Goal: Information Seeking & Learning: Check status

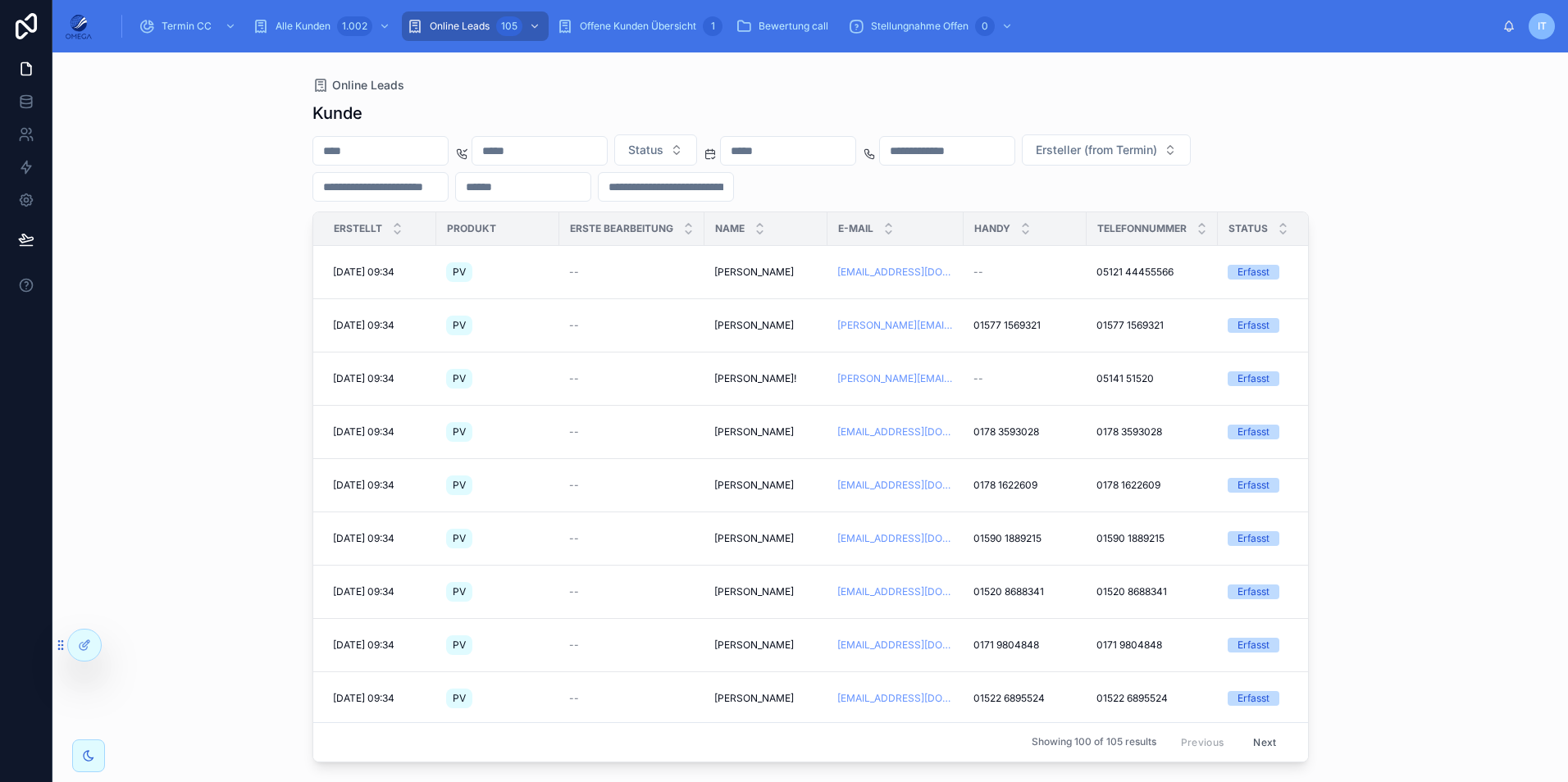
click at [357, 148] on input "text" at bounding box center [381, 151] width 134 height 23
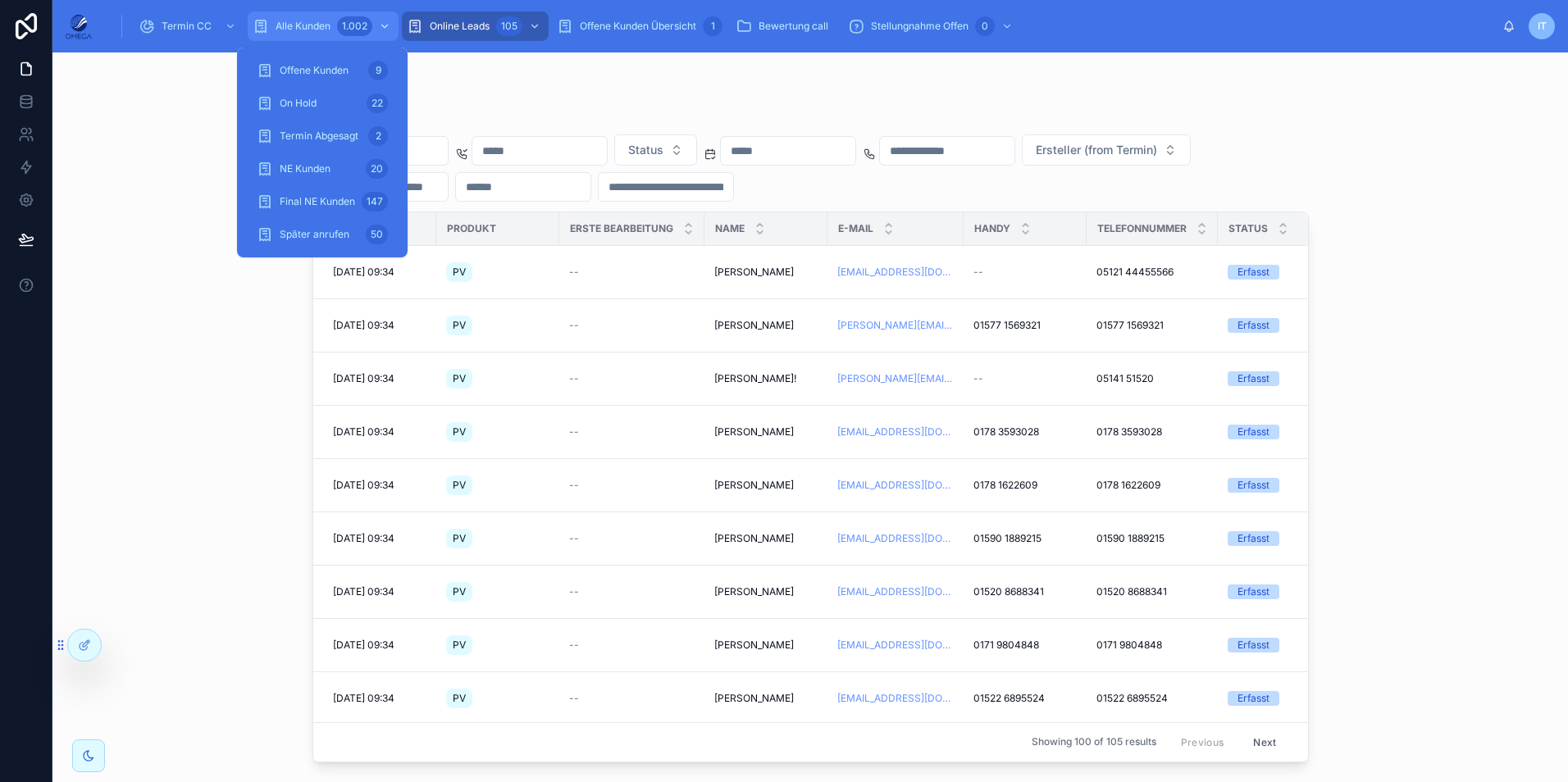
click at [307, 16] on div "Alle Kunden 1.002" at bounding box center [323, 26] width 141 height 26
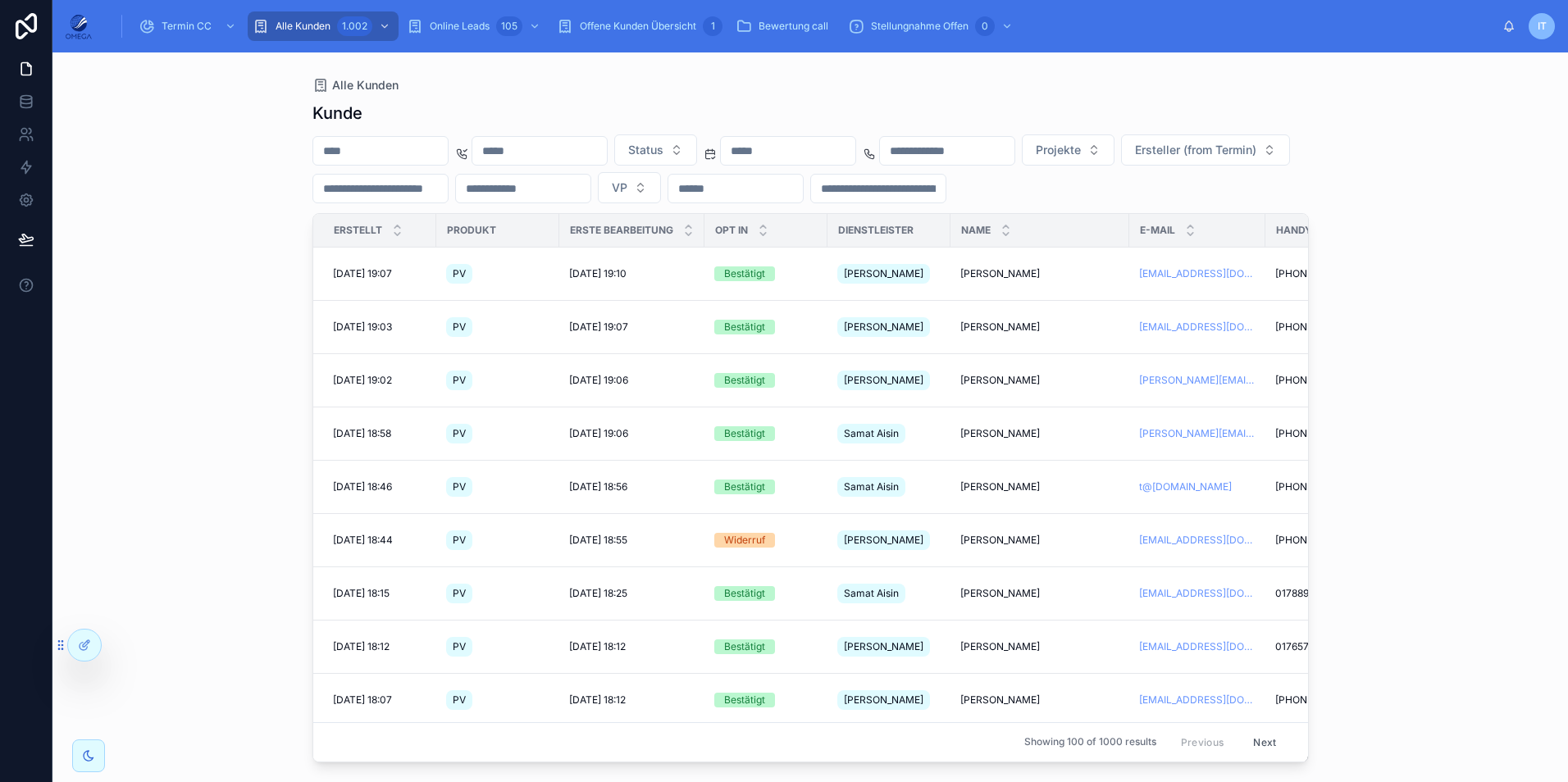
click at [448, 145] on input "text" at bounding box center [381, 151] width 134 height 23
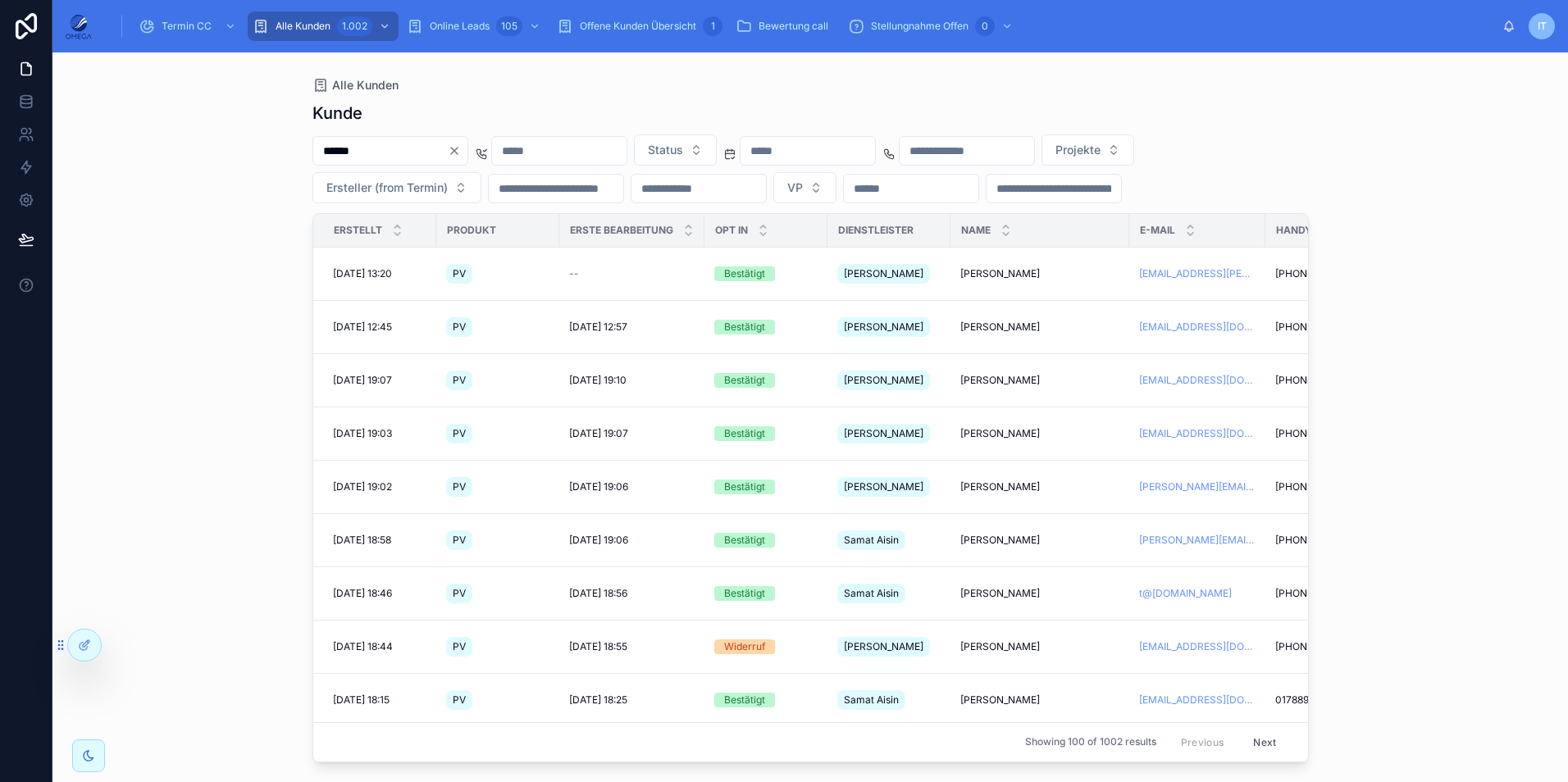
type input "******"
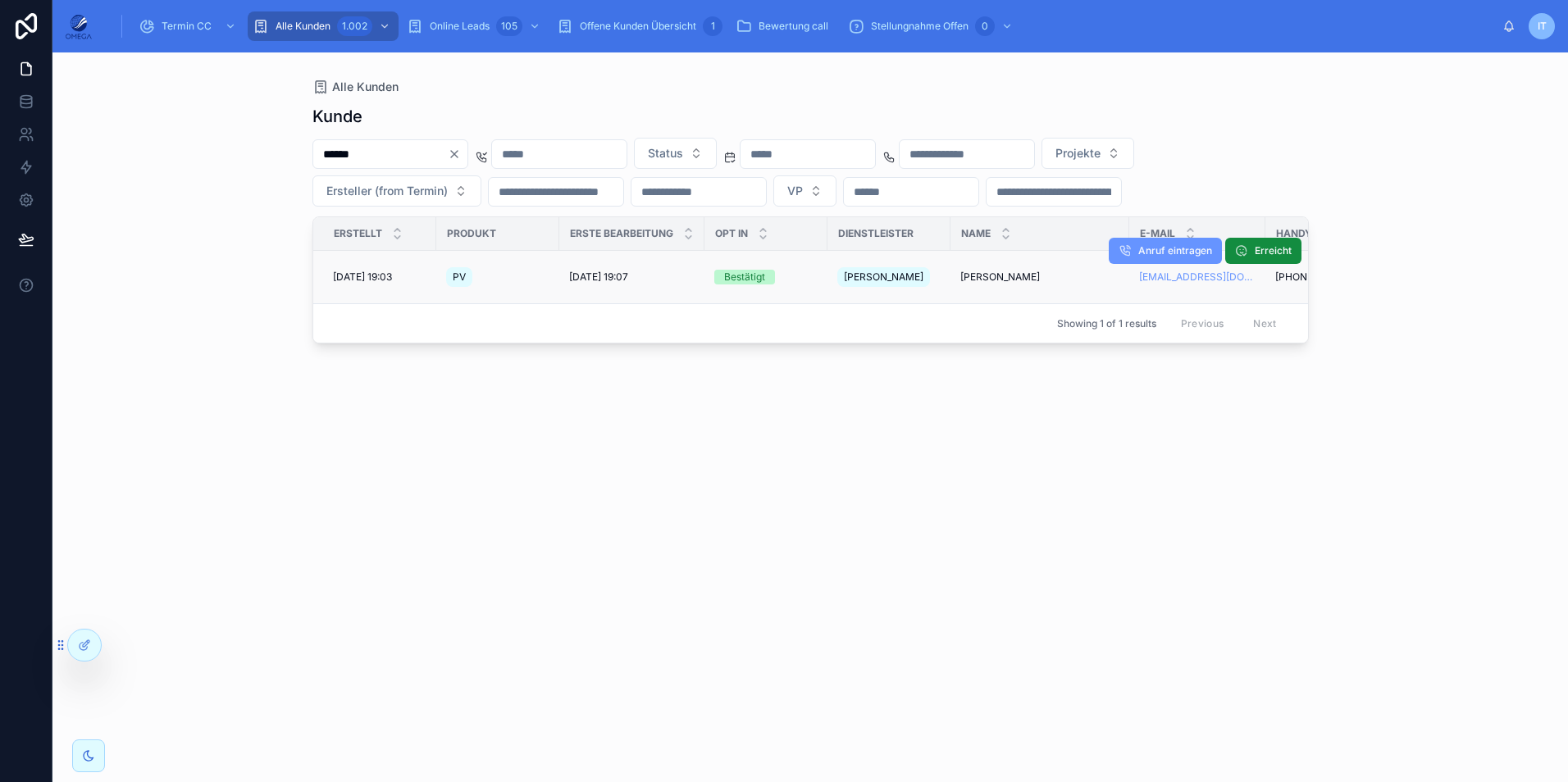
click at [990, 274] on span "[PERSON_NAME]" at bounding box center [1000, 277] width 80 height 13
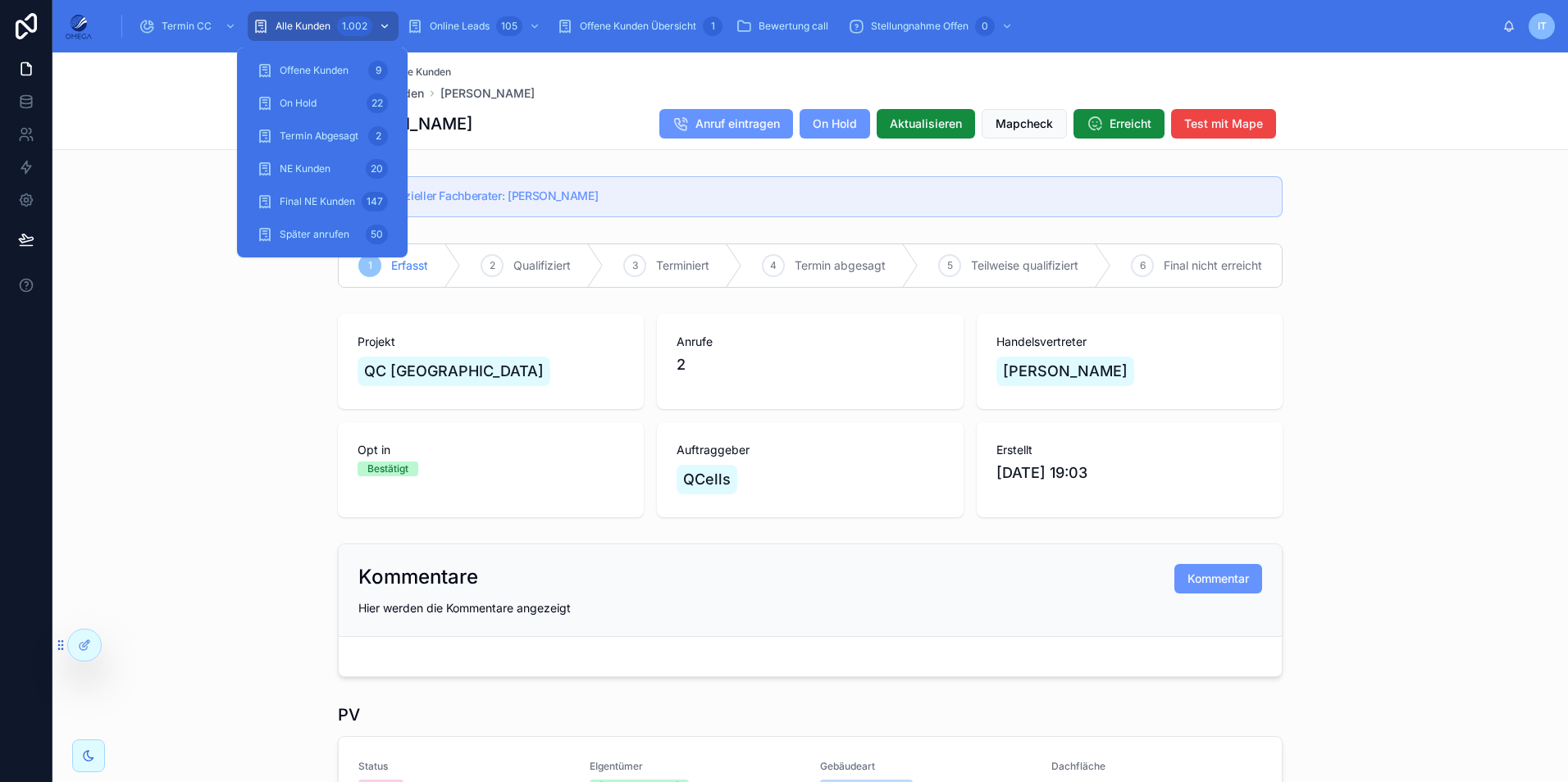
click at [325, 30] on span "Alle Kunden" at bounding box center [303, 26] width 55 height 13
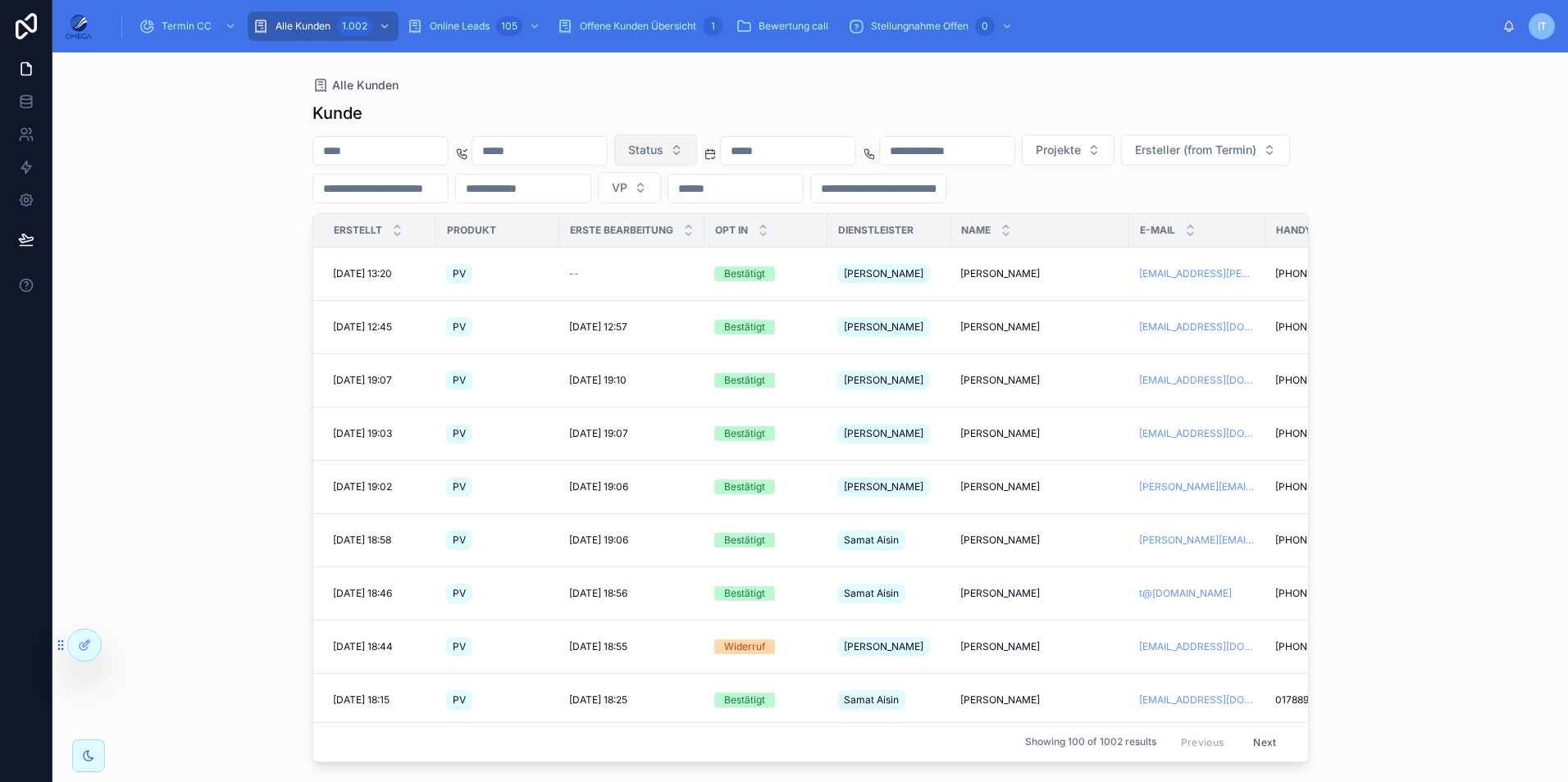
click at [697, 153] on button "Status" at bounding box center [655, 150] width 83 height 31
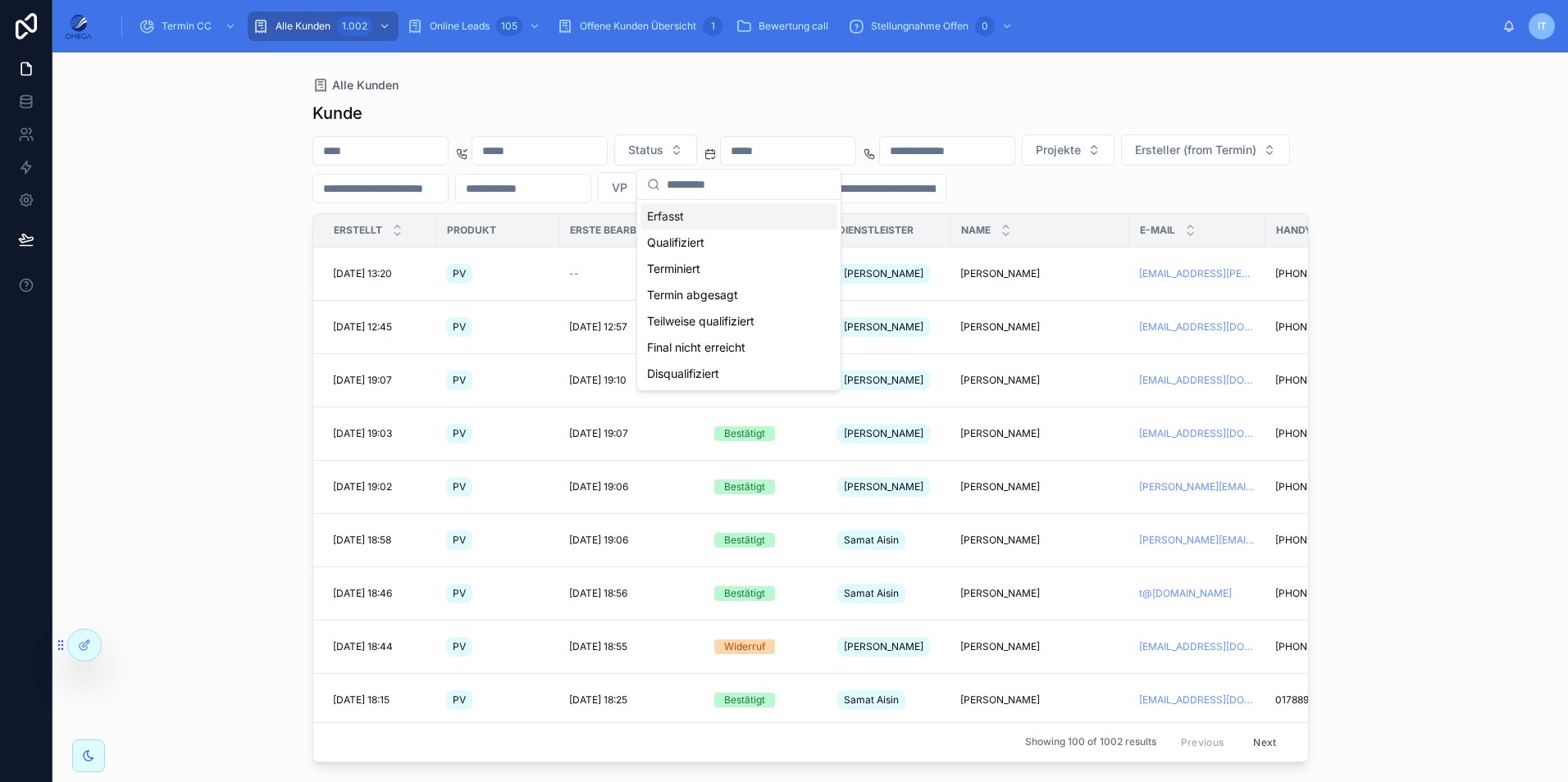
click at [694, 219] on div "Erfasst" at bounding box center [739, 216] width 197 height 26
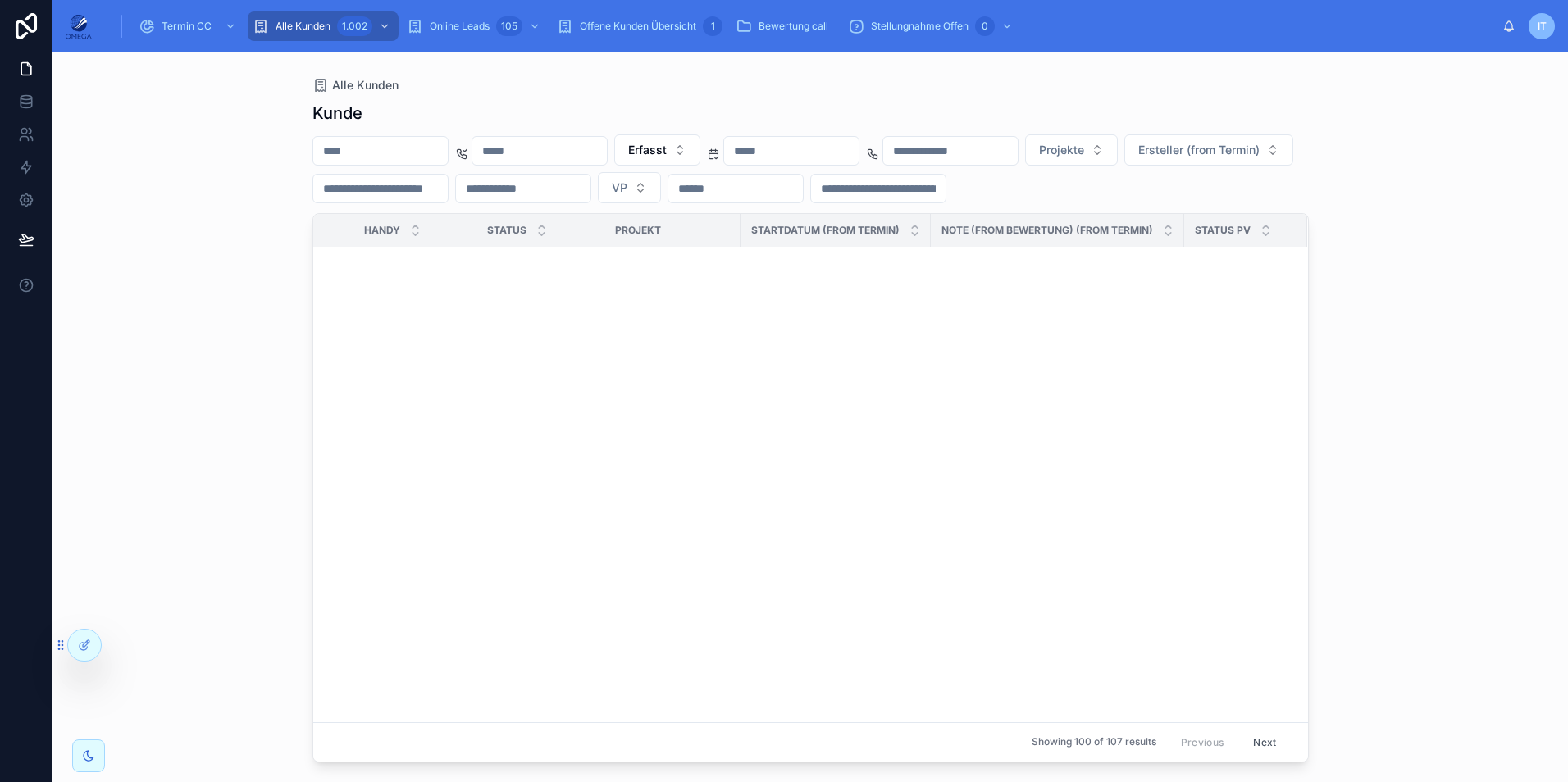
scroll to position [0, 912]
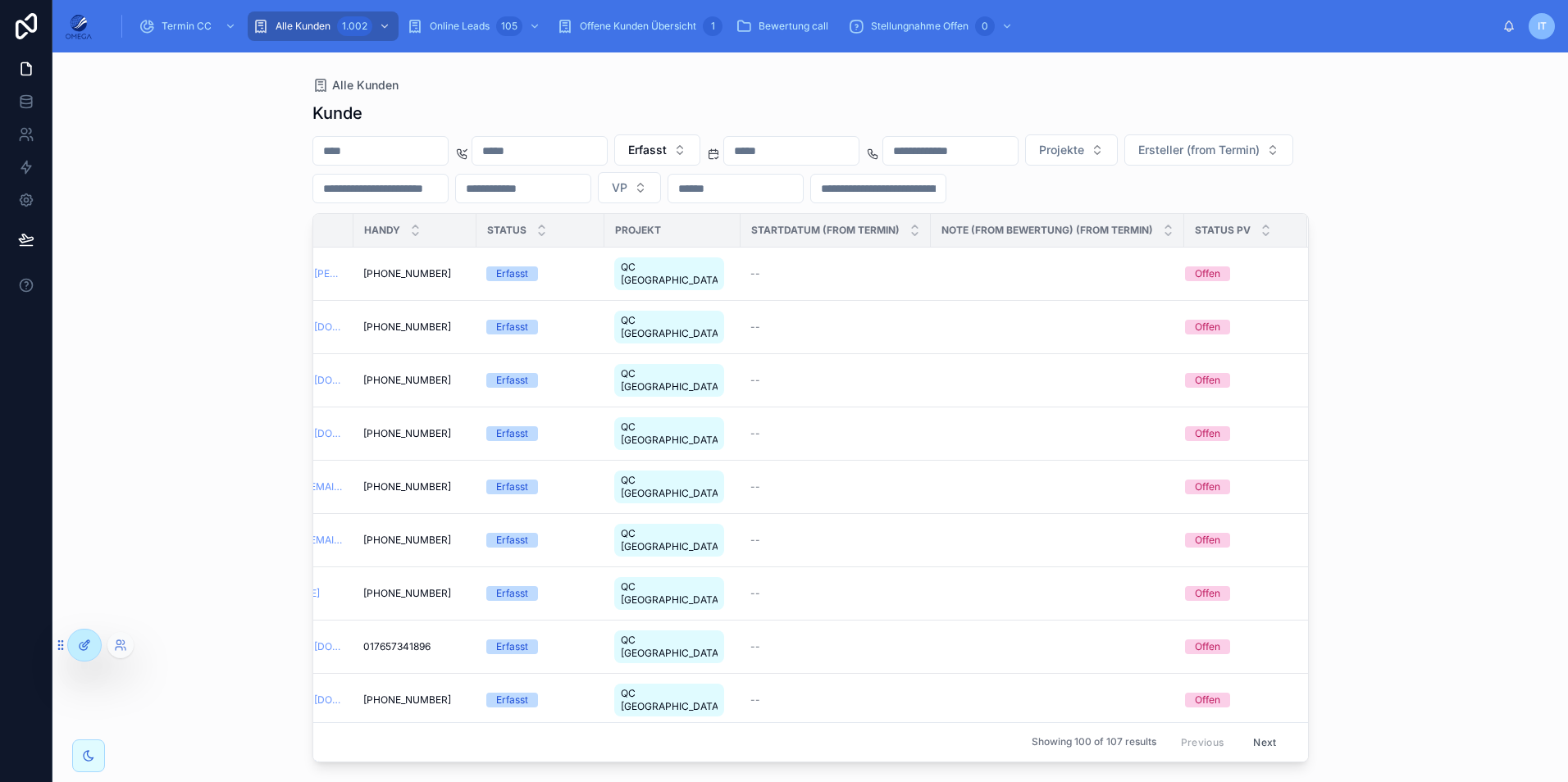
click at [91, 646] on div at bounding box center [84, 645] width 33 height 31
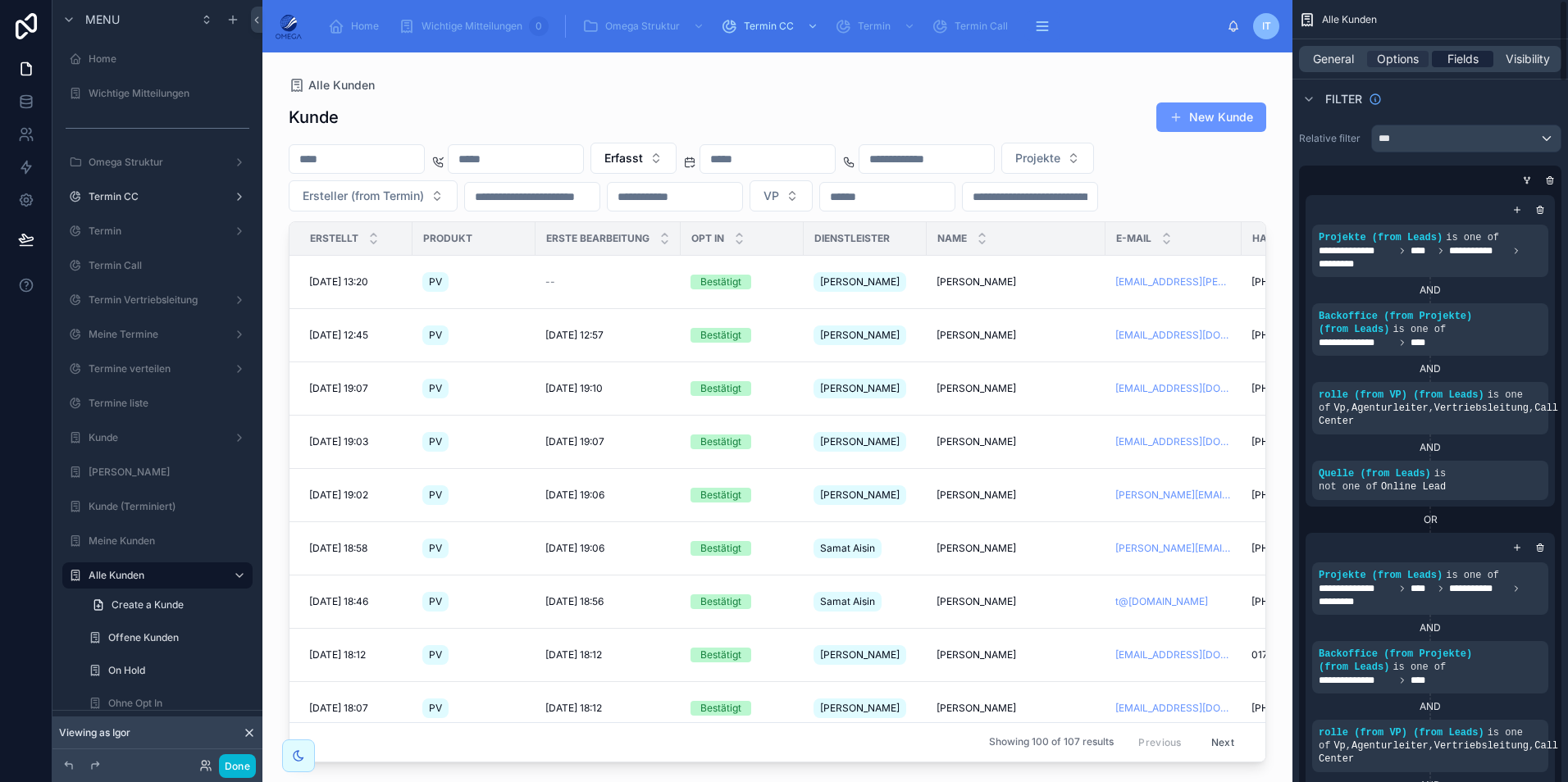
click at [1461, 61] on span "Fields" at bounding box center [1463, 59] width 31 height 16
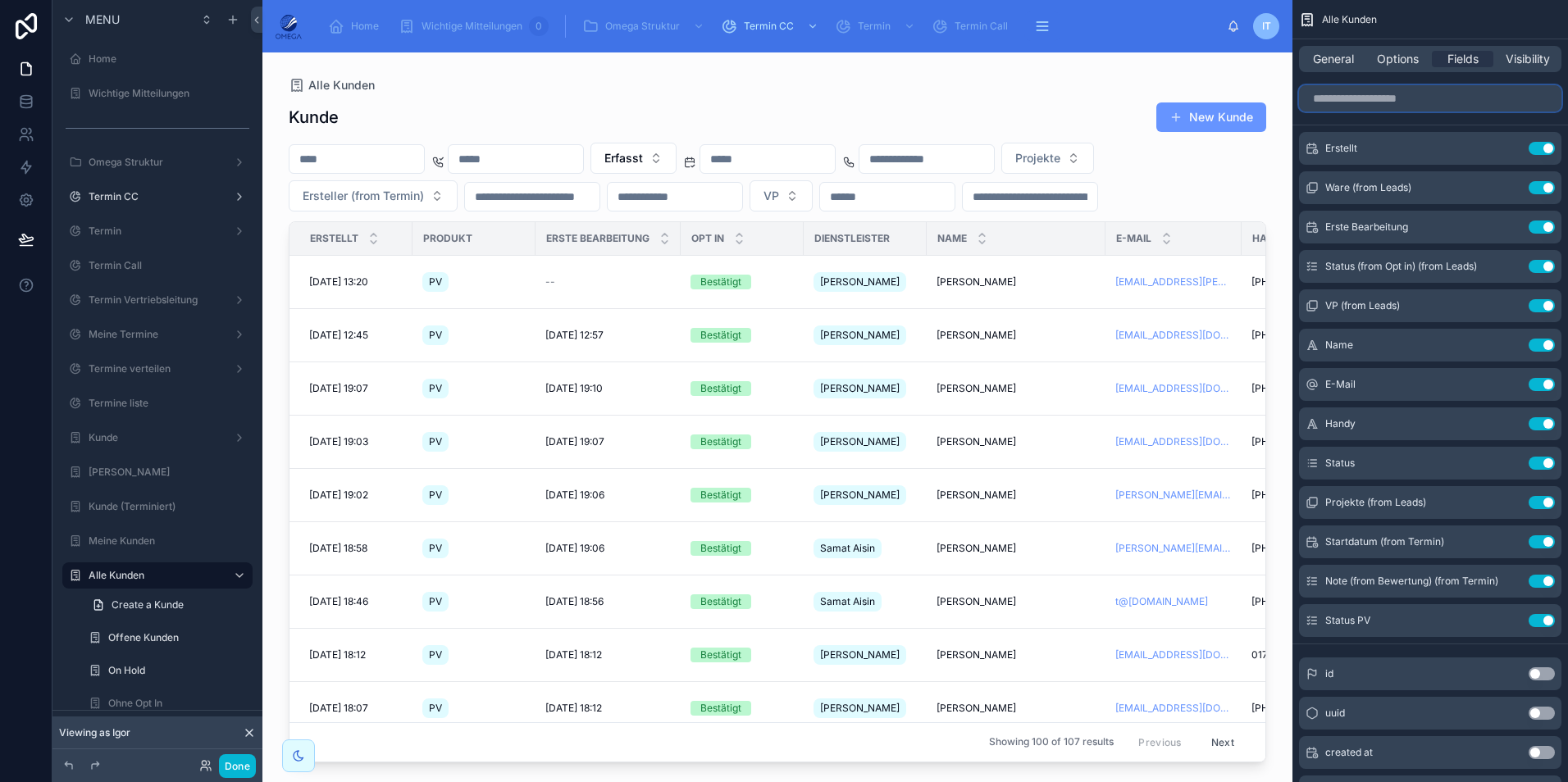
click at [1383, 104] on input "scrollable content" at bounding box center [1430, 98] width 262 height 26
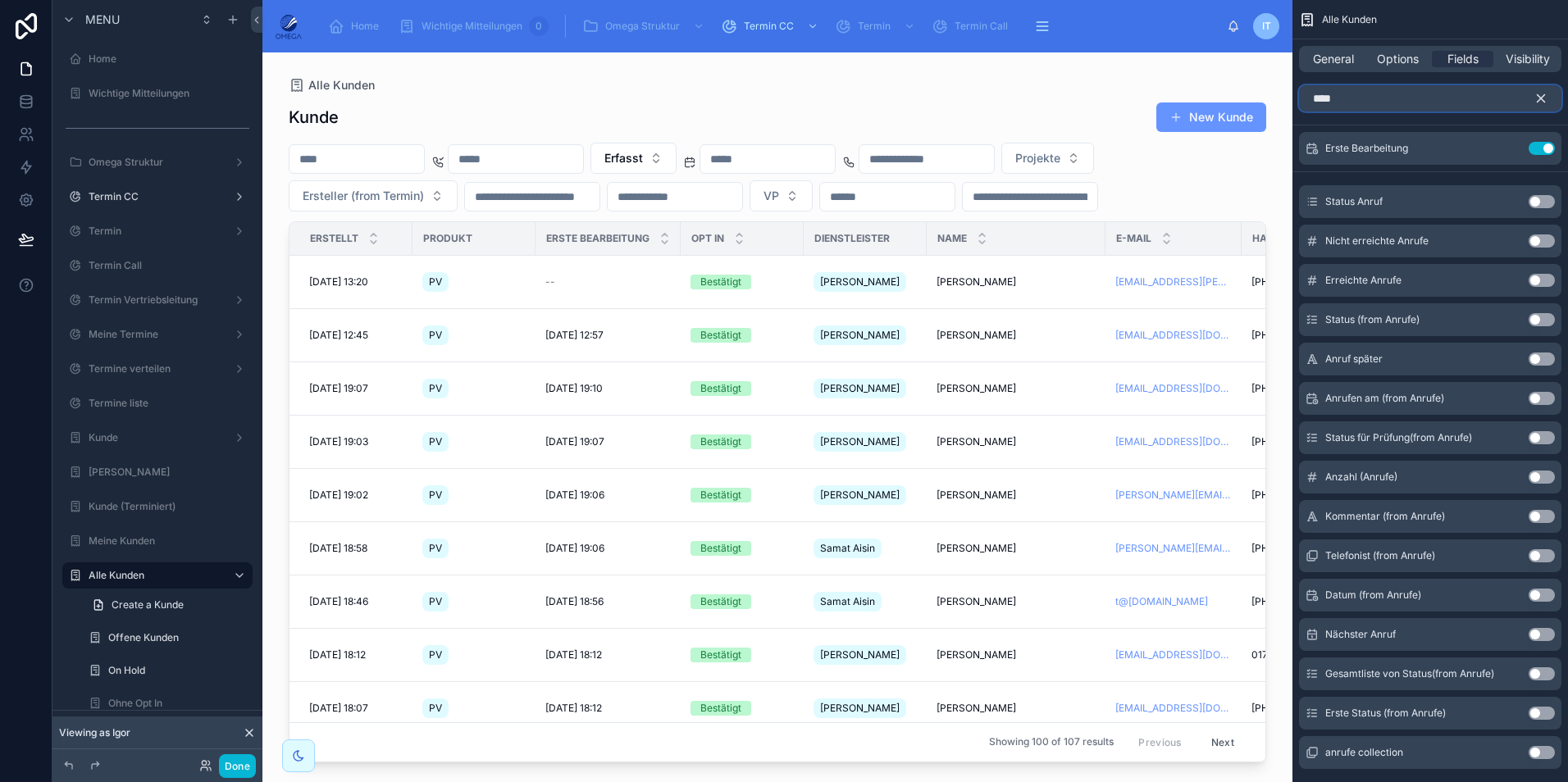
type input "****"
click at [1541, 201] on button "Use setting" at bounding box center [1542, 202] width 26 height 13
drag, startPoint x: 732, startPoint y: 757, endPoint x: 745, endPoint y: 757, distance: 13.0
click at [745, 757] on div at bounding box center [777, 407] width 1030 height 710
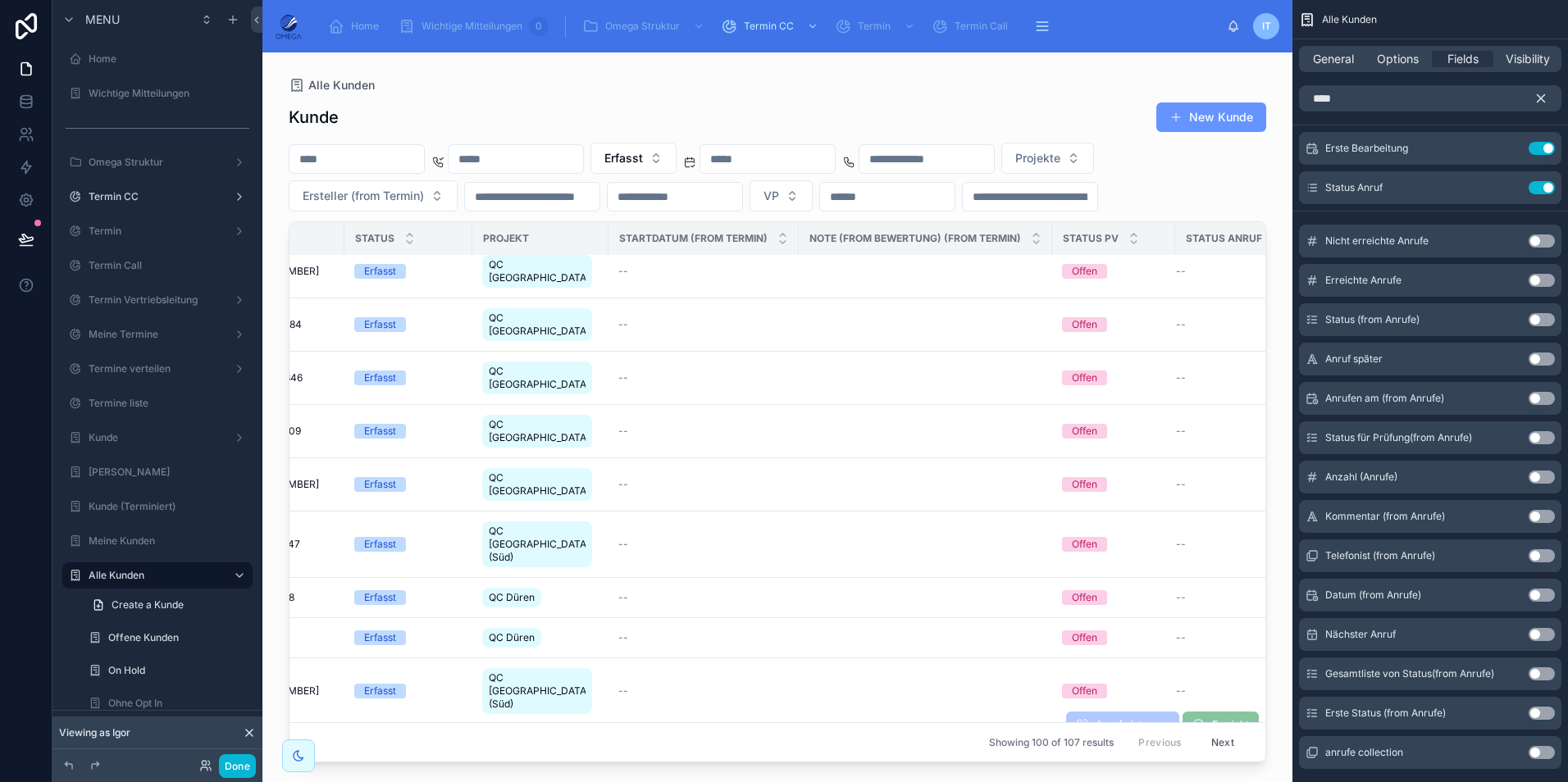
scroll to position [3780, 1067]
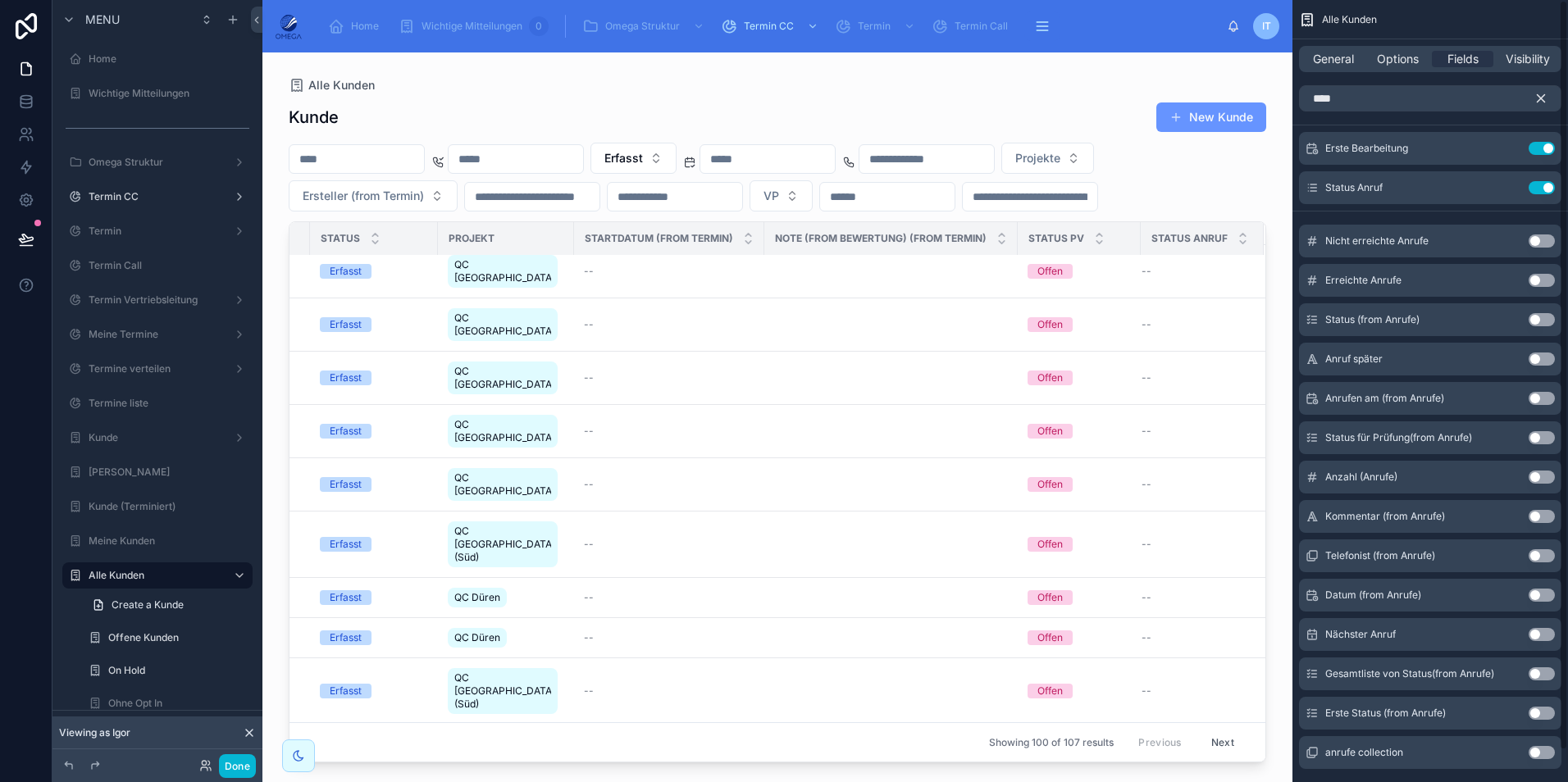
drag, startPoint x: 1543, startPoint y: 188, endPoint x: 810, endPoint y: 775, distance: 939.1
click at [1543, 188] on button "Use setting" at bounding box center [1542, 188] width 26 height 13
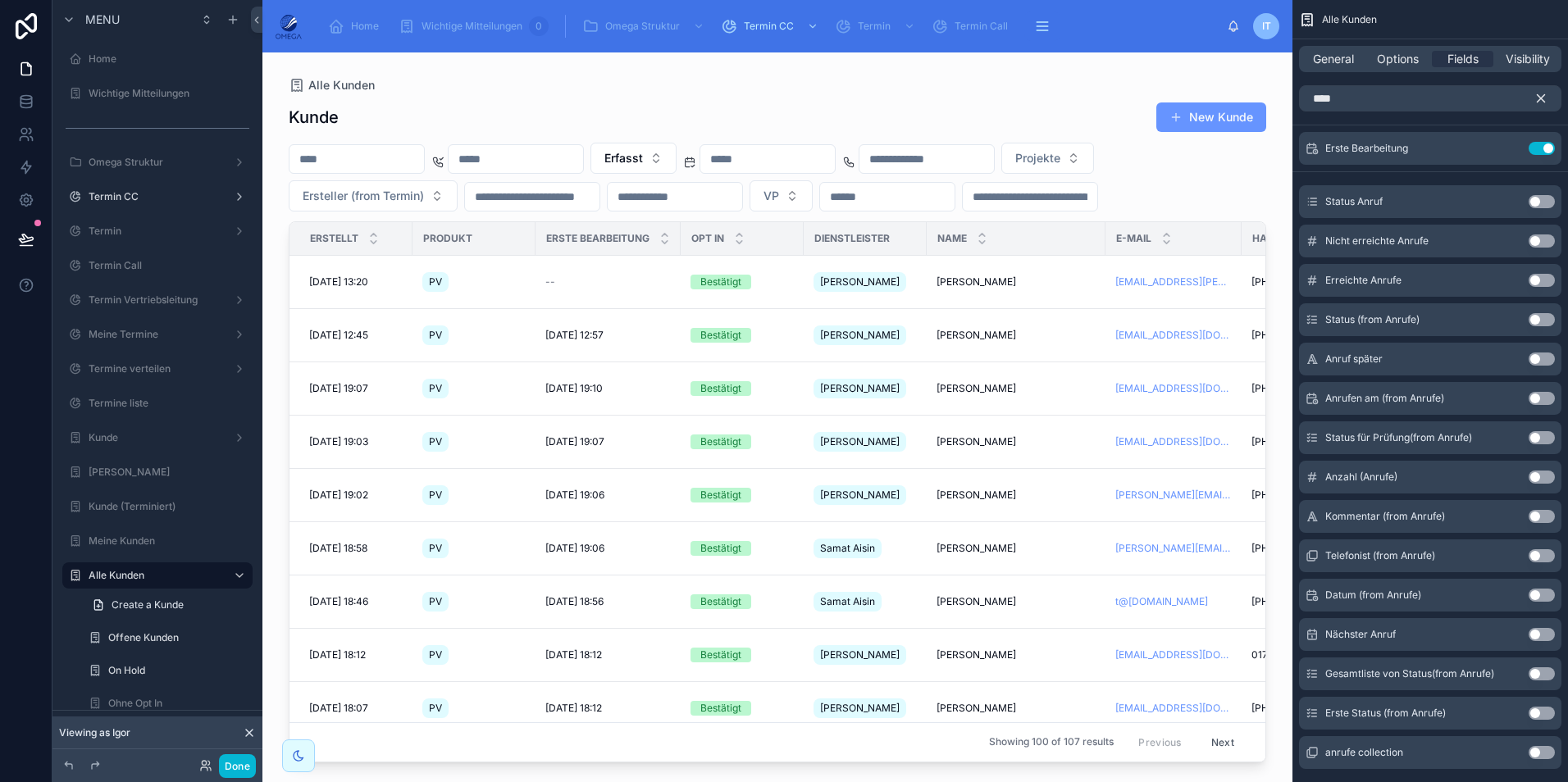
click at [1539, 98] on icon "scrollable content" at bounding box center [1541, 98] width 15 height 15
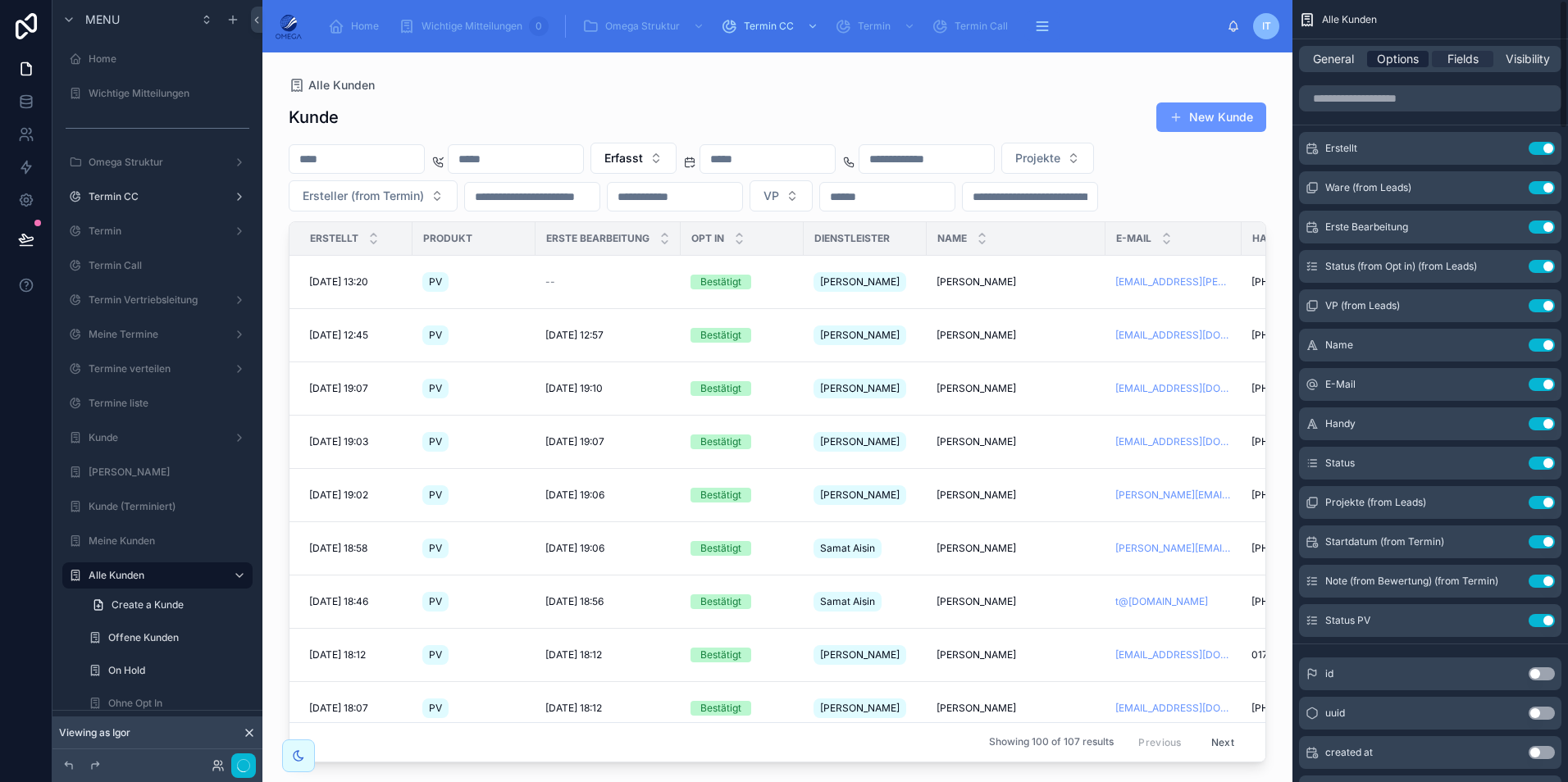
click at [1391, 57] on span "Options" at bounding box center [1397, 59] width 42 height 16
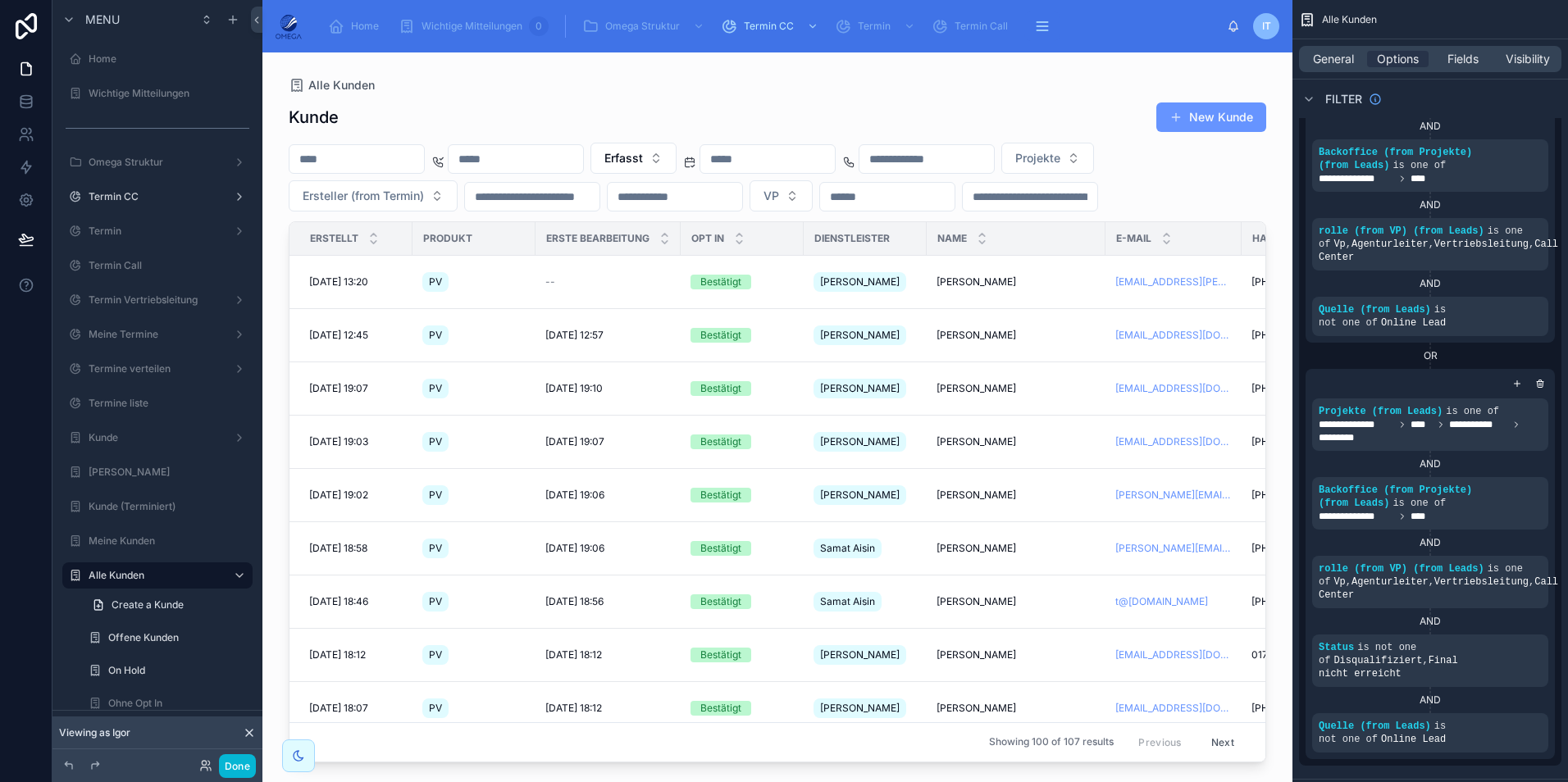
scroll to position [246, 0]
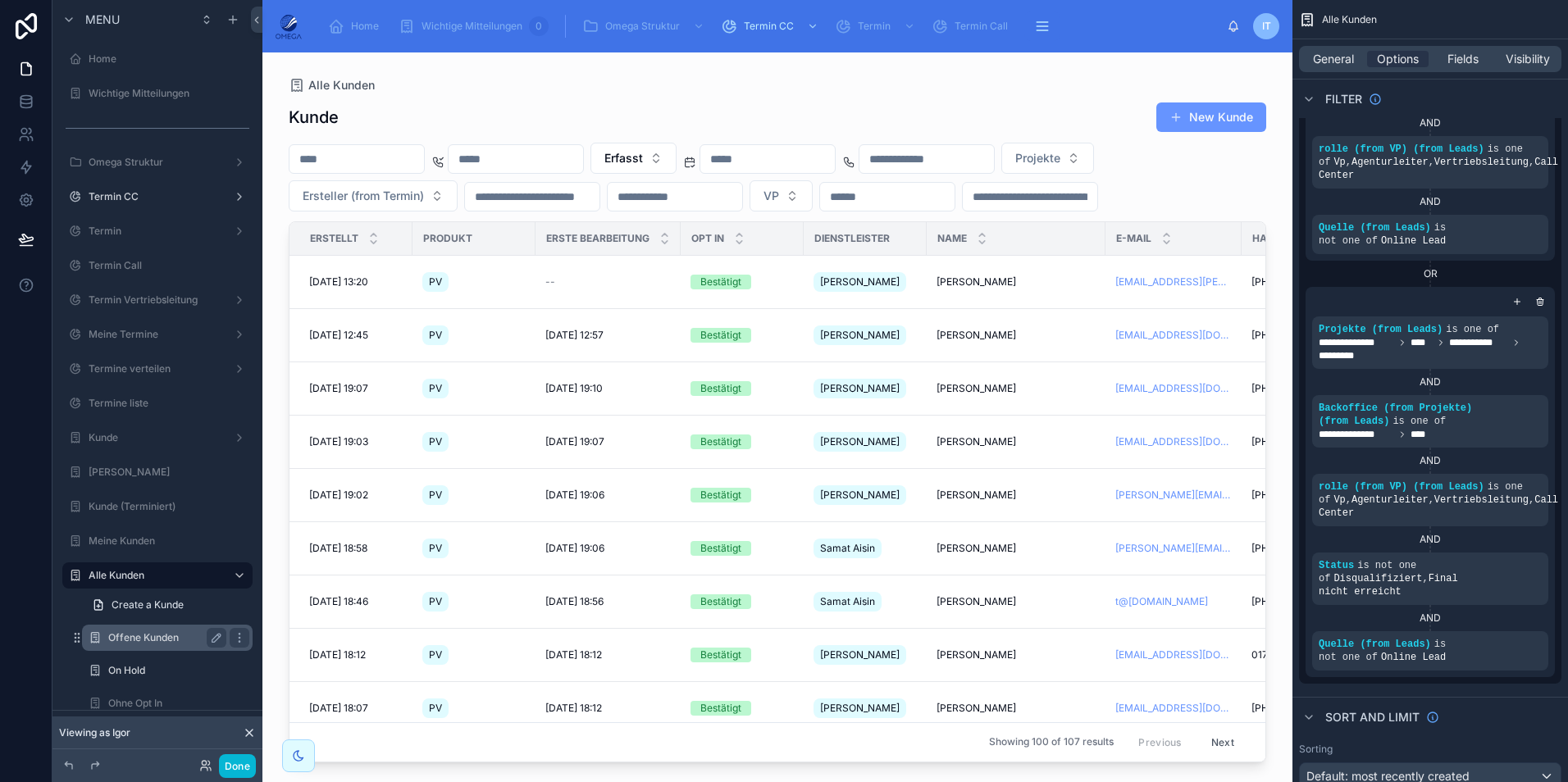
click at [165, 639] on label "Offene Kunden" at bounding box center [164, 638] width 112 height 13
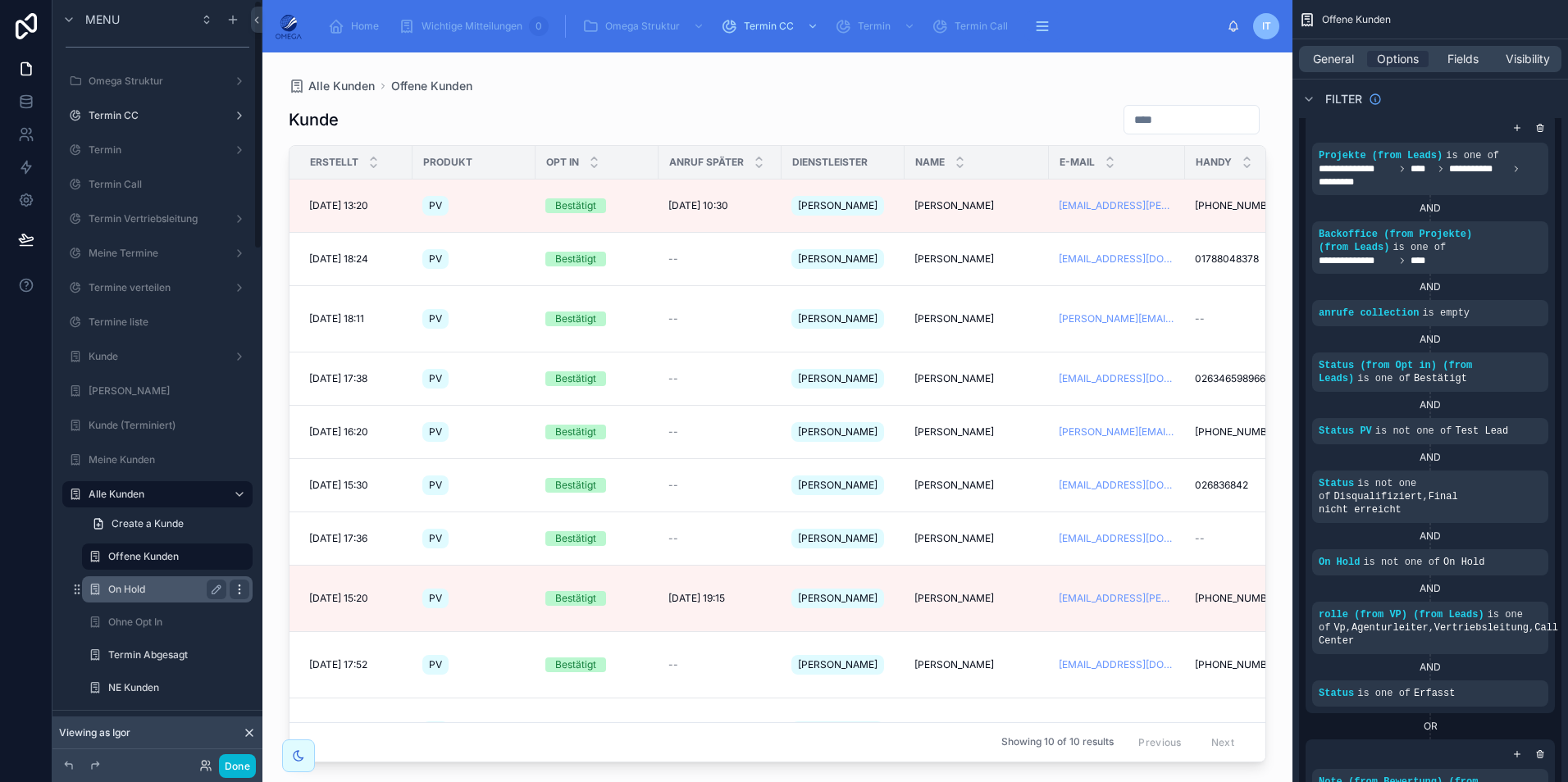
scroll to position [82, 0]
drag, startPoint x: 796, startPoint y: 640, endPoint x: 848, endPoint y: 639, distance: 52.0
click at [848, 639] on div at bounding box center [777, 407] width 1030 height 710
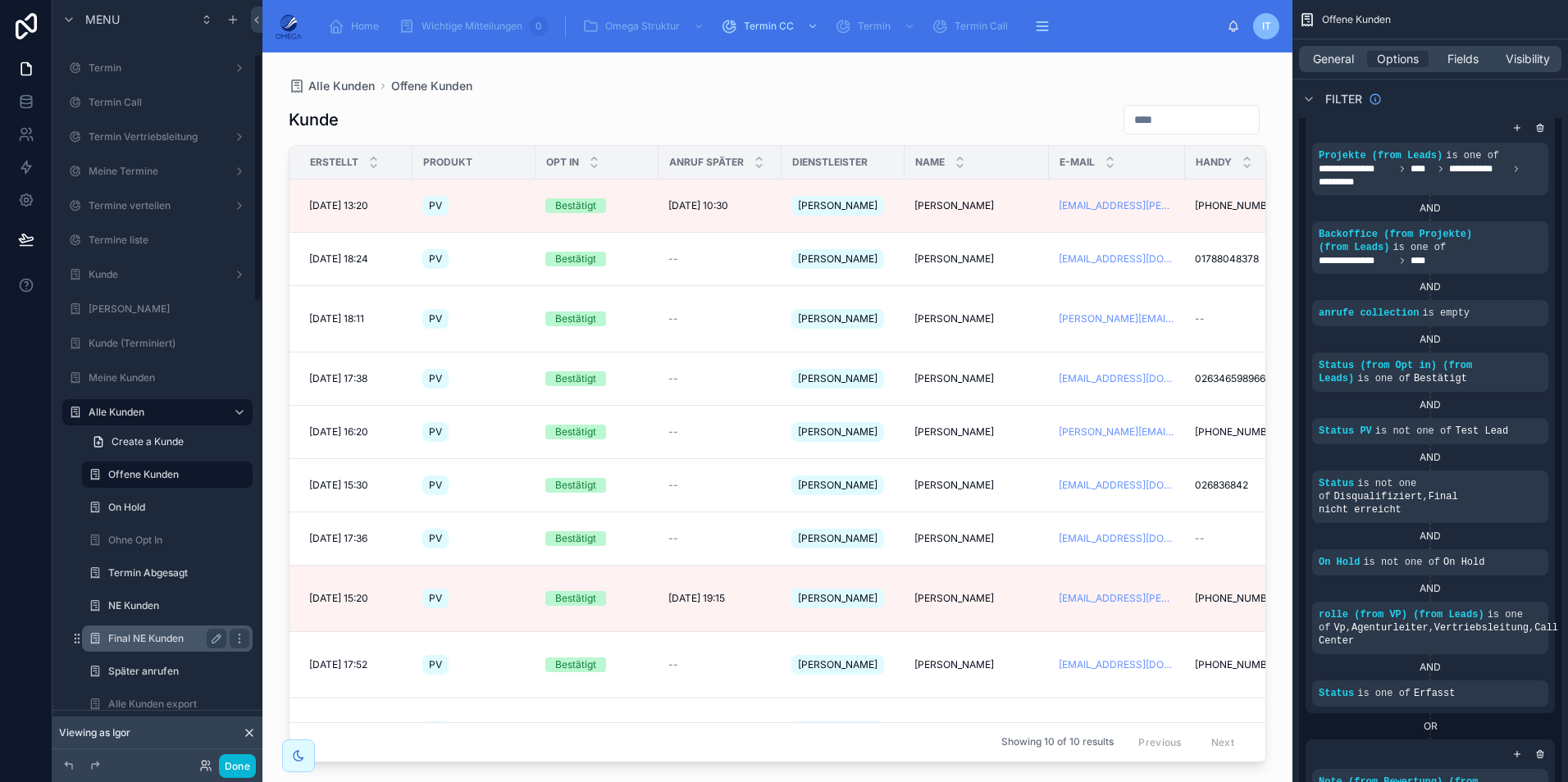
scroll to position [164, 0]
click at [158, 665] on label "Später anrufen" at bounding box center [164, 671] width 112 height 13
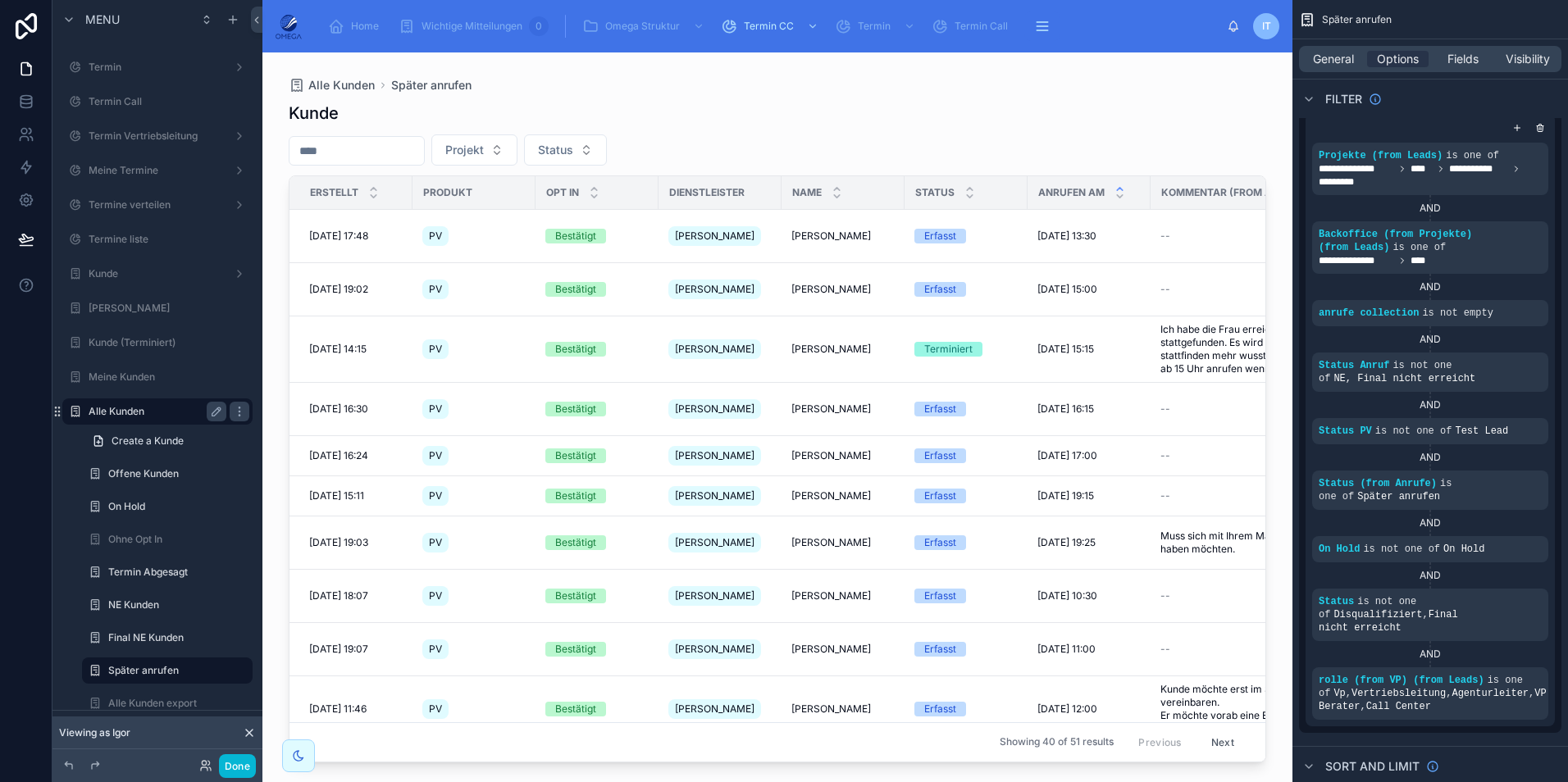
click at [144, 416] on label "Alle Kunden" at bounding box center [154, 411] width 131 height 13
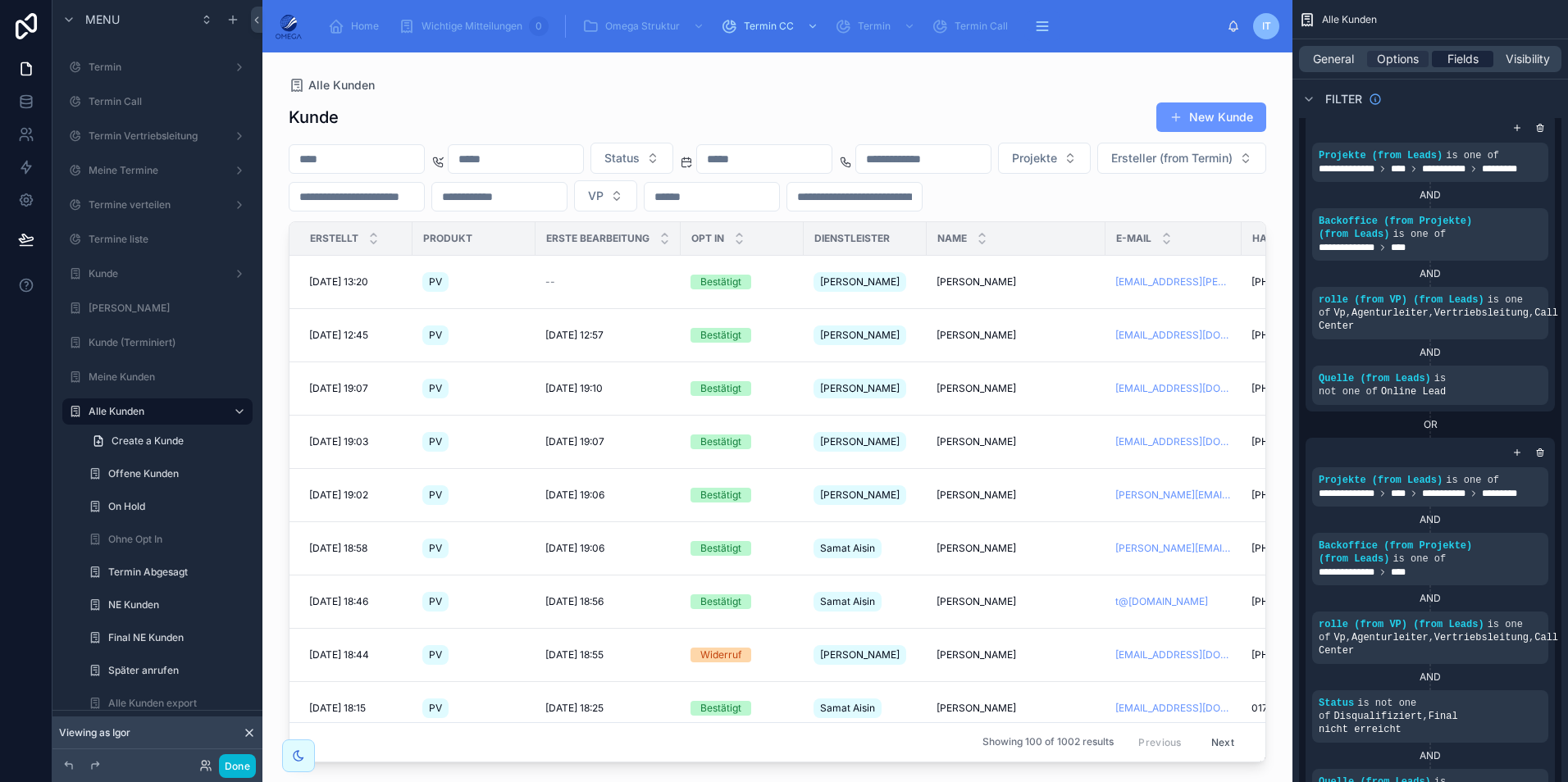
click at [1451, 61] on span "Fields" at bounding box center [1463, 59] width 31 height 16
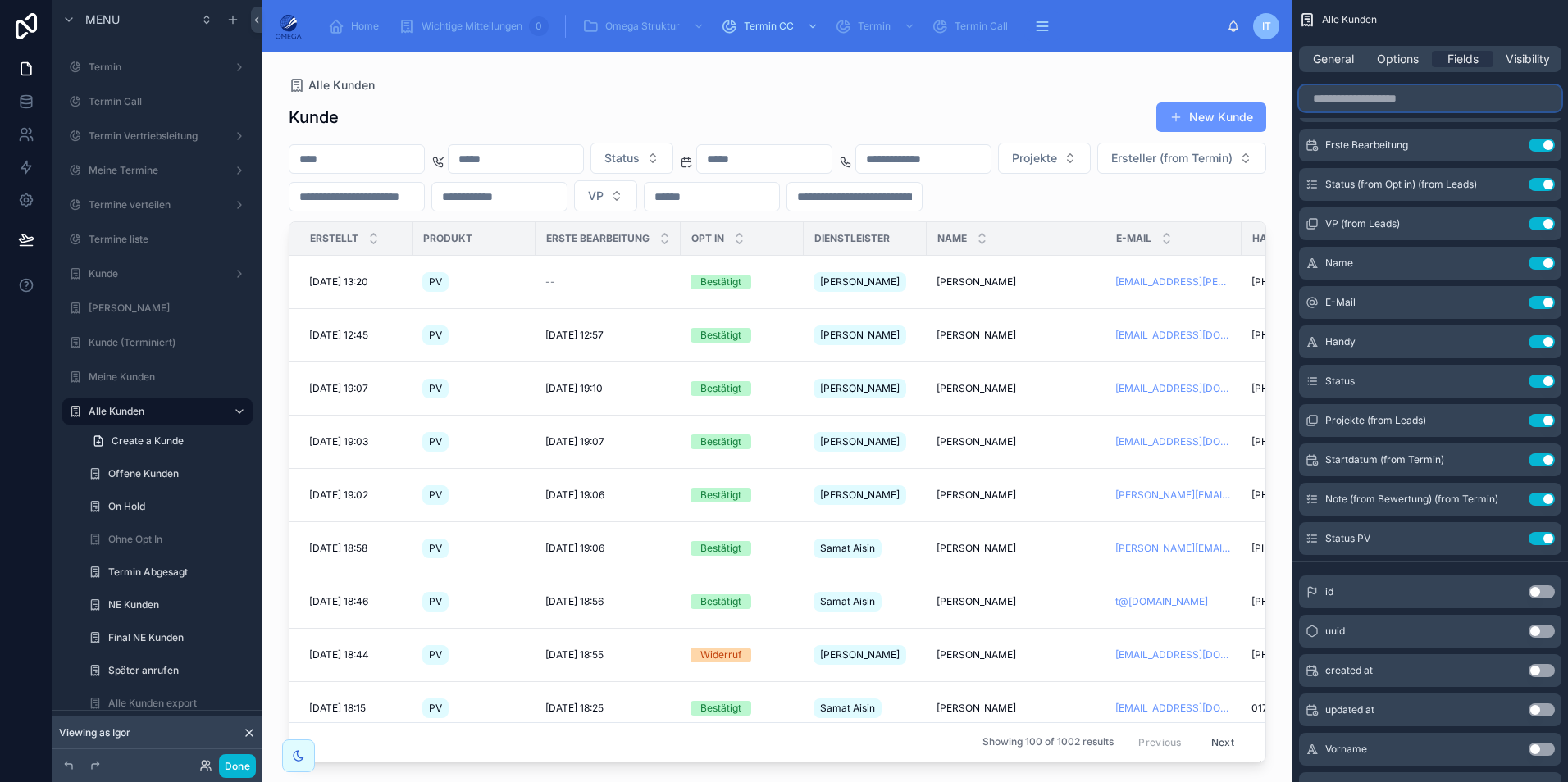
click at [1346, 98] on input "scrollable content" at bounding box center [1430, 98] width 262 height 26
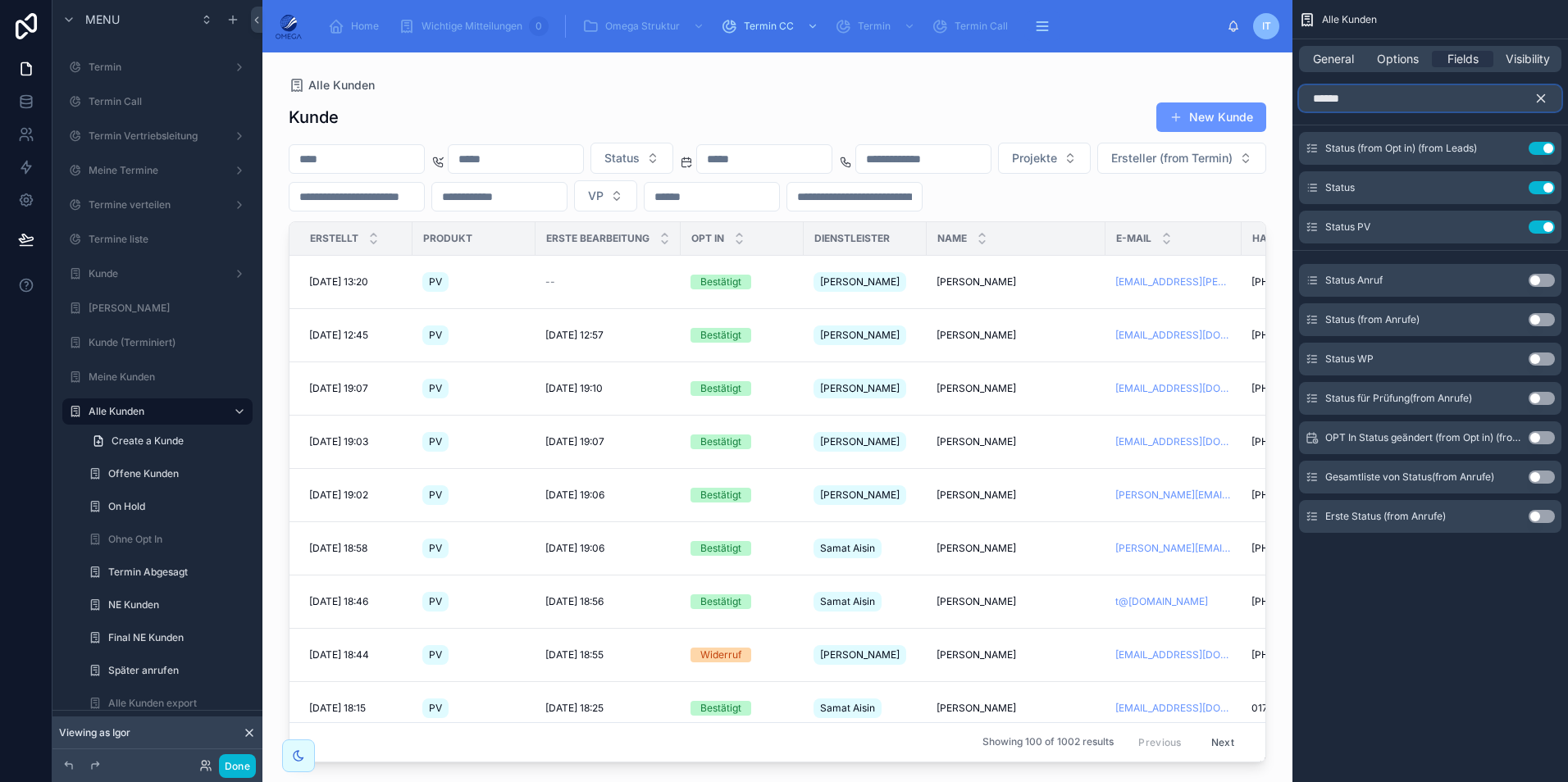
type input "******"
click at [1542, 278] on button "Use setting" at bounding box center [1542, 280] width 26 height 13
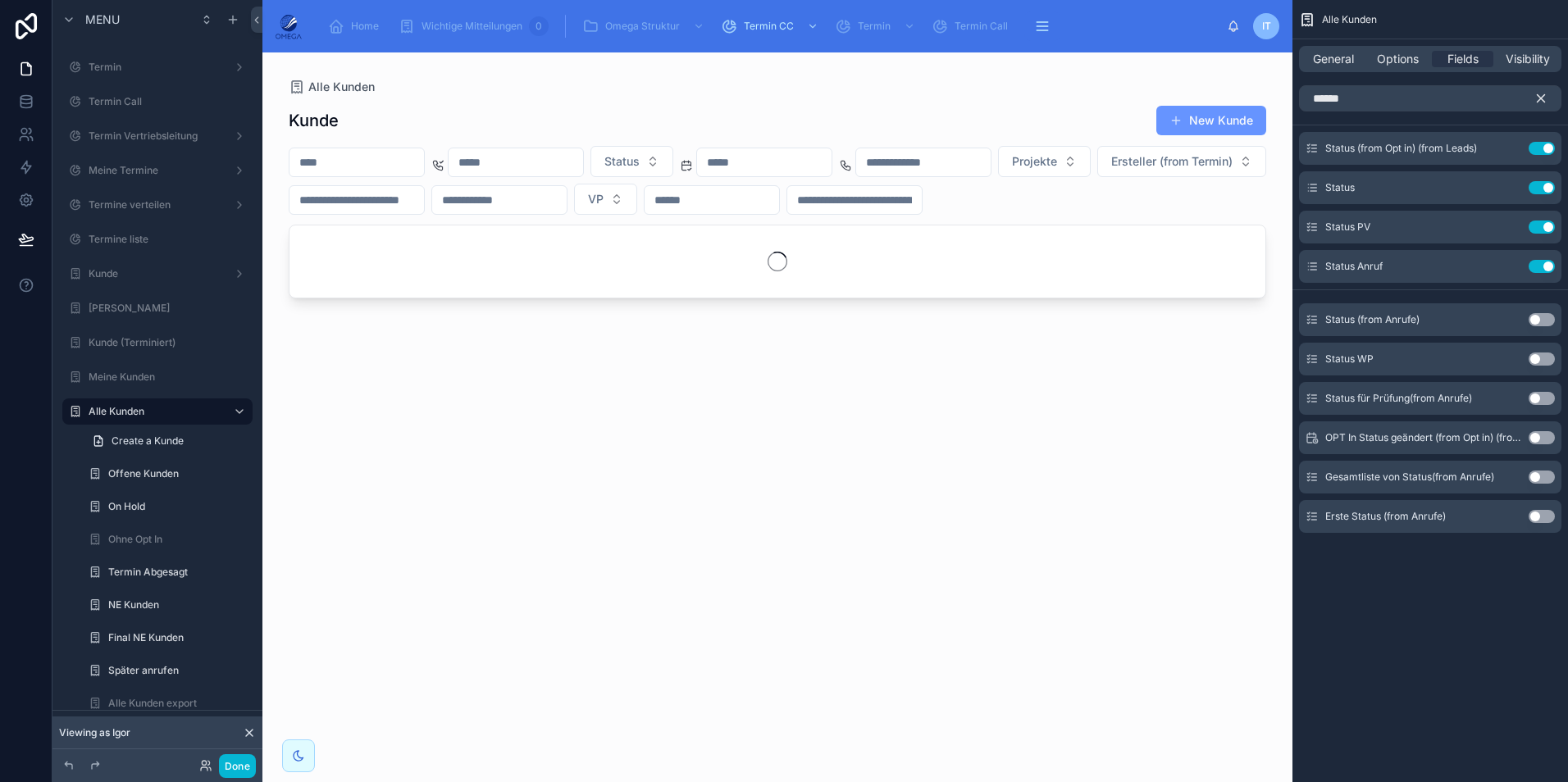
click at [1547, 94] on icon "scrollable content" at bounding box center [1541, 98] width 15 height 15
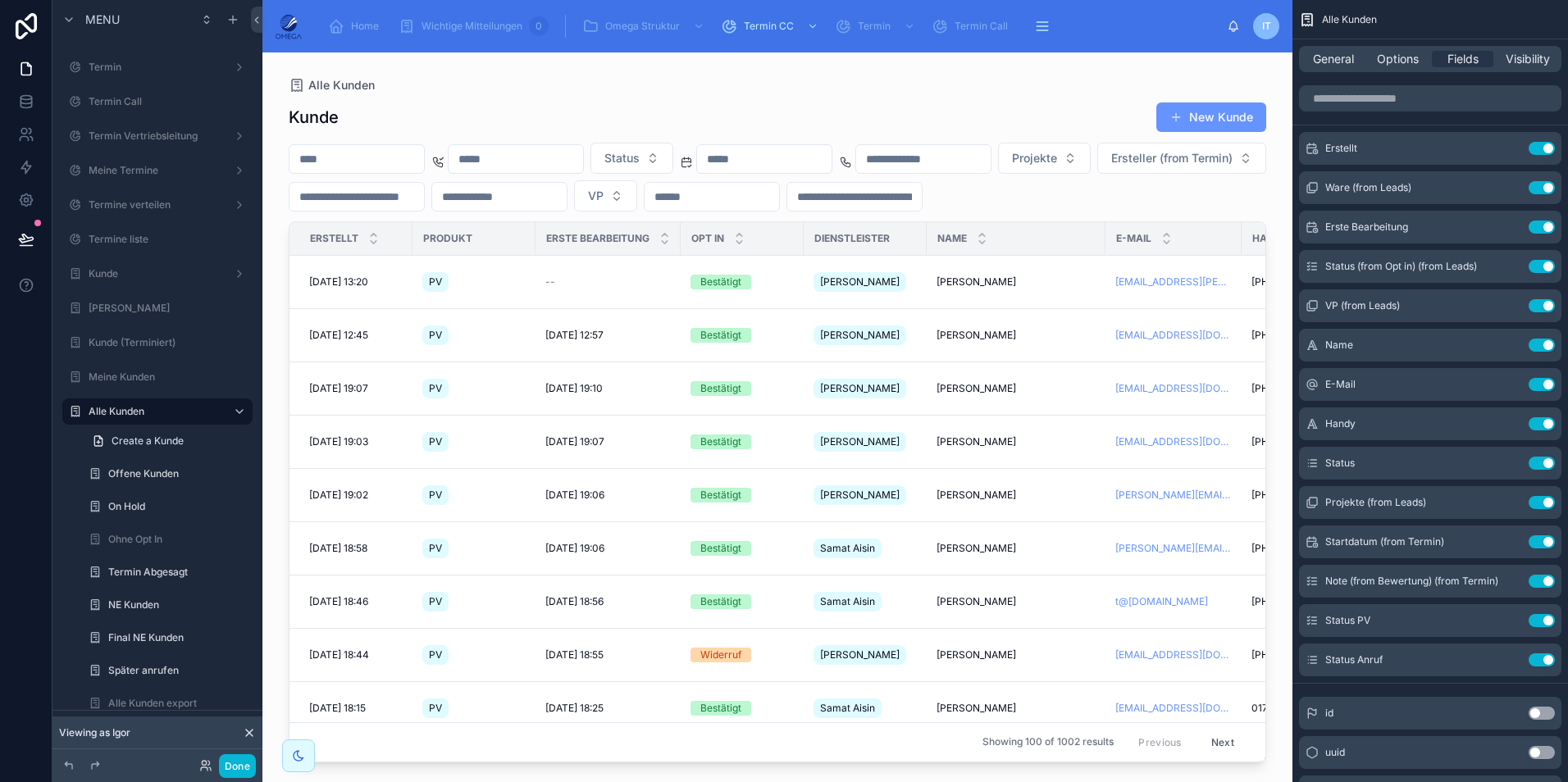
drag, startPoint x: 402, startPoint y: 756, endPoint x: 480, endPoint y: 760, distance: 78.1
click at [480, 760] on div at bounding box center [777, 407] width 1030 height 710
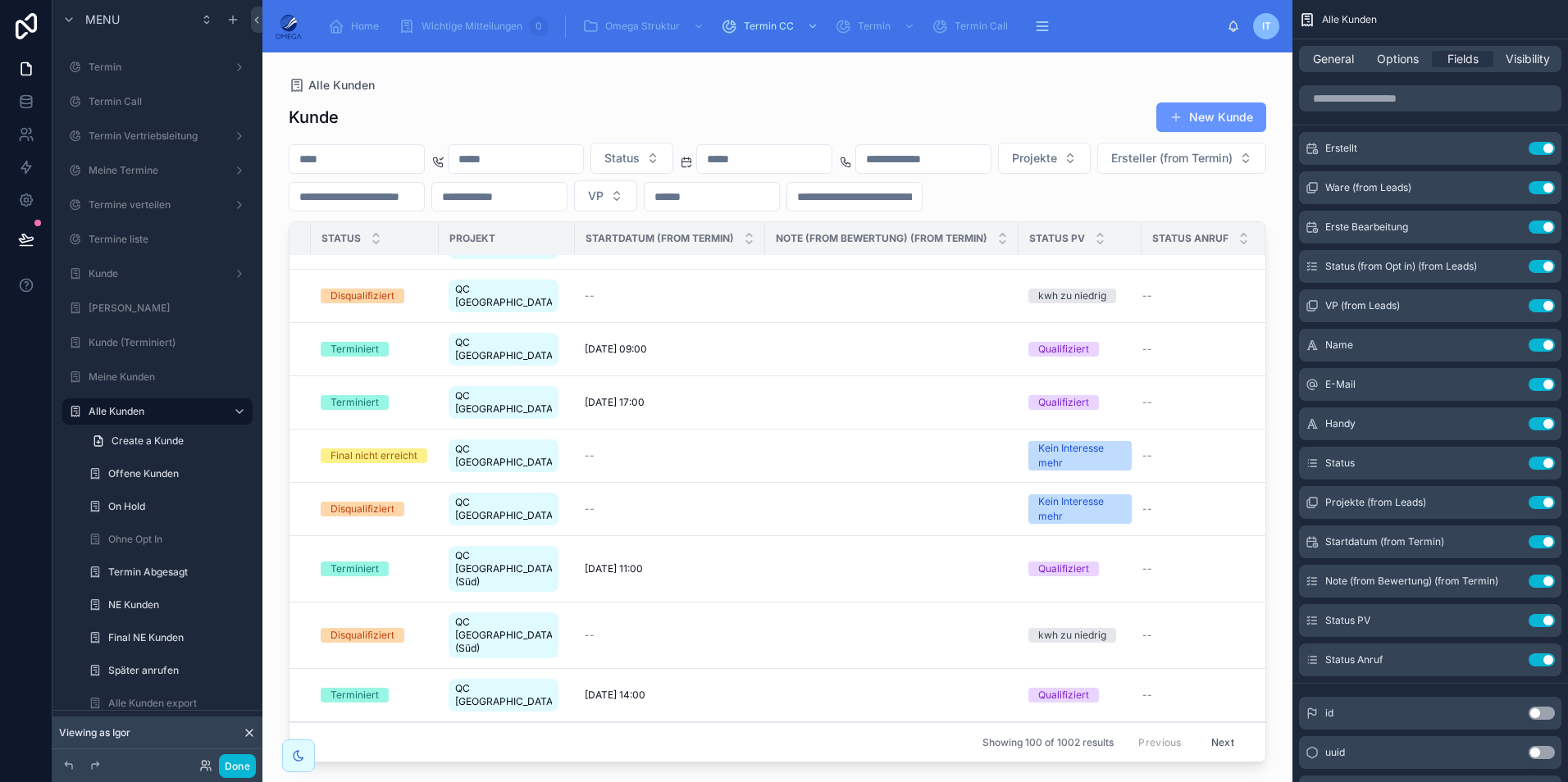
scroll to position [3817, 1054]
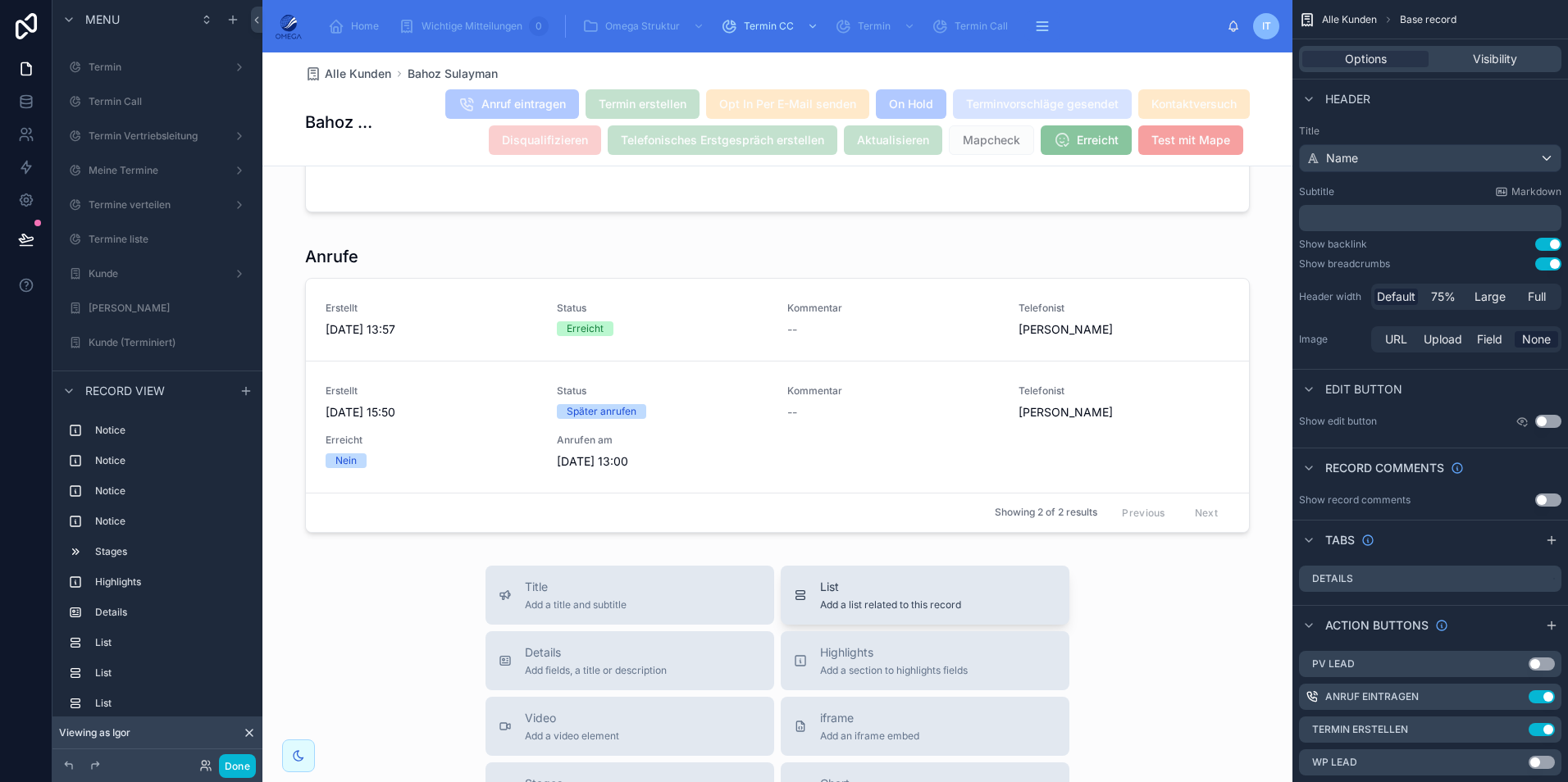
scroll to position [2541, 0]
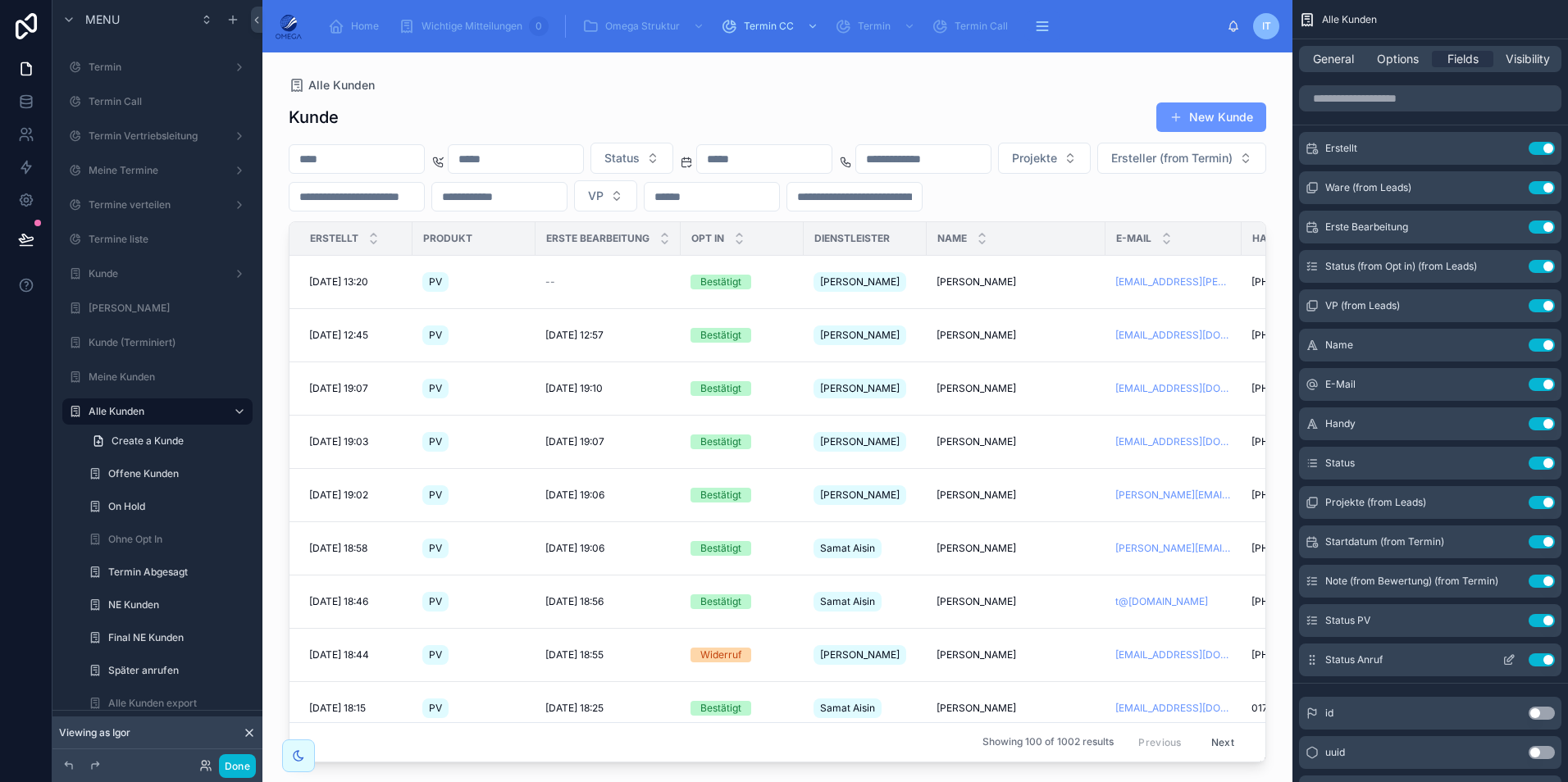
click at [1540, 663] on button "Use setting" at bounding box center [1542, 660] width 26 height 13
click at [1354, 102] on input "scrollable content" at bounding box center [1430, 98] width 262 height 26
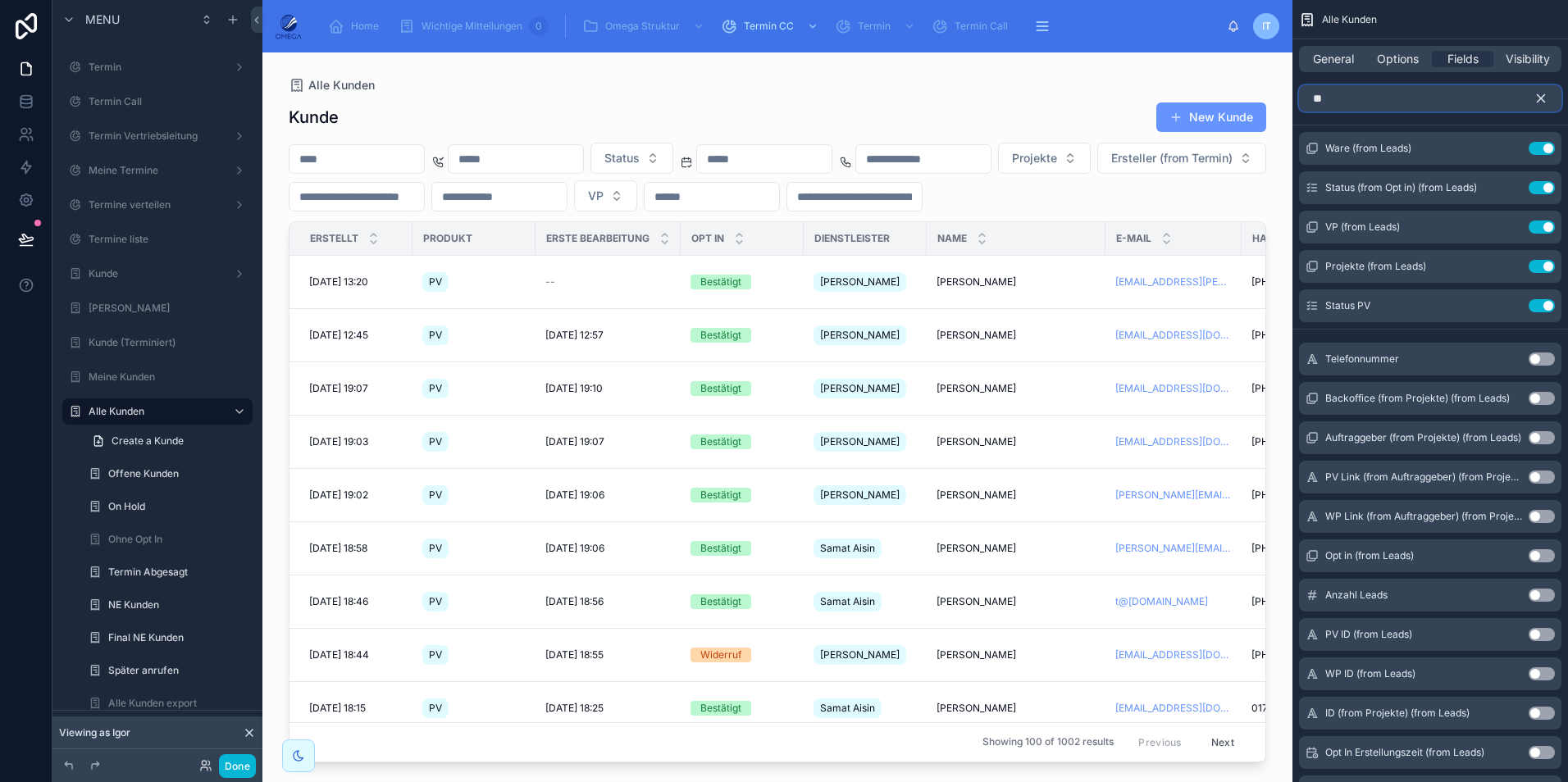
type input "*"
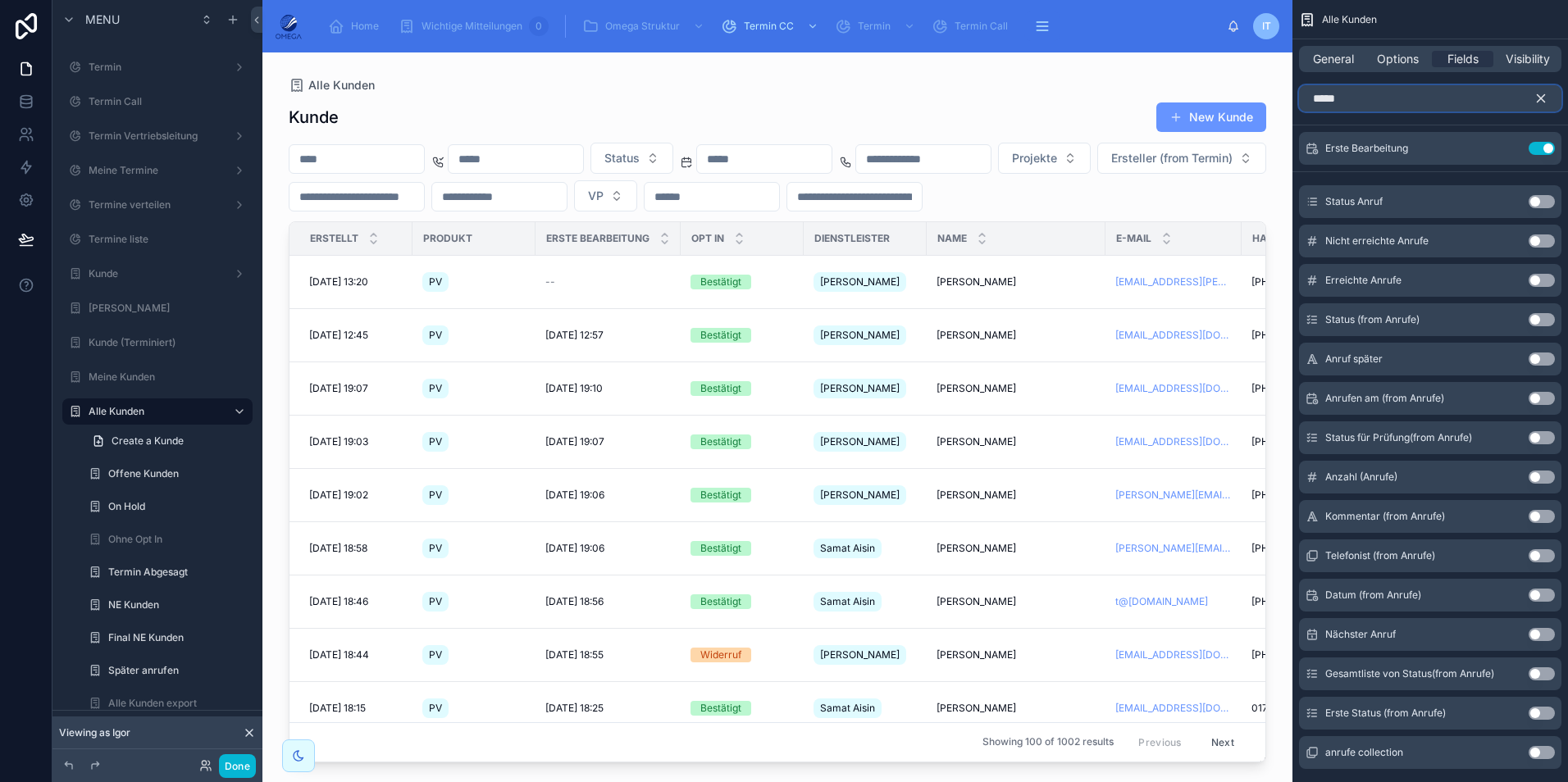
type input "*****"
click at [1534, 321] on button "Use setting" at bounding box center [1542, 320] width 26 height 13
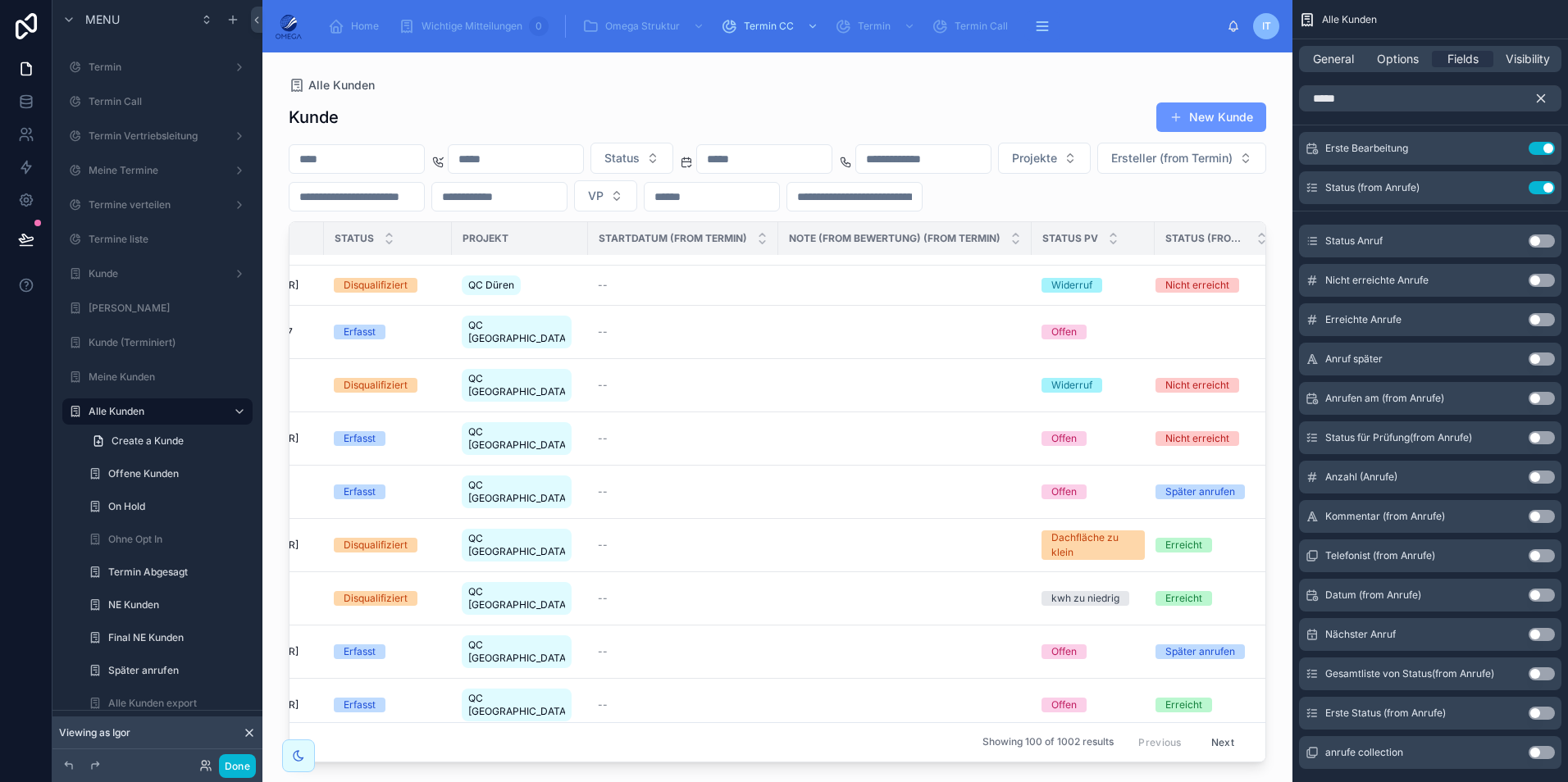
scroll to position [820, 1054]
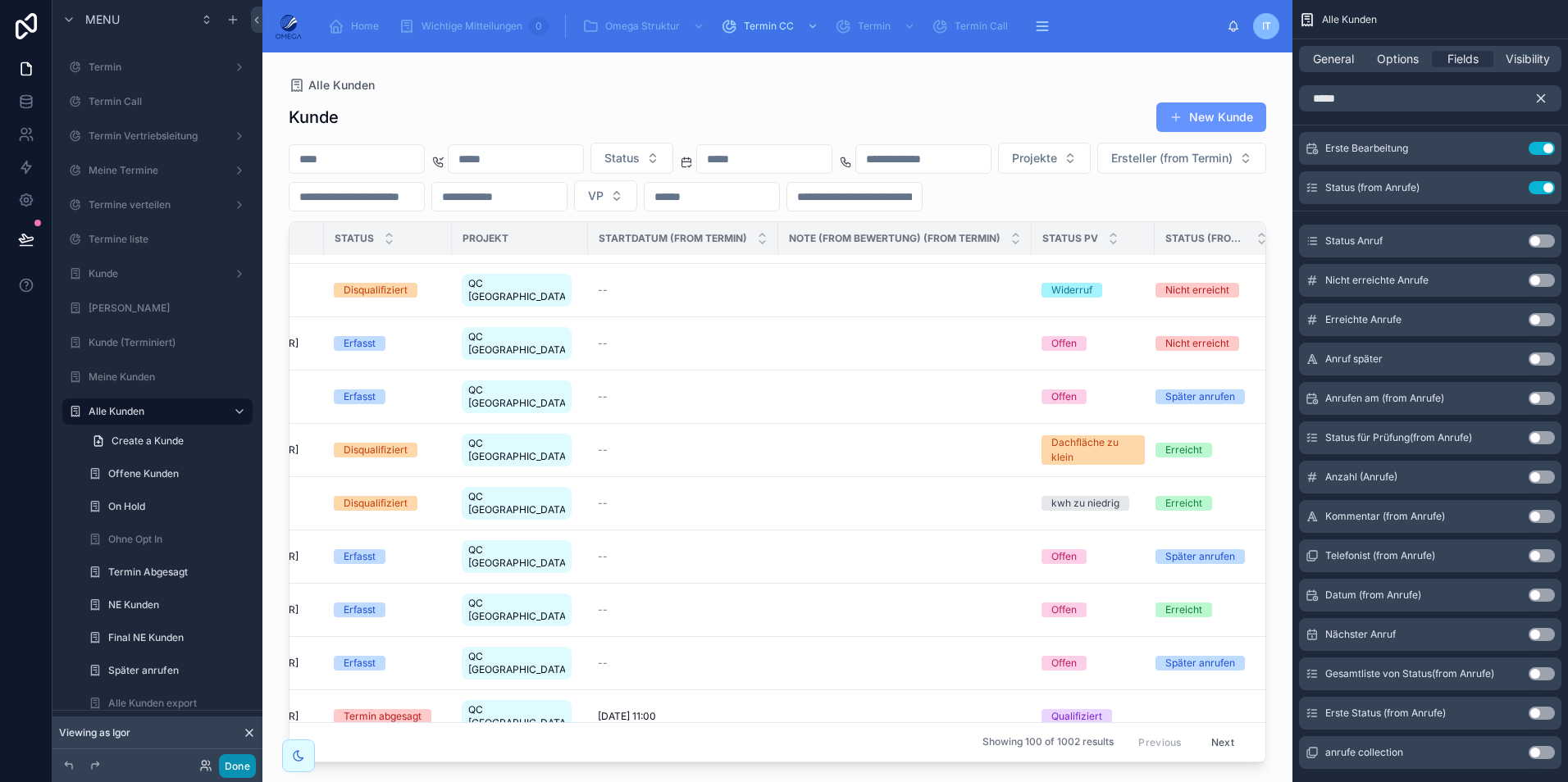
click at [230, 765] on button "Done" at bounding box center [237, 766] width 37 height 24
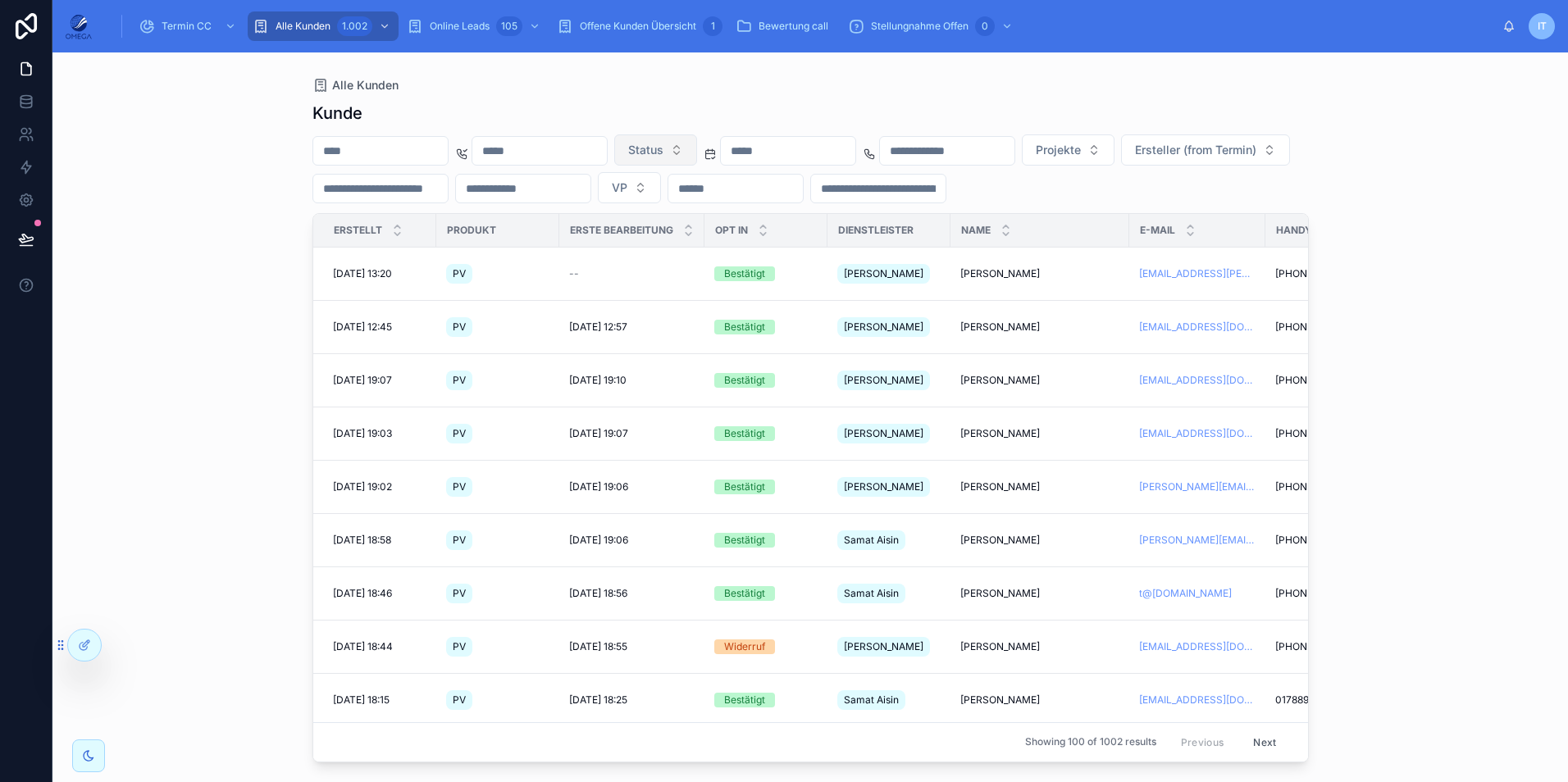
click at [697, 158] on button "Status" at bounding box center [655, 150] width 83 height 31
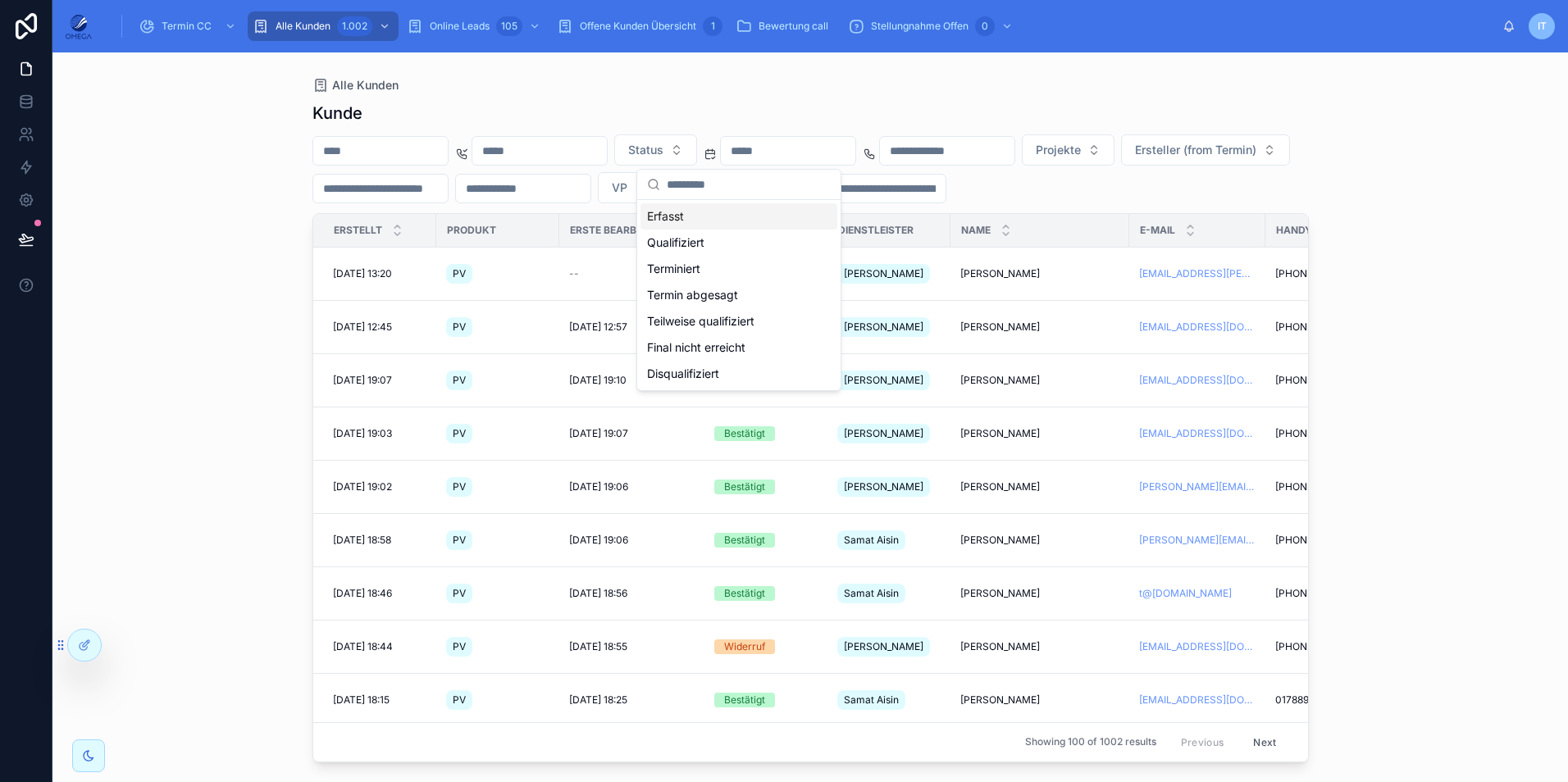
click at [686, 215] on div "Erfasst" at bounding box center [739, 216] width 197 height 26
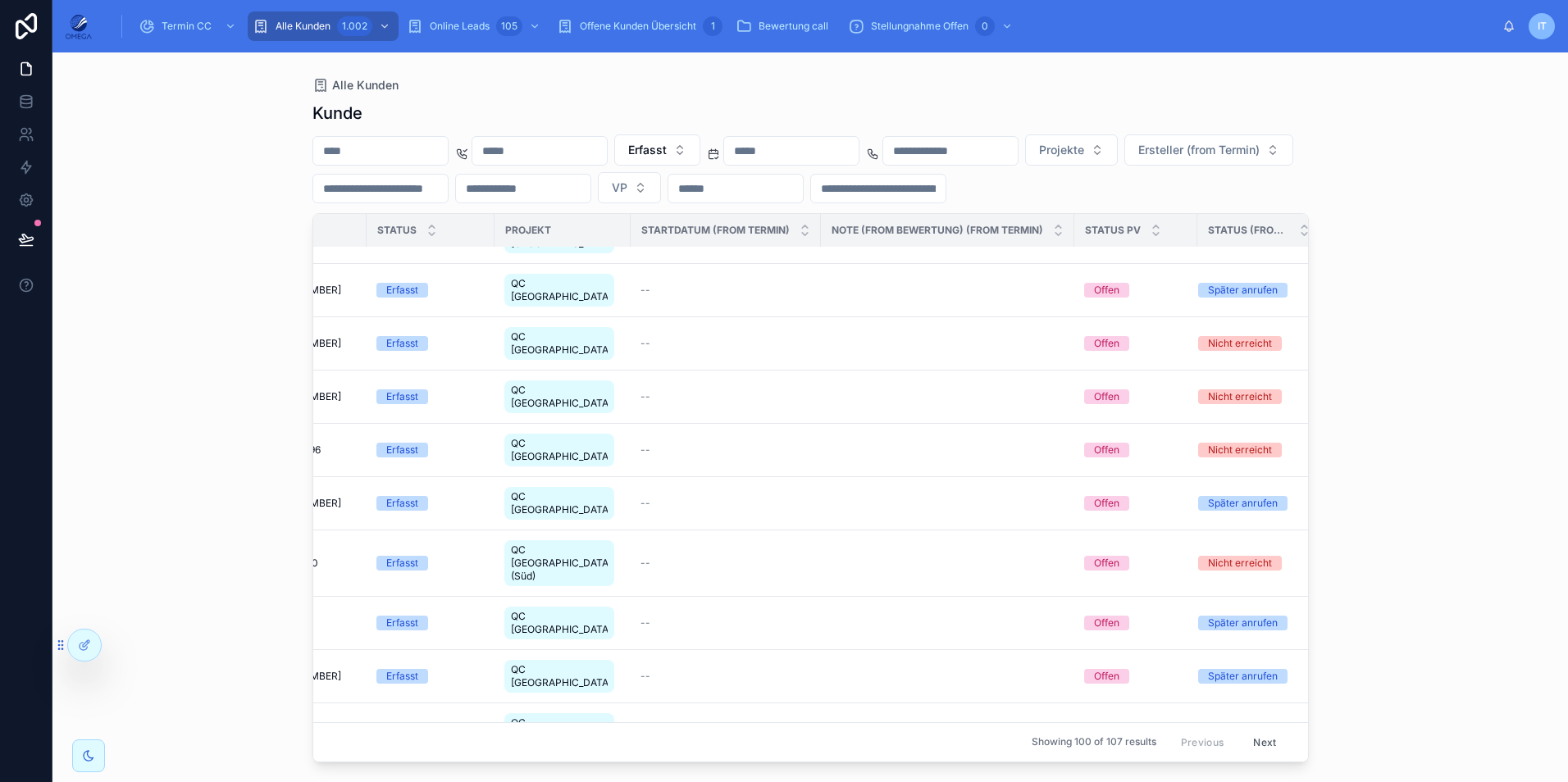
scroll to position [574, 1035]
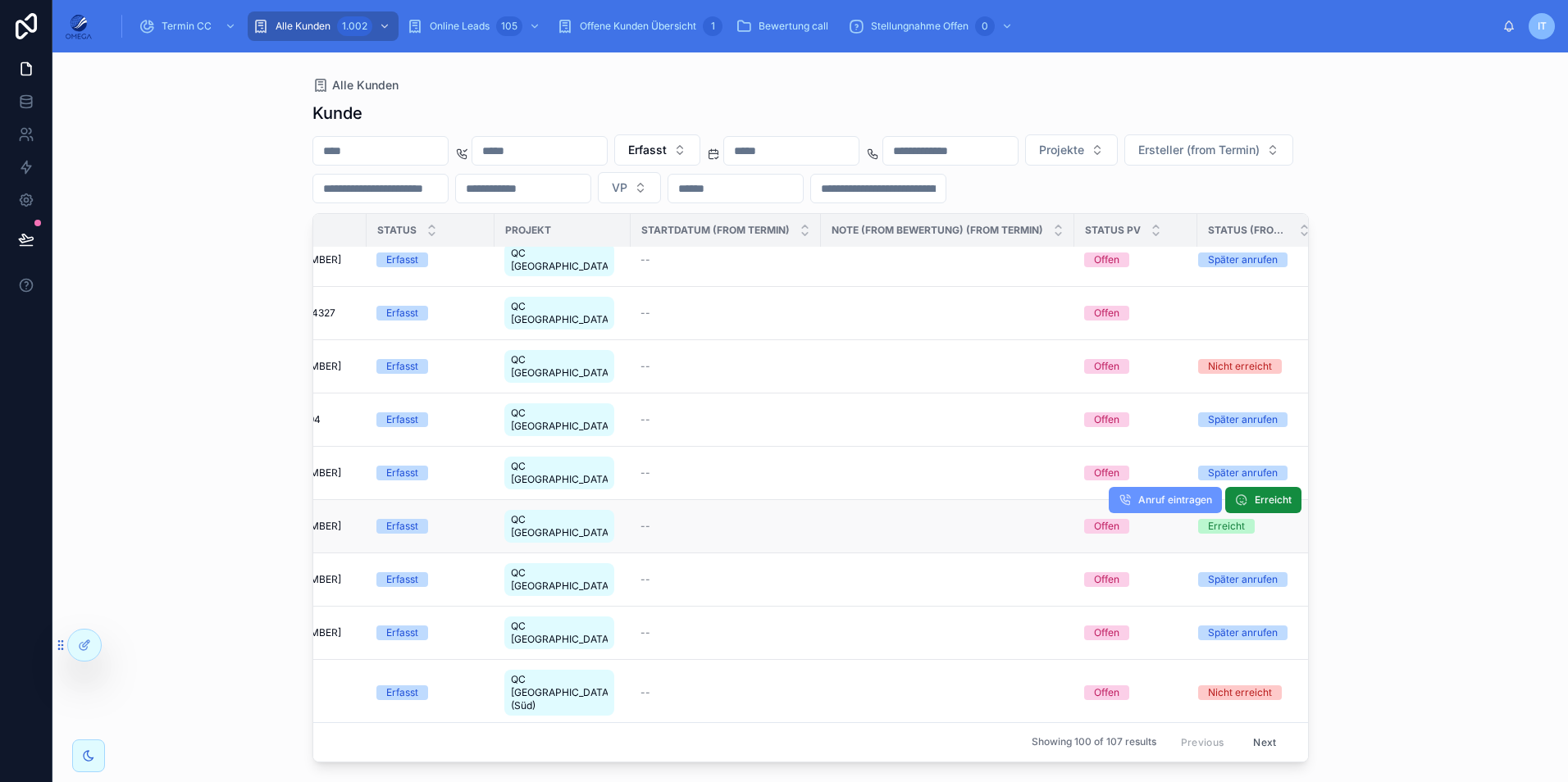
click at [540, 507] on div "QC [GEOGRAPHIC_DATA]" at bounding box center [563, 526] width 116 height 39
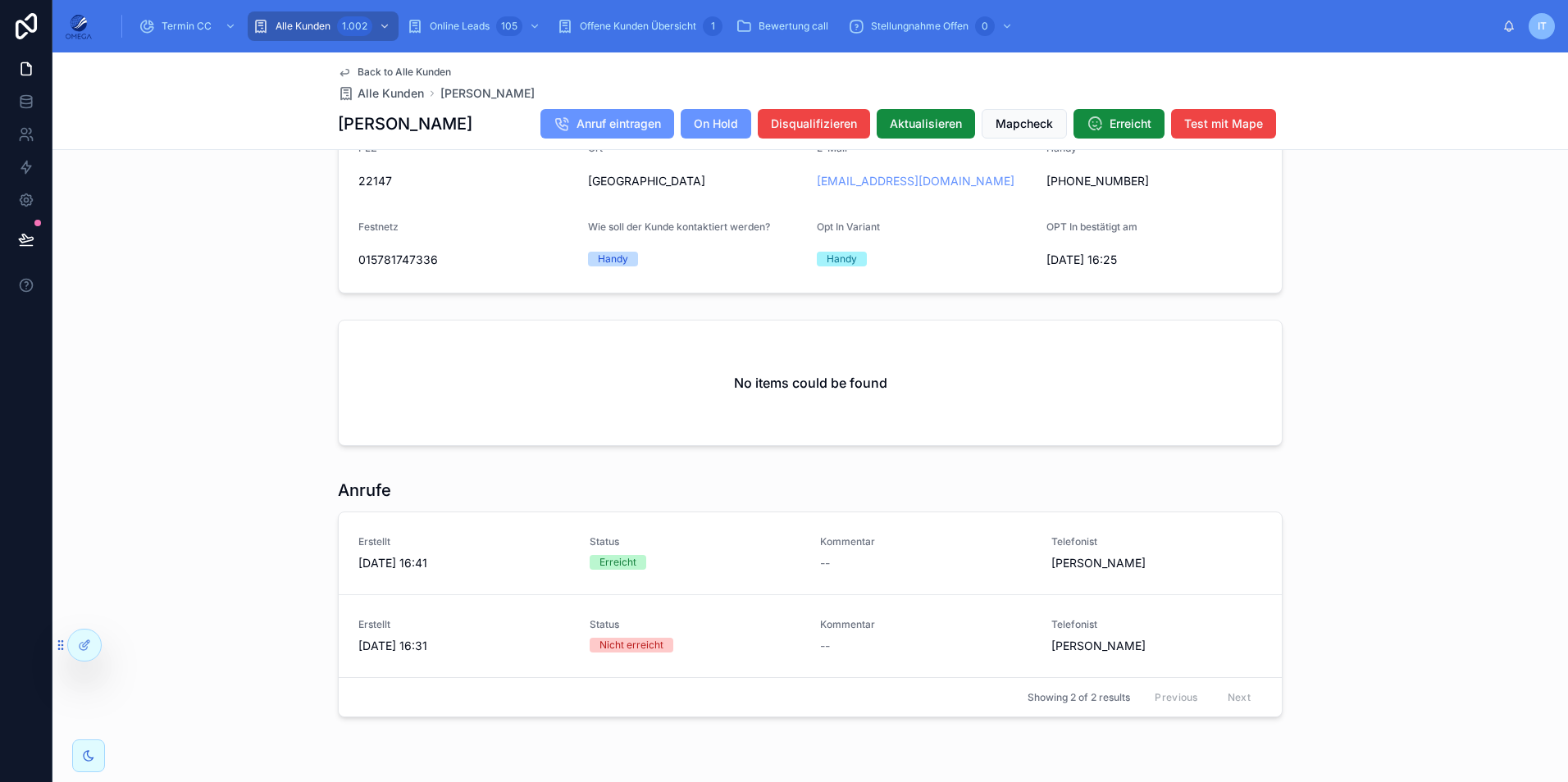
scroll to position [1762, 0]
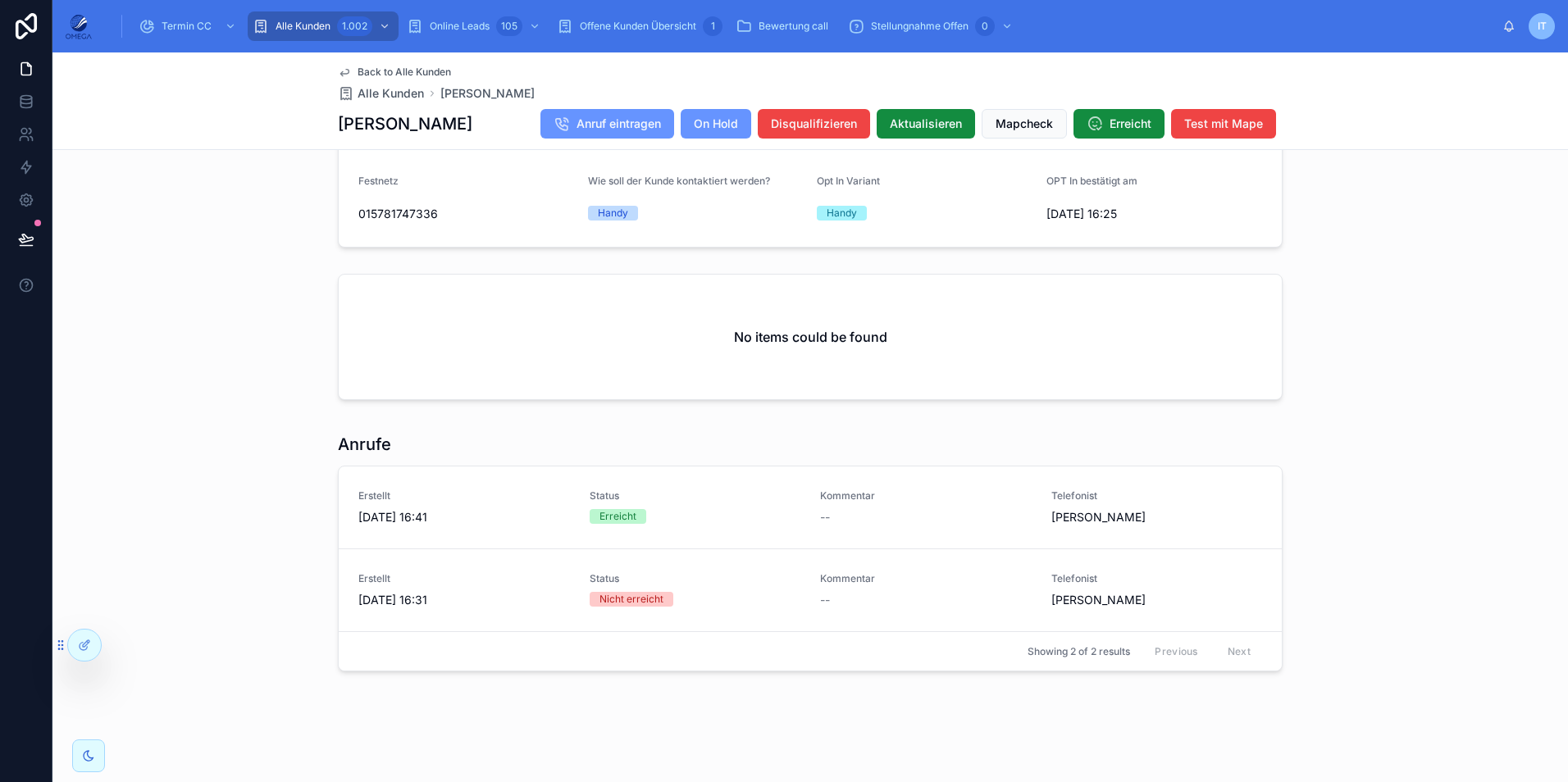
click at [415, 66] on span "Back to Alle Kunden" at bounding box center [404, 72] width 93 height 13
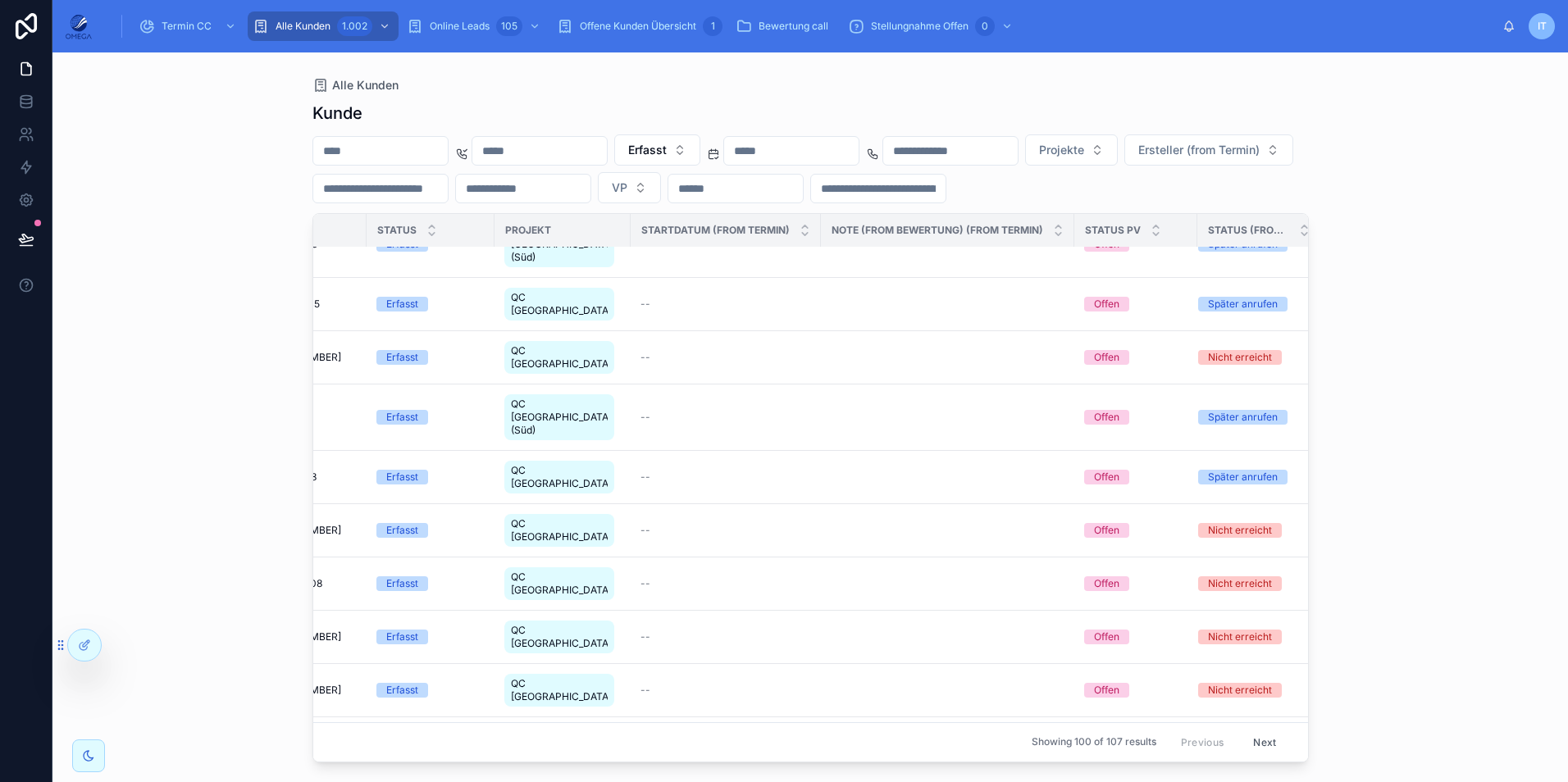
scroll to position [1066, 1035]
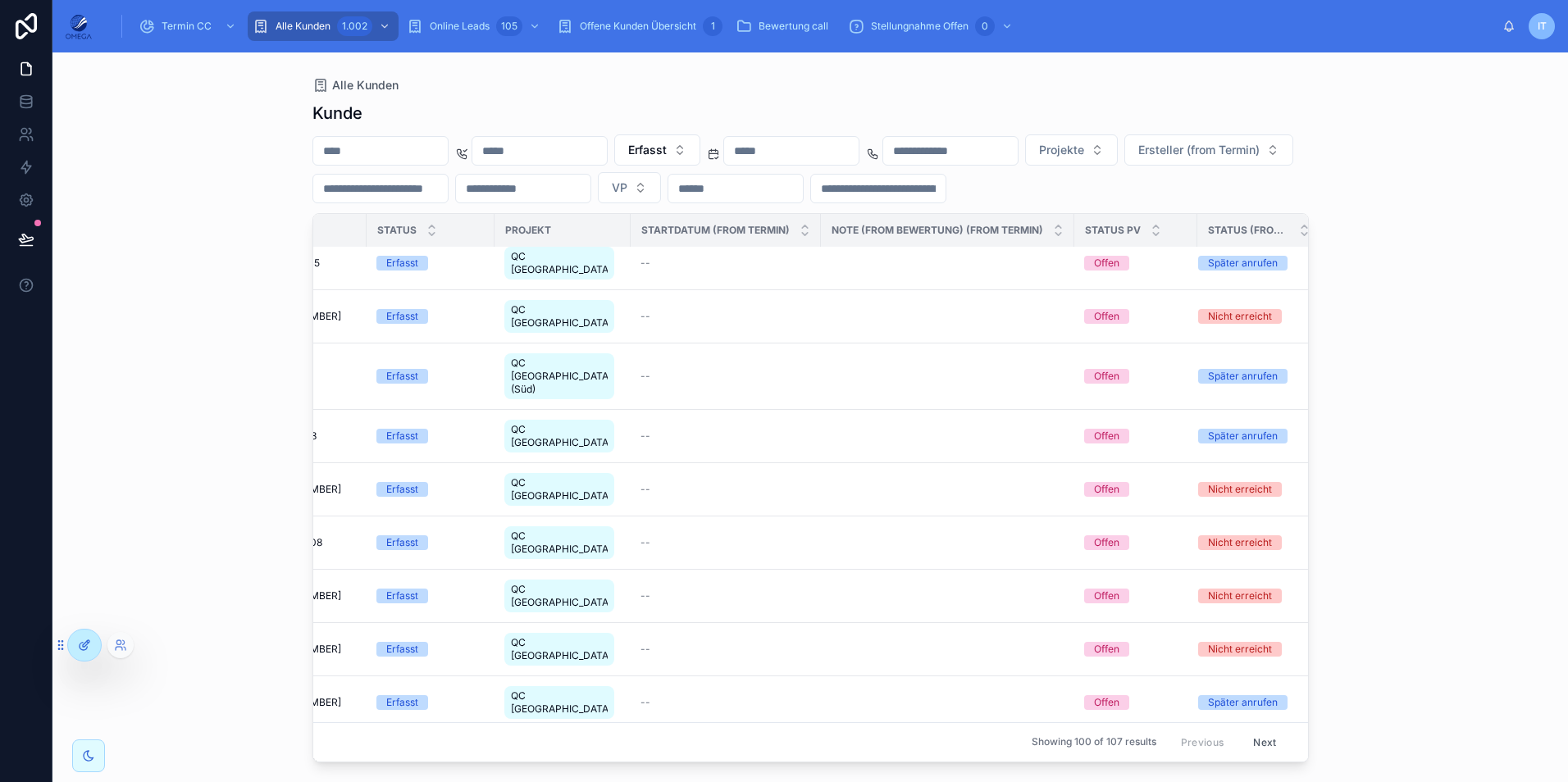
click at [93, 641] on div at bounding box center [84, 645] width 33 height 31
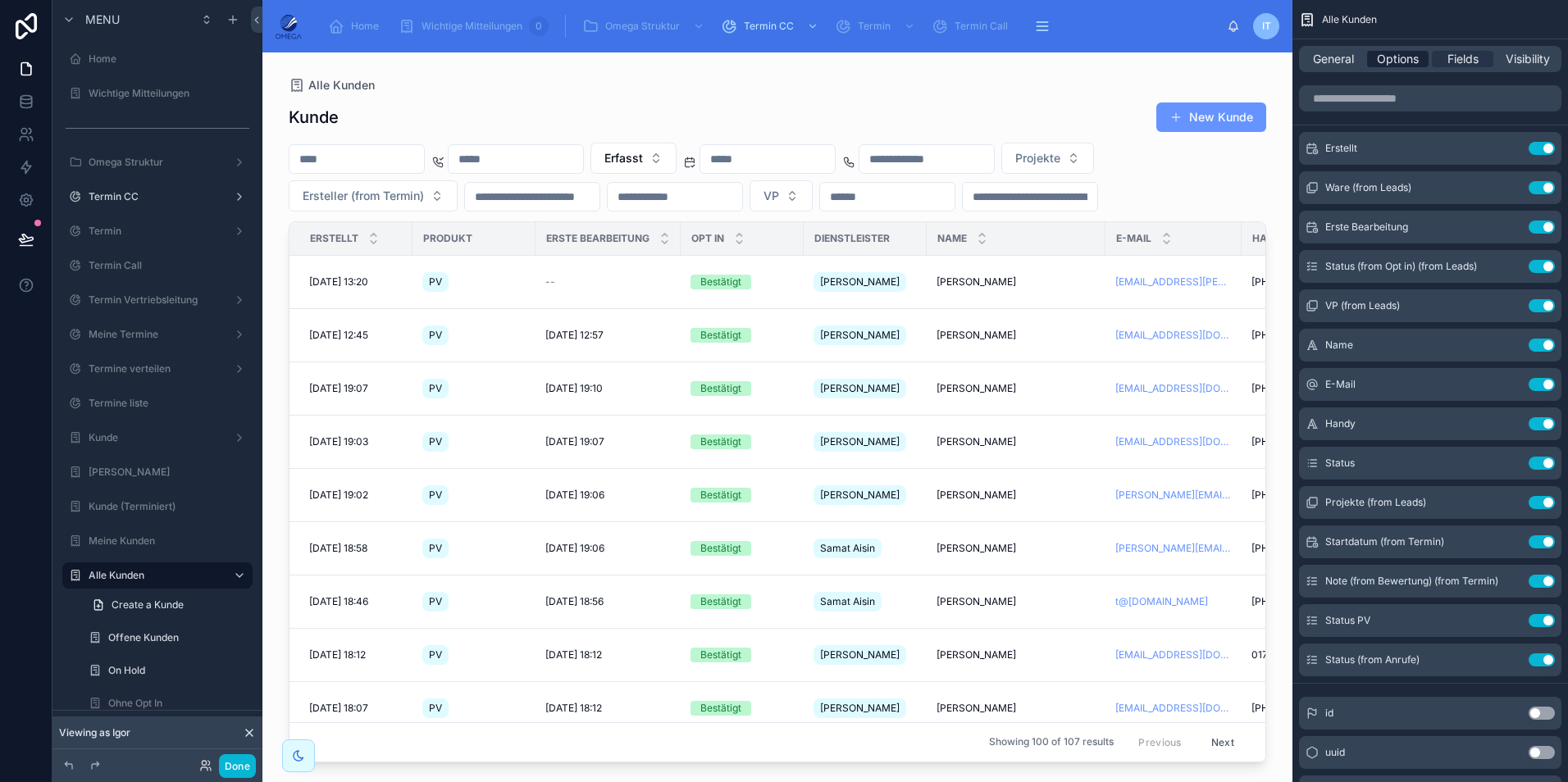
click at [1408, 62] on span "Options" at bounding box center [1397, 59] width 42 height 16
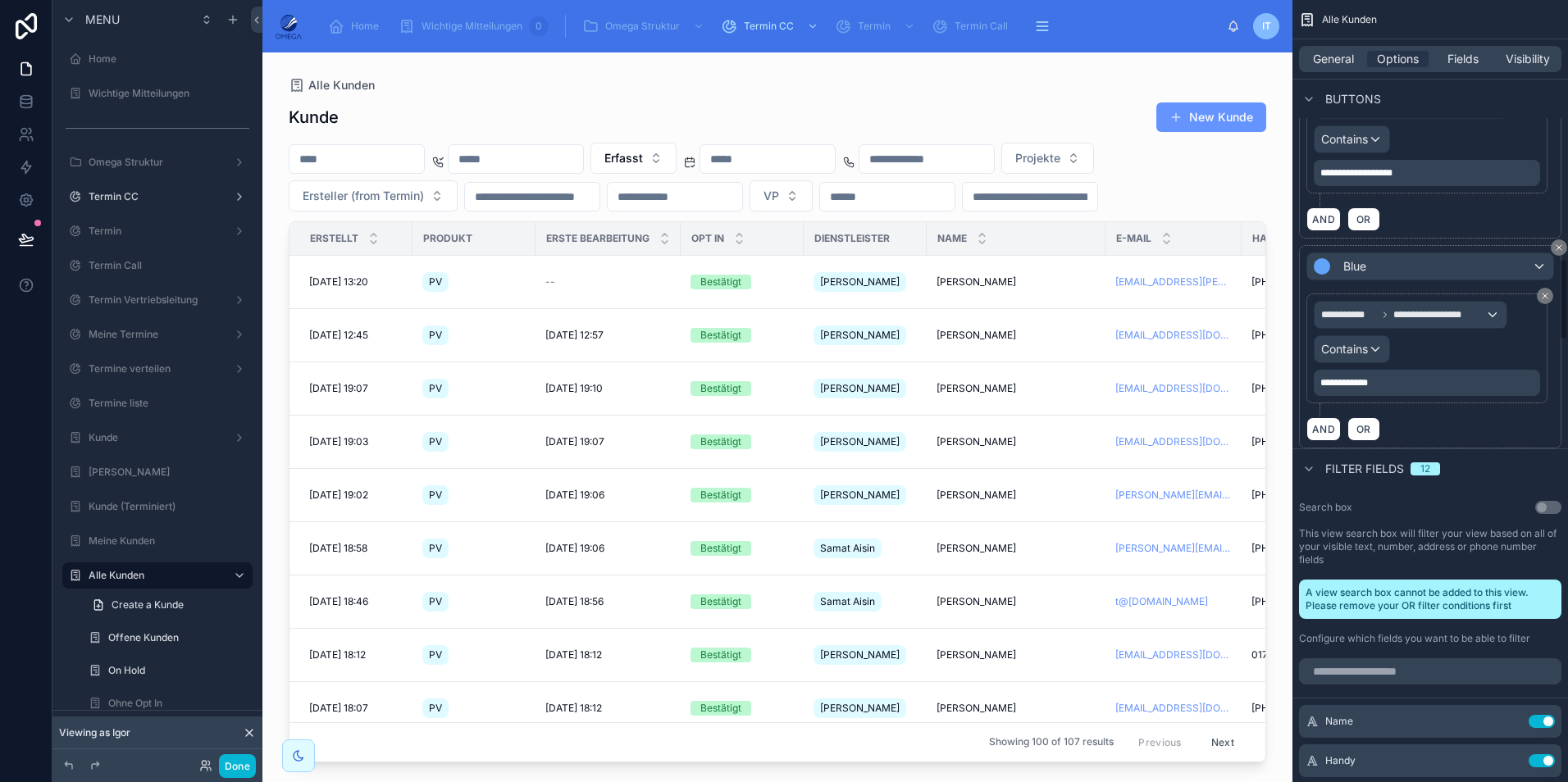
scroll to position [2459, 0]
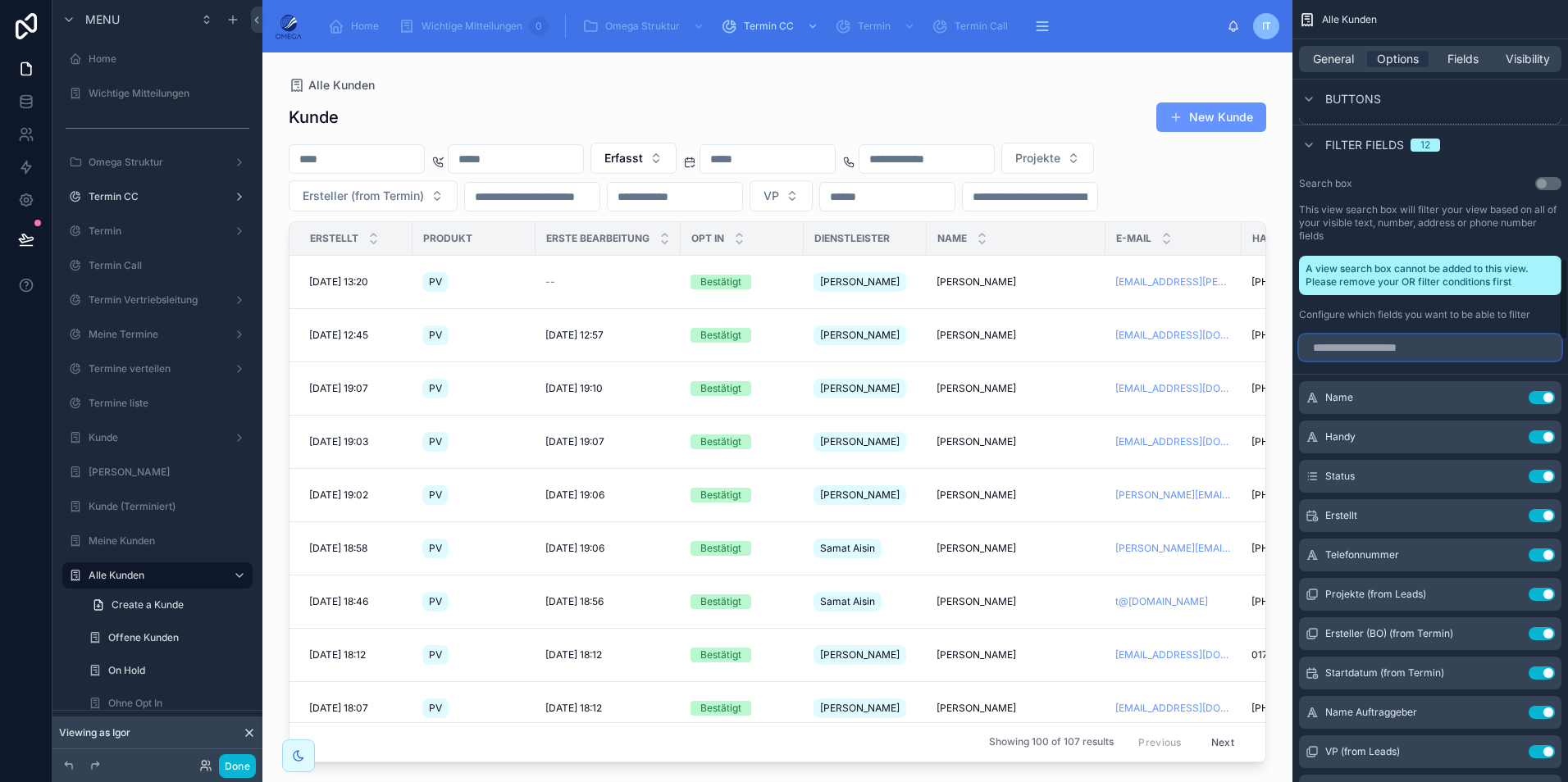
click at [1370, 334] on input "scrollable content" at bounding box center [1430, 348] width 262 height 26
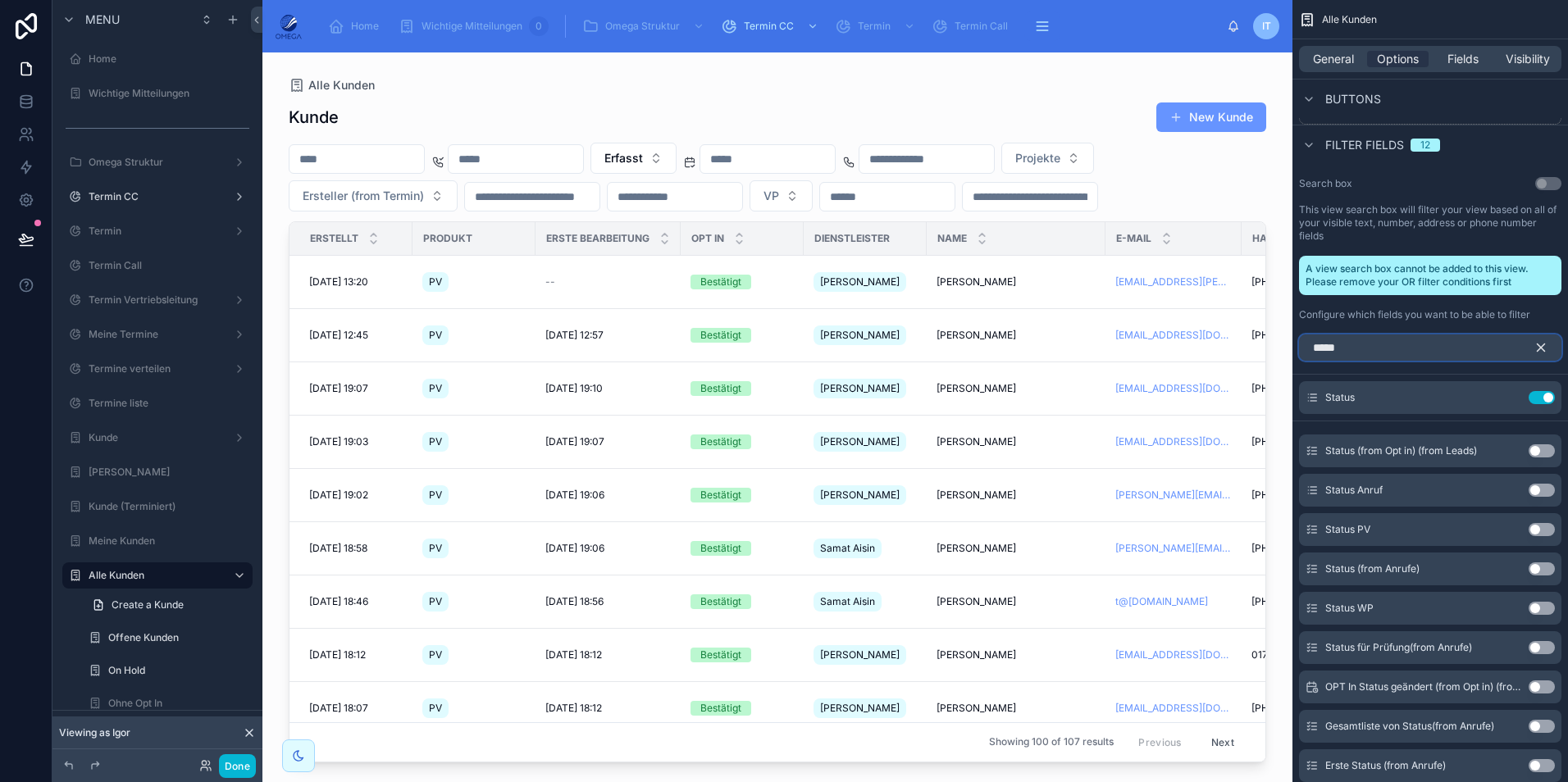
type input "*****"
click at [1540, 562] on button "Use setting" at bounding box center [1542, 569] width 26 height 13
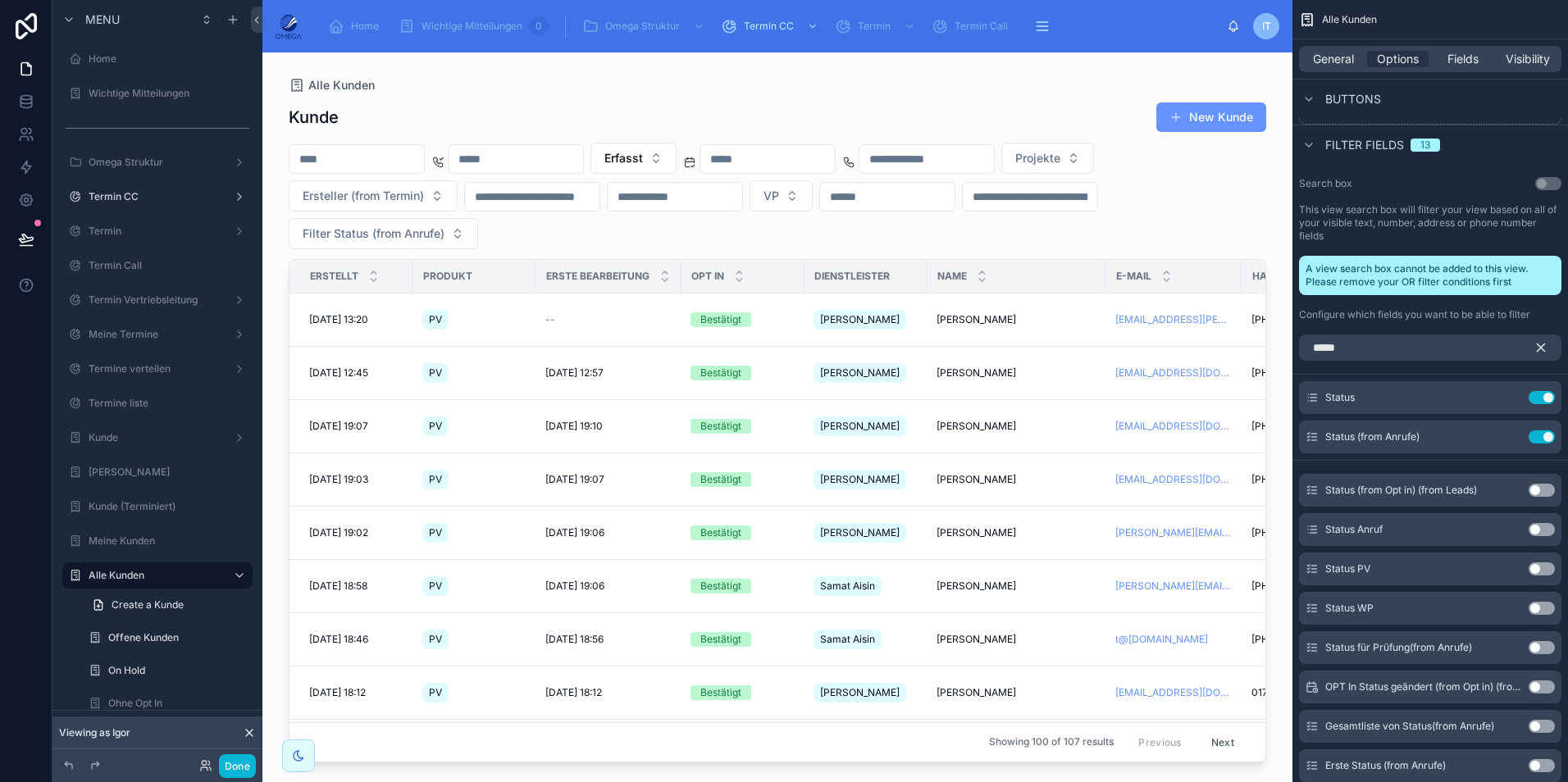
click at [1538, 340] on icon "scrollable content" at bounding box center [1541, 348] width 15 height 15
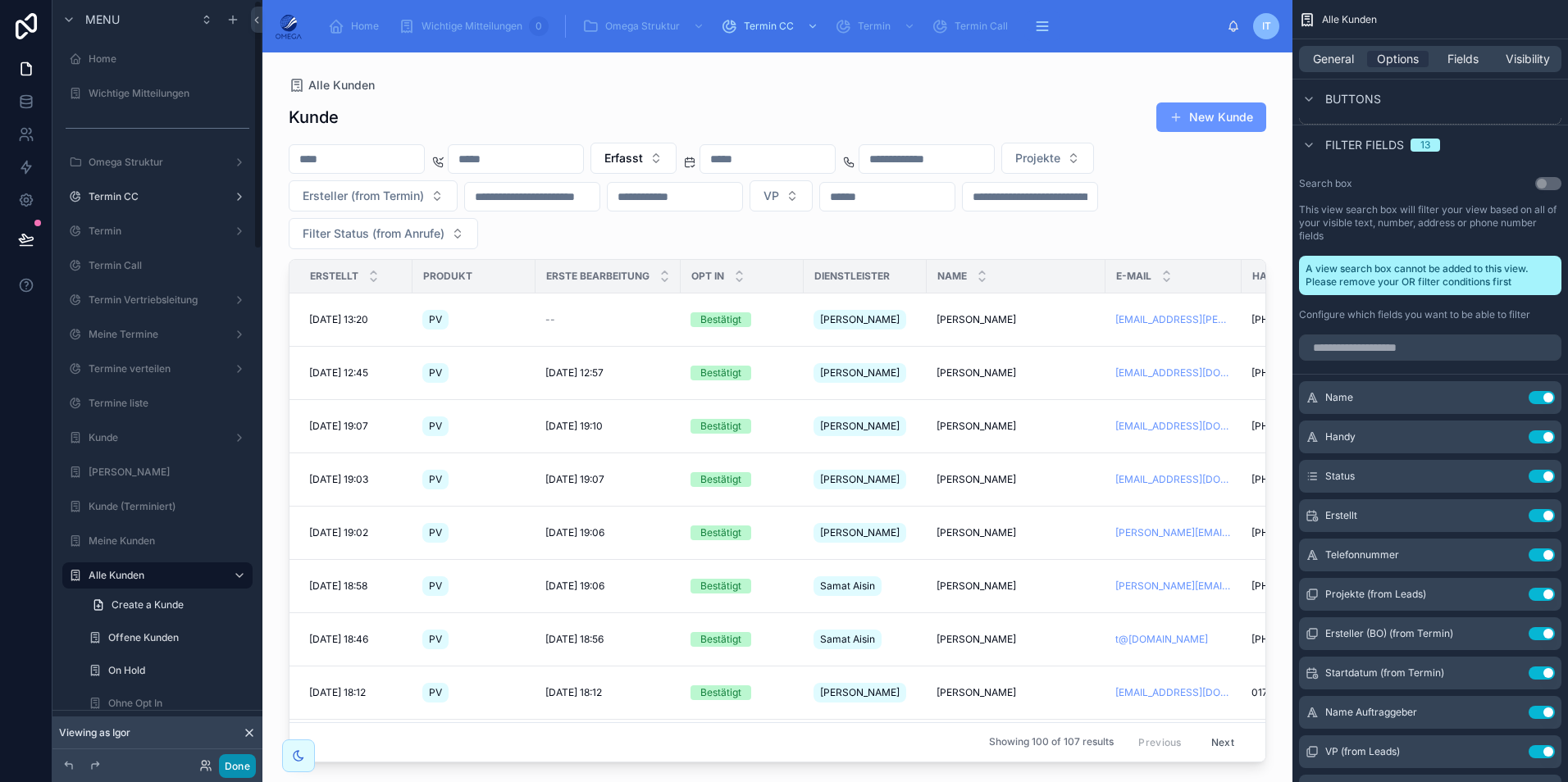
click at [243, 766] on button "Done" at bounding box center [237, 766] width 37 height 24
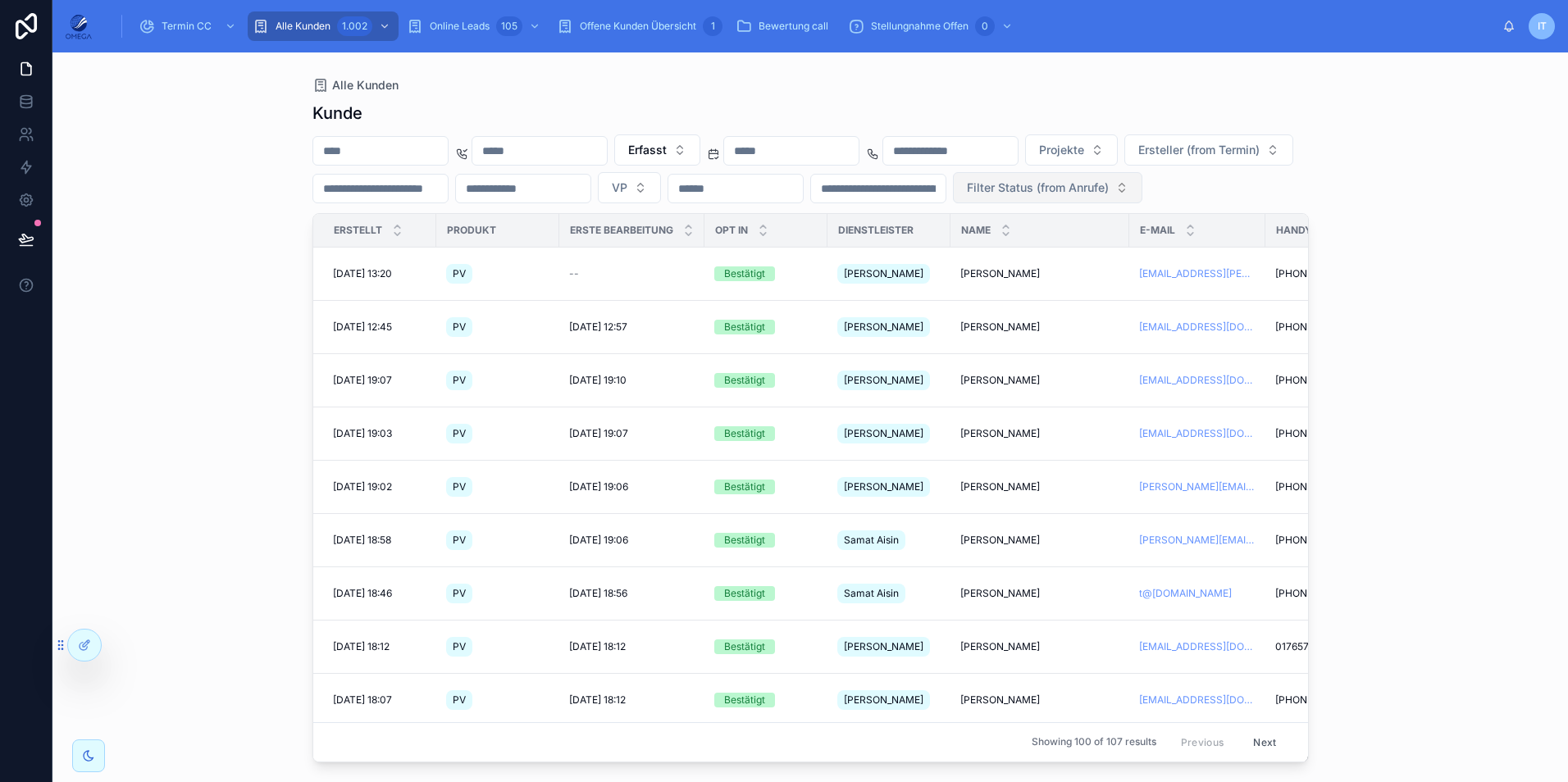
click at [967, 196] on span "Filter Status (from Anrufe)" at bounding box center [1037, 188] width 142 height 16
click at [368, 321] on div "Erreicht" at bounding box center [408, 318] width 197 height 26
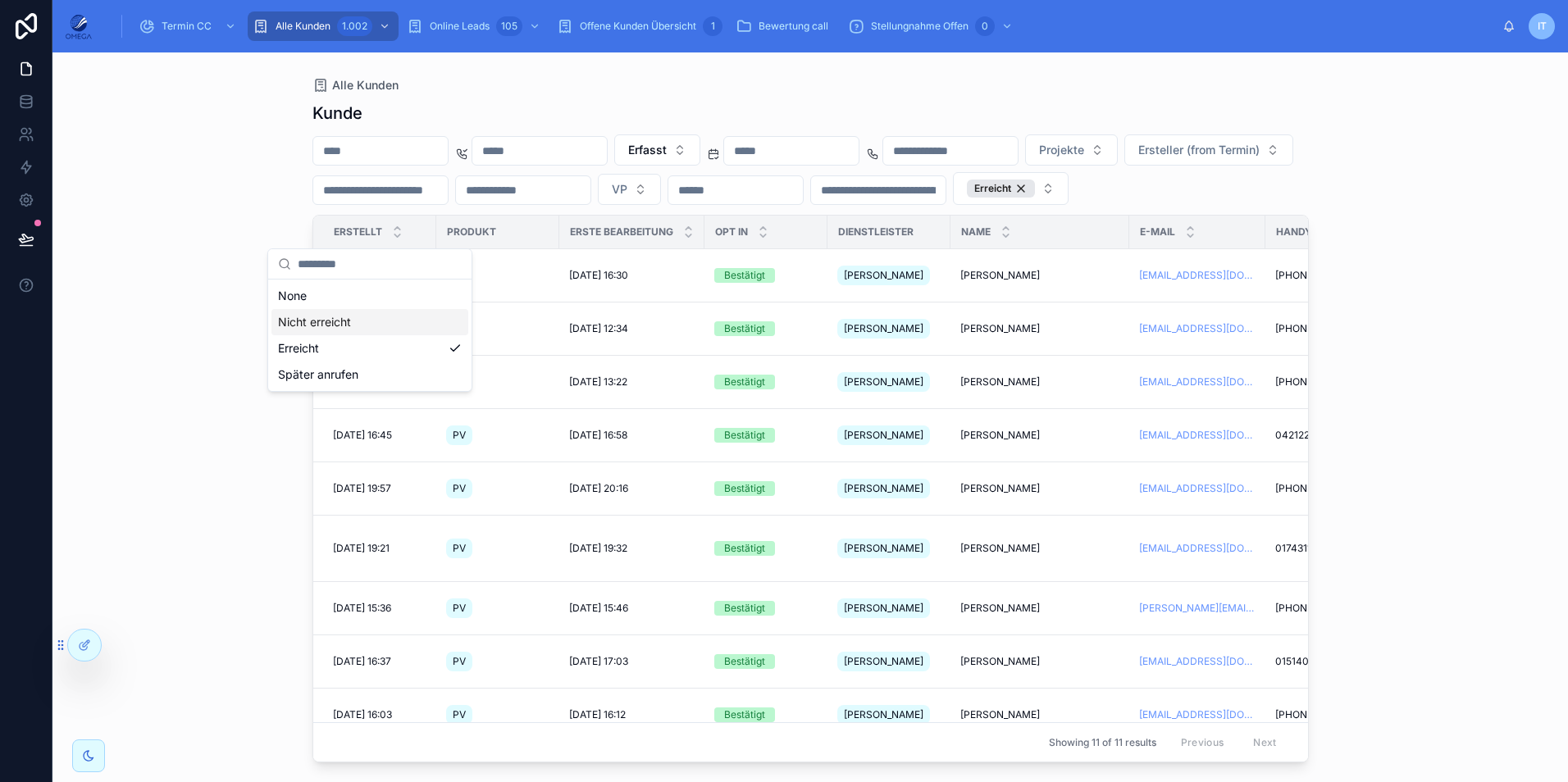
click at [1462, 403] on div "Alle Kunden Kunde Erfasst Projekte Ersteller (from Termin) VP Erreicht Erstellt…" at bounding box center [810, 417] width 1516 height 730
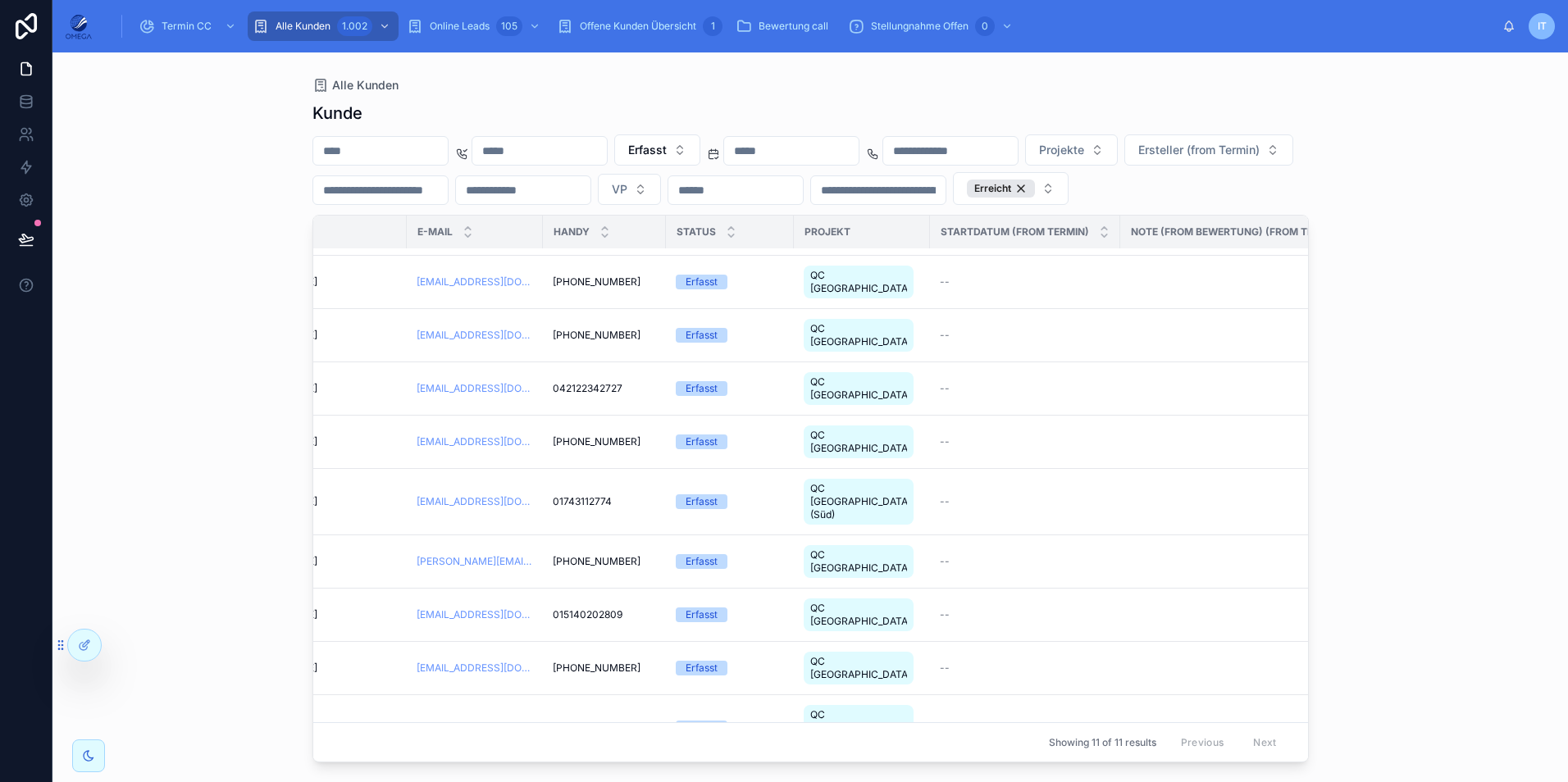
scroll to position [47, 738]
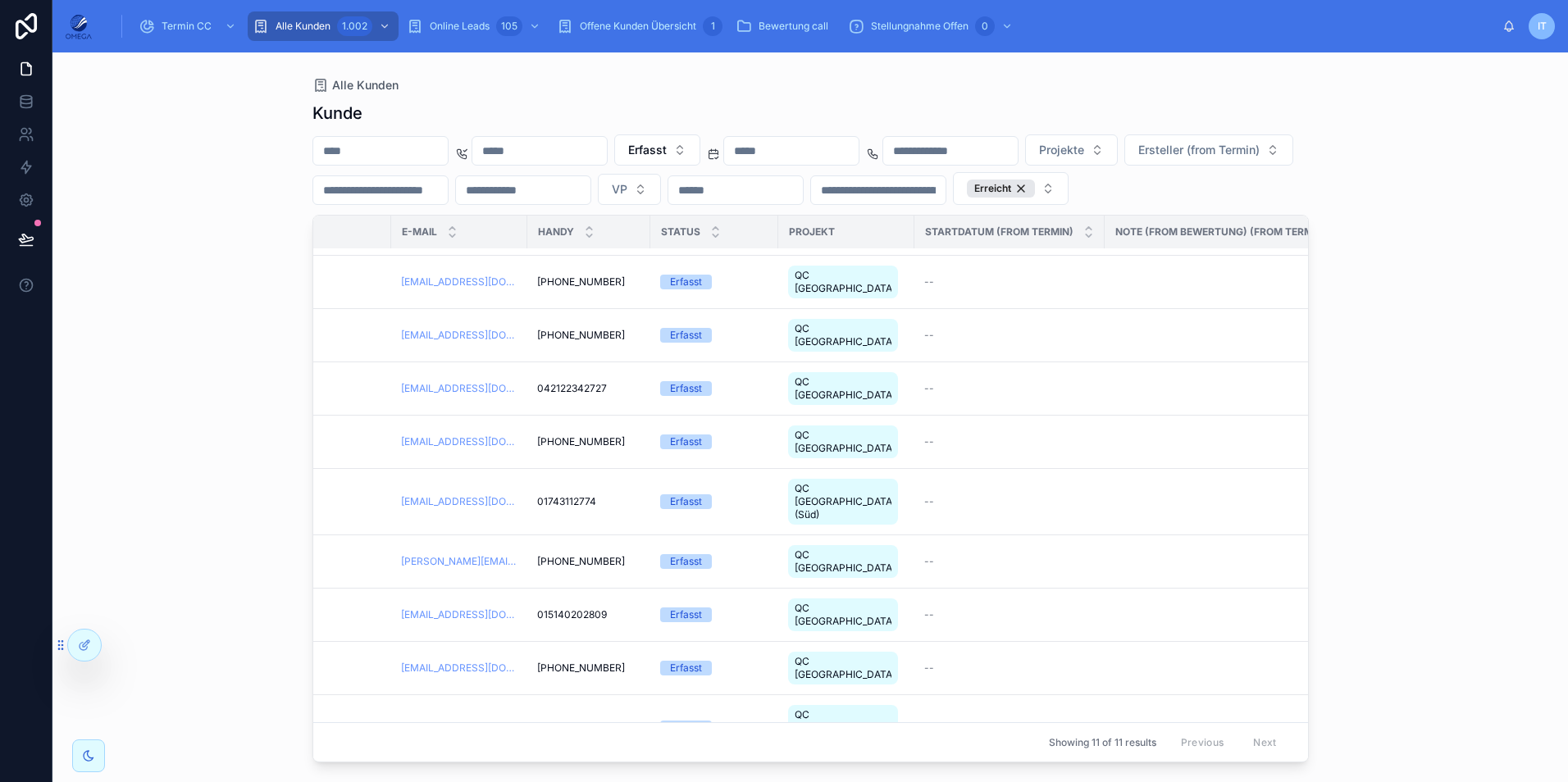
click at [924, 781] on span "--" at bounding box center [929, 794] width 10 height 13
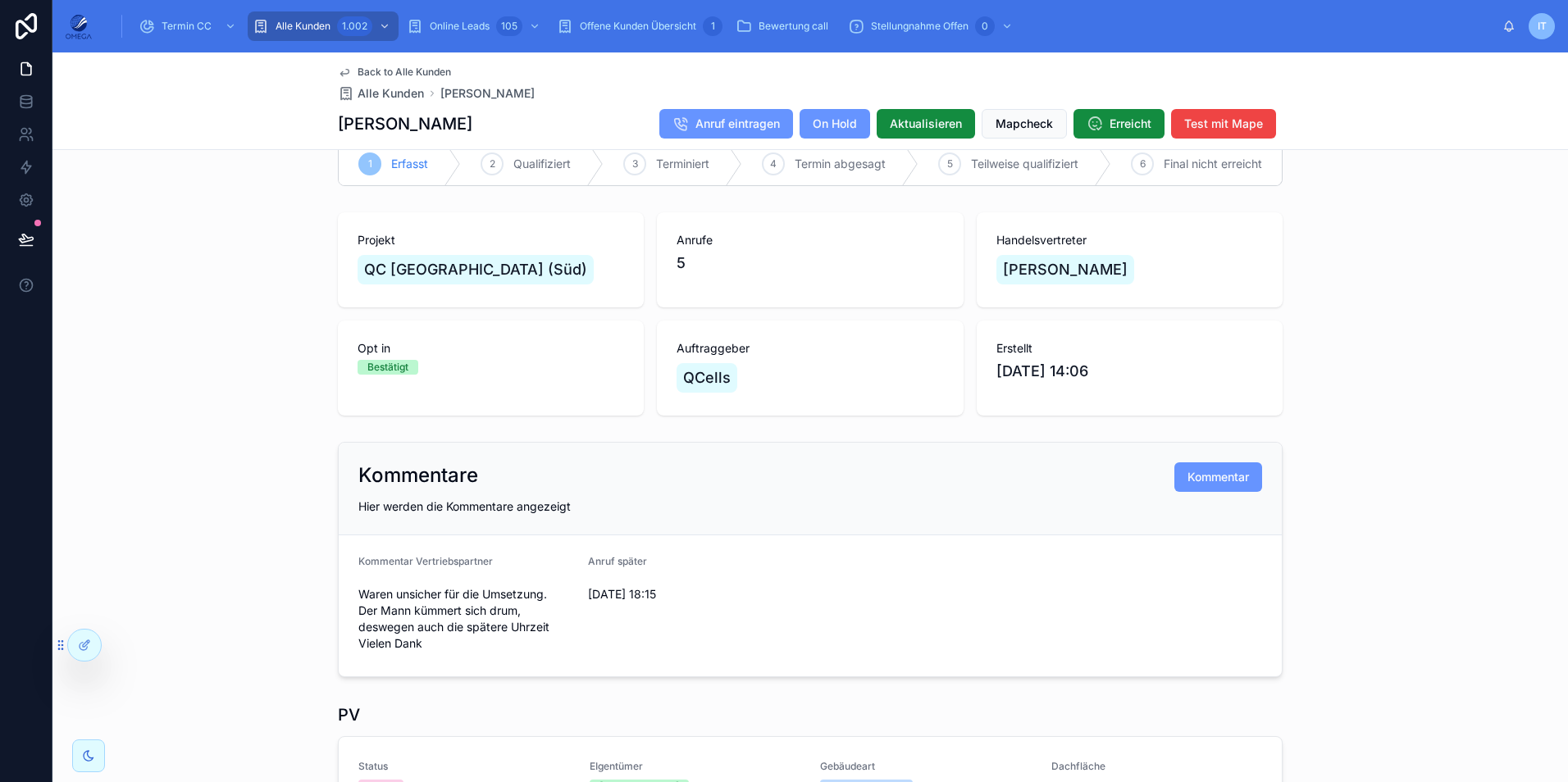
scroll to position [82, 0]
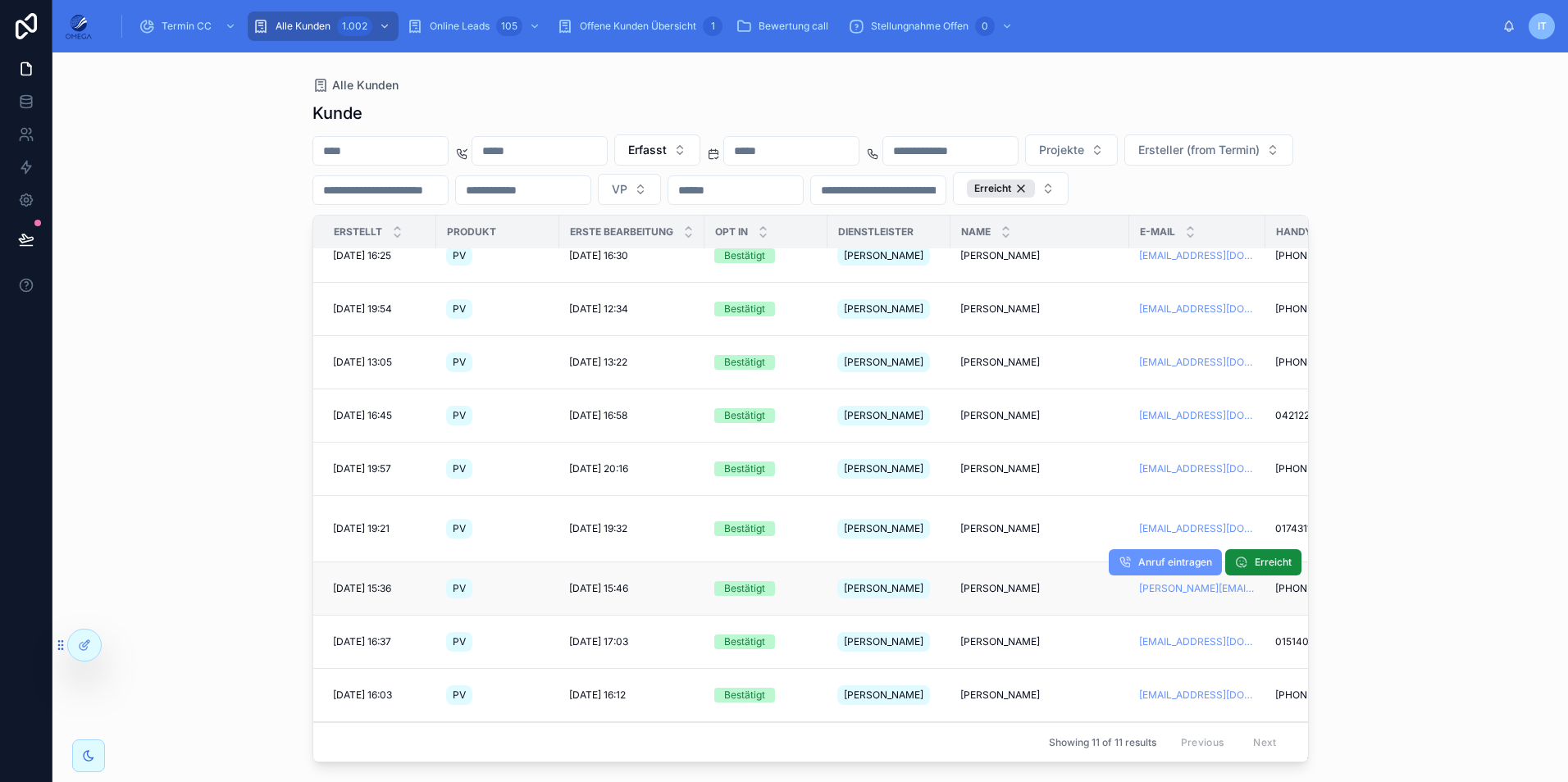
scroll to position [47, 0]
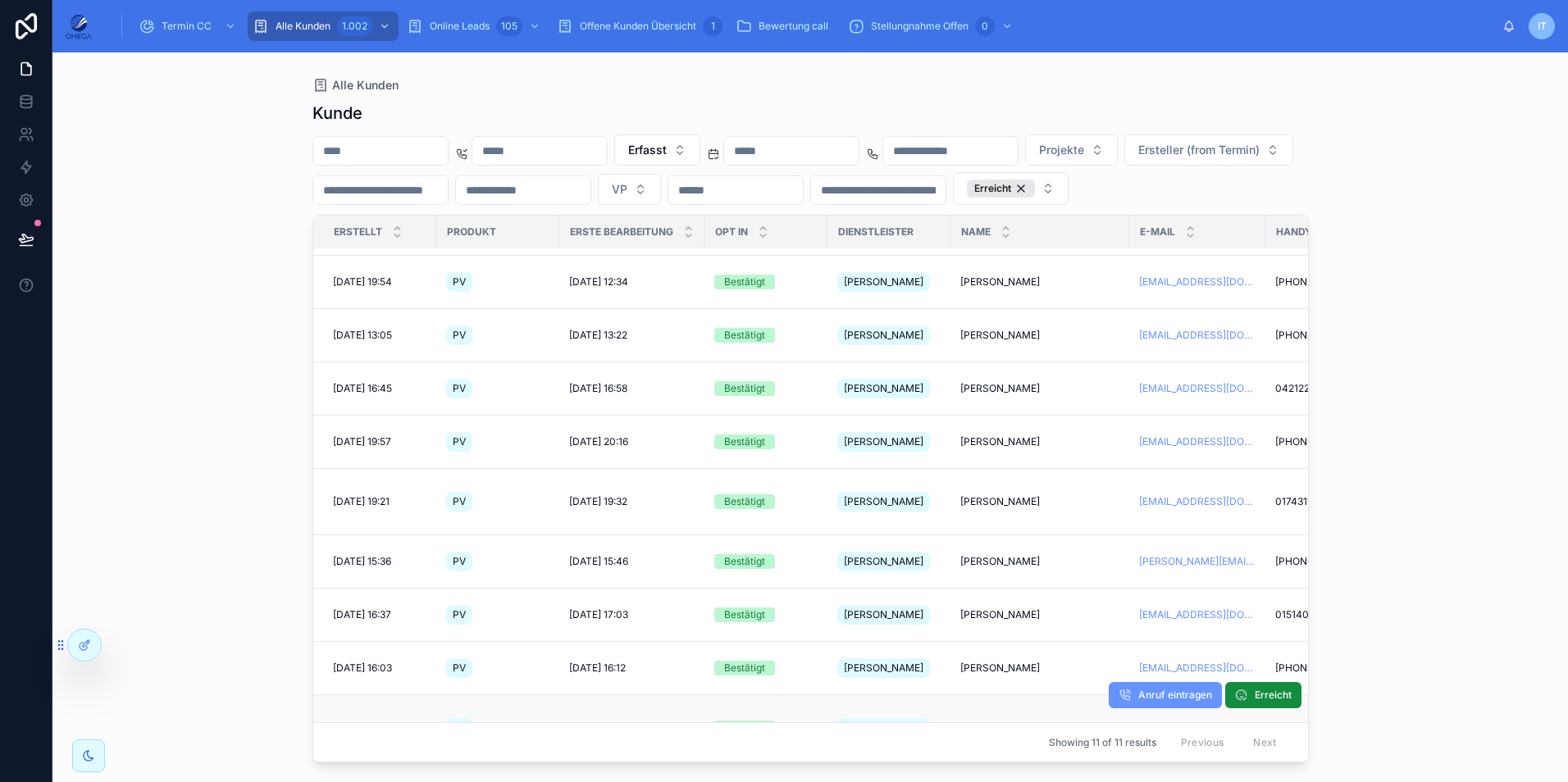
click at [987, 721] on span "[PERSON_NAME]" at bounding box center [1000, 728] width 80 height 13
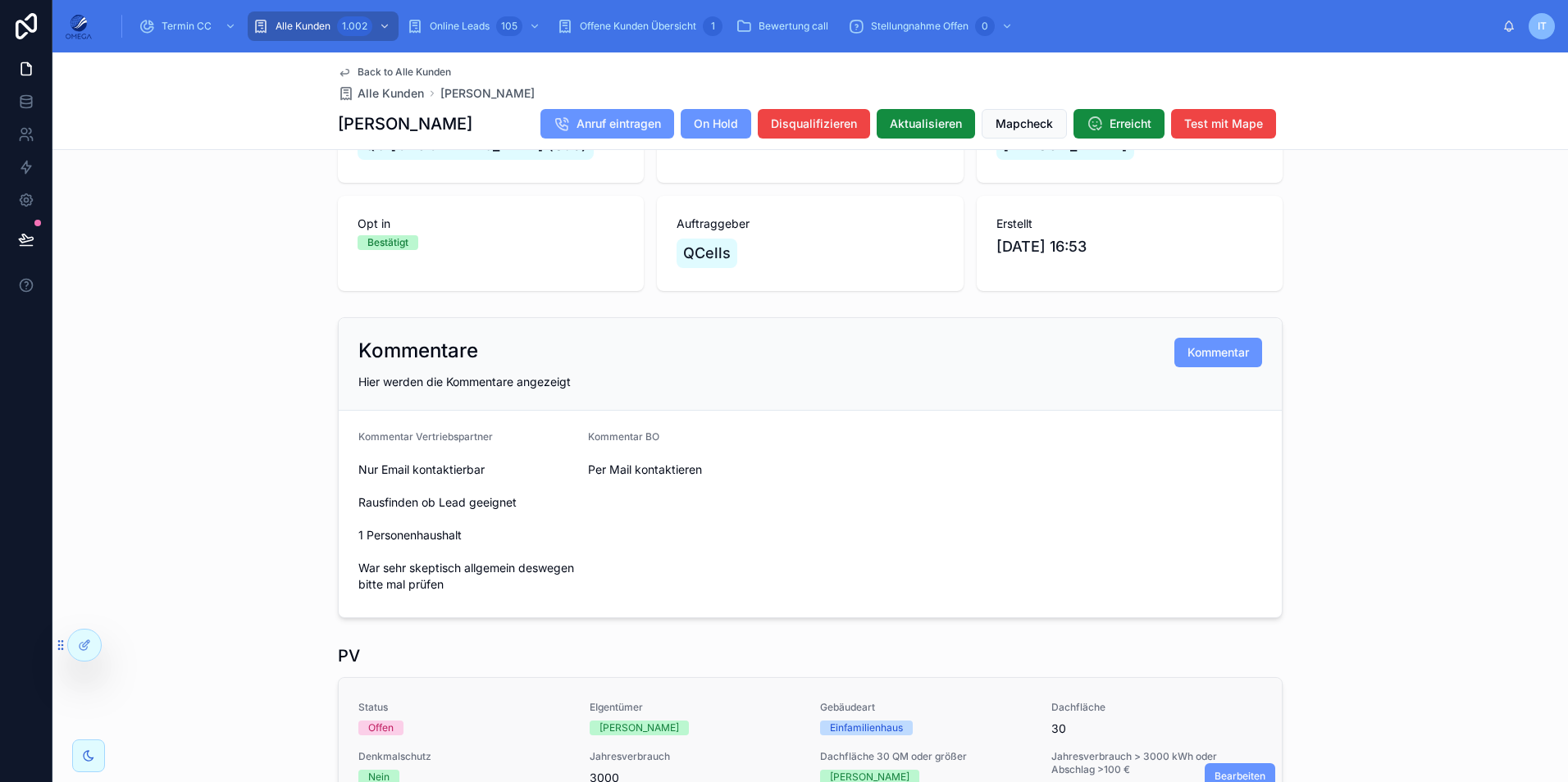
scroll to position [269, 0]
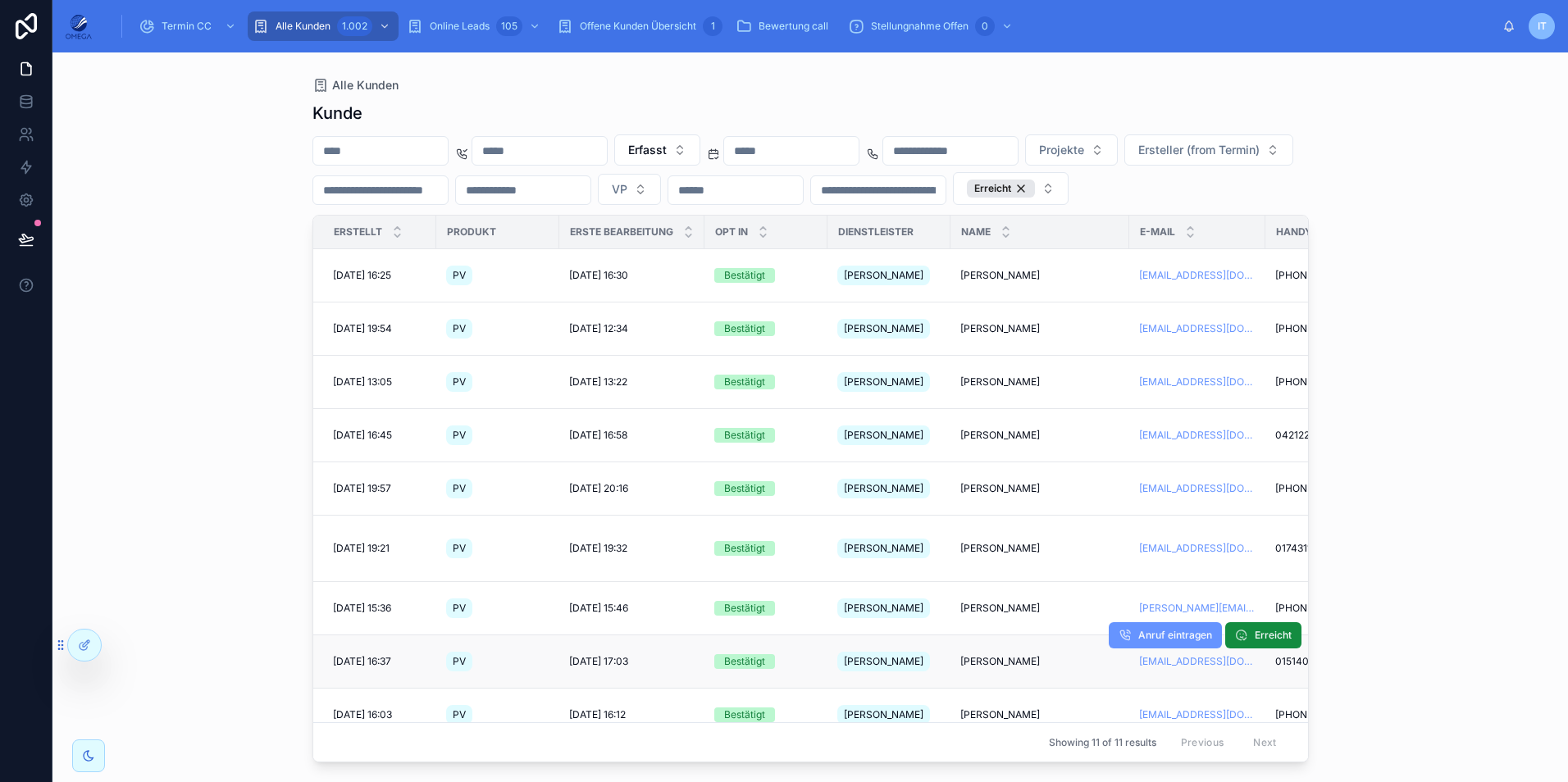
click at [884, 655] on span "[PERSON_NAME]" at bounding box center [883, 662] width 80 height 13
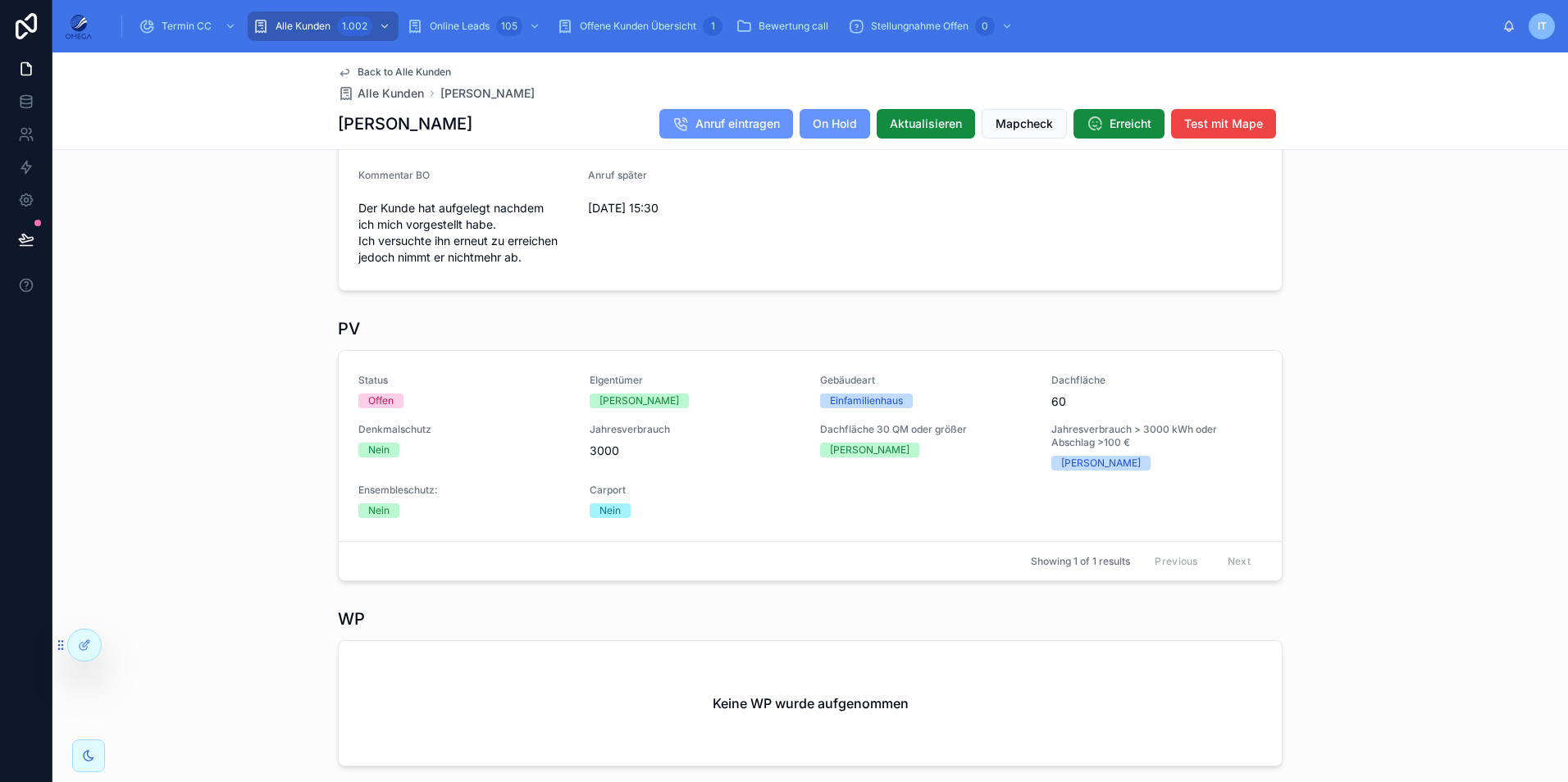
scroll to position [514, 0]
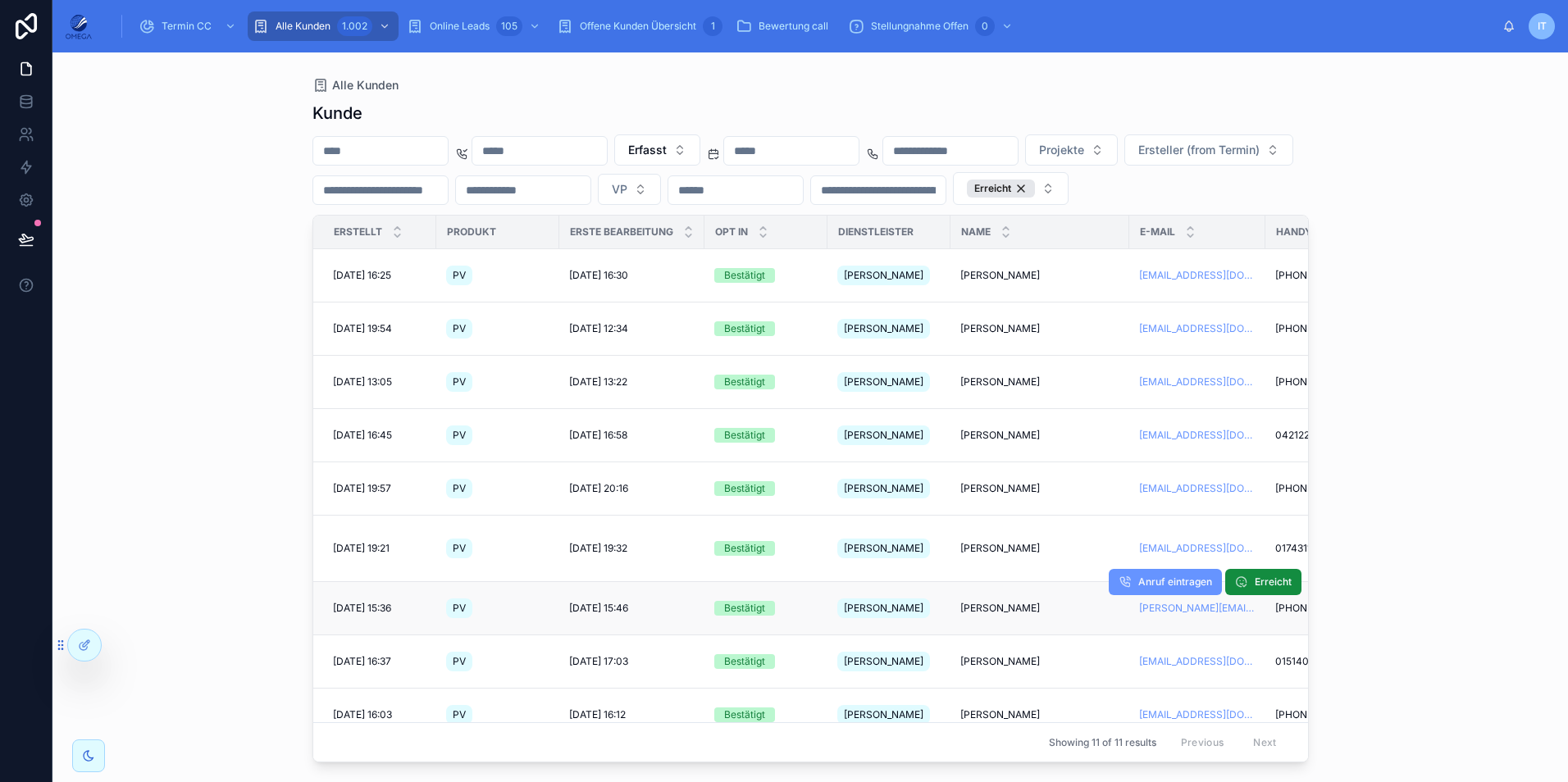
click at [972, 602] on span "[PERSON_NAME]" at bounding box center [1000, 608] width 80 height 13
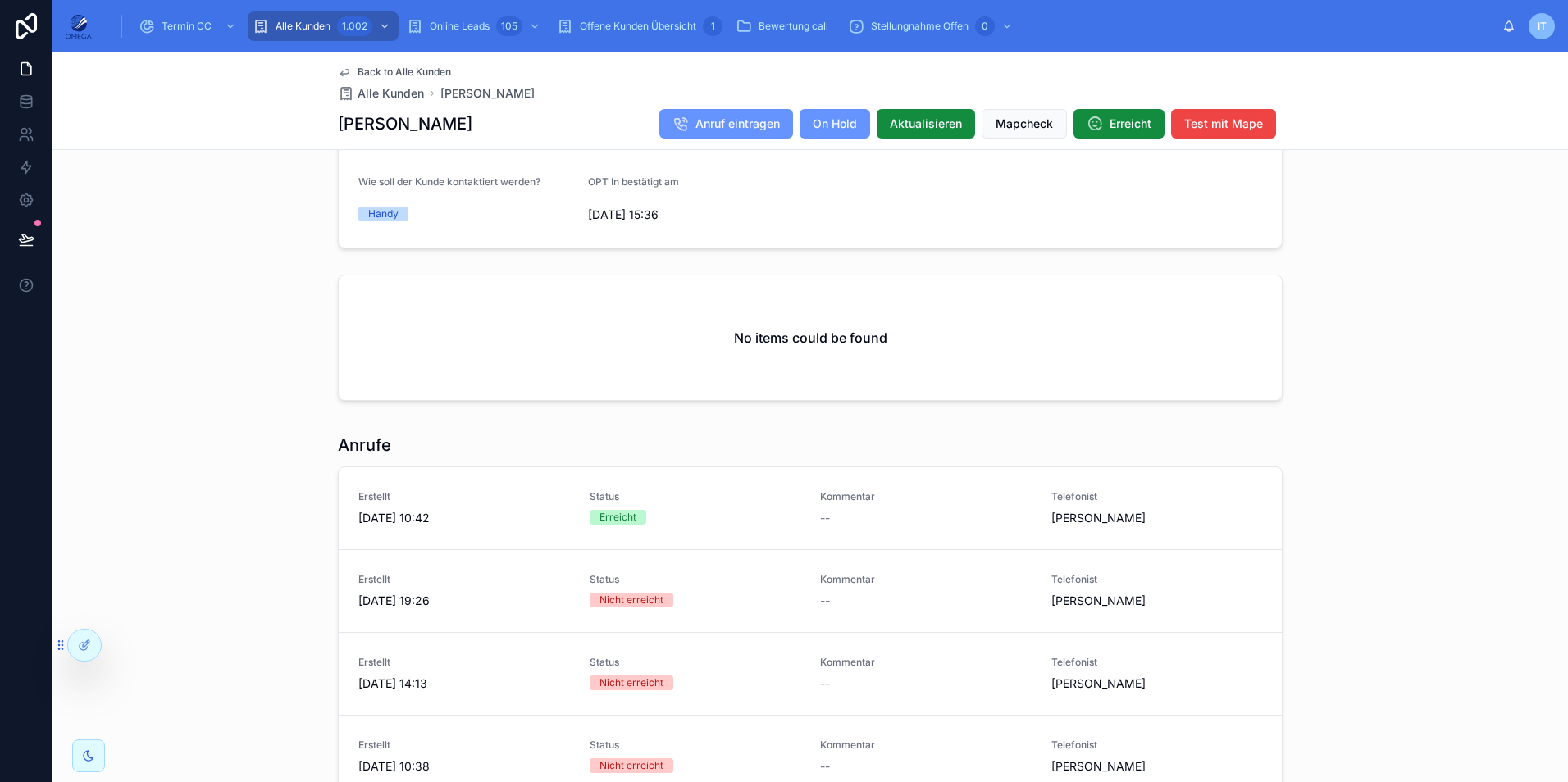
scroll to position [1312, 0]
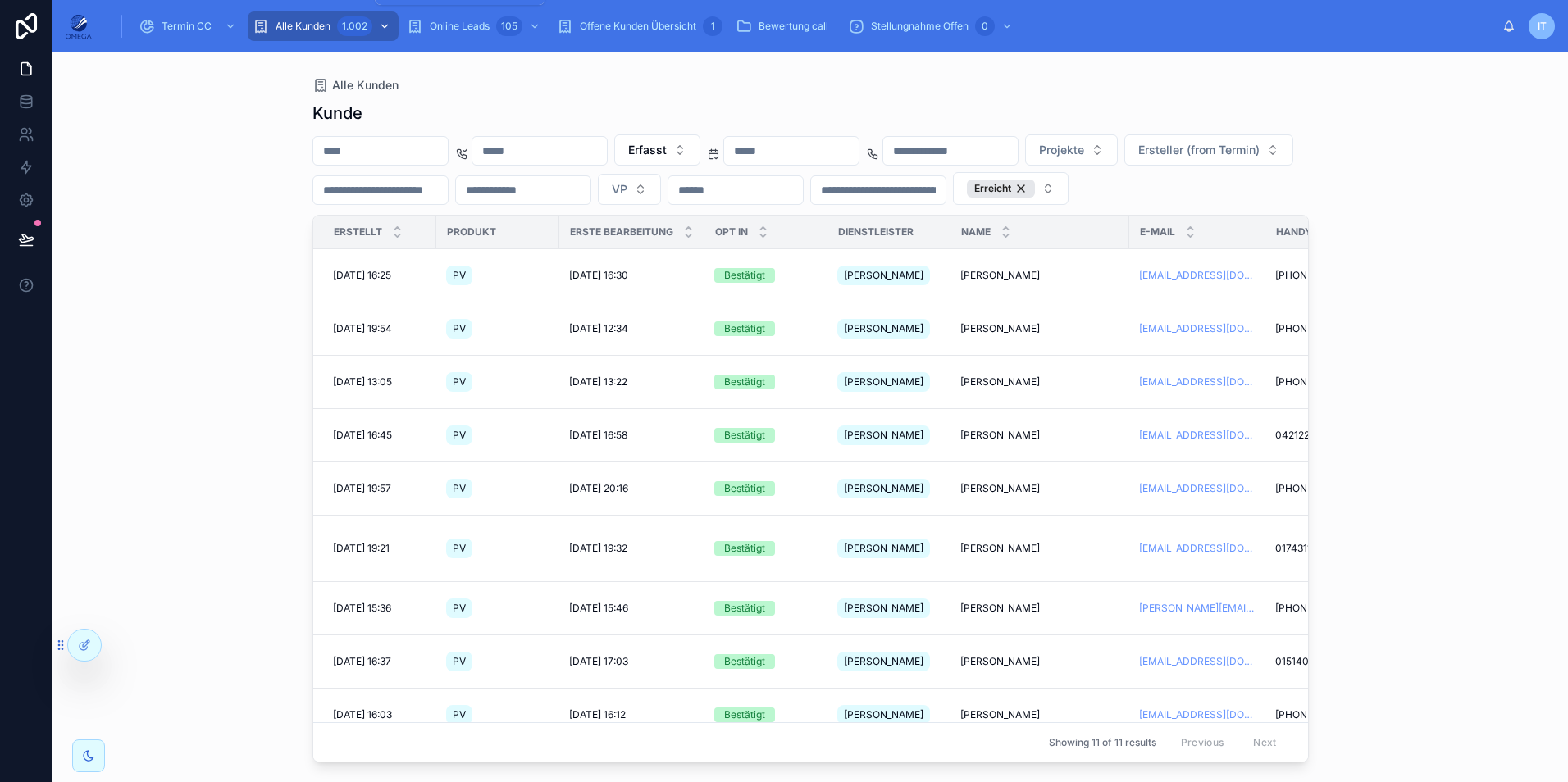
click at [326, 34] on div "Alle Kunden 1.002" at bounding box center [323, 26] width 141 height 26
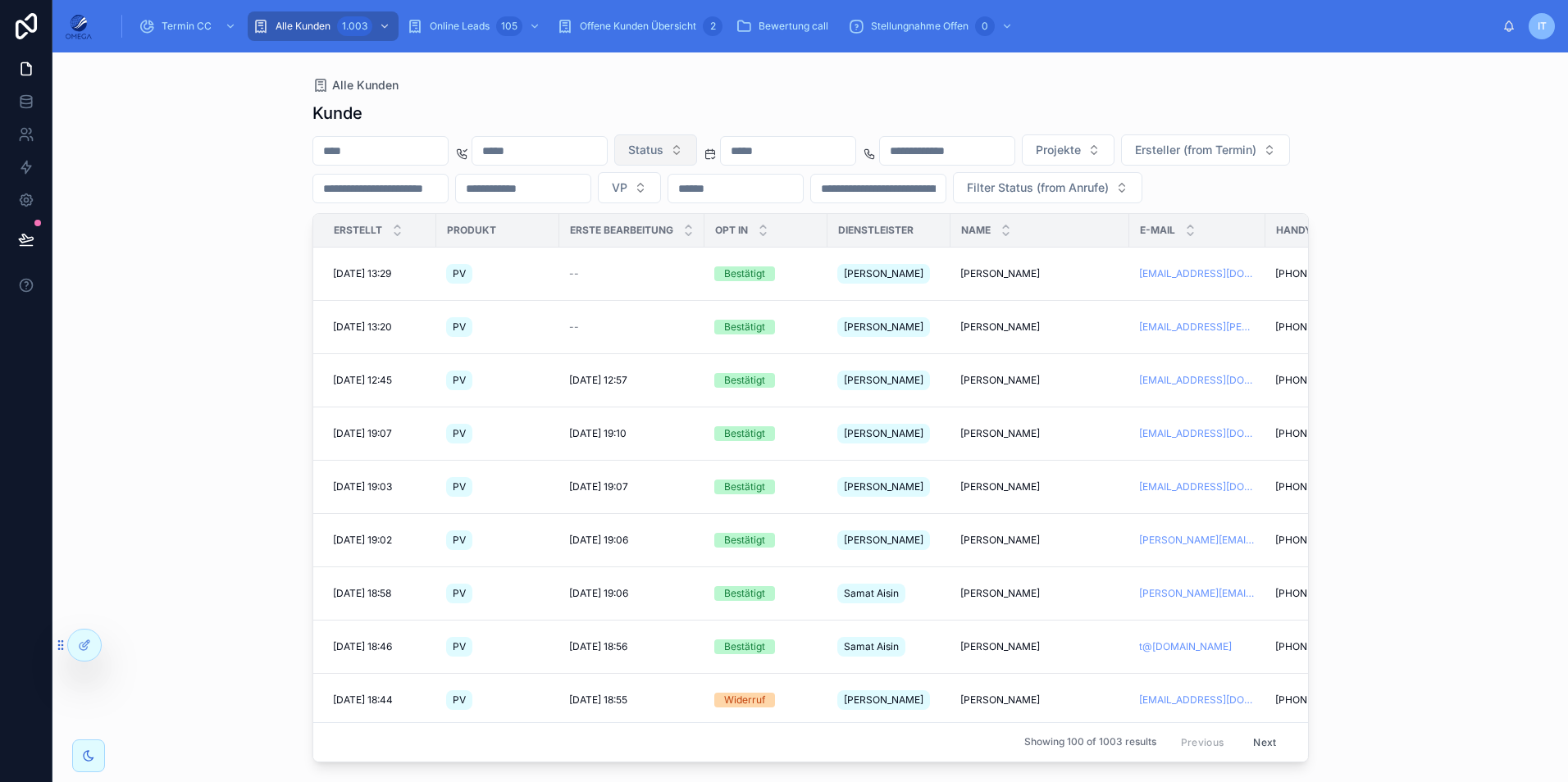
click at [697, 158] on button "Status" at bounding box center [655, 150] width 83 height 31
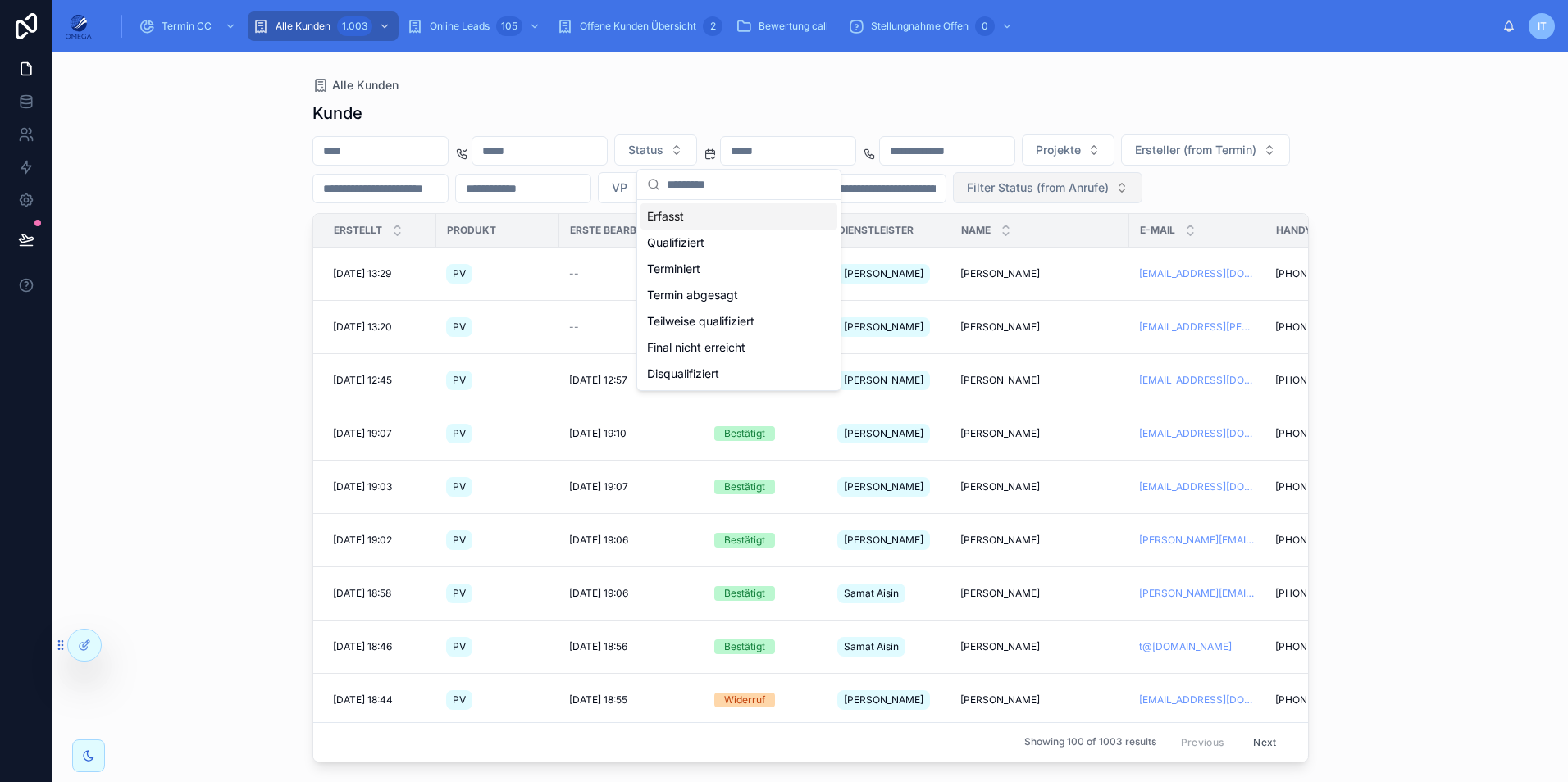
click at [711, 217] on div "Erfasst" at bounding box center [739, 216] width 197 height 26
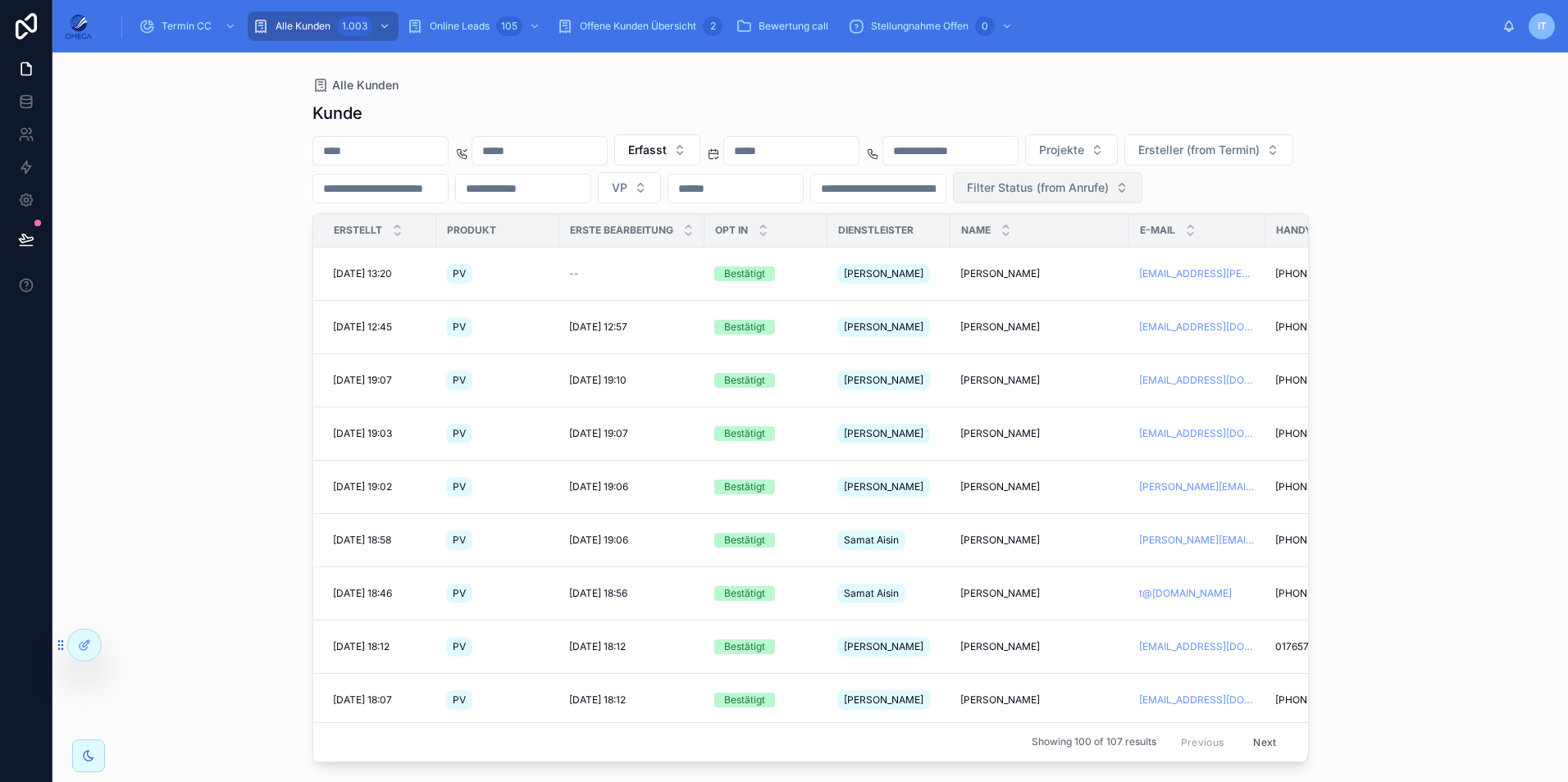
click at [953, 203] on button "Filter Status (from Anrufe)" at bounding box center [1047, 188] width 189 height 31
click at [385, 315] on div "Erreicht" at bounding box center [408, 318] width 197 height 26
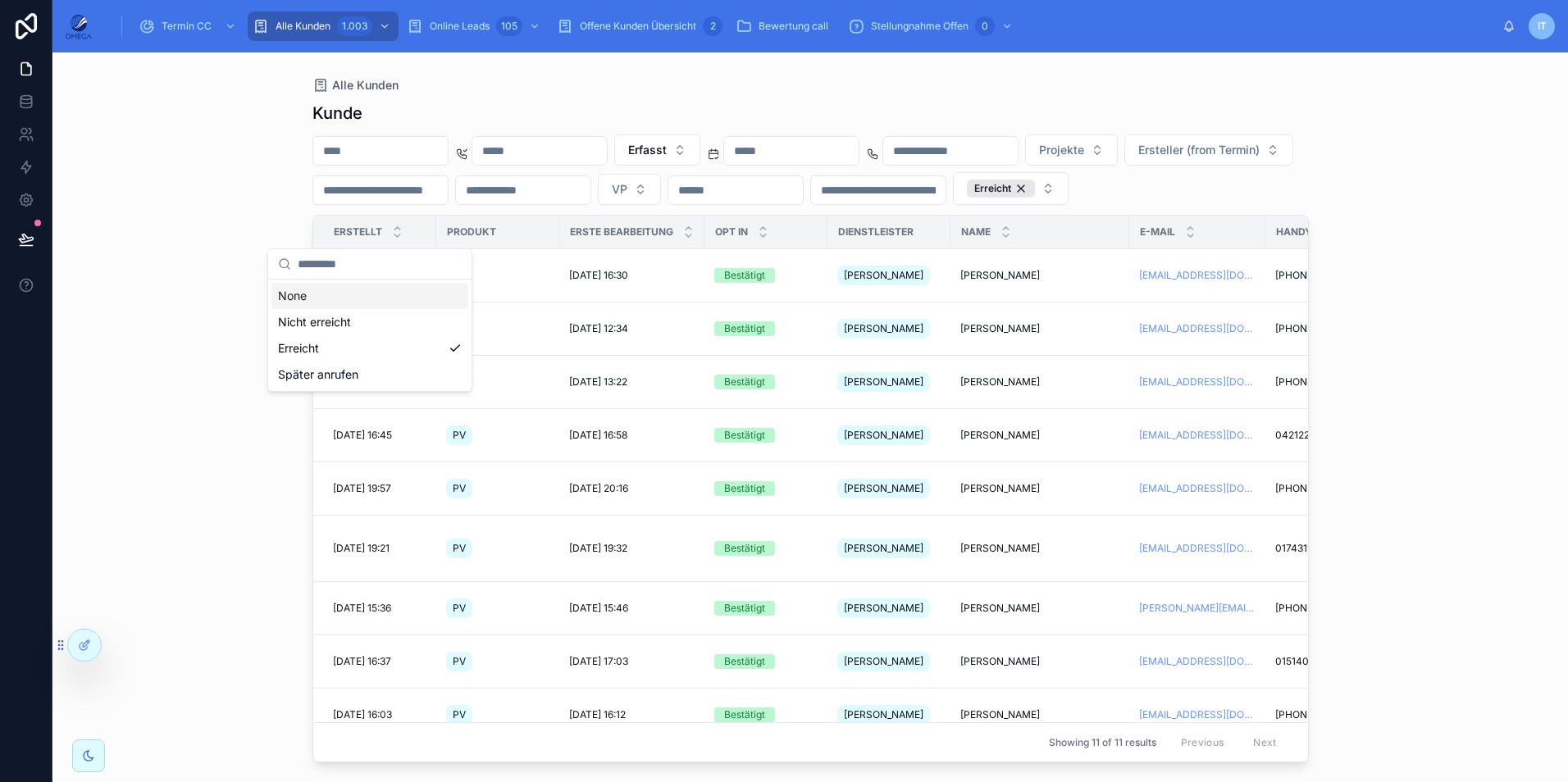
click at [666, 205] on div "Erfasst Projekte Ersteller (from Termin) VP Erreicht" at bounding box center [810, 170] width 996 height 70
click at [953, 205] on button "Erreicht" at bounding box center [1010, 189] width 116 height 33
drag, startPoint x: 380, startPoint y: 229, endPoint x: 467, endPoint y: 231, distance: 87.0
click at [967, 198] on div "Erreicht" at bounding box center [1001, 189] width 68 height 18
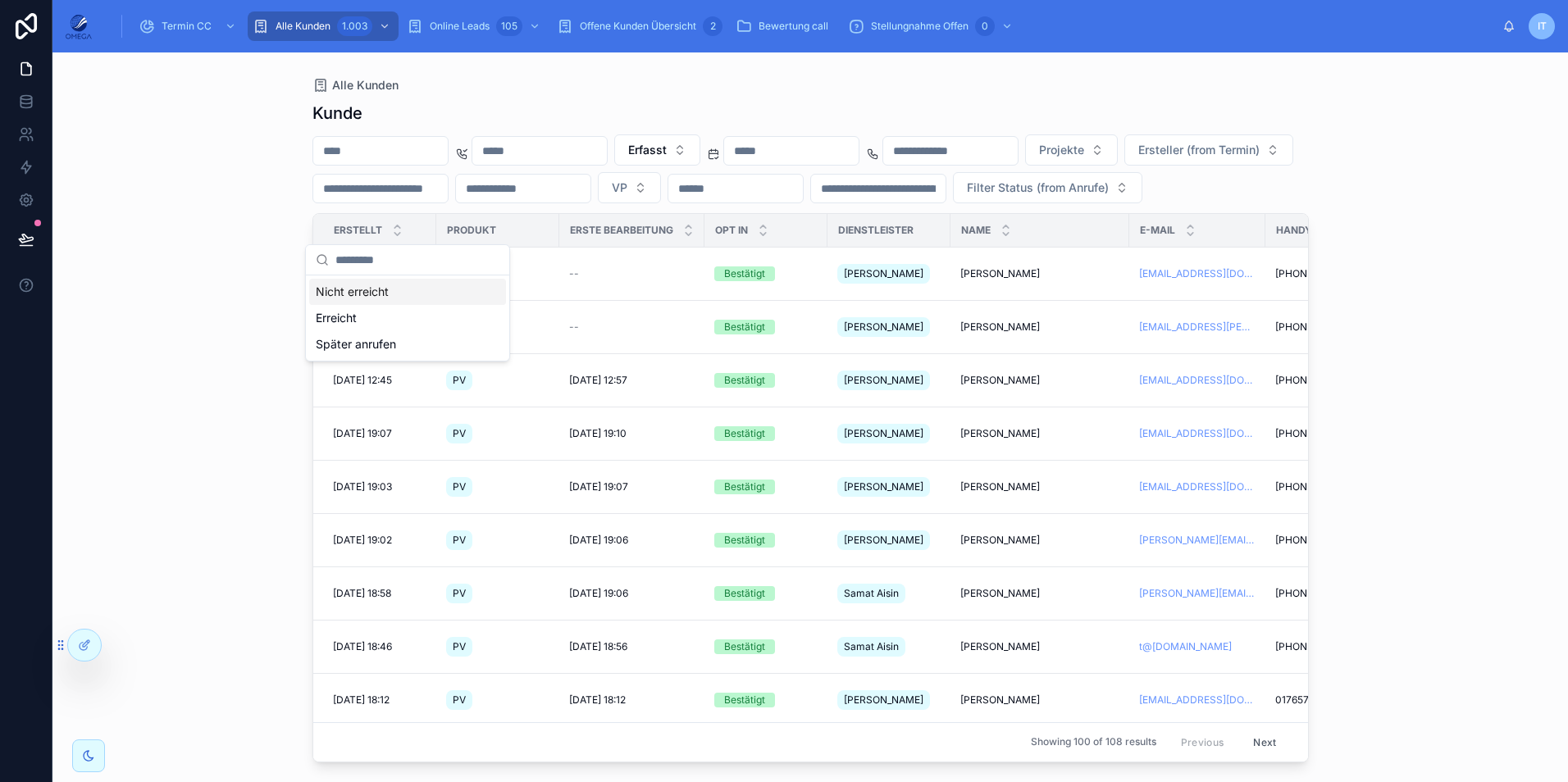
click at [613, 203] on div "Erfasst Projekte Ersteller (from Termin) VP Filter Status (from Anrufe)" at bounding box center [810, 169] width 996 height 69
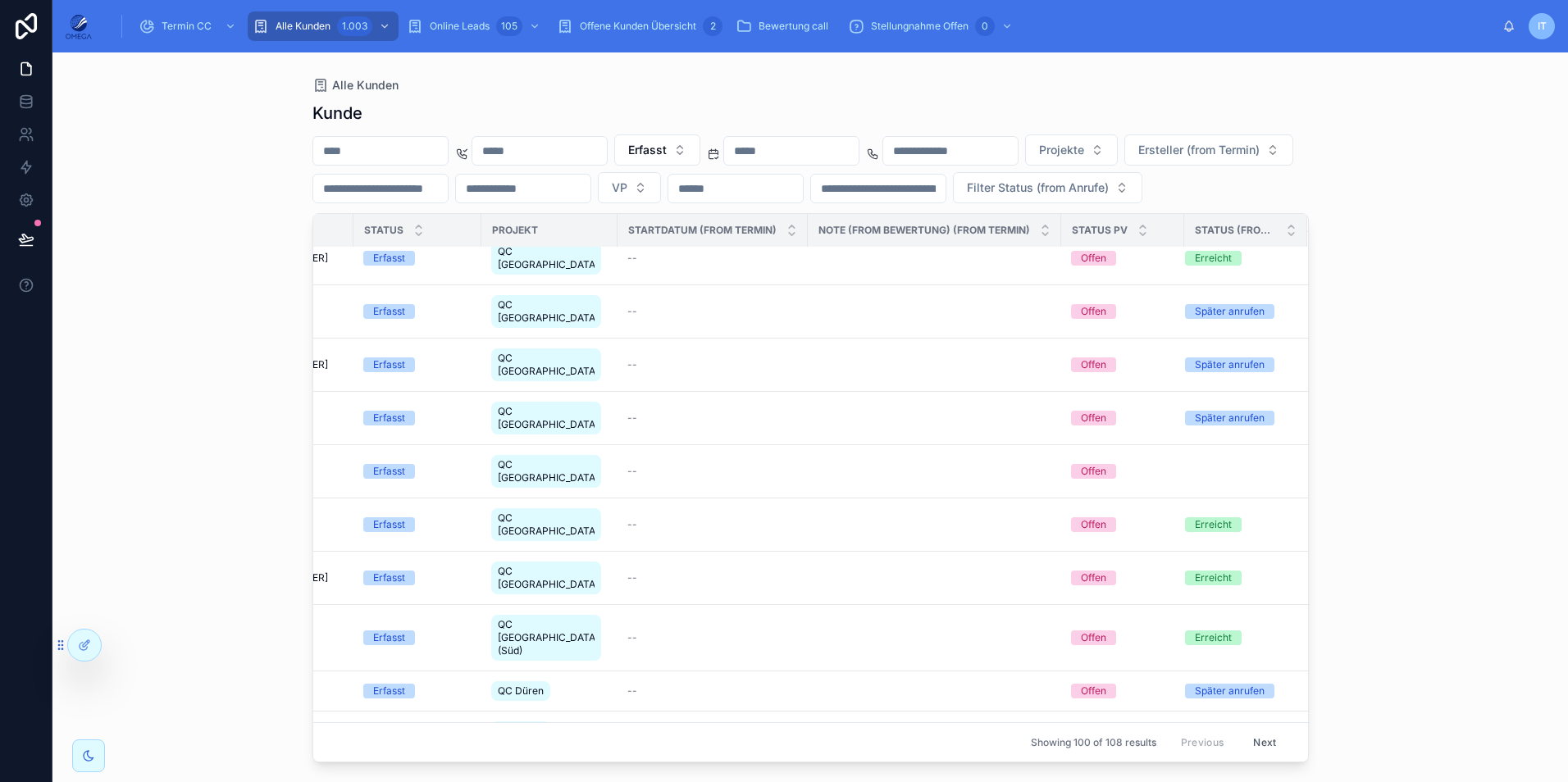
scroll to position [3692, 1035]
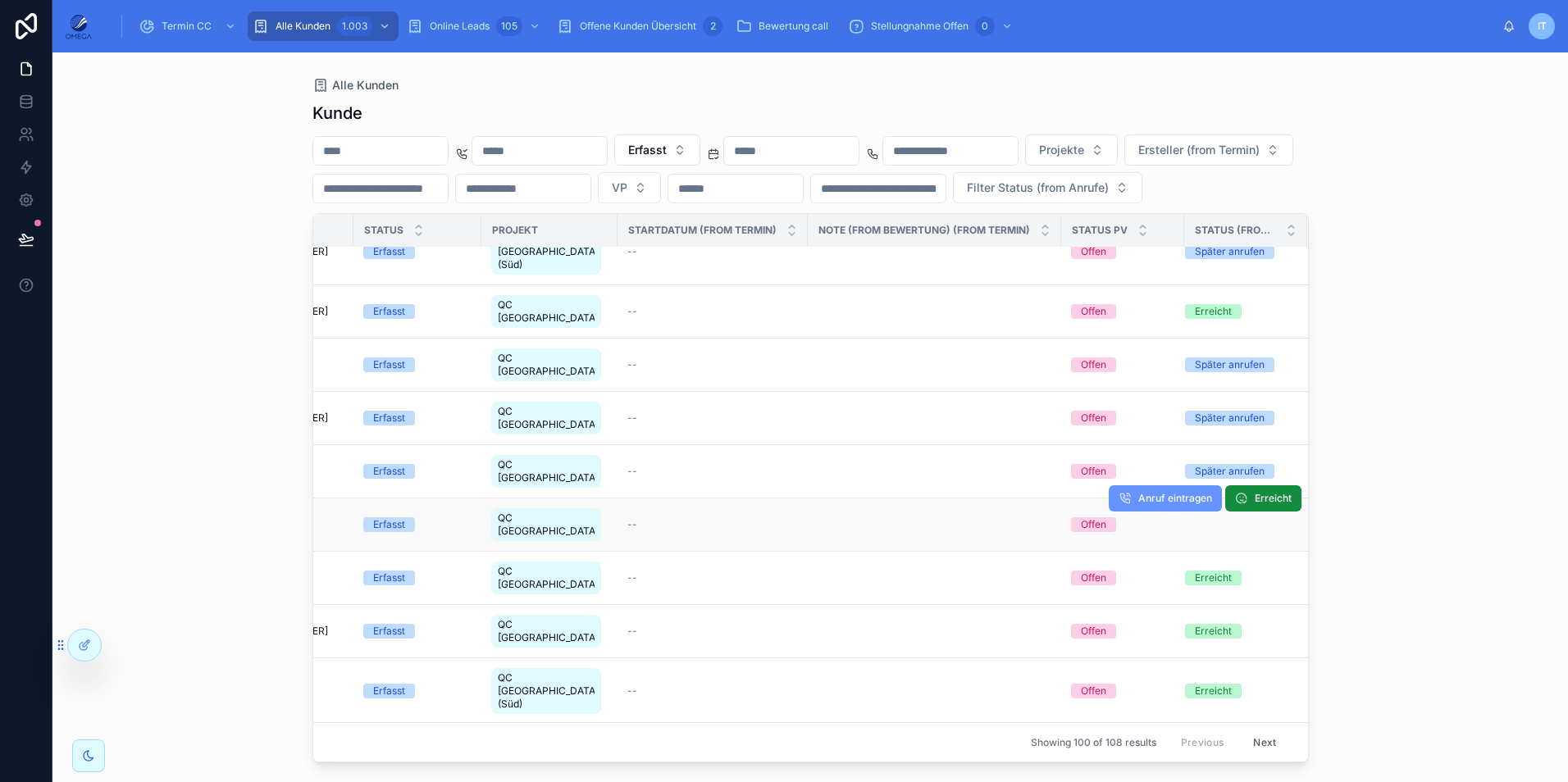
click at [669, 518] on div "--" at bounding box center [713, 525] width 171 height 13
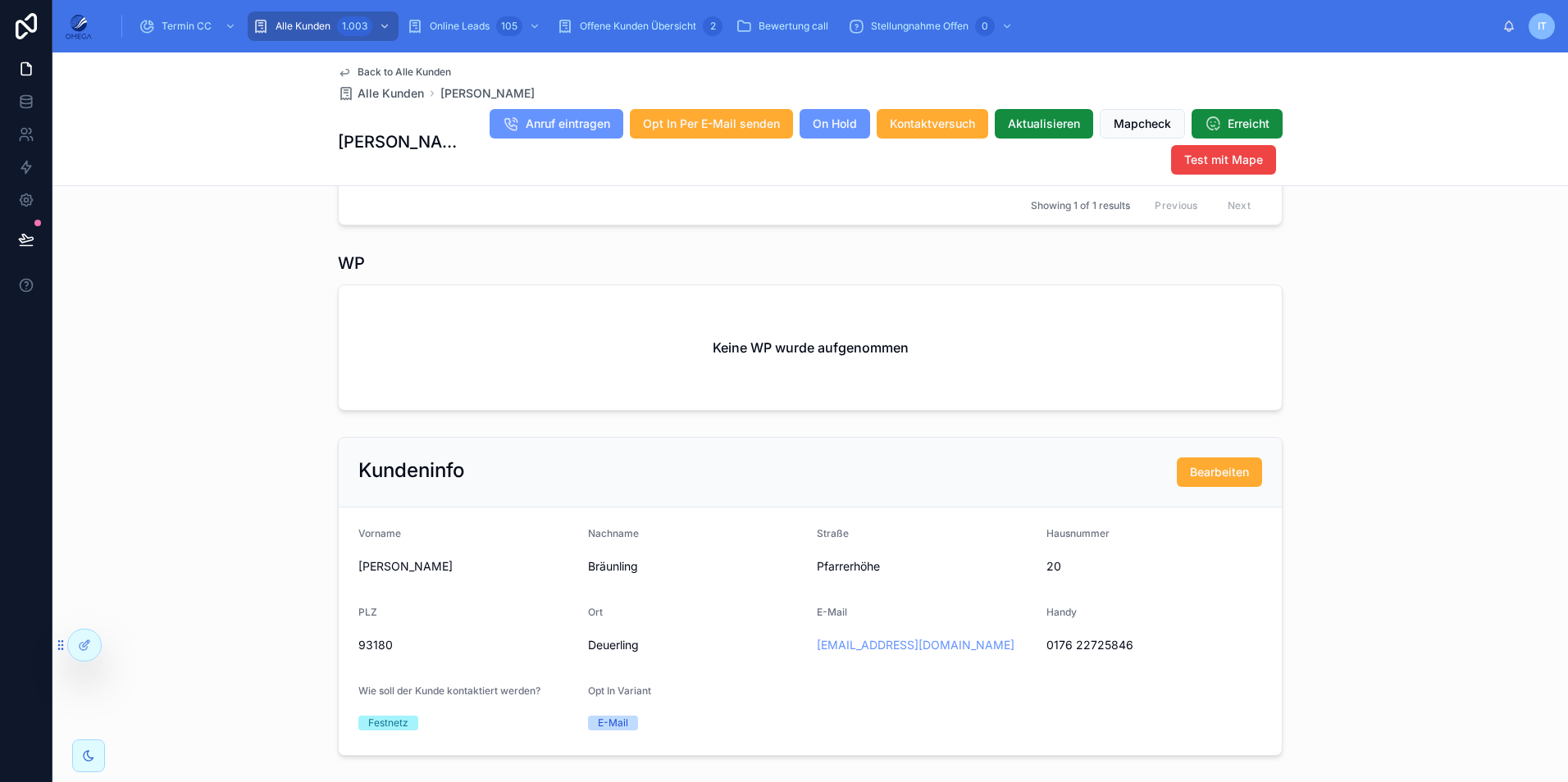
scroll to position [810, 0]
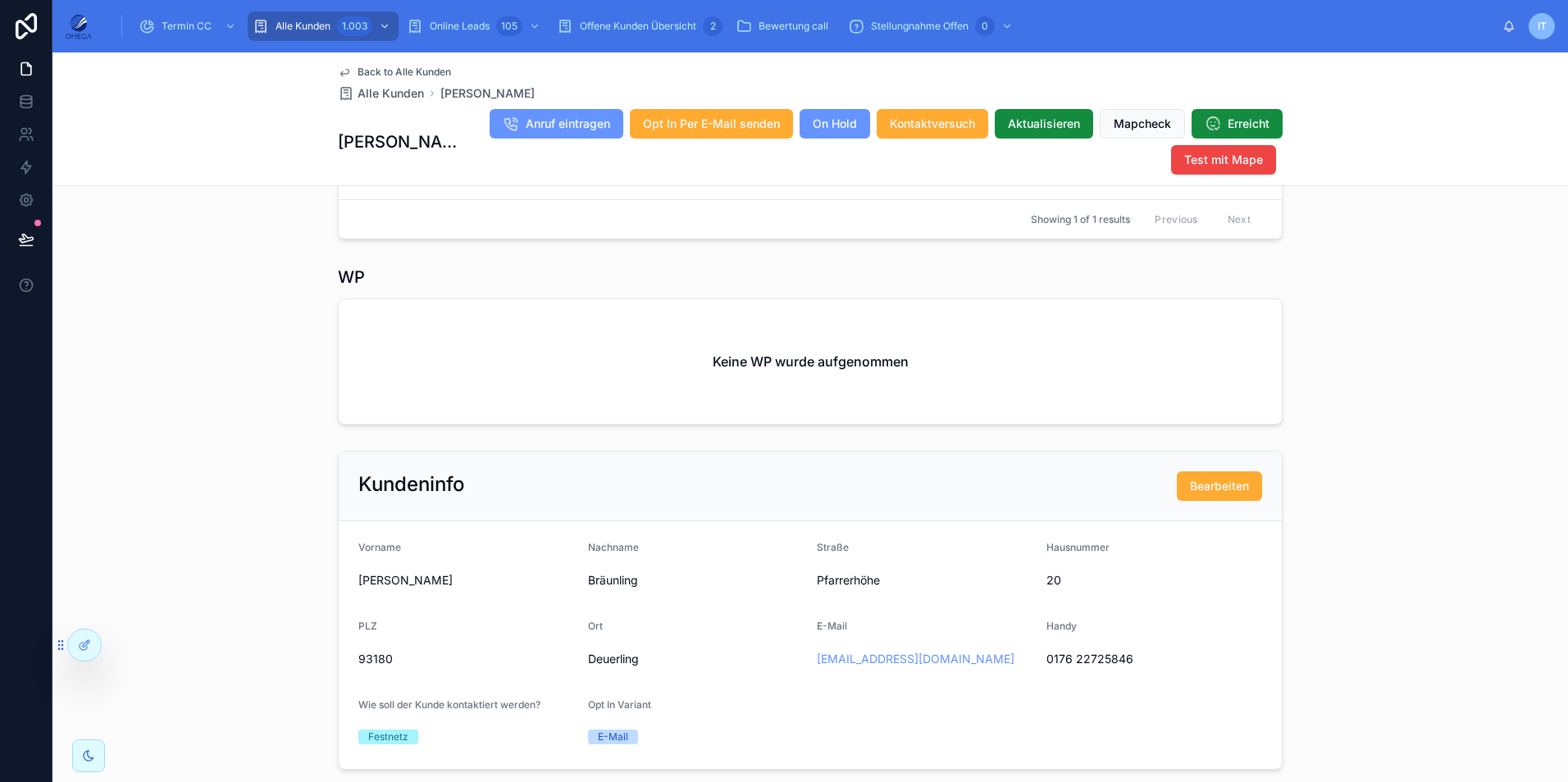
click at [419, 72] on span "Back to Alle Kunden" at bounding box center [404, 72] width 93 height 13
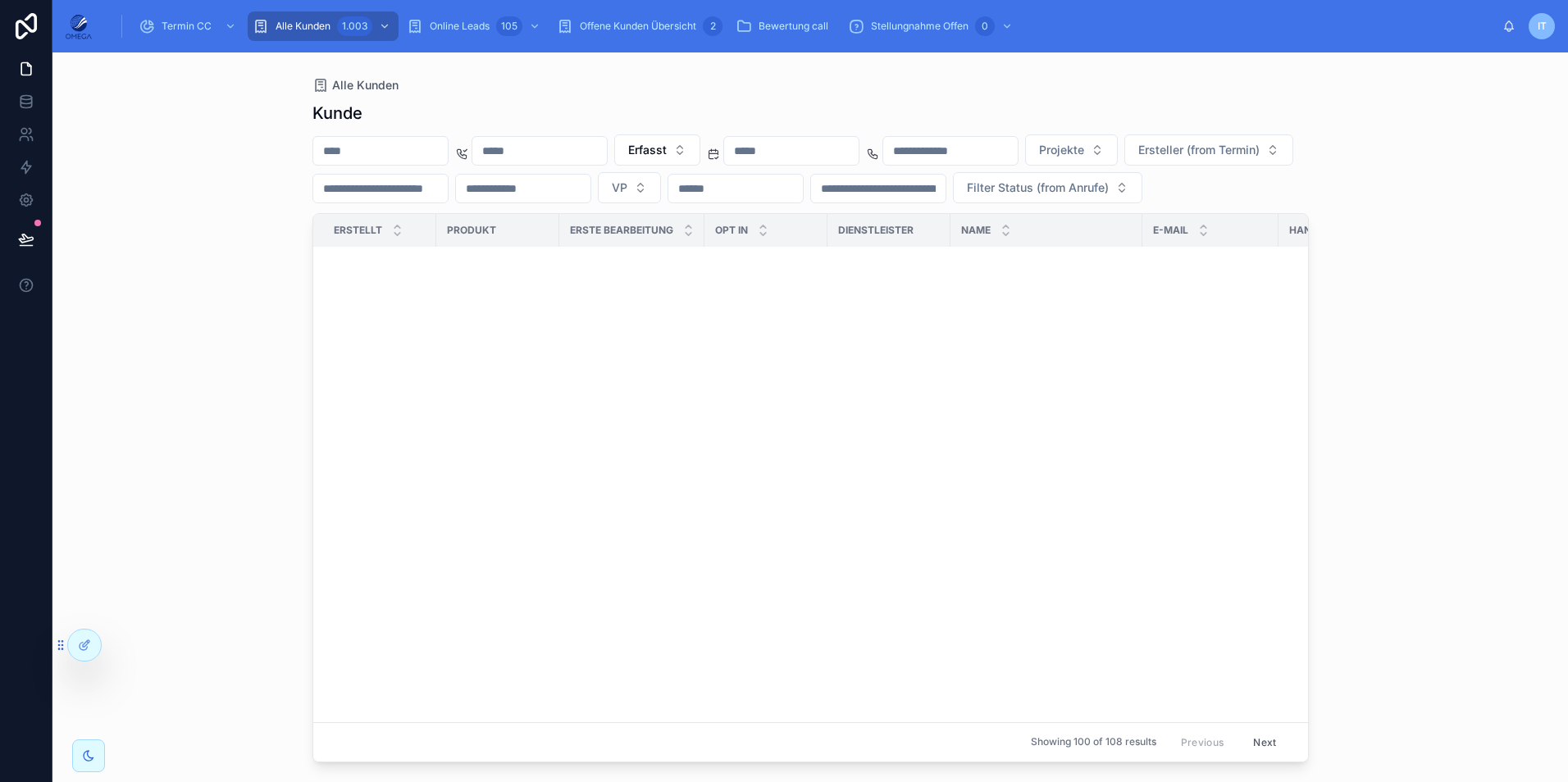
scroll to position [1312, 0]
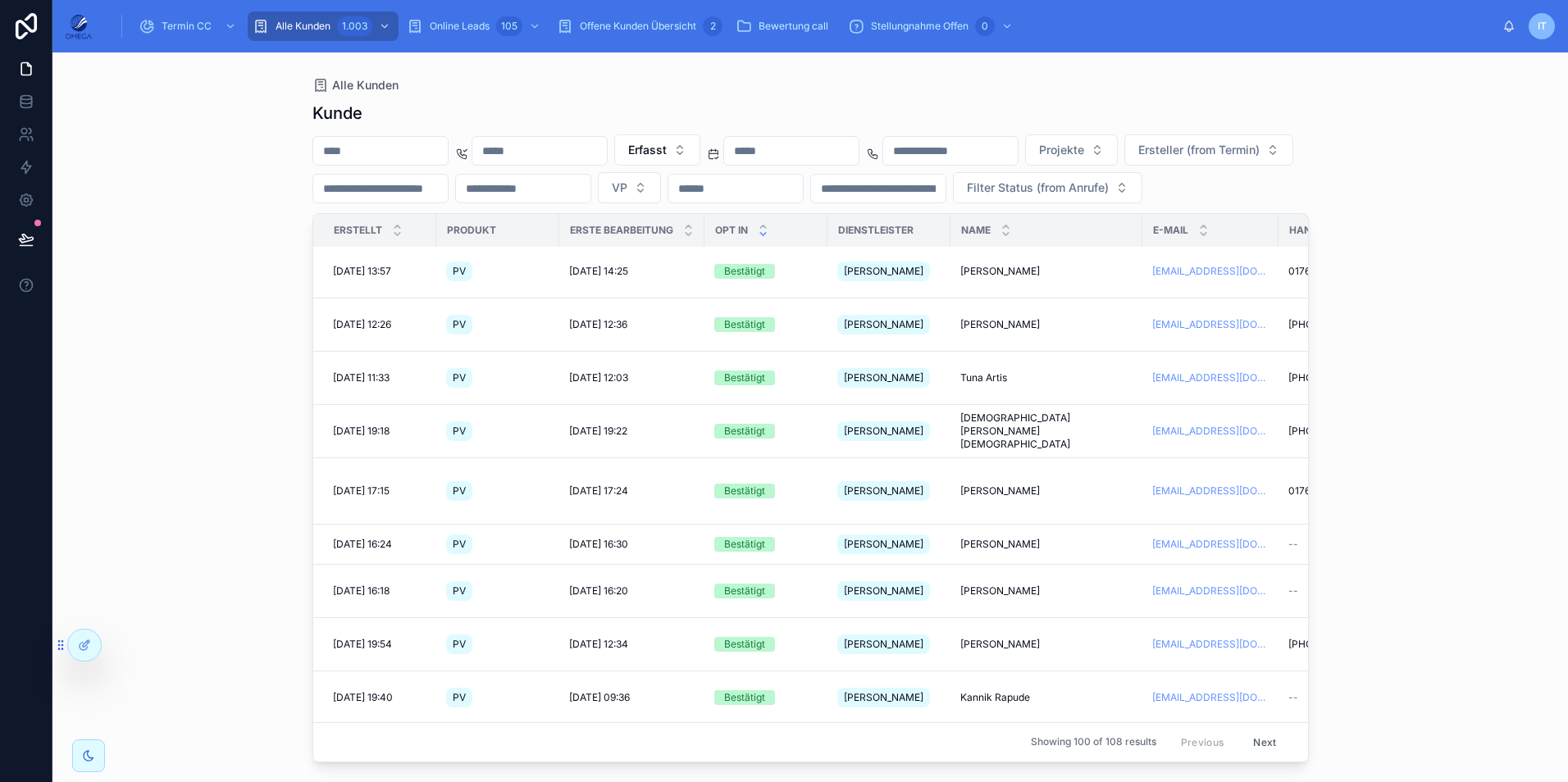
click at [765, 239] on icon at bounding box center [763, 234] width 11 height 11
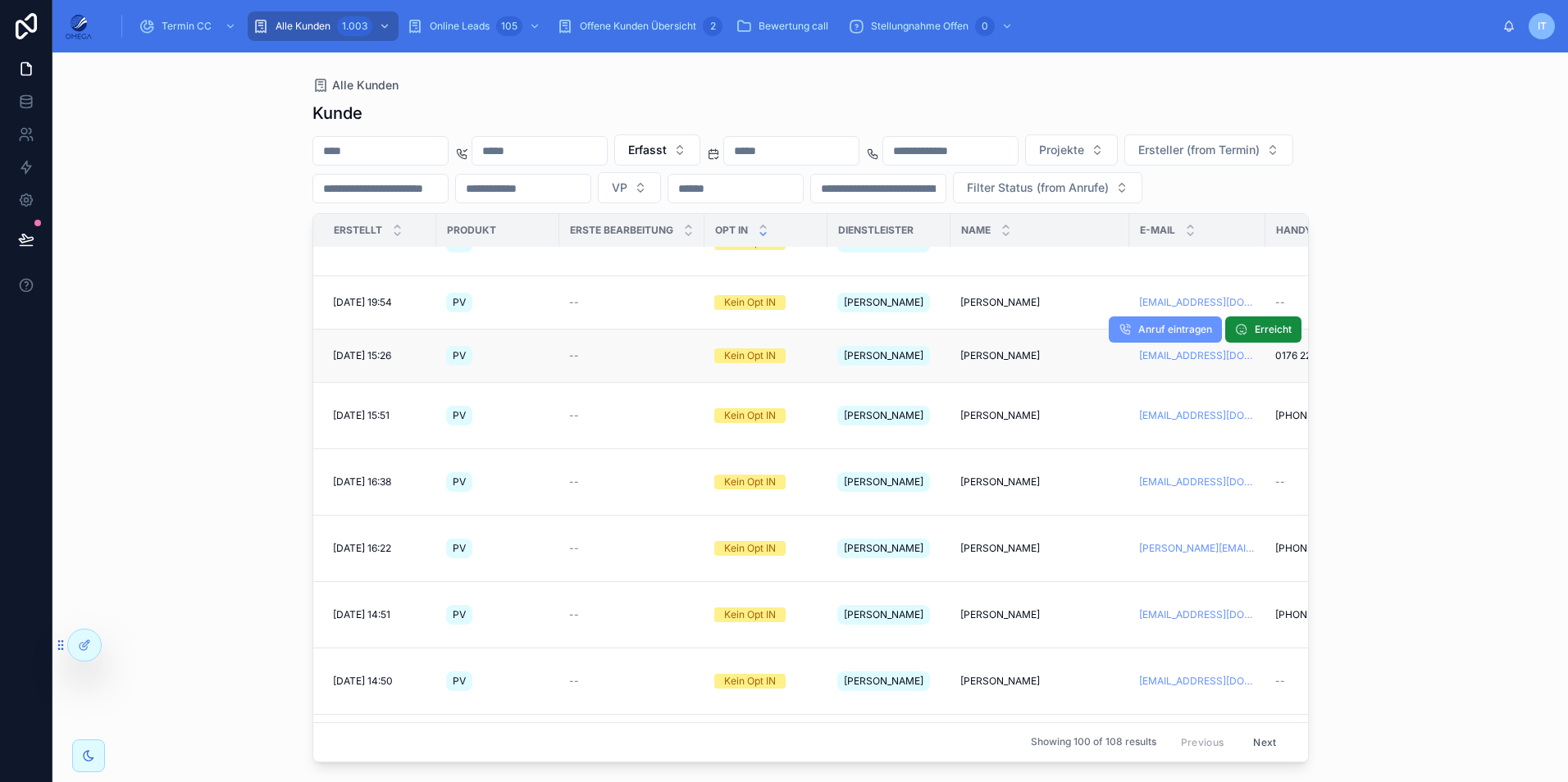
scroll to position [1377, 0]
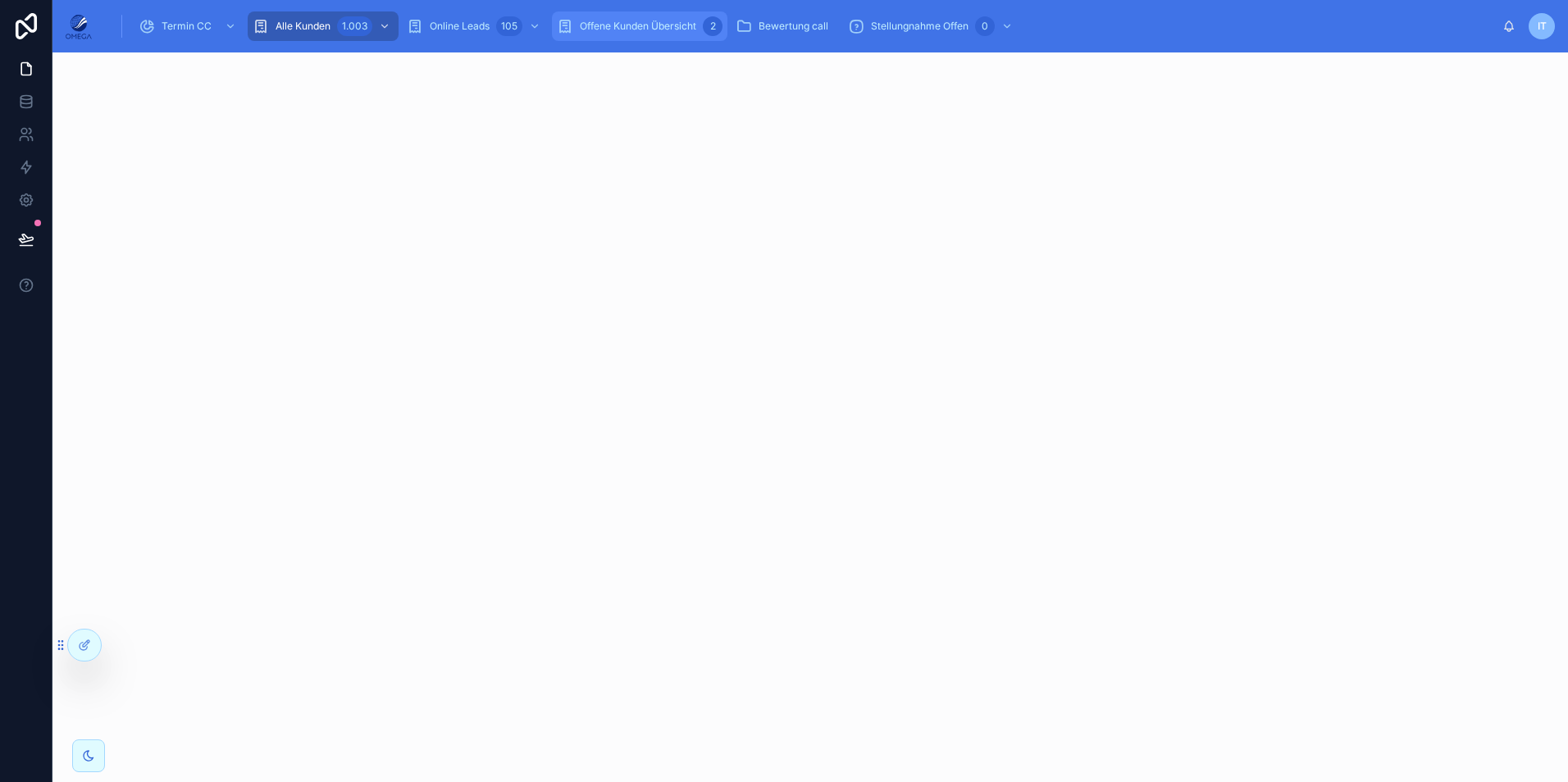
click at [658, 26] on span "Offene Kunden Übersicht" at bounding box center [638, 26] width 116 height 13
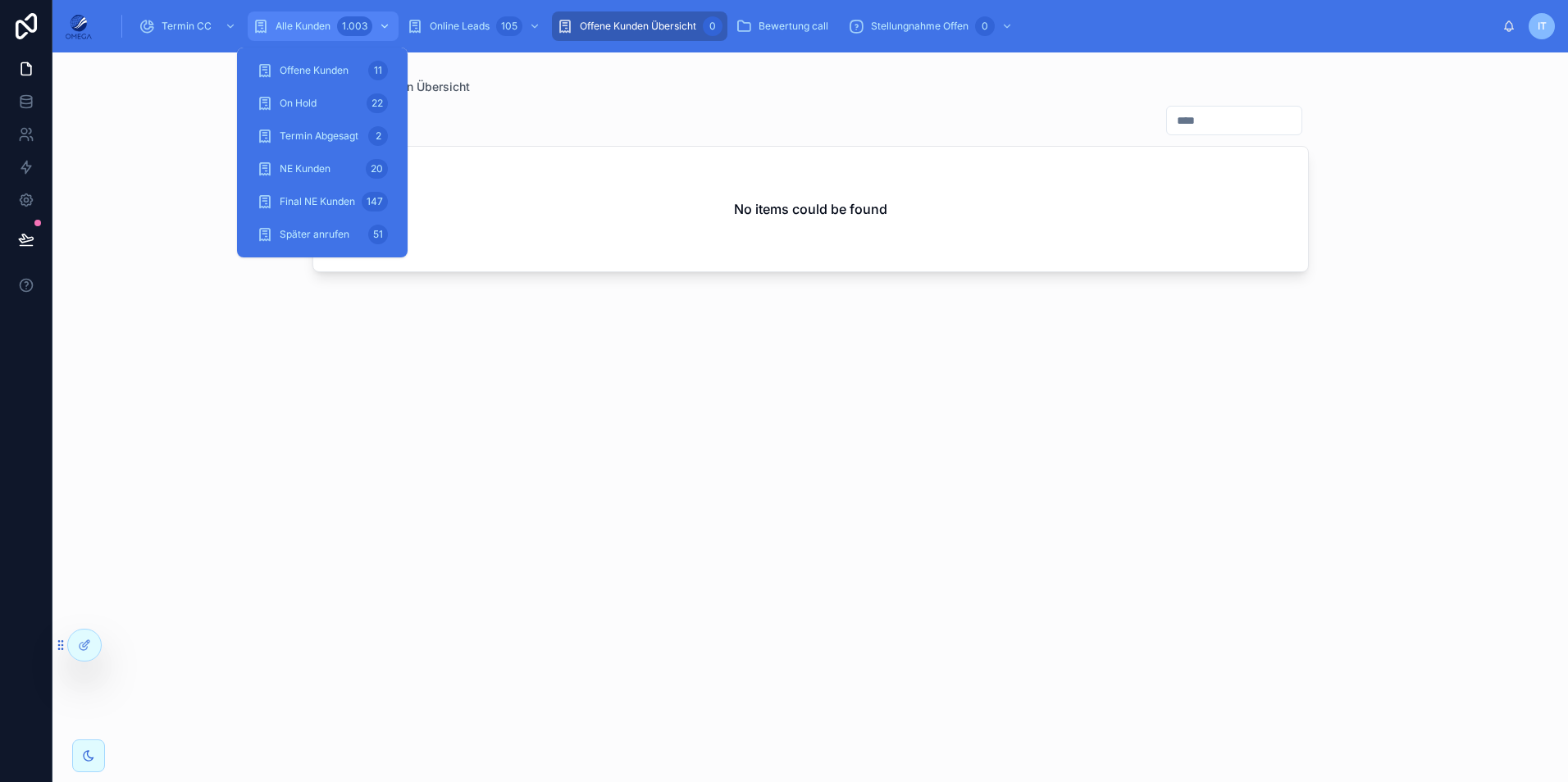
drag, startPoint x: 357, startPoint y: 12, endPoint x: 350, endPoint y: 20, distance: 10.6
click at [357, 12] on link "Alle Kunden 1.003" at bounding box center [323, 26] width 151 height 30
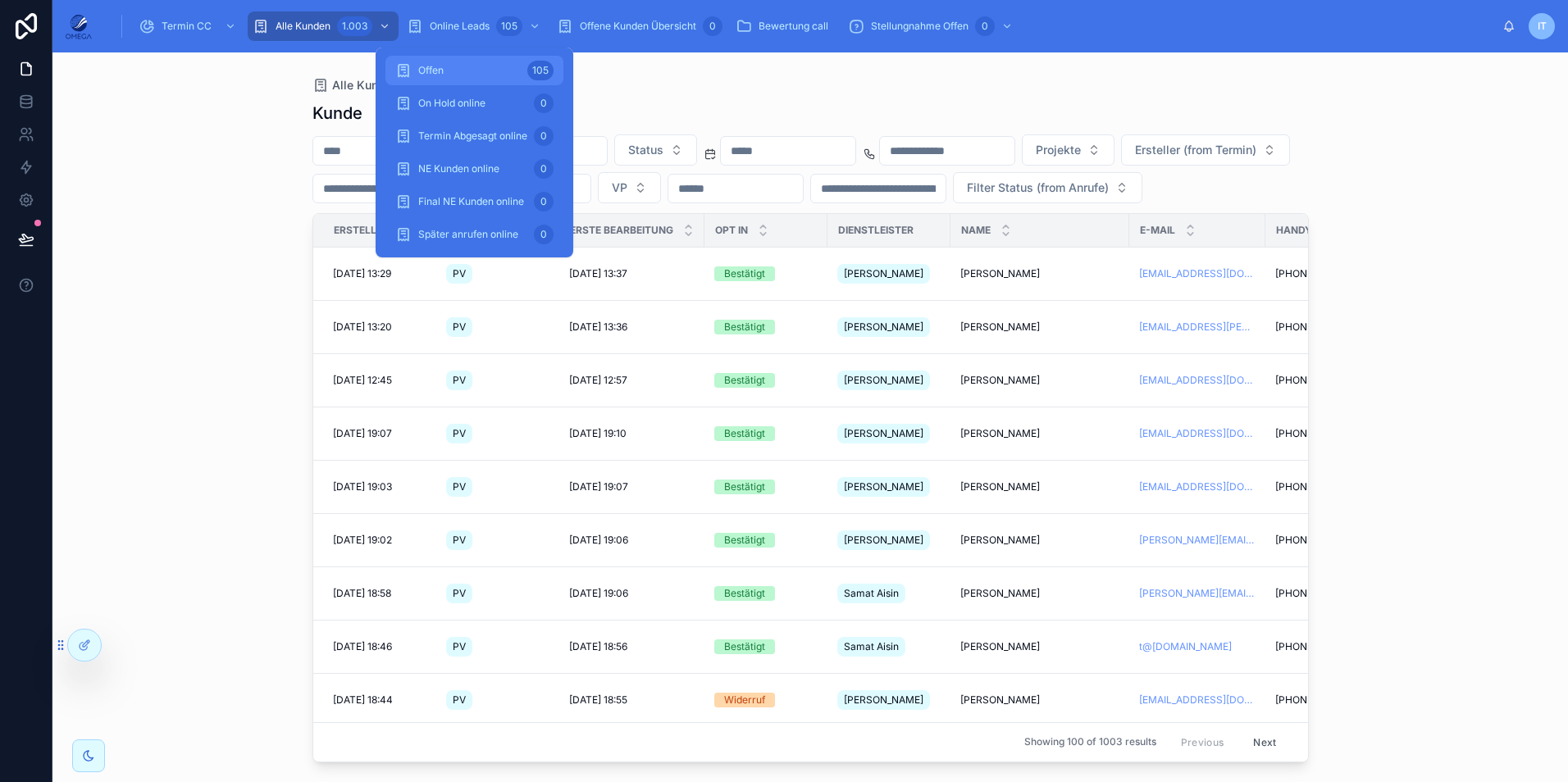
click at [446, 57] on link "Offen 105" at bounding box center [474, 70] width 178 height 30
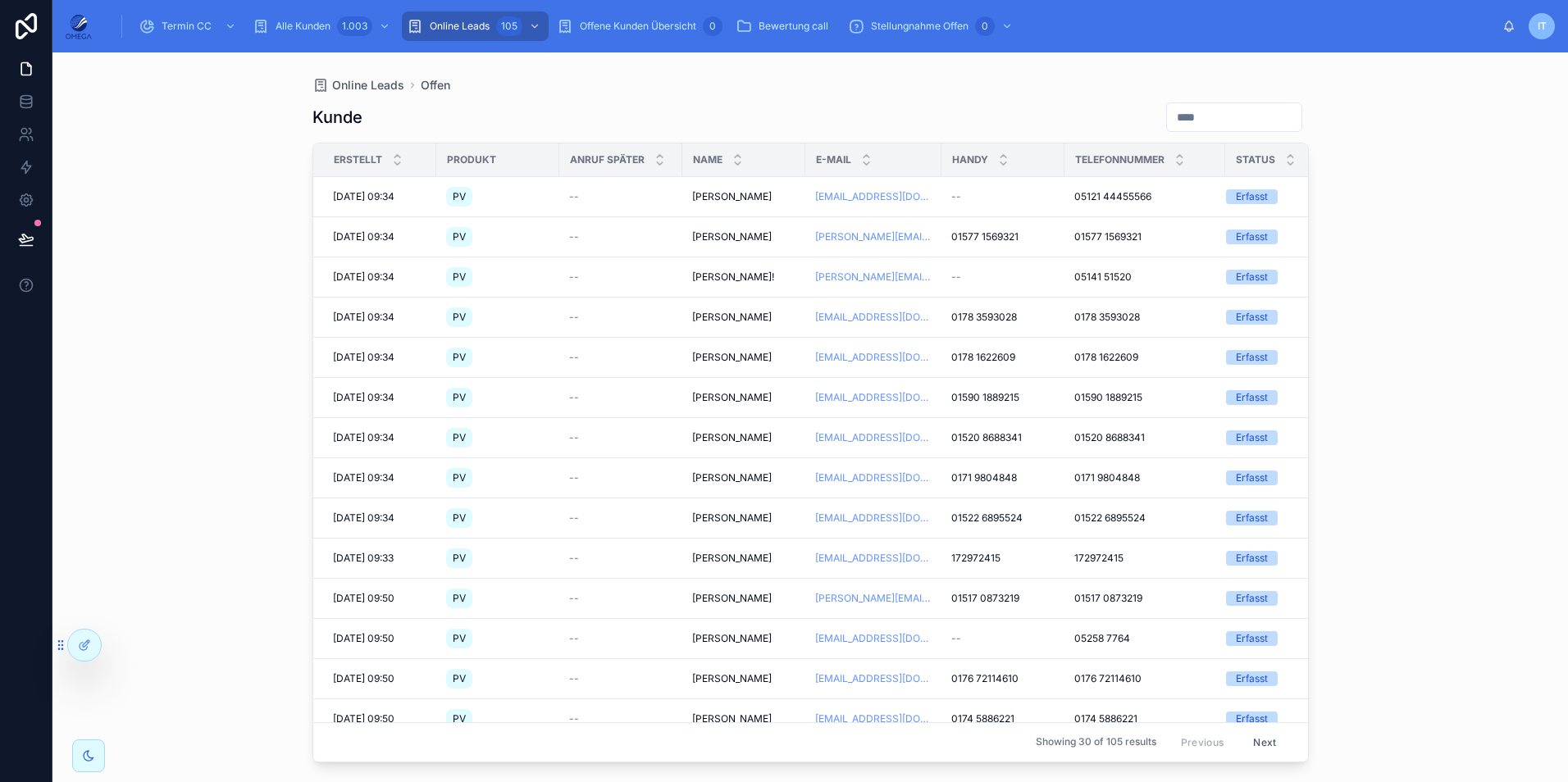
click at [789, 98] on div "Kunde Erstellt Produkt Anruf später Name E-Mail Handy Telefonnummer Status [DAT…" at bounding box center [810, 427] width 996 height 671
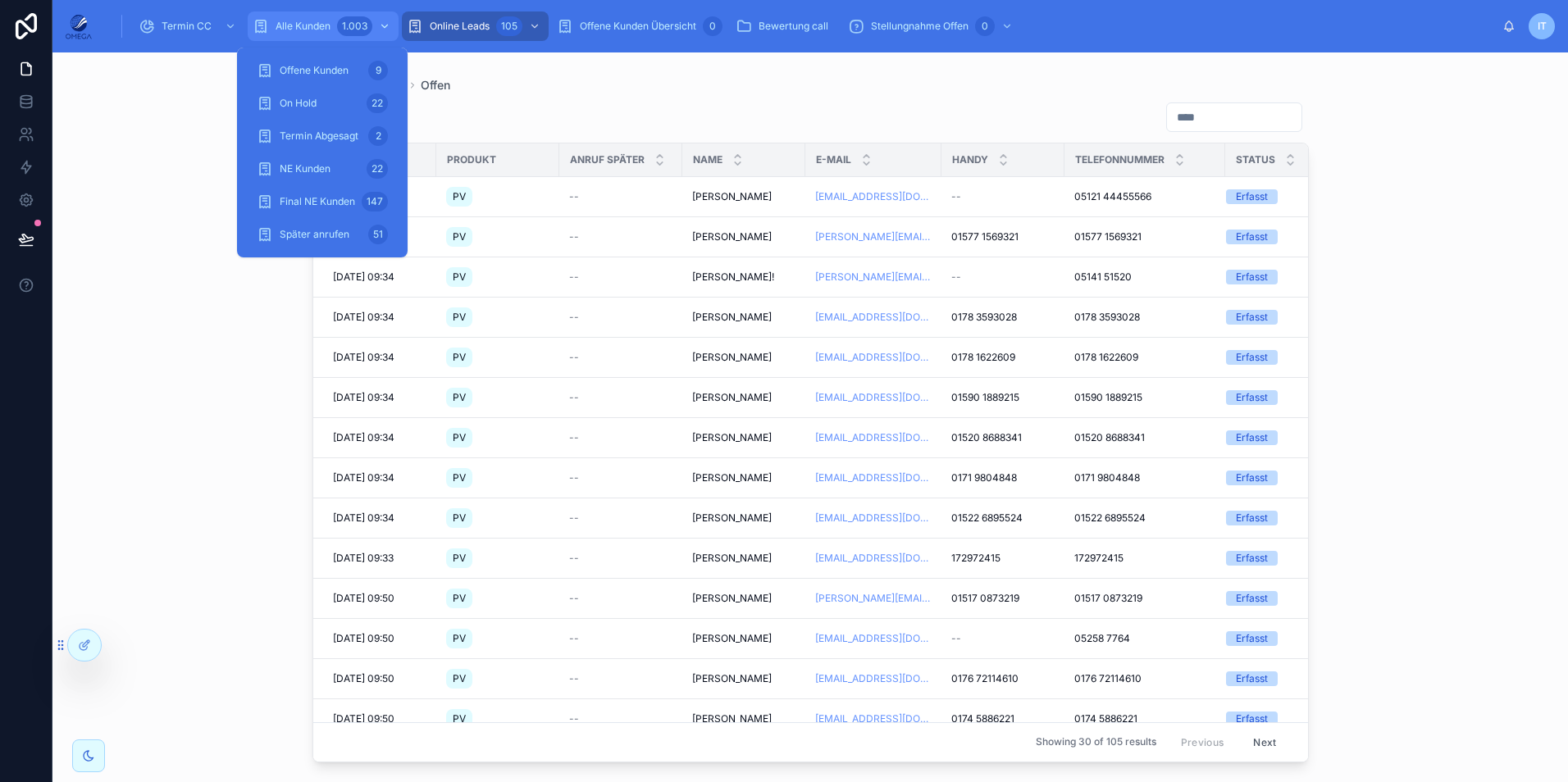
click at [349, 22] on div "1.003" at bounding box center [354, 26] width 35 height 20
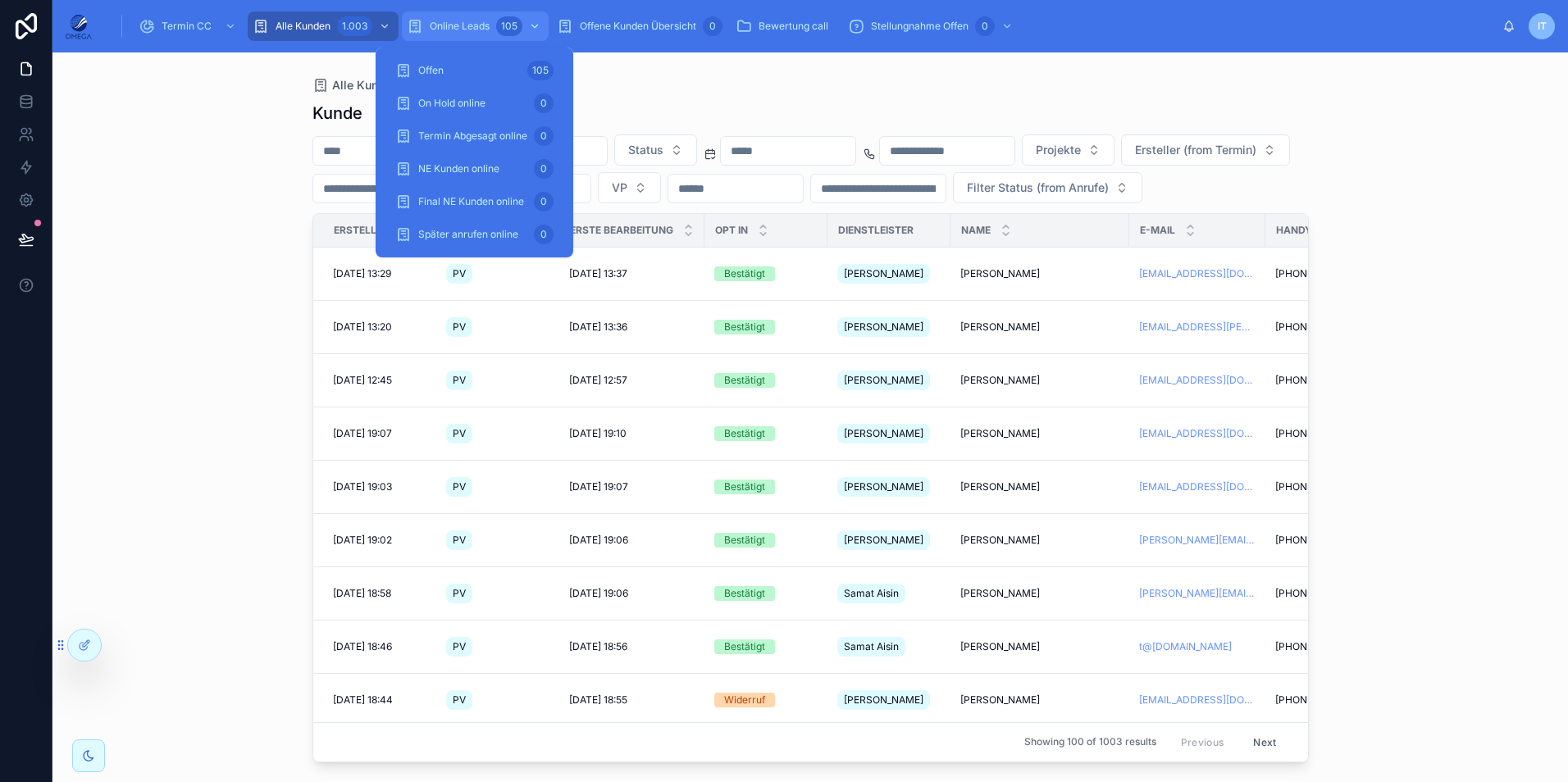
click at [490, 34] on div "Online Leads 105" at bounding box center [475, 26] width 137 height 26
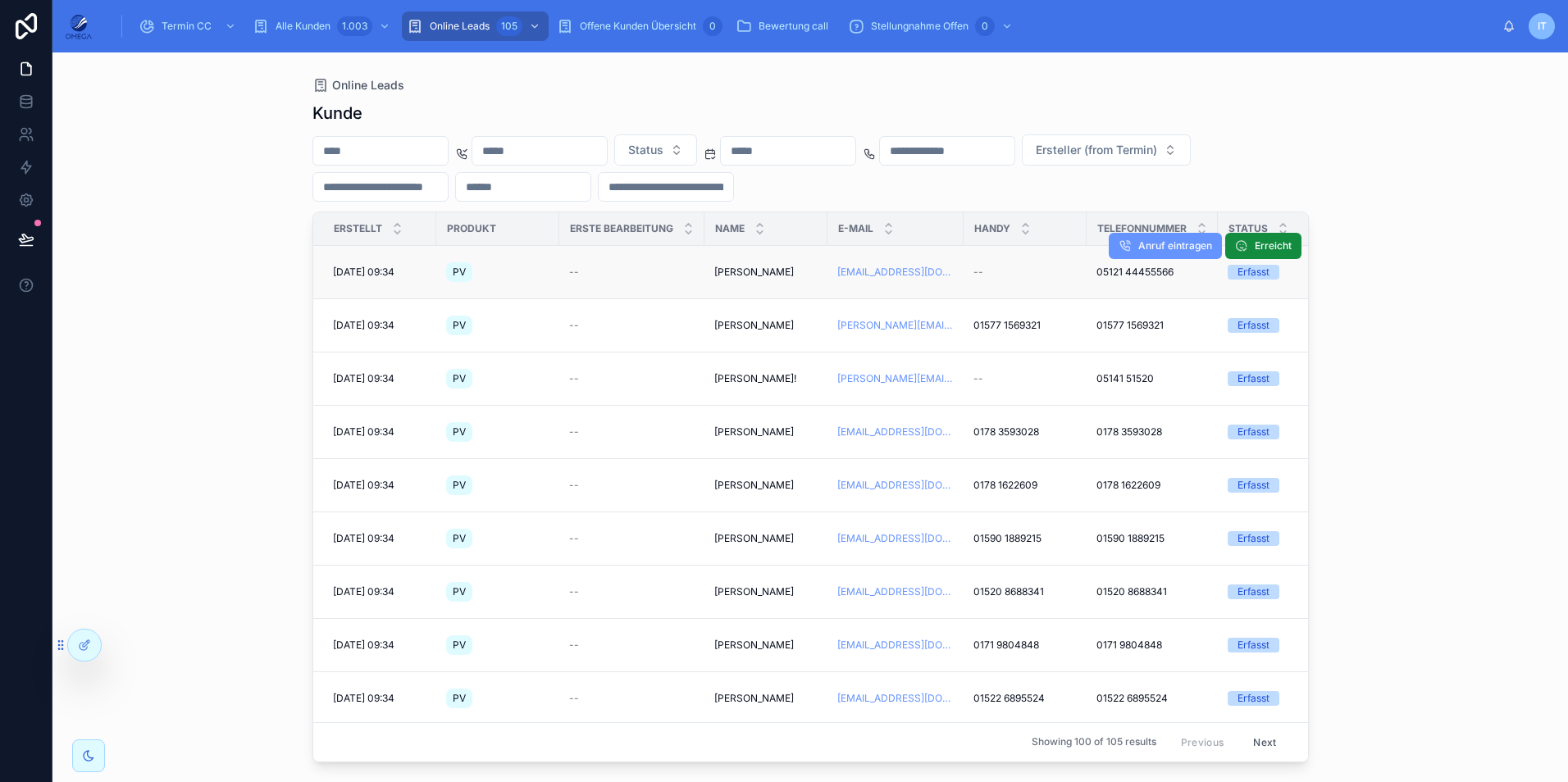
click at [761, 274] on span "[PERSON_NAME]" at bounding box center [754, 272] width 80 height 13
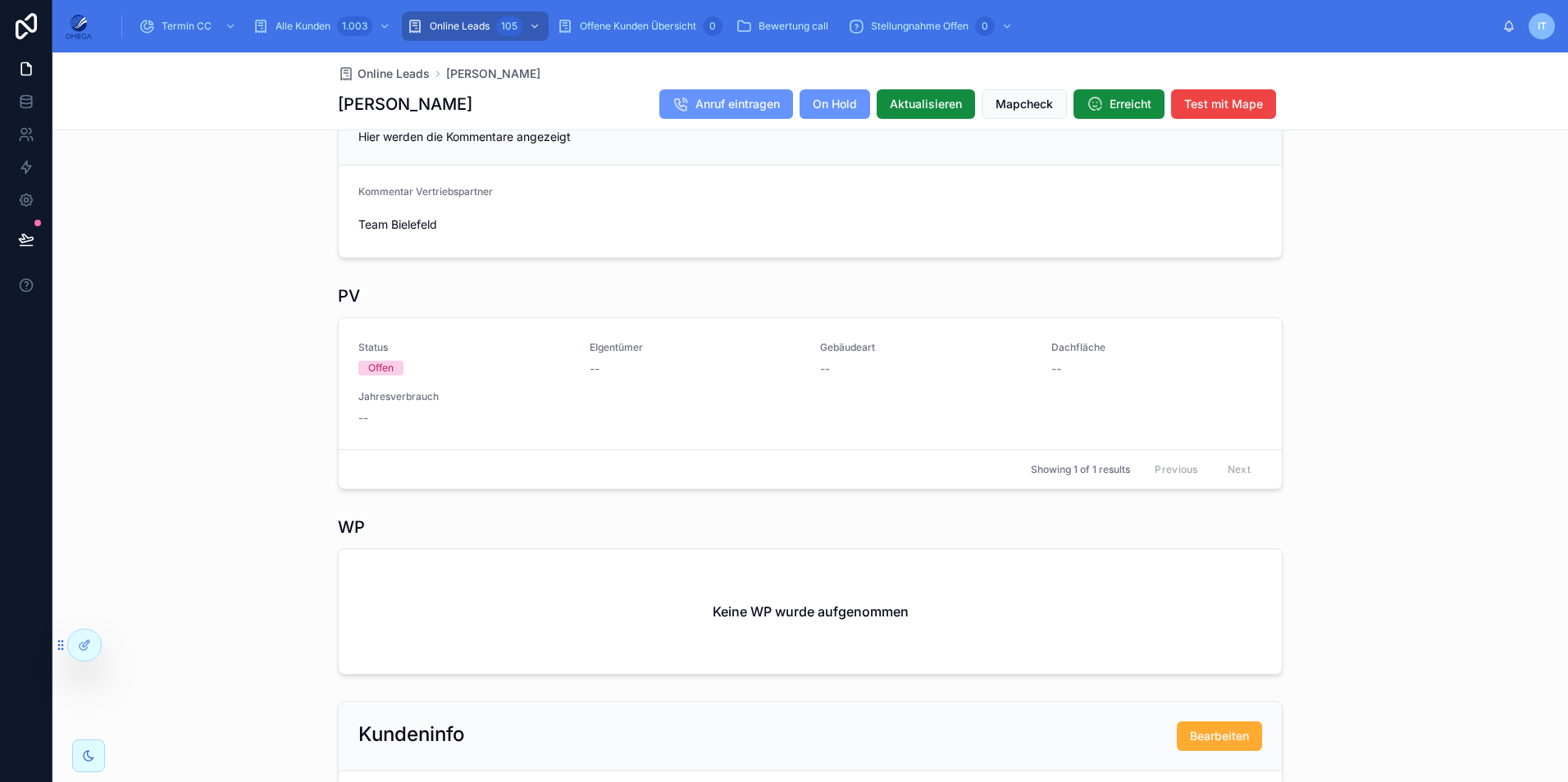
scroll to position [451, 0]
click at [1227, 394] on span "Bearbeiten" at bounding box center [1240, 388] width 51 height 13
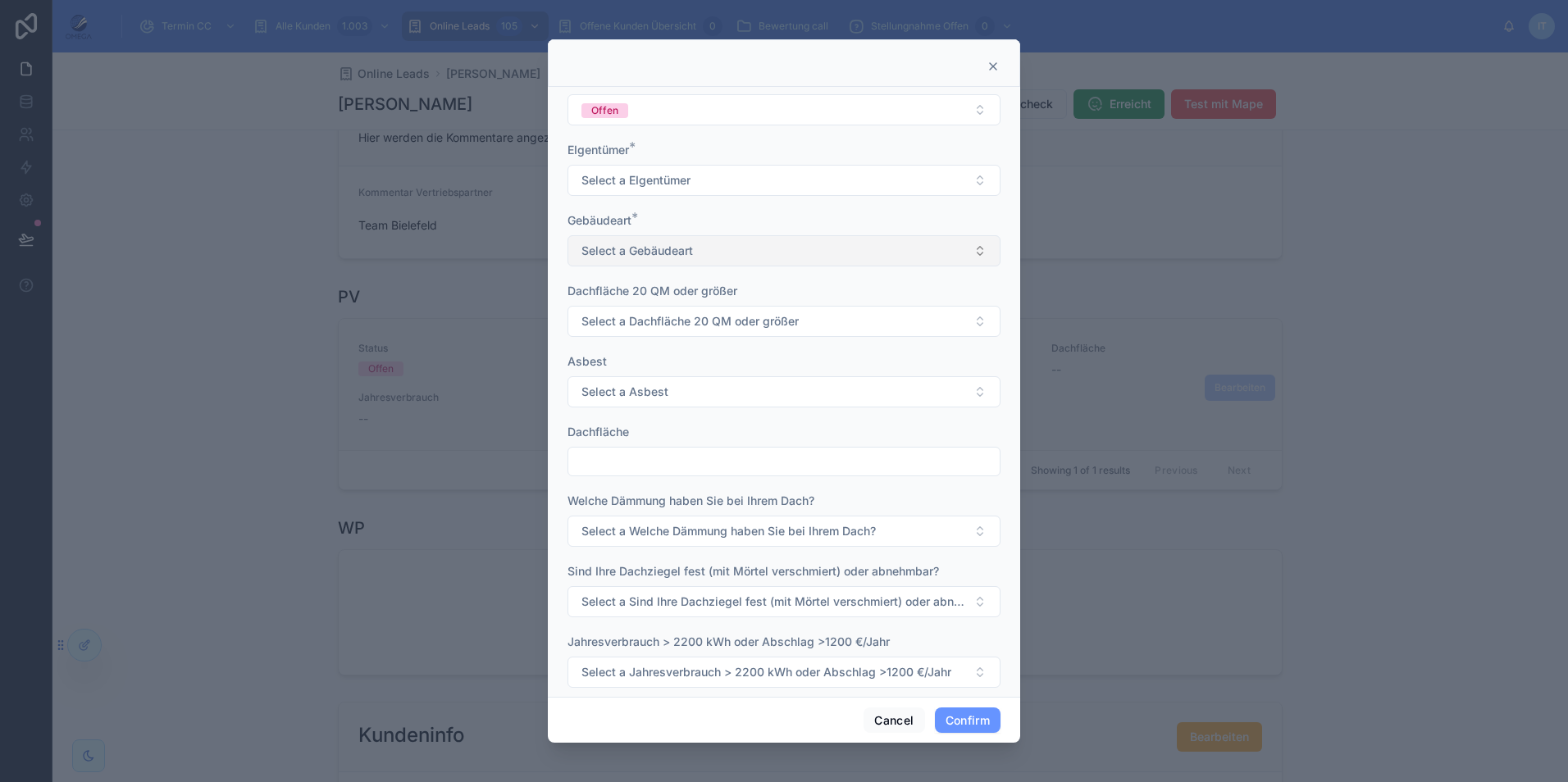
scroll to position [16, 0]
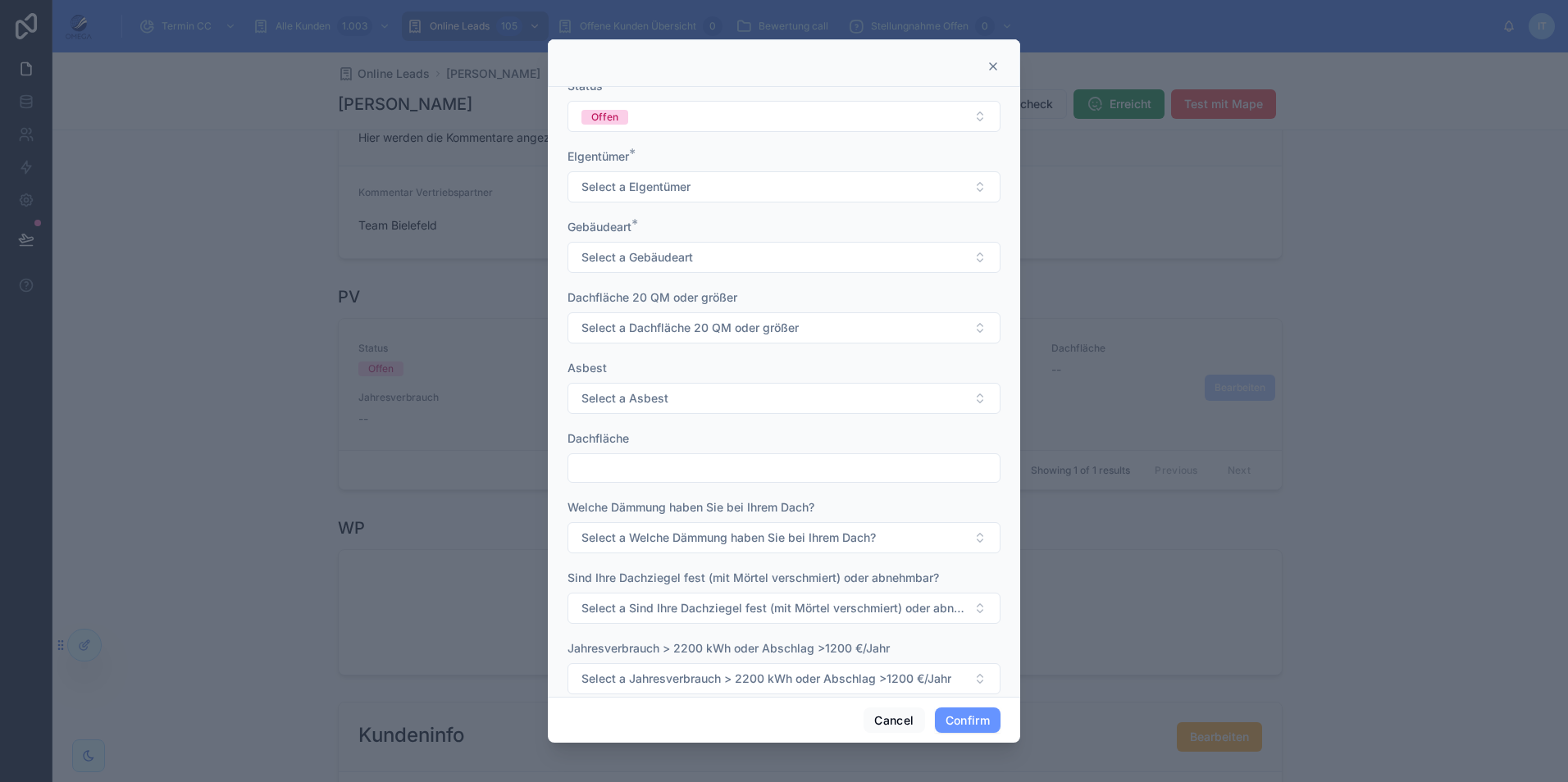
click at [994, 63] on icon at bounding box center [993, 66] width 13 height 13
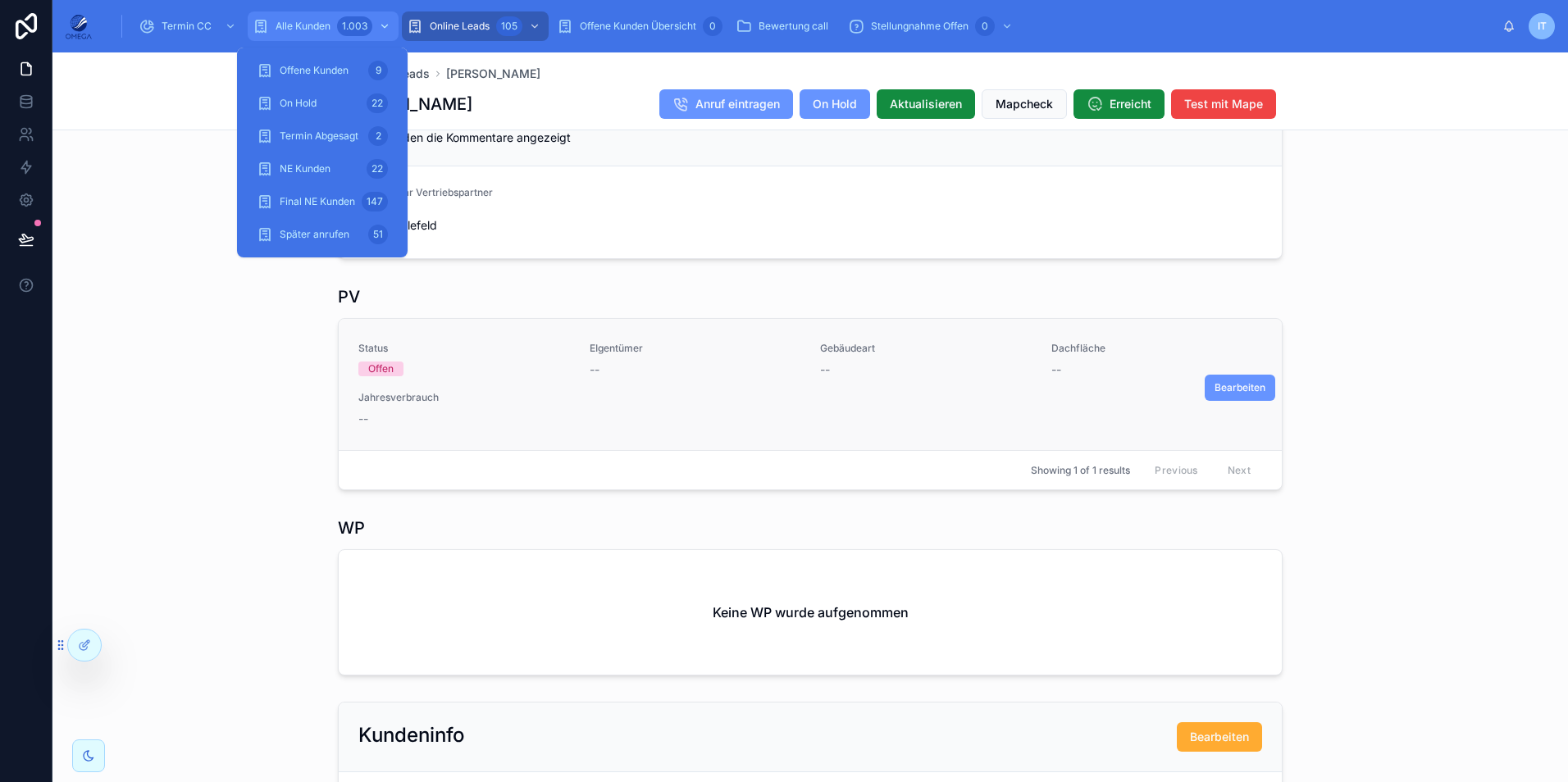
click at [360, 22] on div "1.003" at bounding box center [354, 26] width 35 height 20
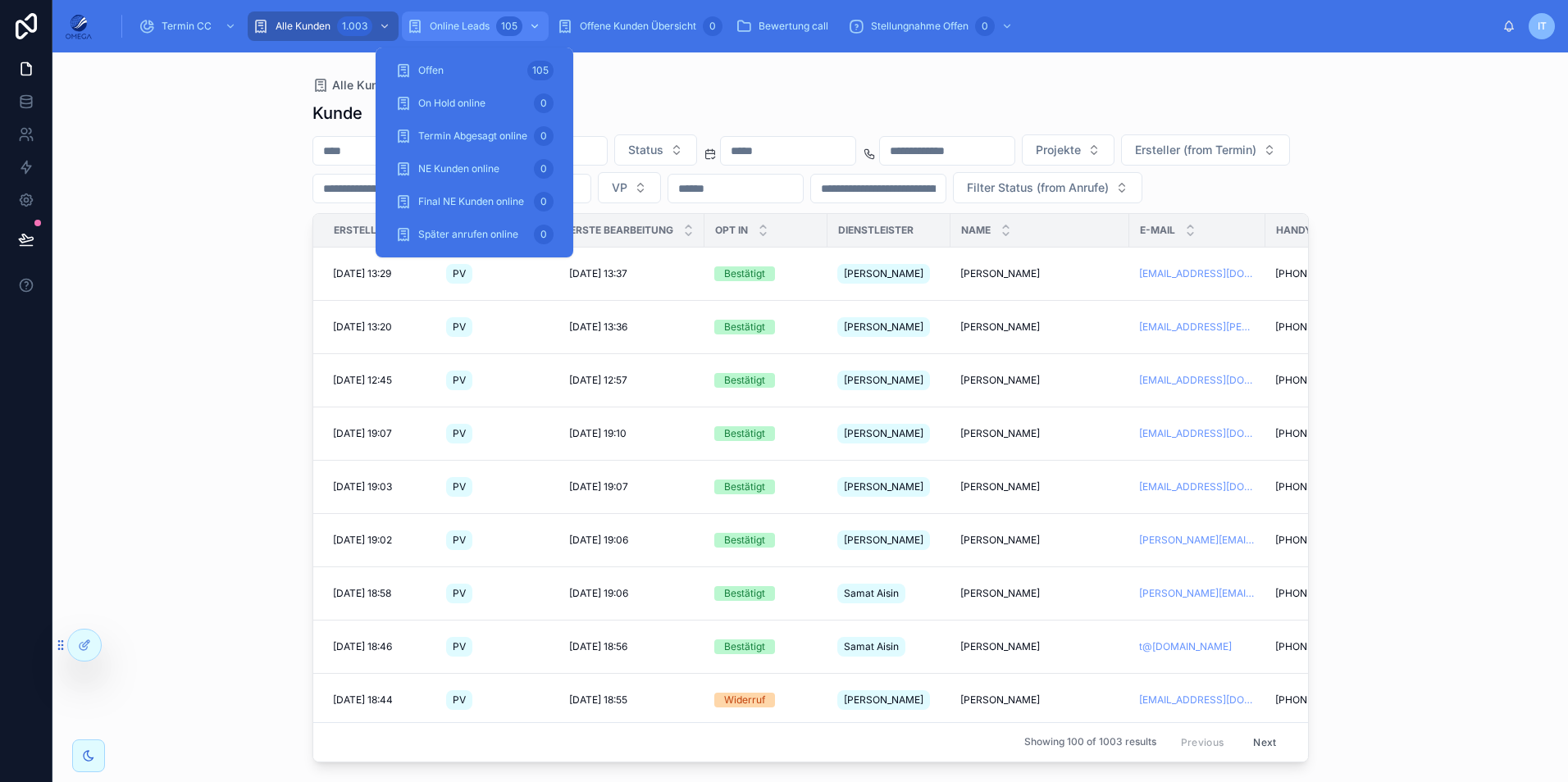
click at [482, 32] on span "Online Leads" at bounding box center [459, 26] width 60 height 13
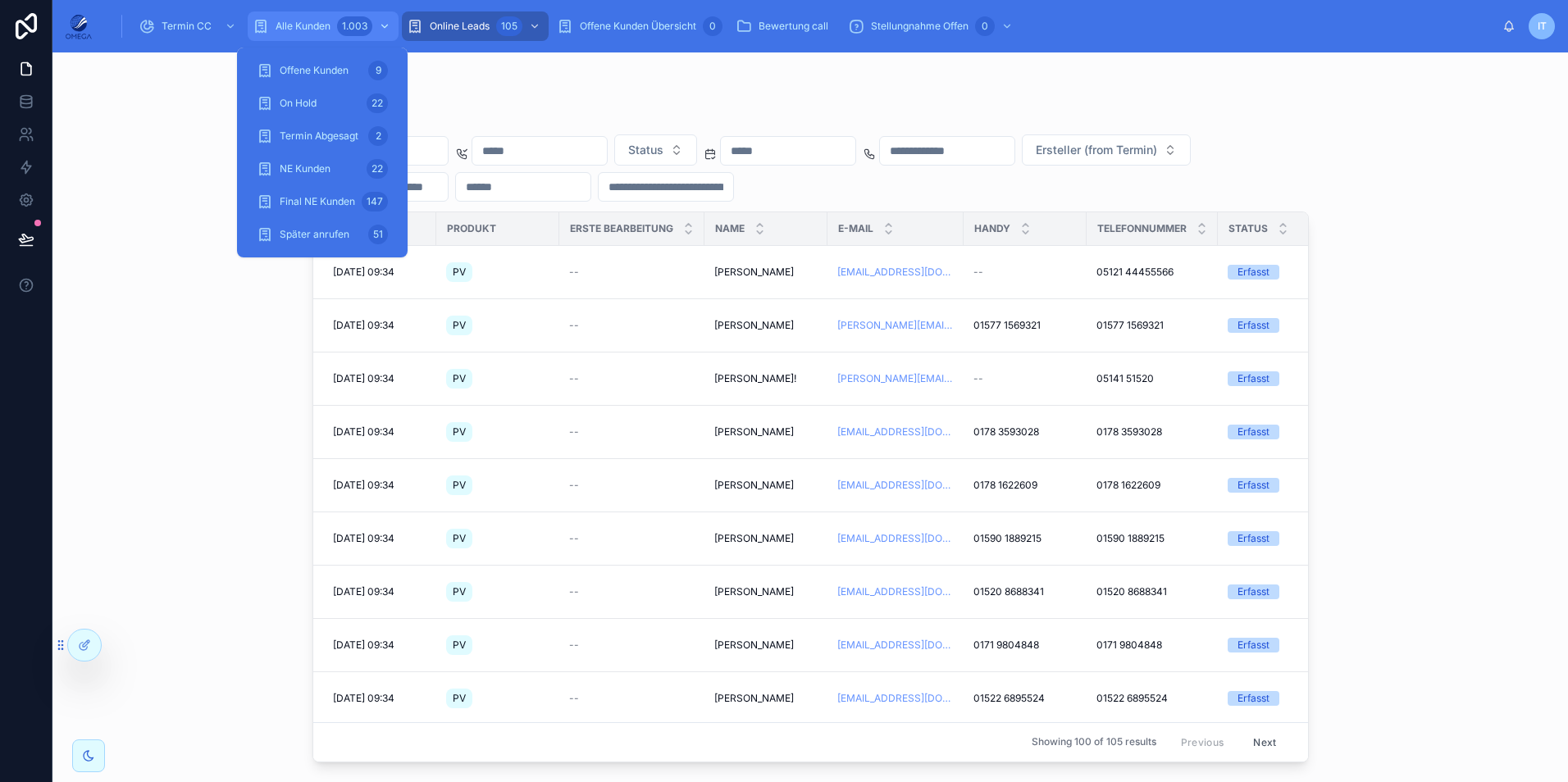
click at [337, 36] on div "1.003" at bounding box center [365, 26] width 57 height 26
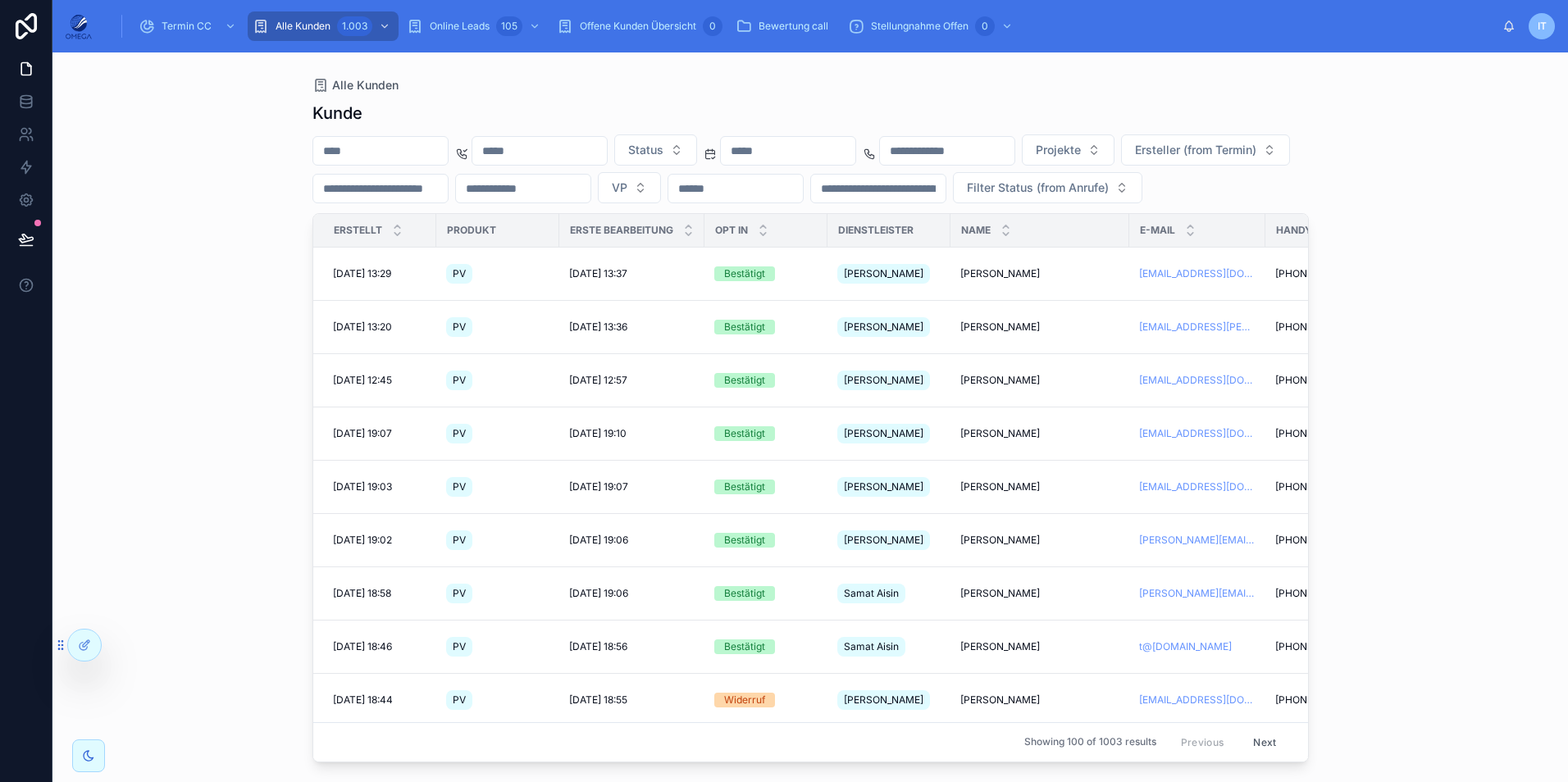
click at [602, 101] on div "Kunde Status Projekte Ersteller (from Termin) VP Filter Status (from Anrufe) Er…" at bounding box center [810, 427] width 996 height 671
click at [697, 147] on button "Status" at bounding box center [655, 150] width 83 height 31
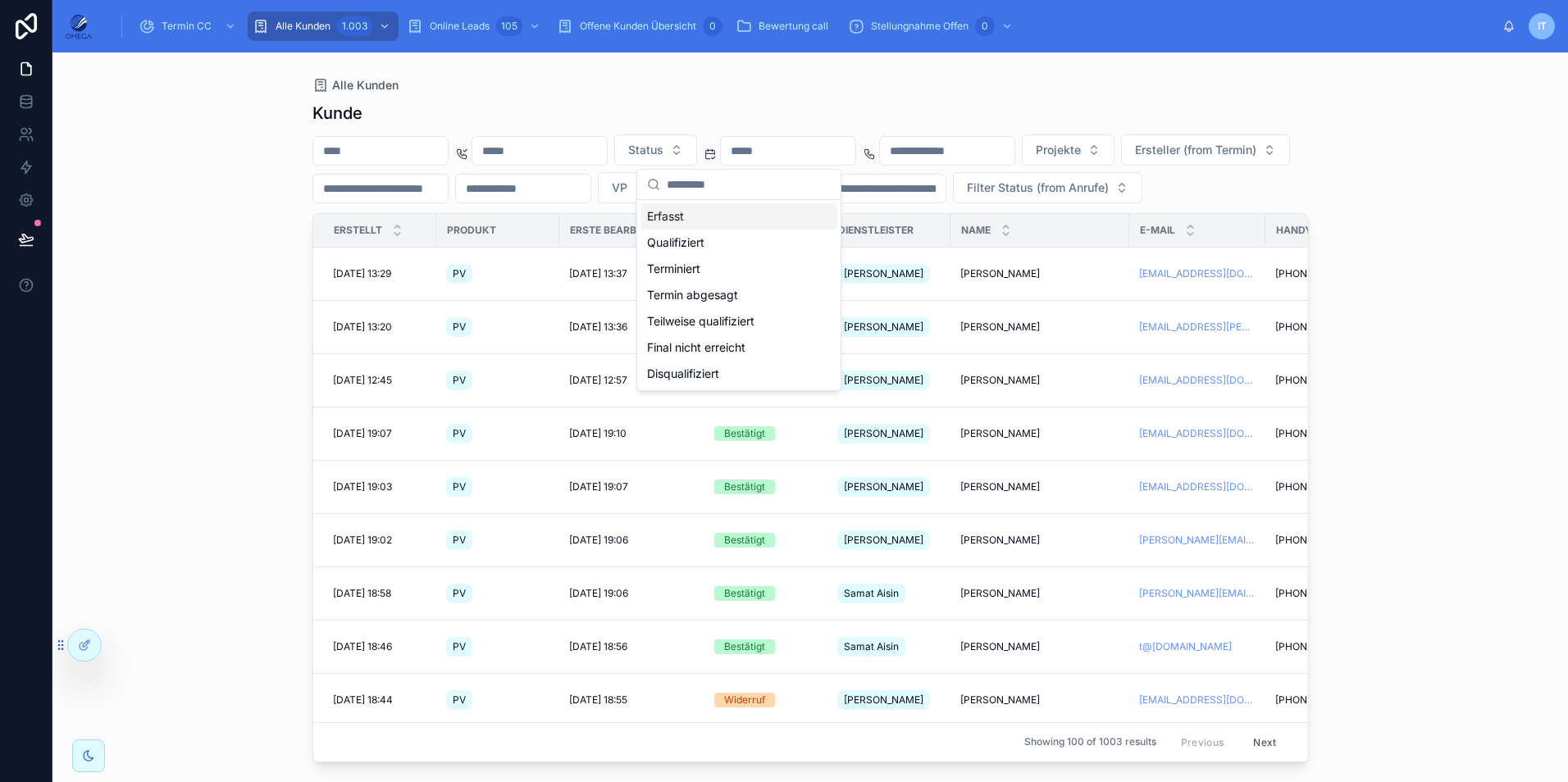
click at [714, 208] on div "Erfasst" at bounding box center [739, 216] width 197 height 26
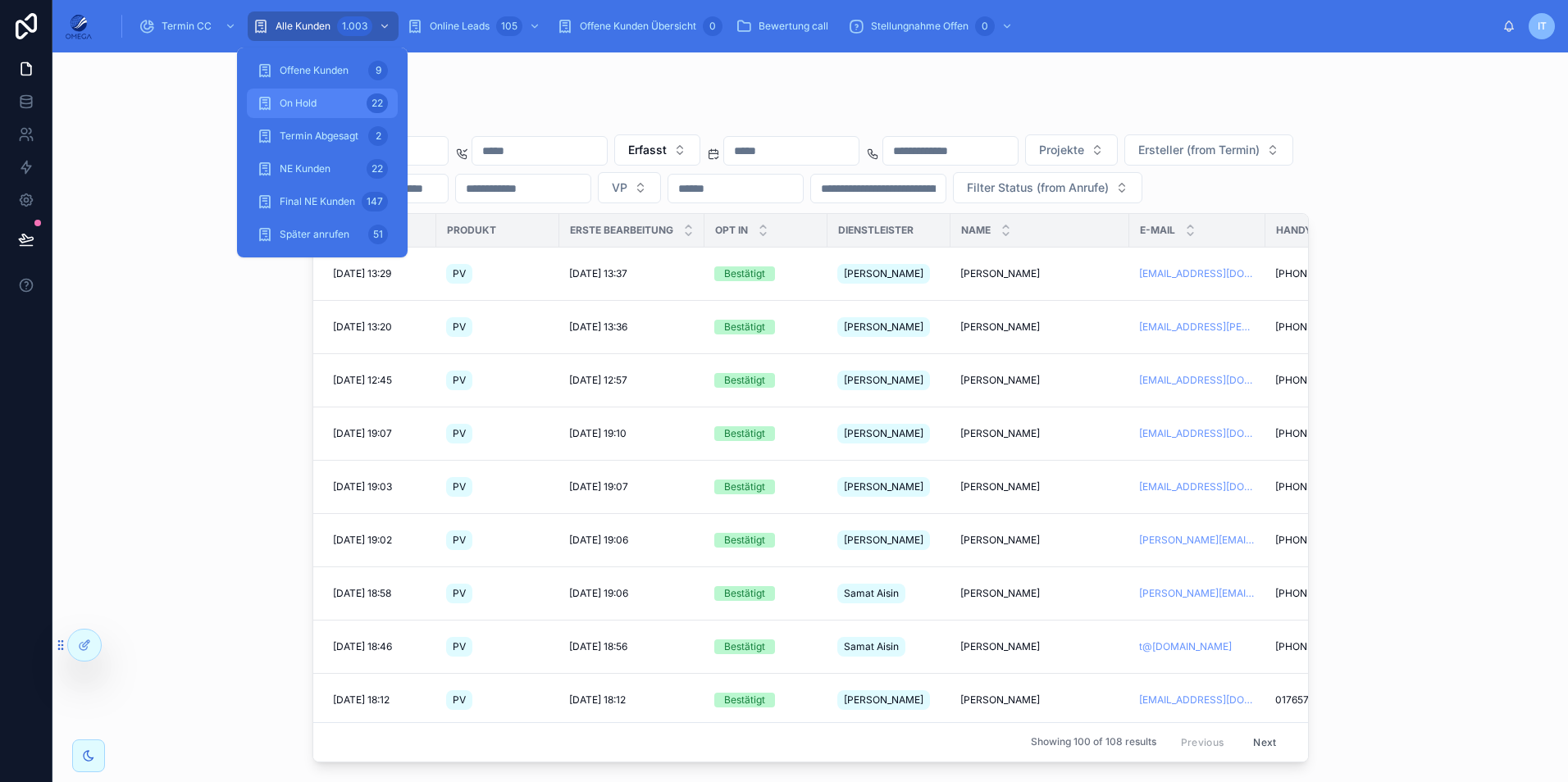
click at [362, 95] on div "On Hold 22" at bounding box center [322, 103] width 131 height 26
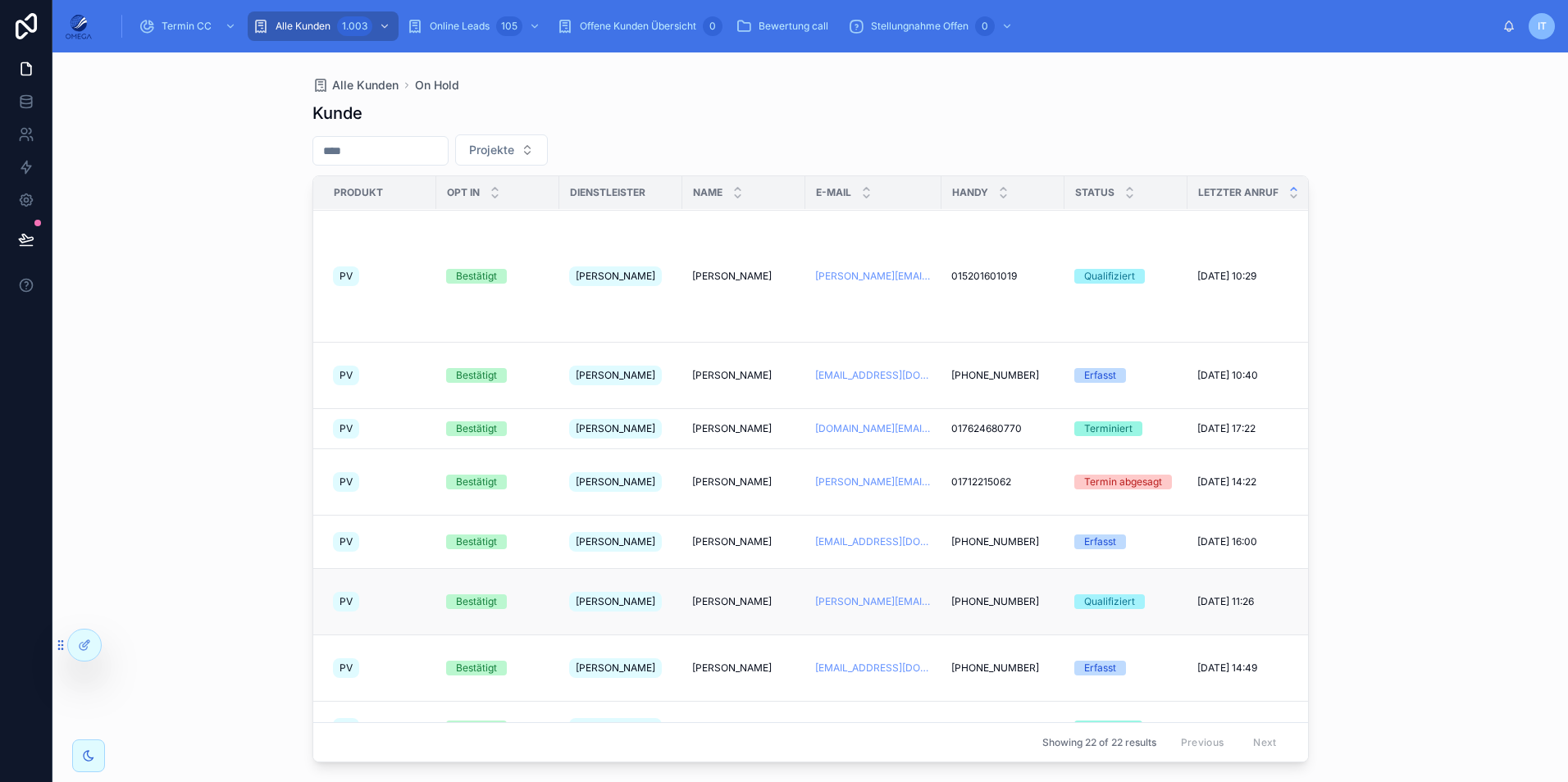
scroll to position [868, 0]
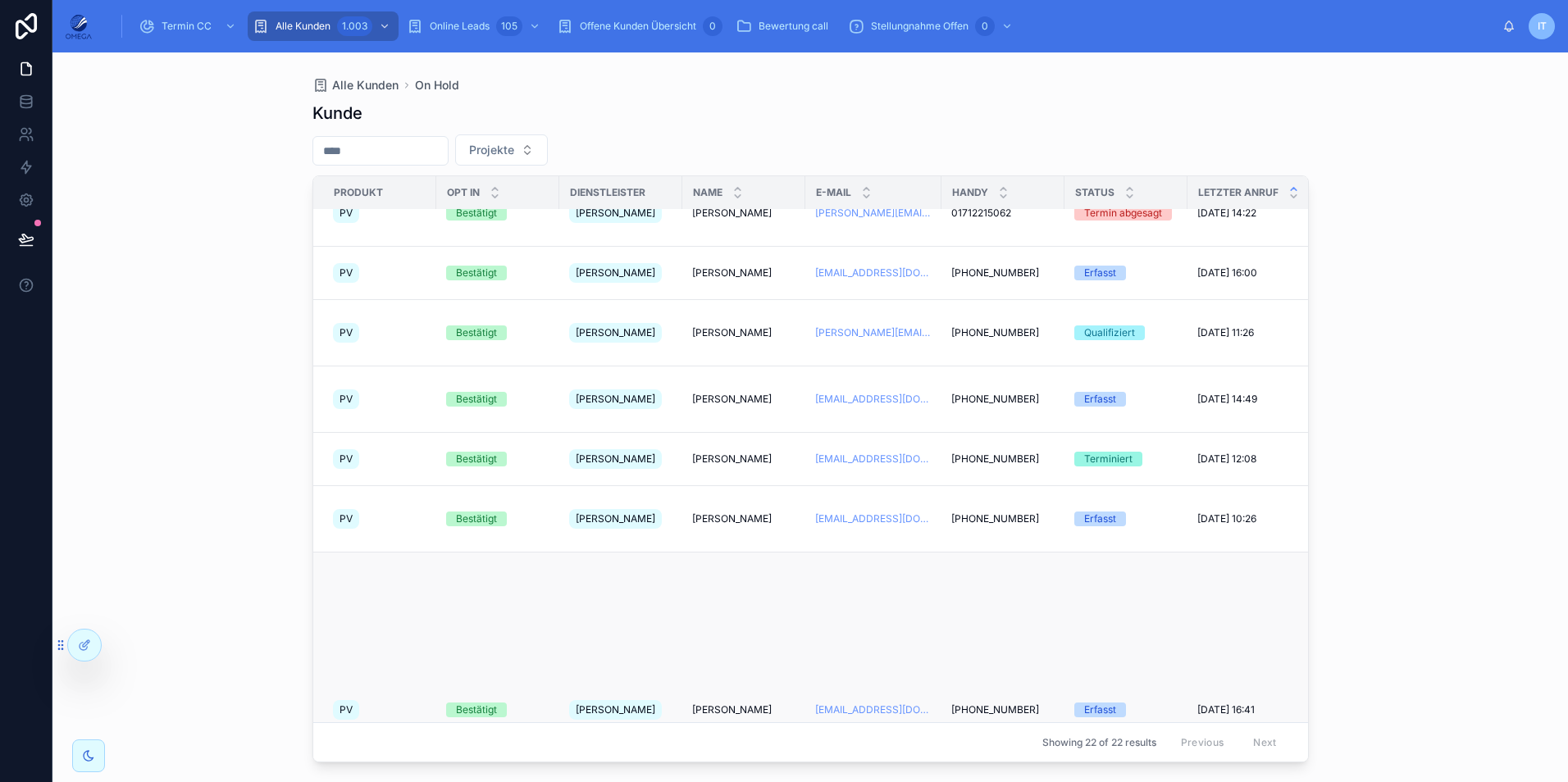
click at [723, 703] on span "[PERSON_NAME]" at bounding box center [732, 710] width 80 height 13
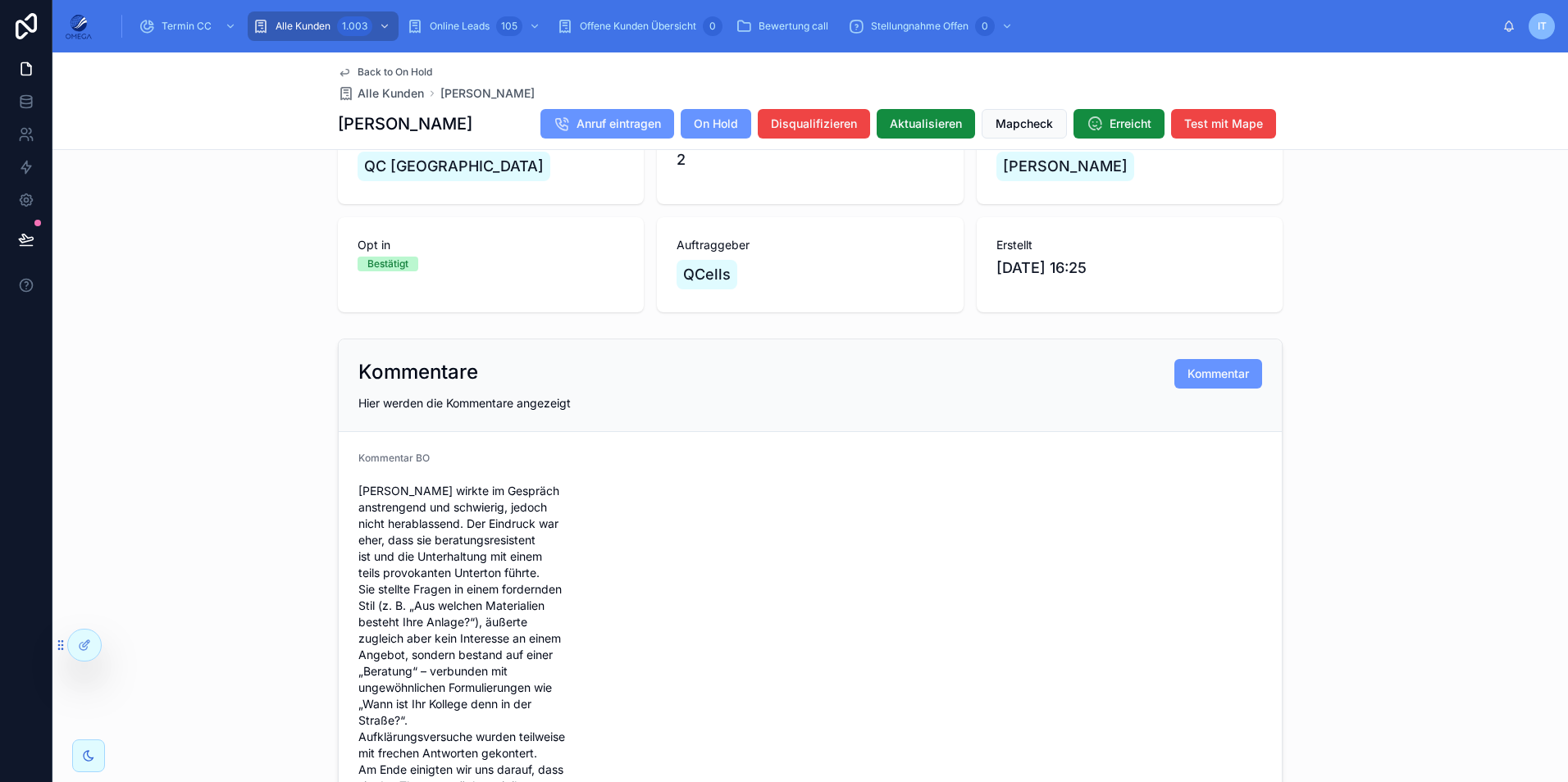
scroll to position [246, 0]
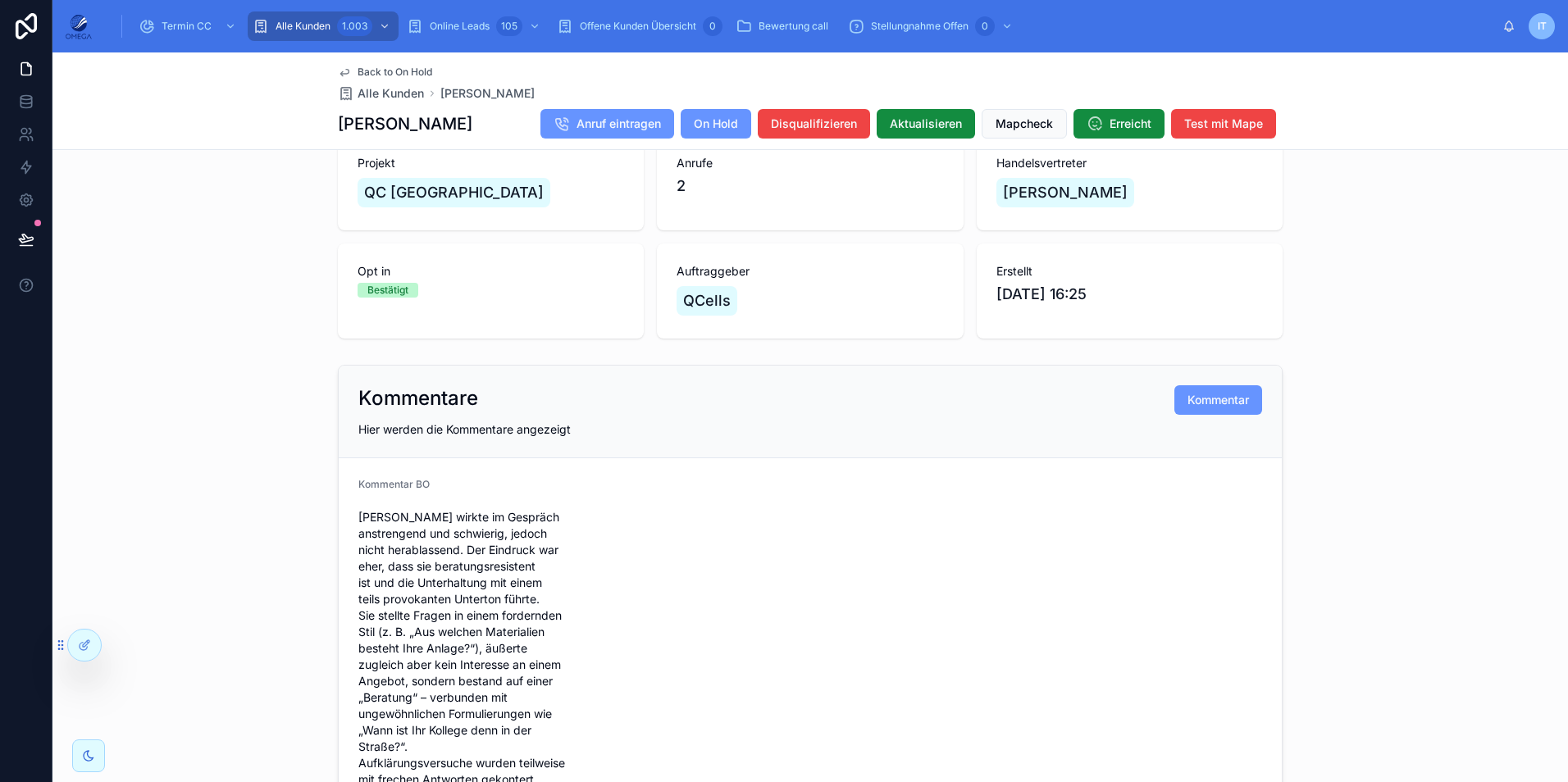
click at [407, 66] on span "Back to On Hold" at bounding box center [394, 72] width 75 height 13
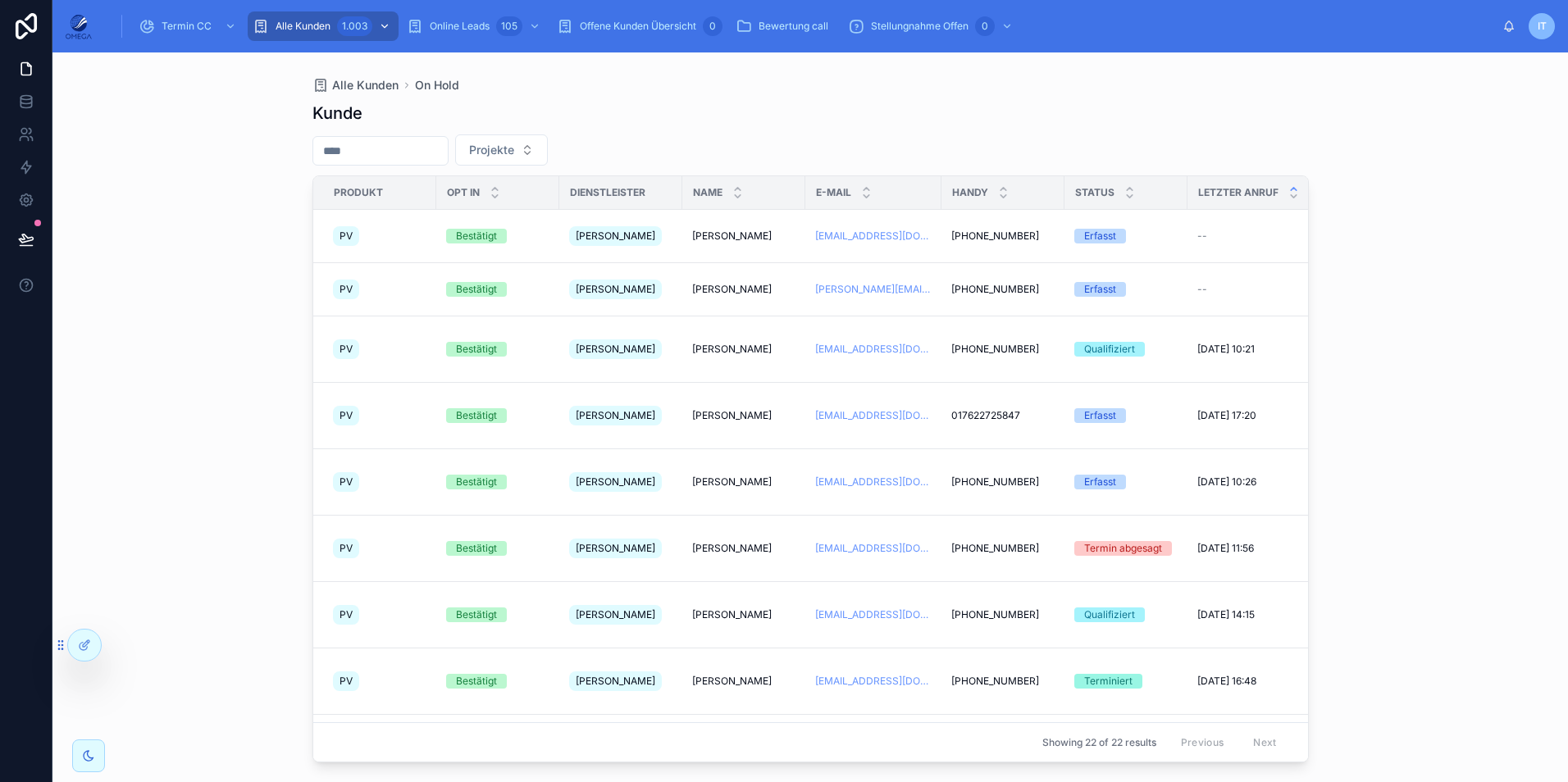
click at [331, 33] on div "Alle Kunden 1.003" at bounding box center [323, 26] width 141 height 26
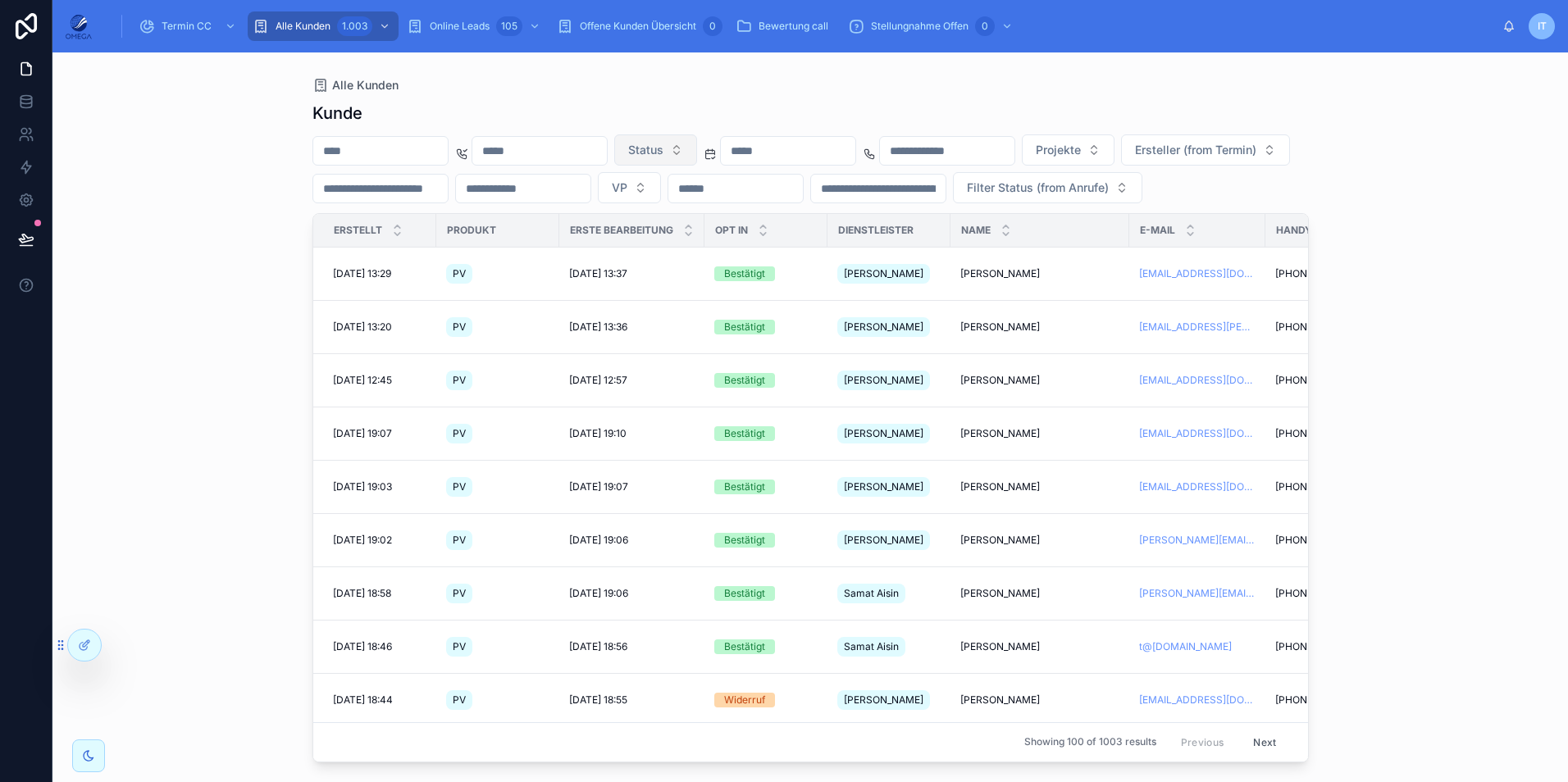
click at [663, 154] on span "Status" at bounding box center [645, 150] width 35 height 16
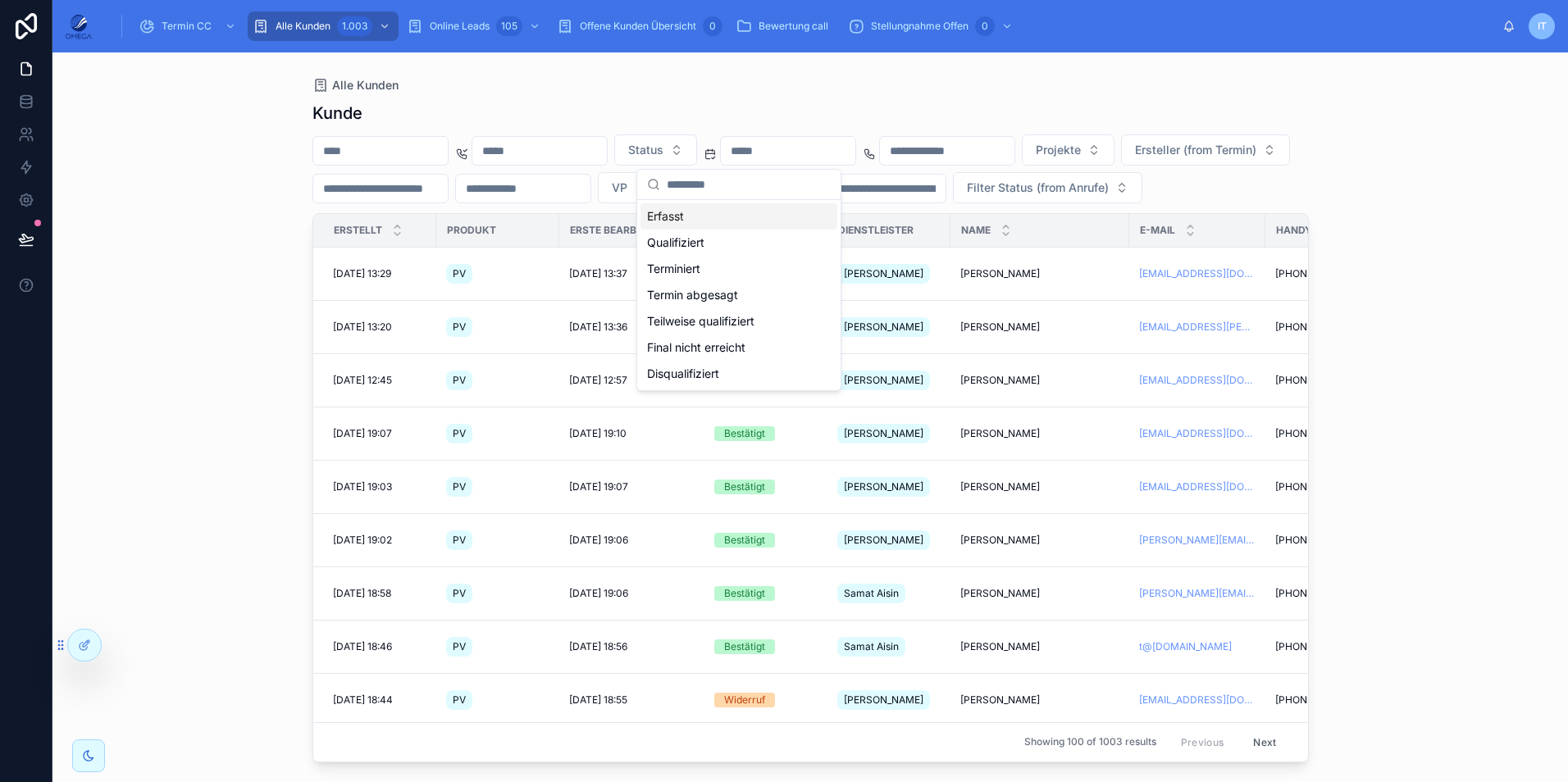
click at [726, 216] on div "Erfasst" at bounding box center [739, 216] width 197 height 26
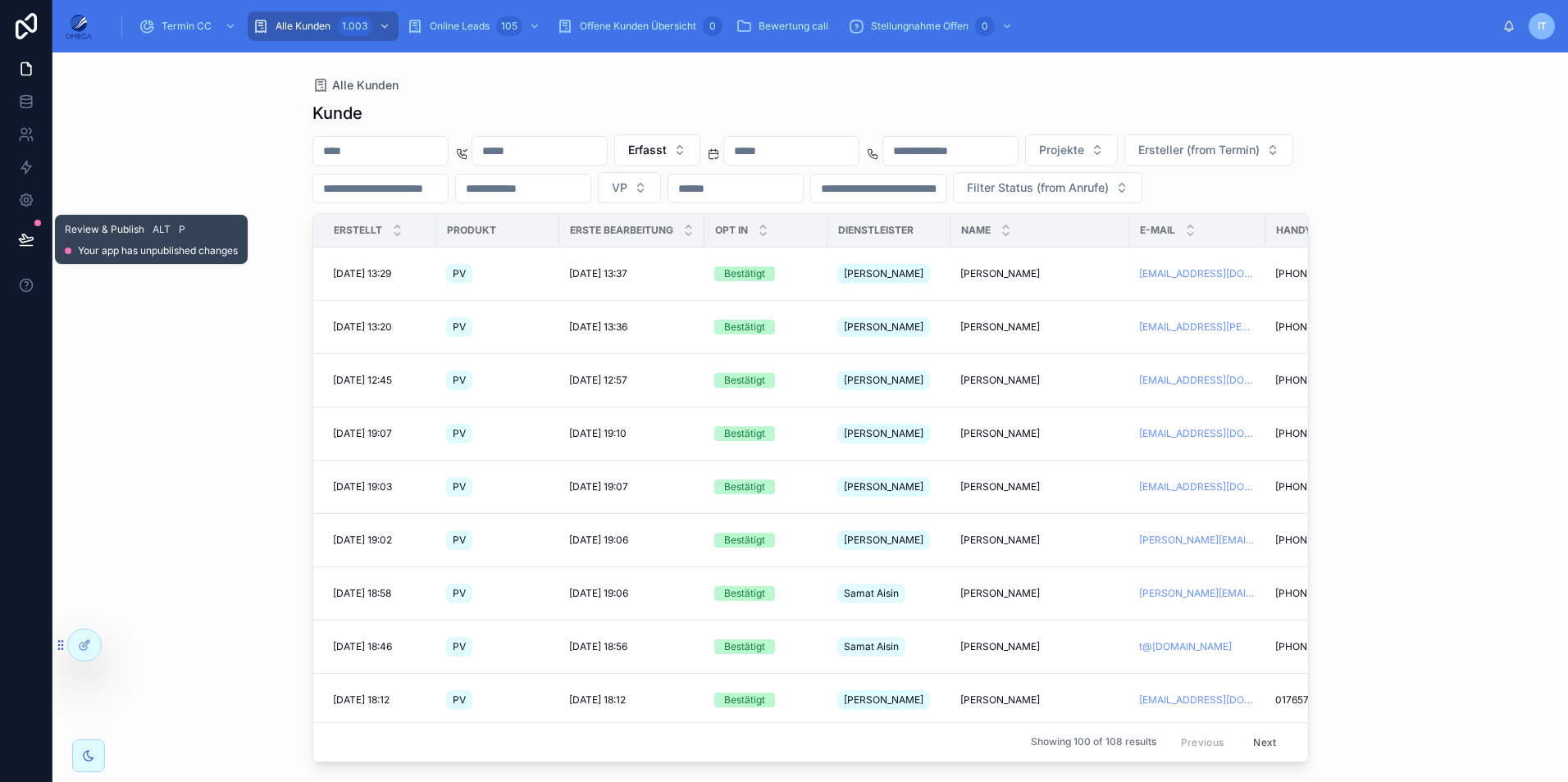
click at [39, 235] on button at bounding box center [26, 239] width 36 height 46
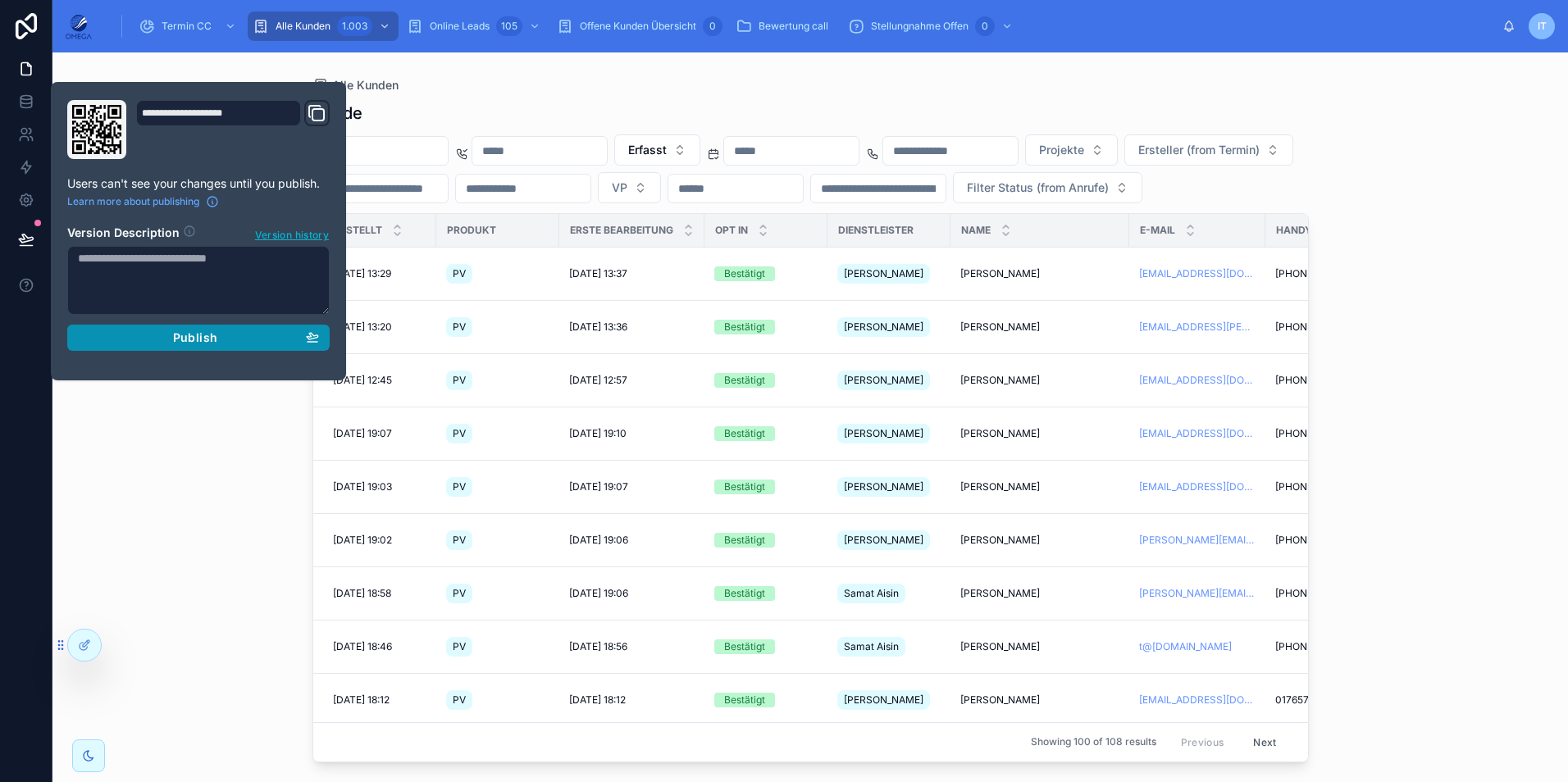
click at [216, 334] on span "Publish" at bounding box center [195, 338] width 44 height 15
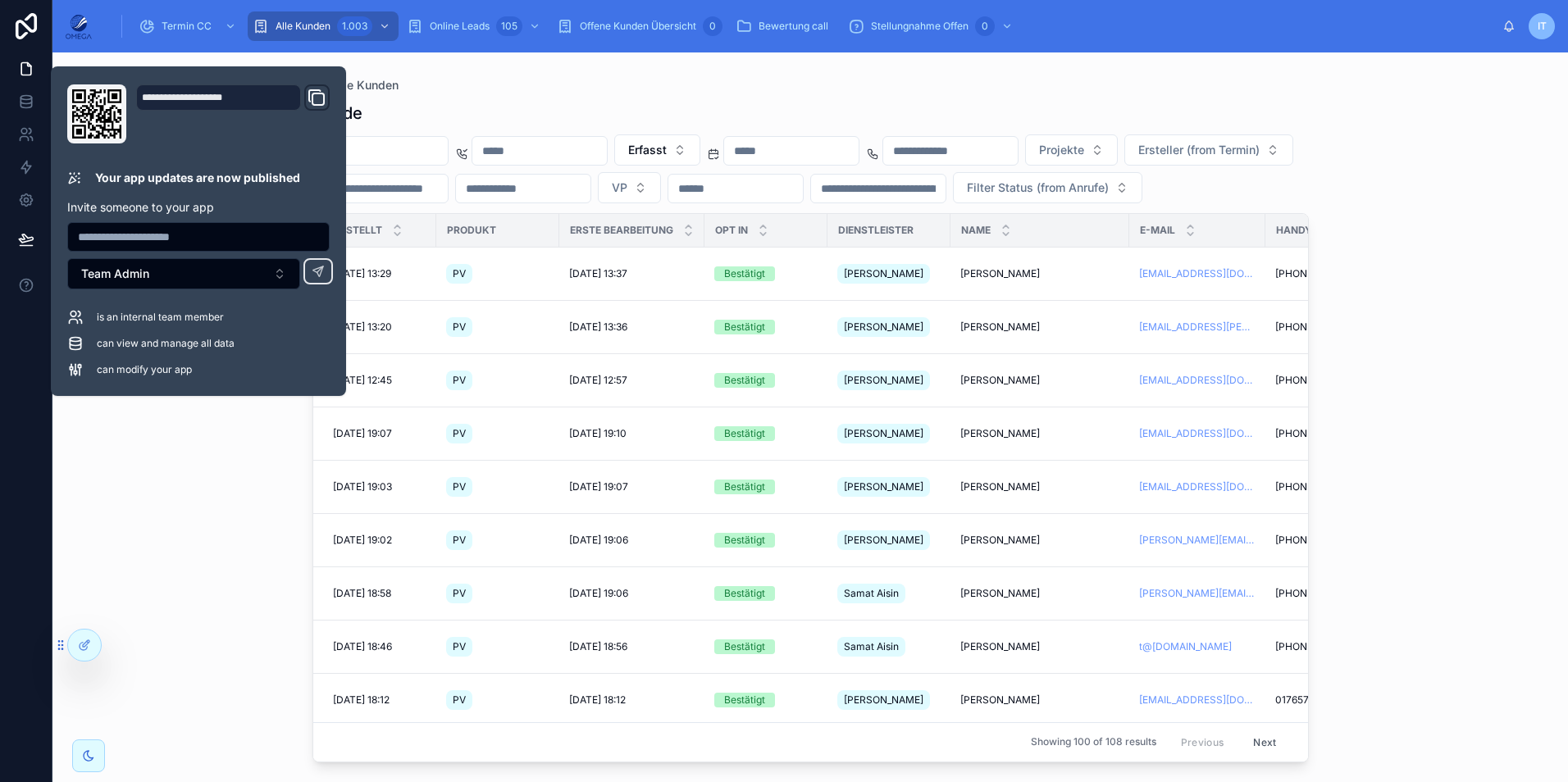
click at [631, 203] on div "Erfasst Projekte Ersteller (from Termin) VP Filter Status (from Anrufe)" at bounding box center [810, 169] width 996 height 69
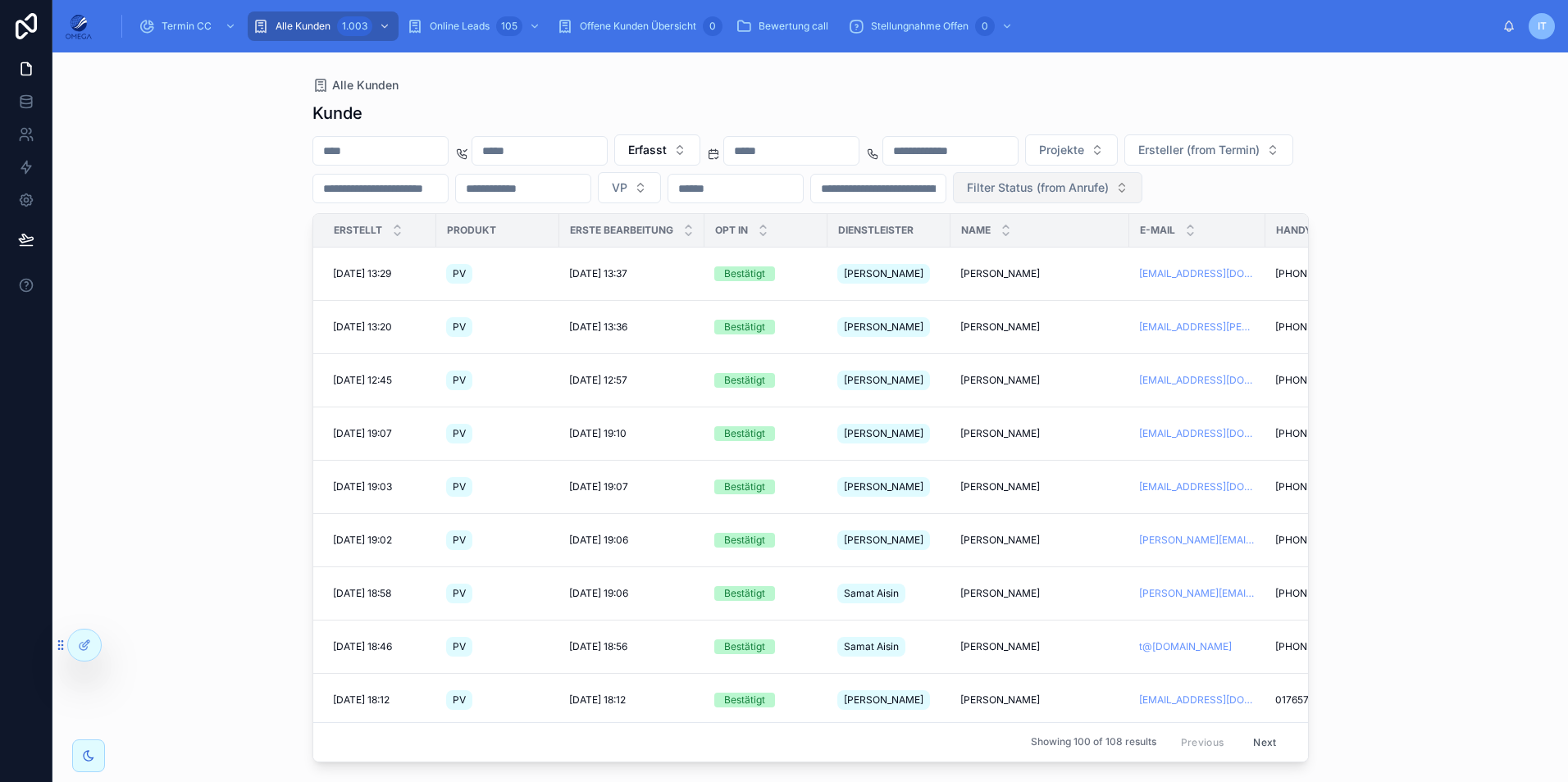
click at [967, 196] on span "Filter Status (from Anrufe)" at bounding box center [1037, 188] width 142 height 16
click at [358, 319] on div "Erreicht" at bounding box center [408, 318] width 197 height 26
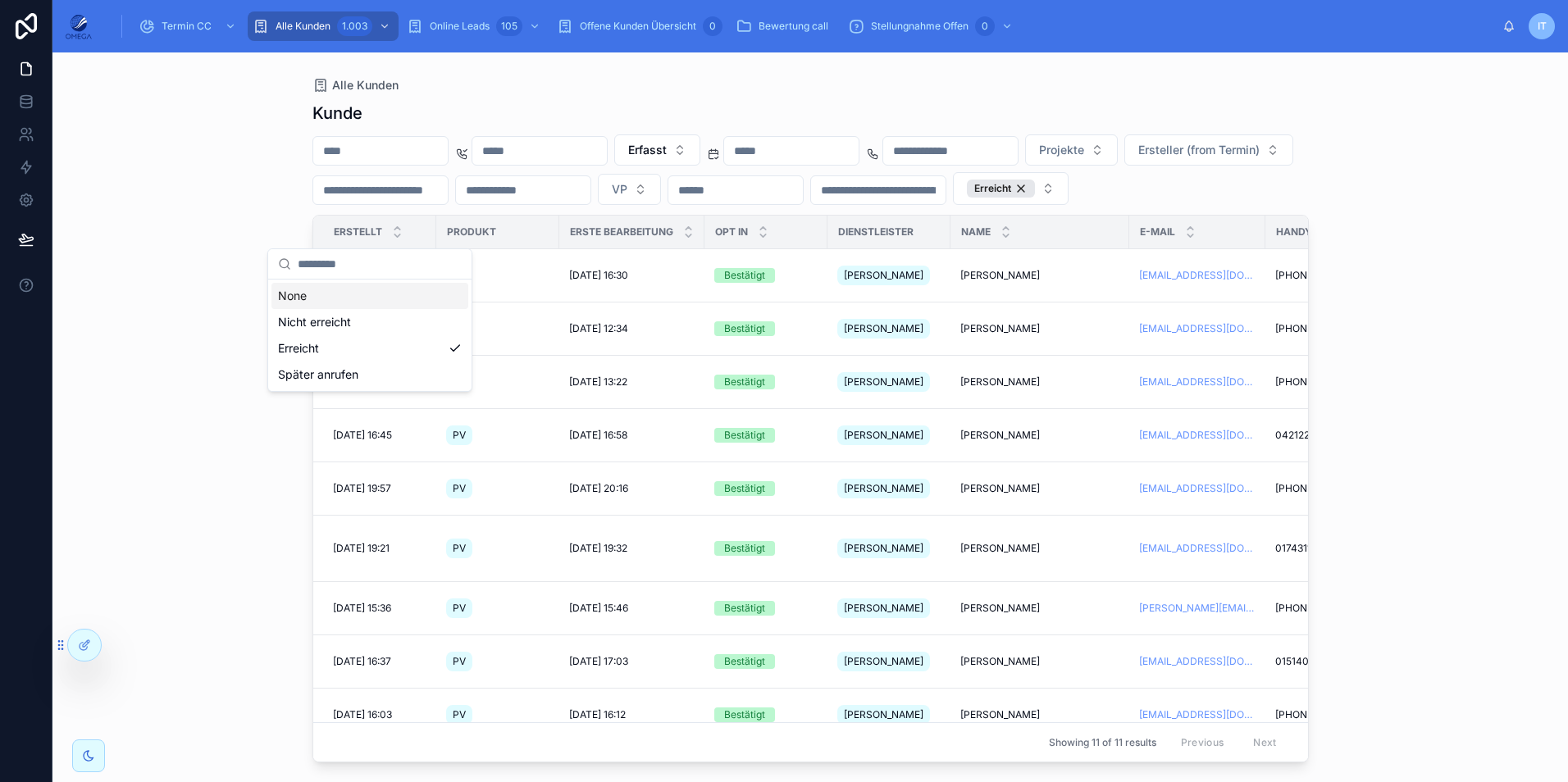
click at [641, 205] on div "Erfasst Projekte Ersteller (from Termin) VP Erreicht" at bounding box center [810, 170] width 996 height 70
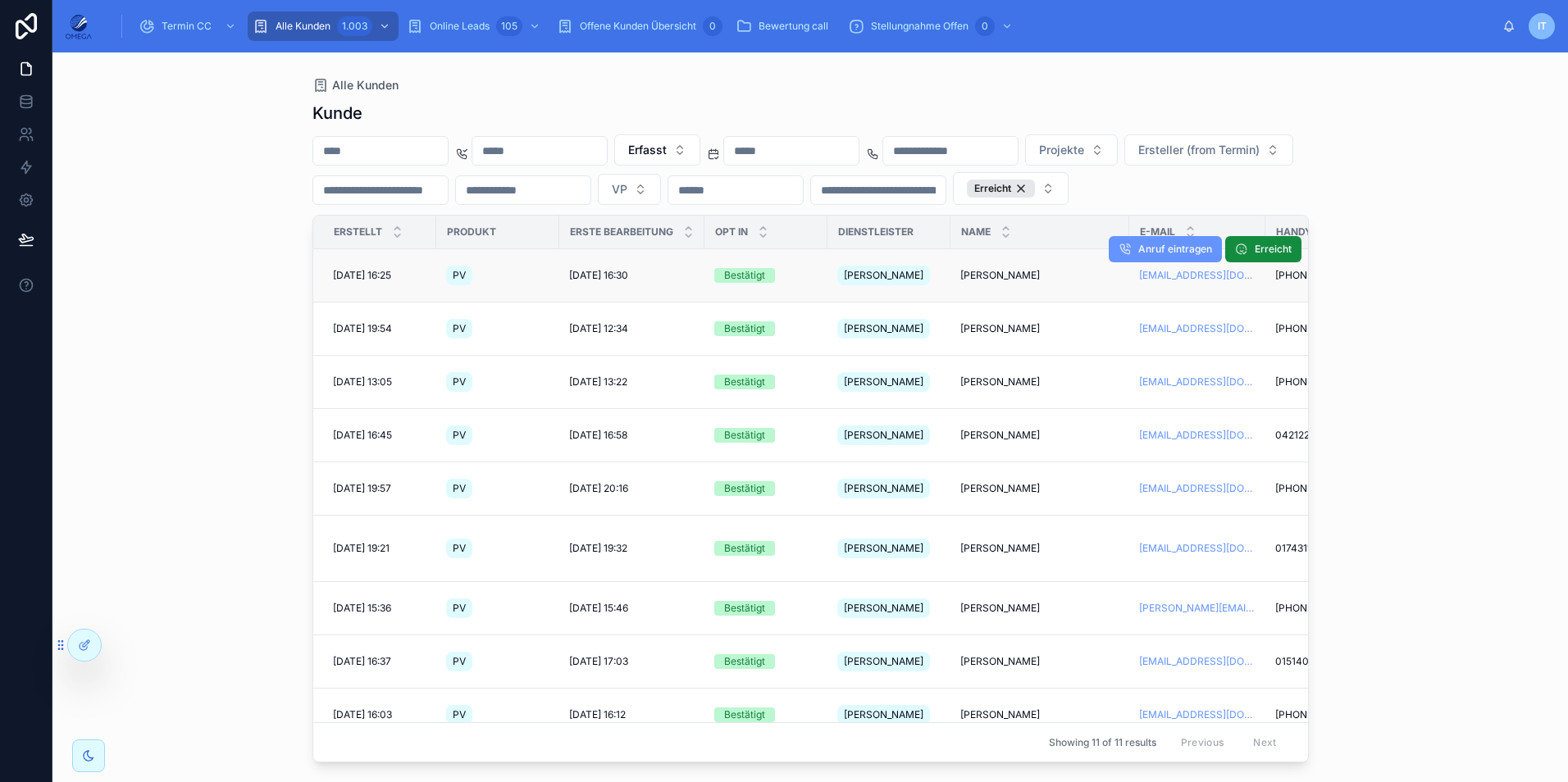
click at [991, 282] on span "[PERSON_NAME]" at bounding box center [1000, 275] width 80 height 13
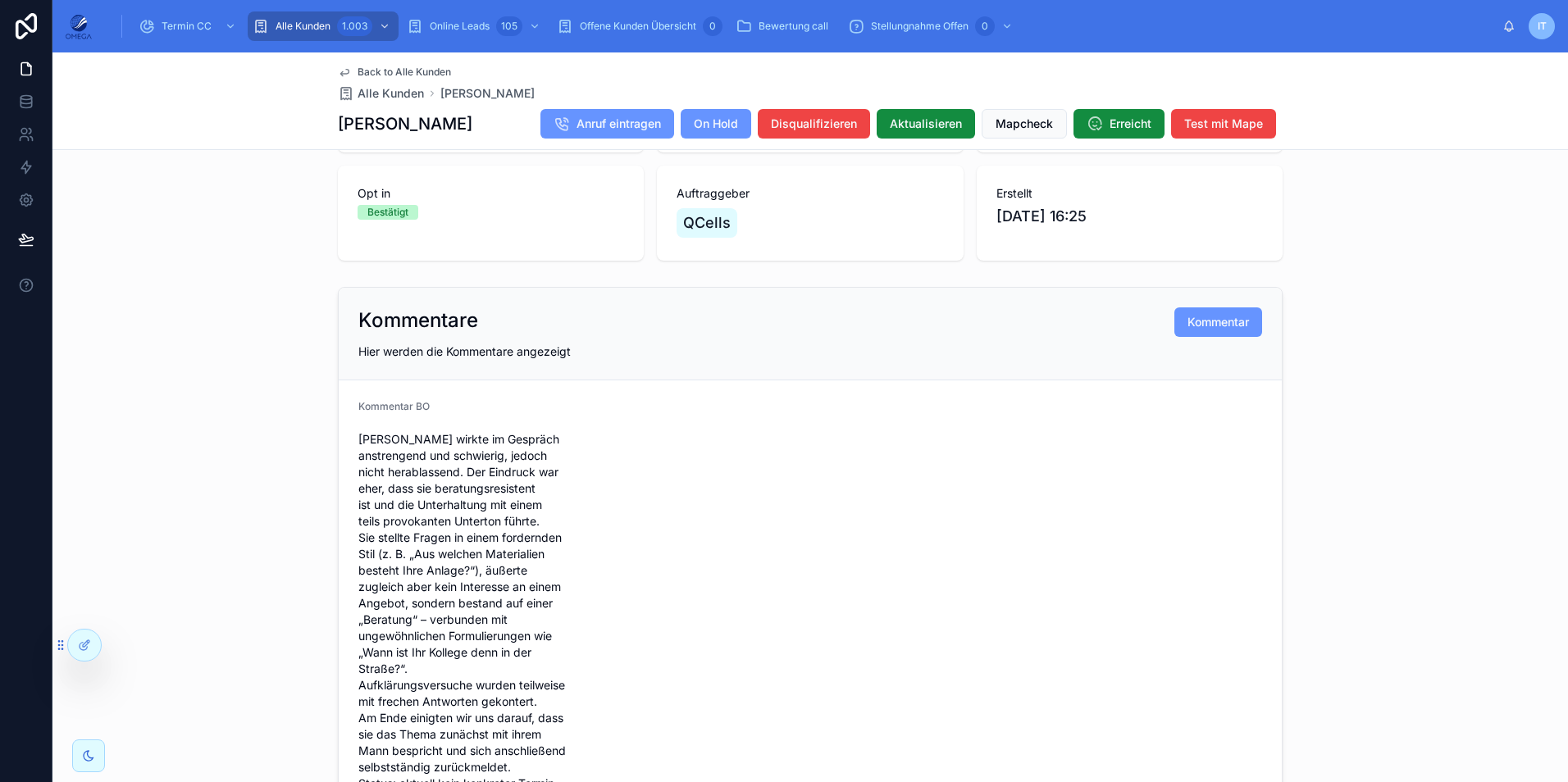
scroll to position [325, 0]
click at [365, 71] on span "Back to Alle Kunden" at bounding box center [404, 72] width 93 height 13
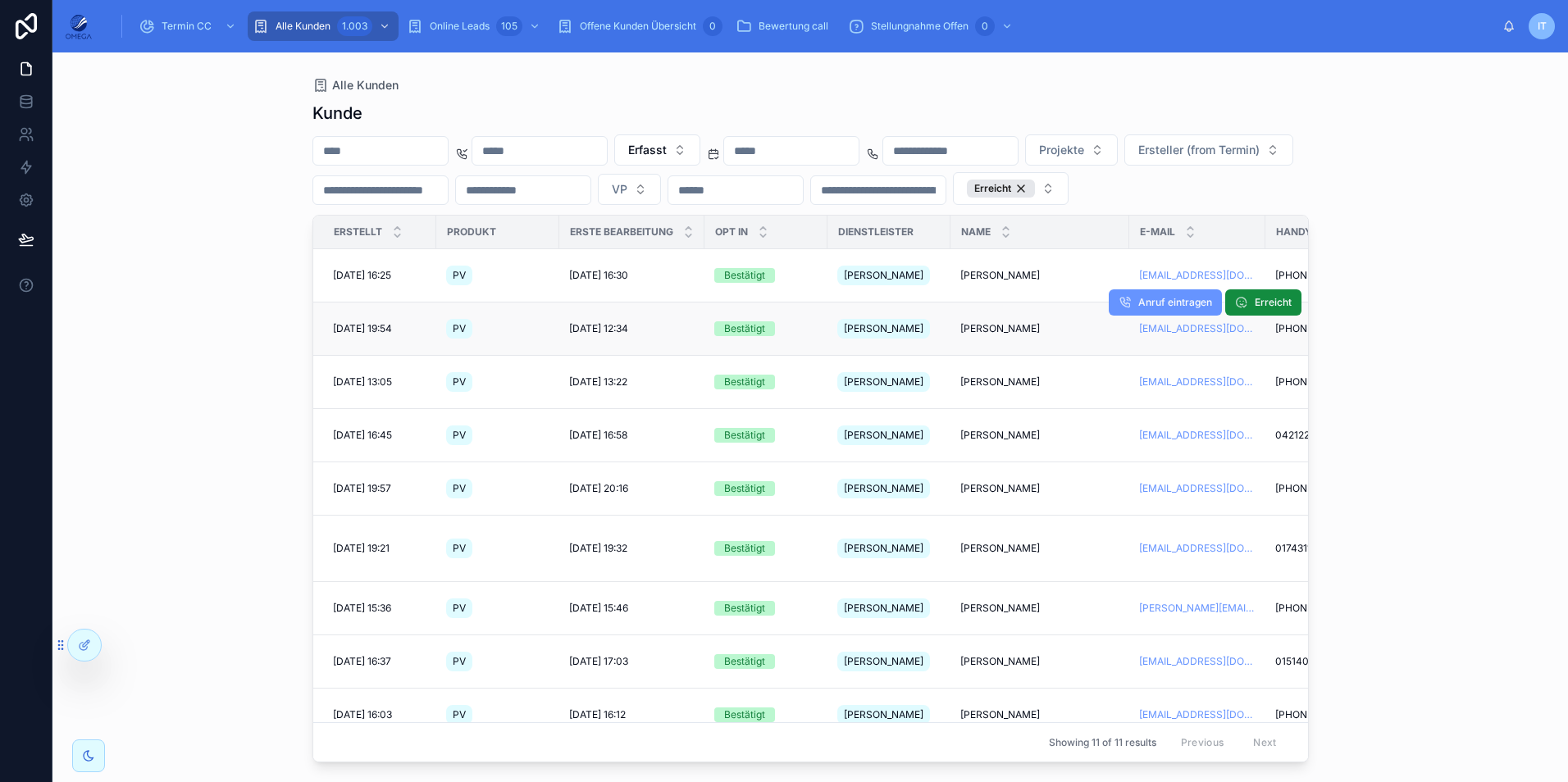
click at [972, 335] on span "[PERSON_NAME]" at bounding box center [1000, 329] width 80 height 13
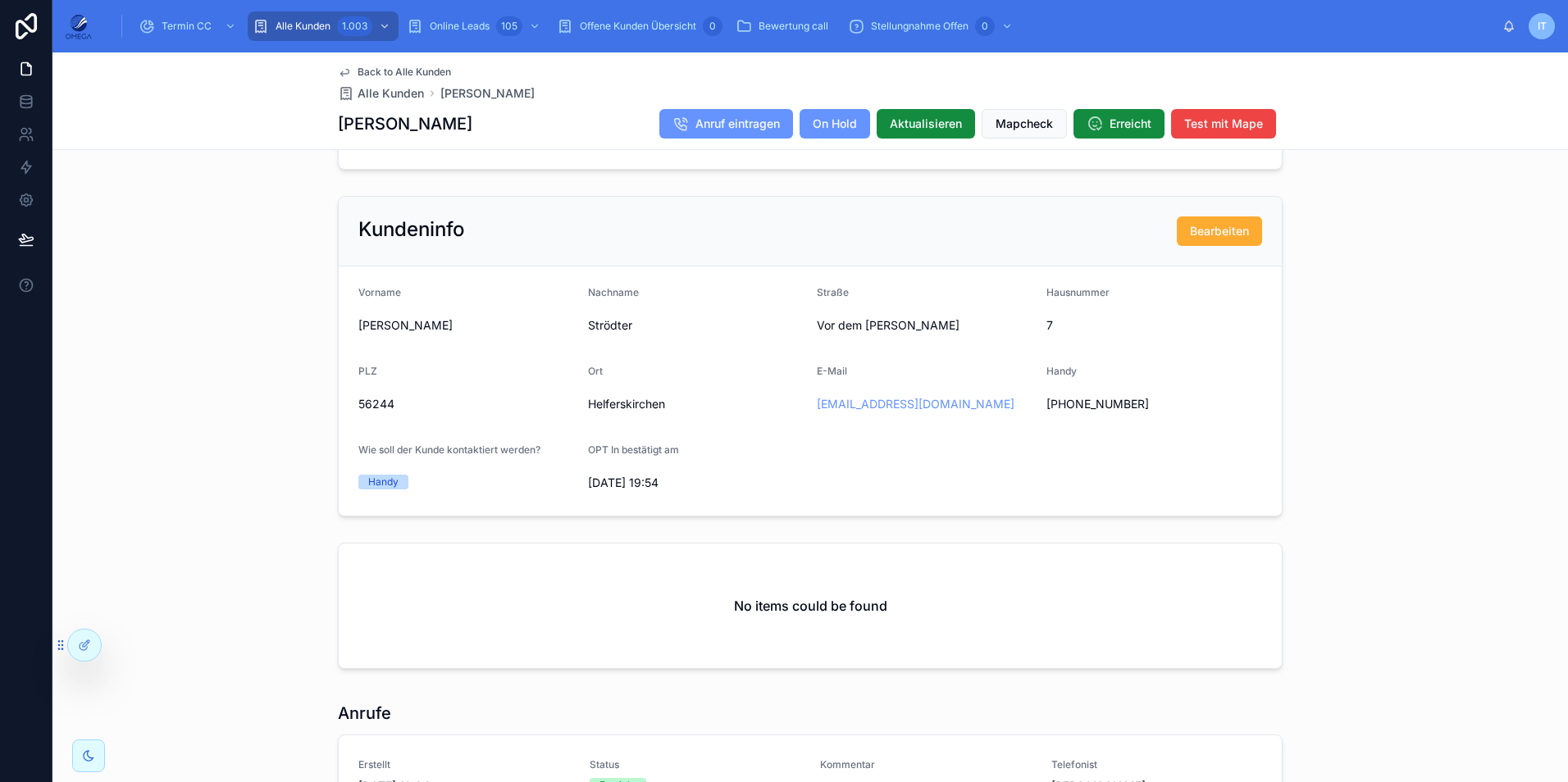
scroll to position [1415, 0]
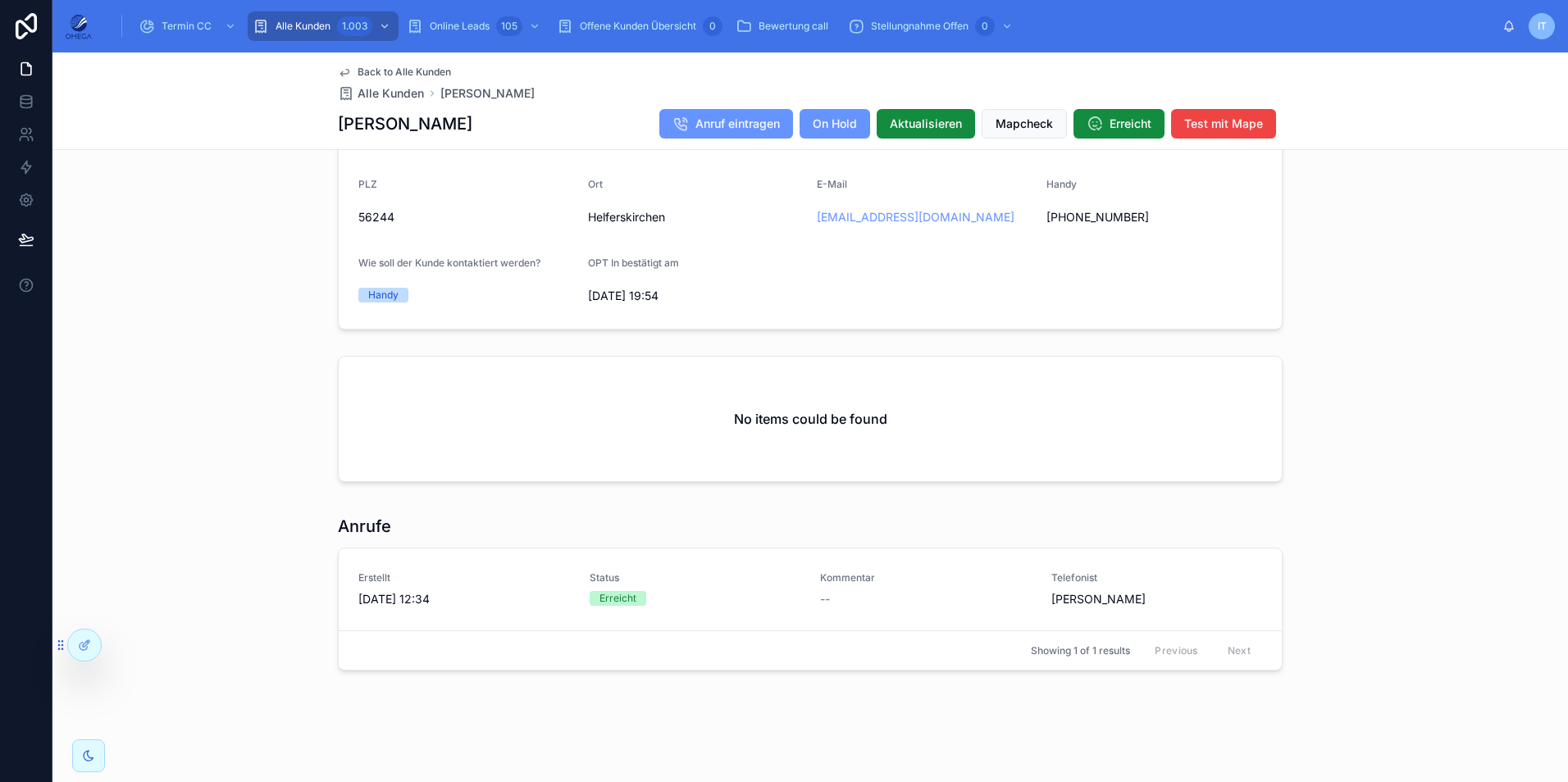
click at [442, 66] on span "Back to Alle Kunden" at bounding box center [404, 72] width 93 height 13
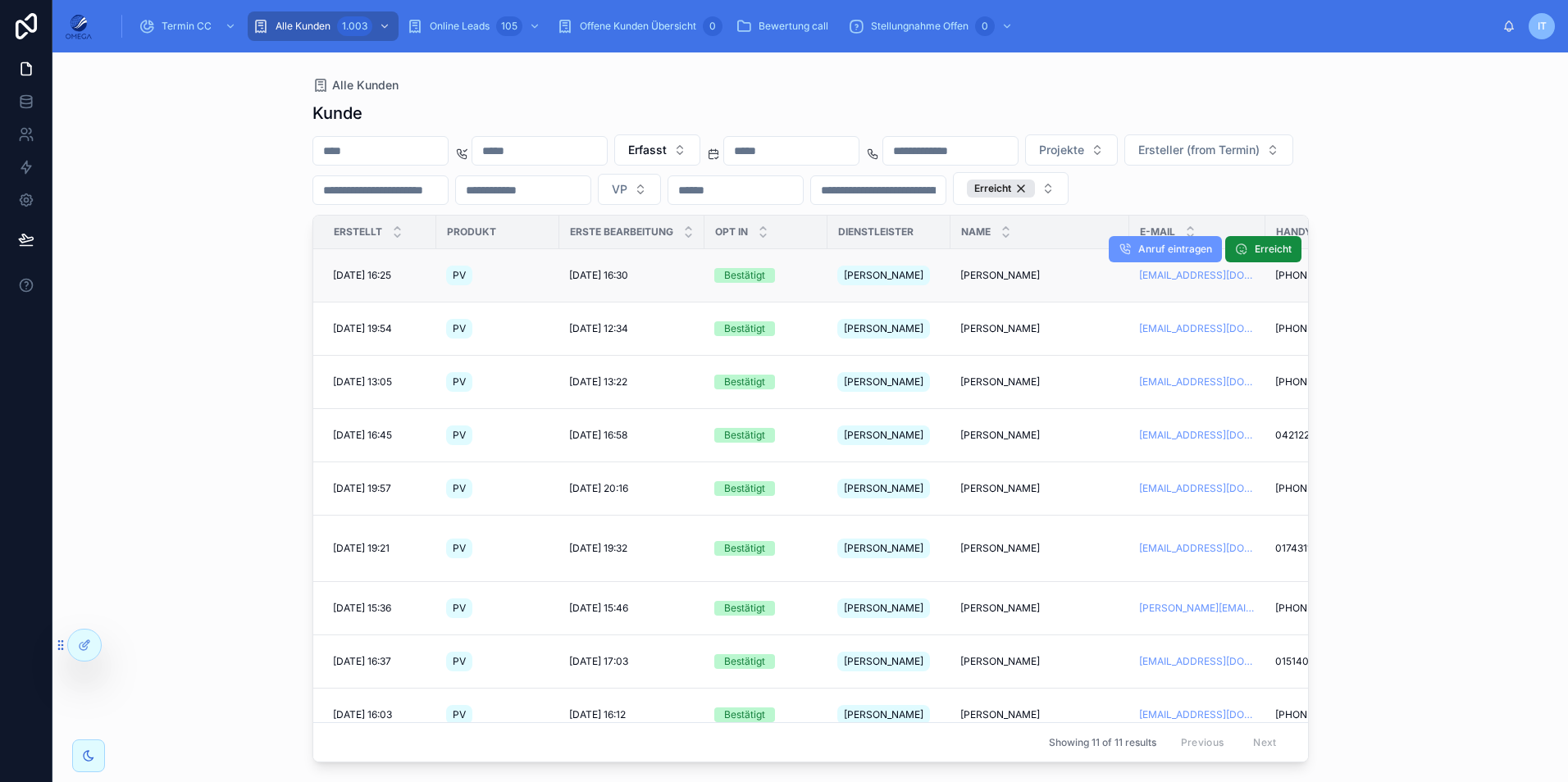
click at [984, 282] on span "[PERSON_NAME]" at bounding box center [1000, 275] width 80 height 13
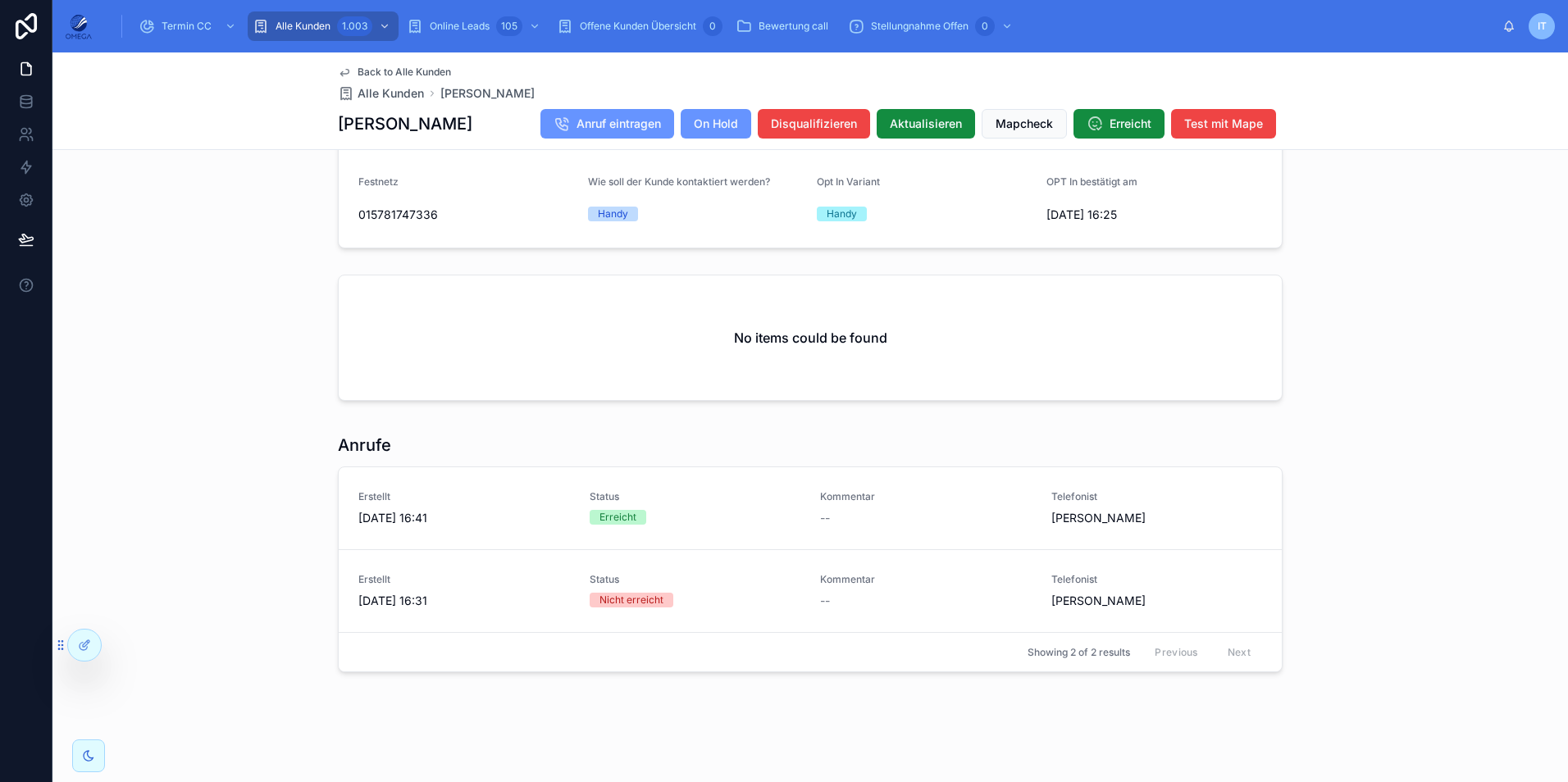
scroll to position [1762, 0]
click at [431, 75] on span "Back to Alle Kunden" at bounding box center [404, 72] width 93 height 13
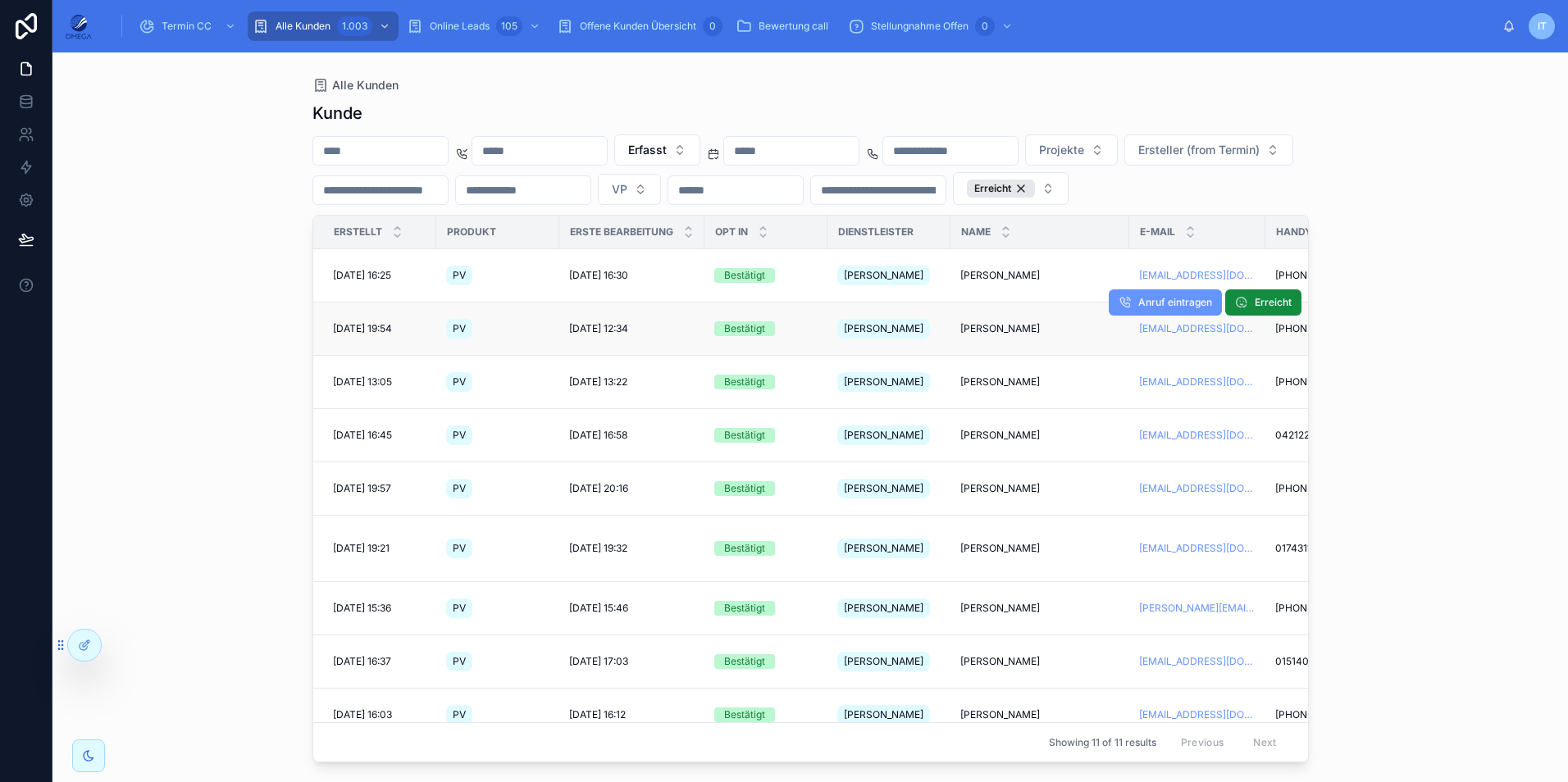
click at [987, 335] on span "[PERSON_NAME]" at bounding box center [1000, 329] width 80 height 13
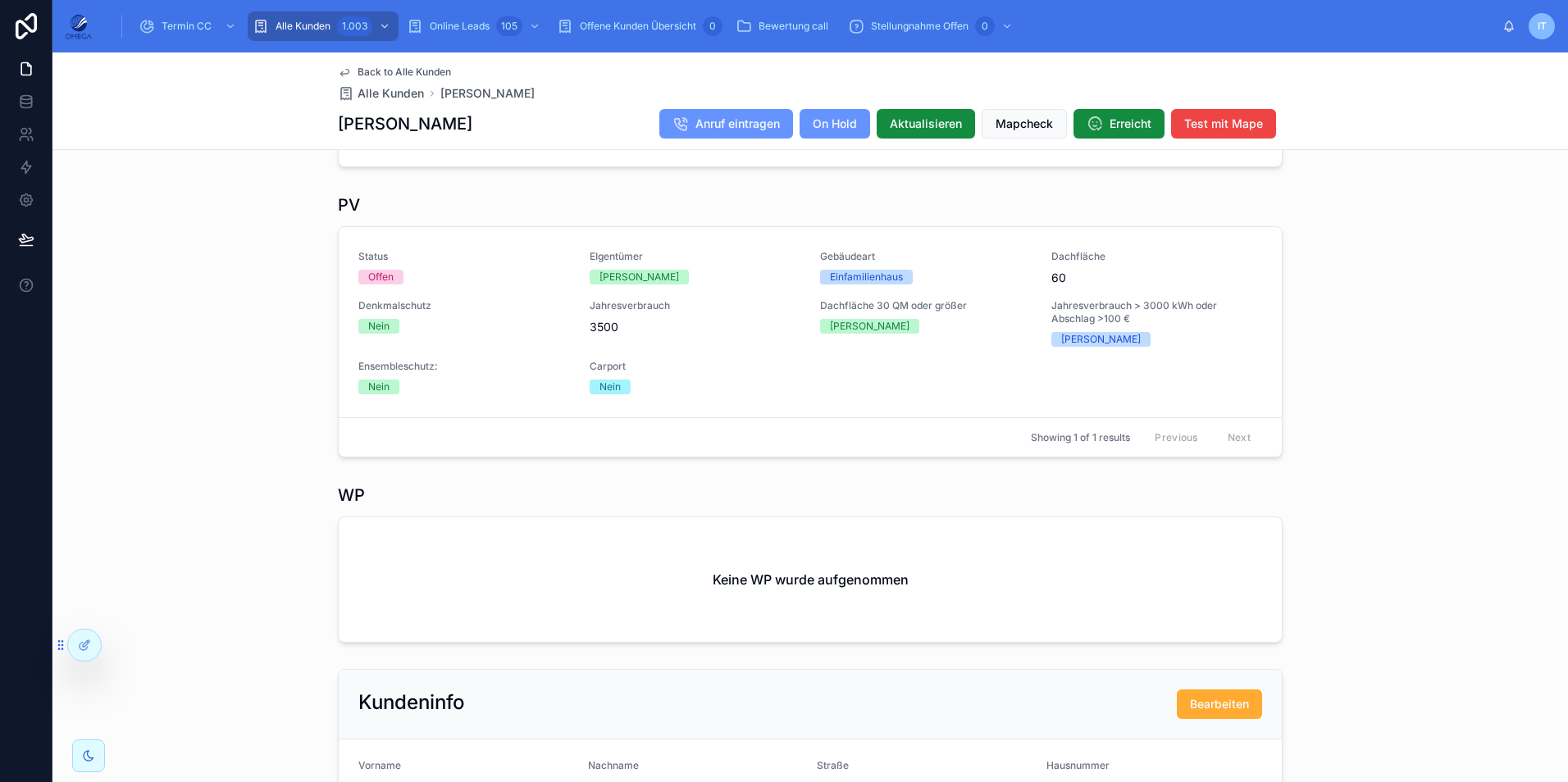
scroll to position [267, 0]
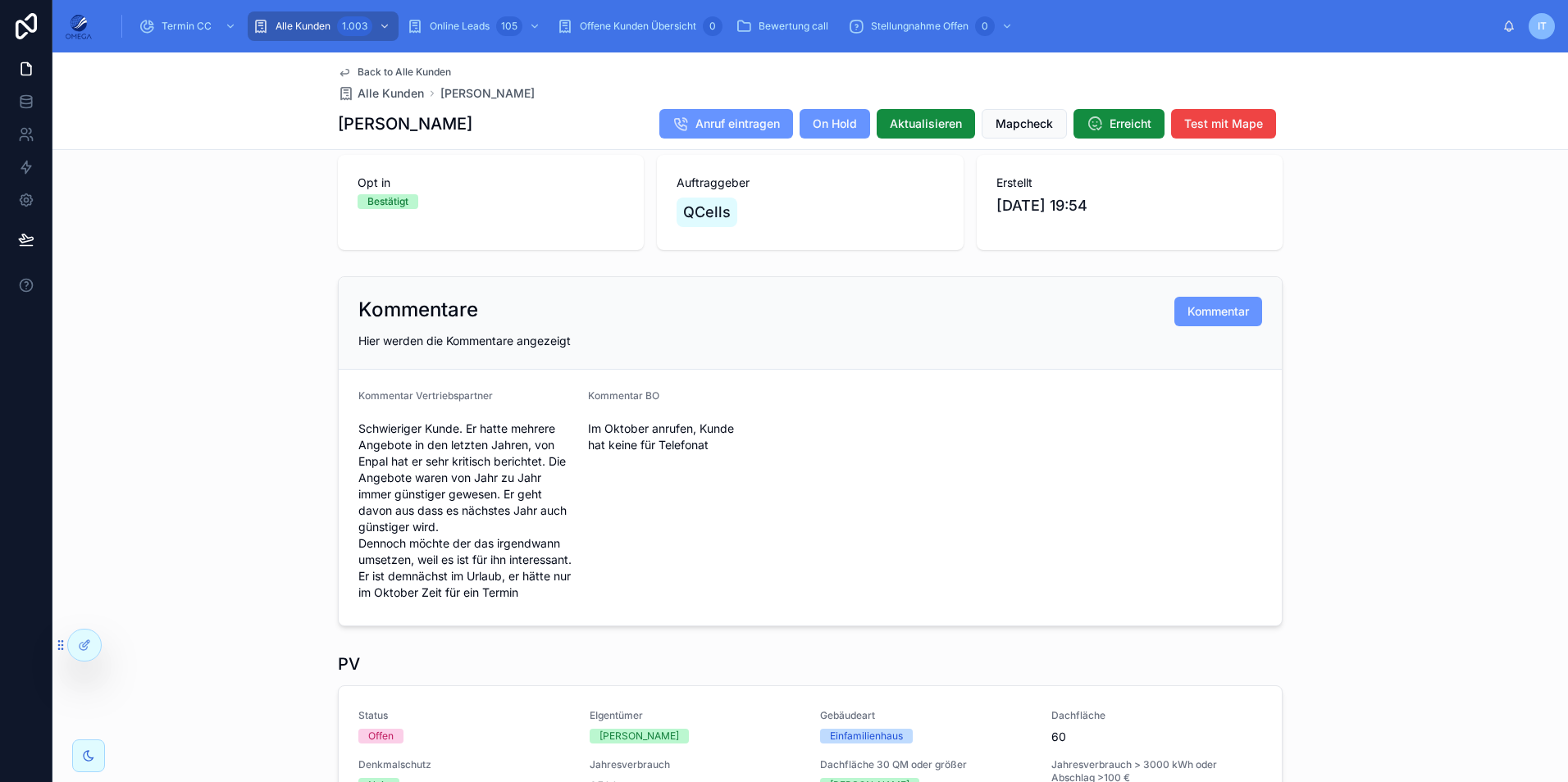
click at [425, 68] on span "Back to Alle Kunden" at bounding box center [404, 72] width 93 height 13
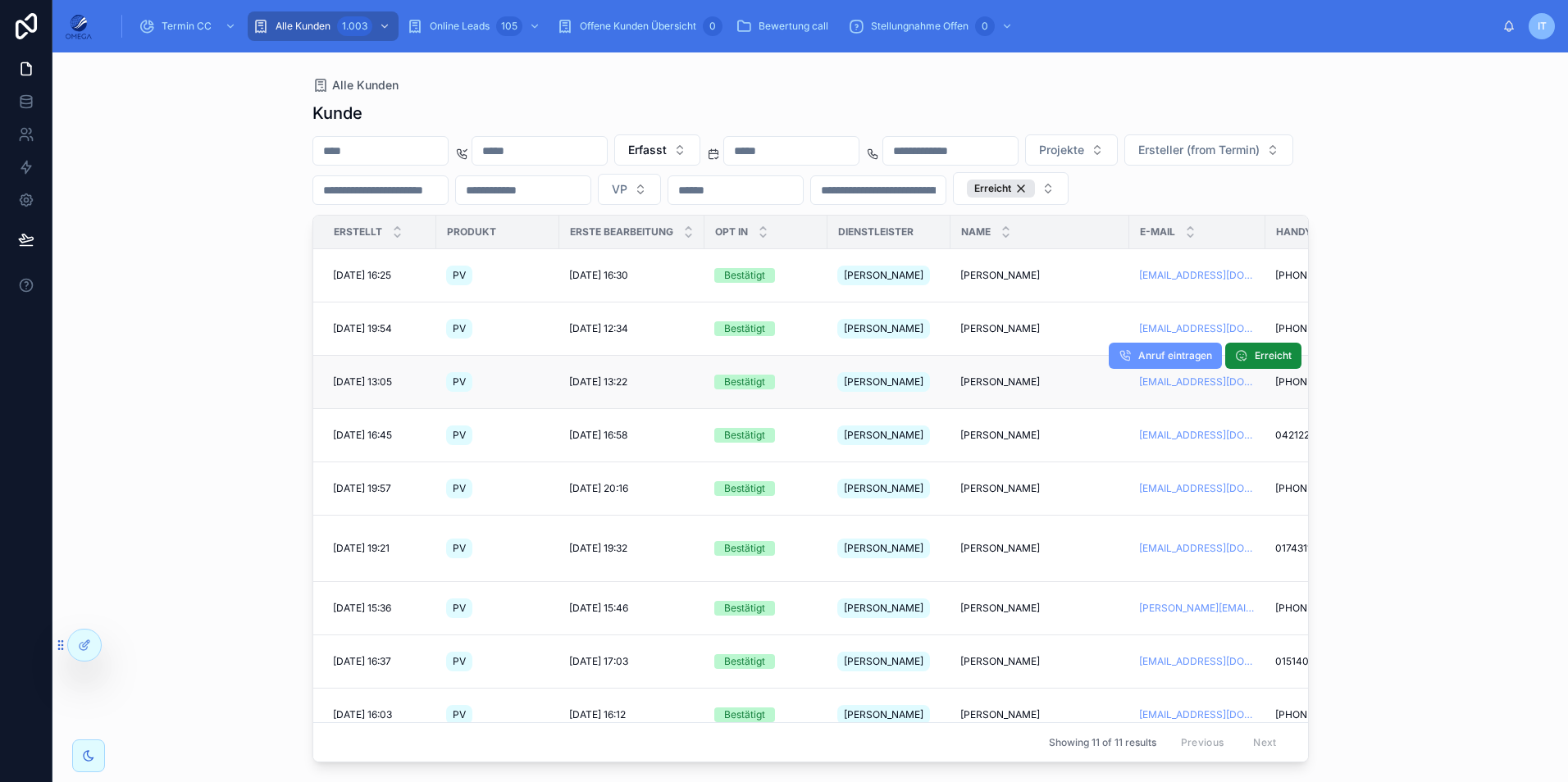
click at [993, 389] on span "[PERSON_NAME]" at bounding box center [1000, 382] width 80 height 13
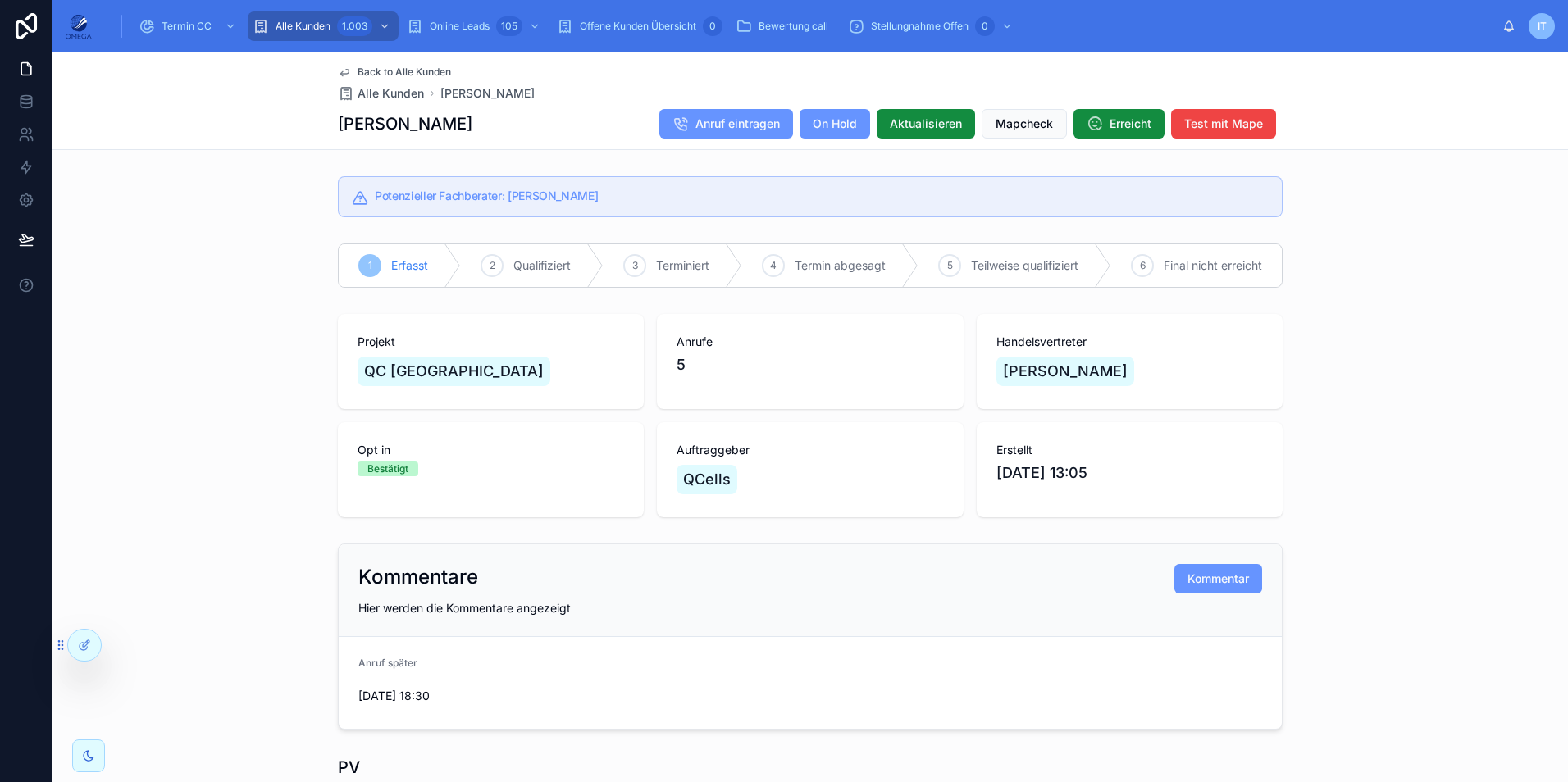
click at [376, 70] on span "Back to Alle Kunden" at bounding box center [404, 72] width 93 height 13
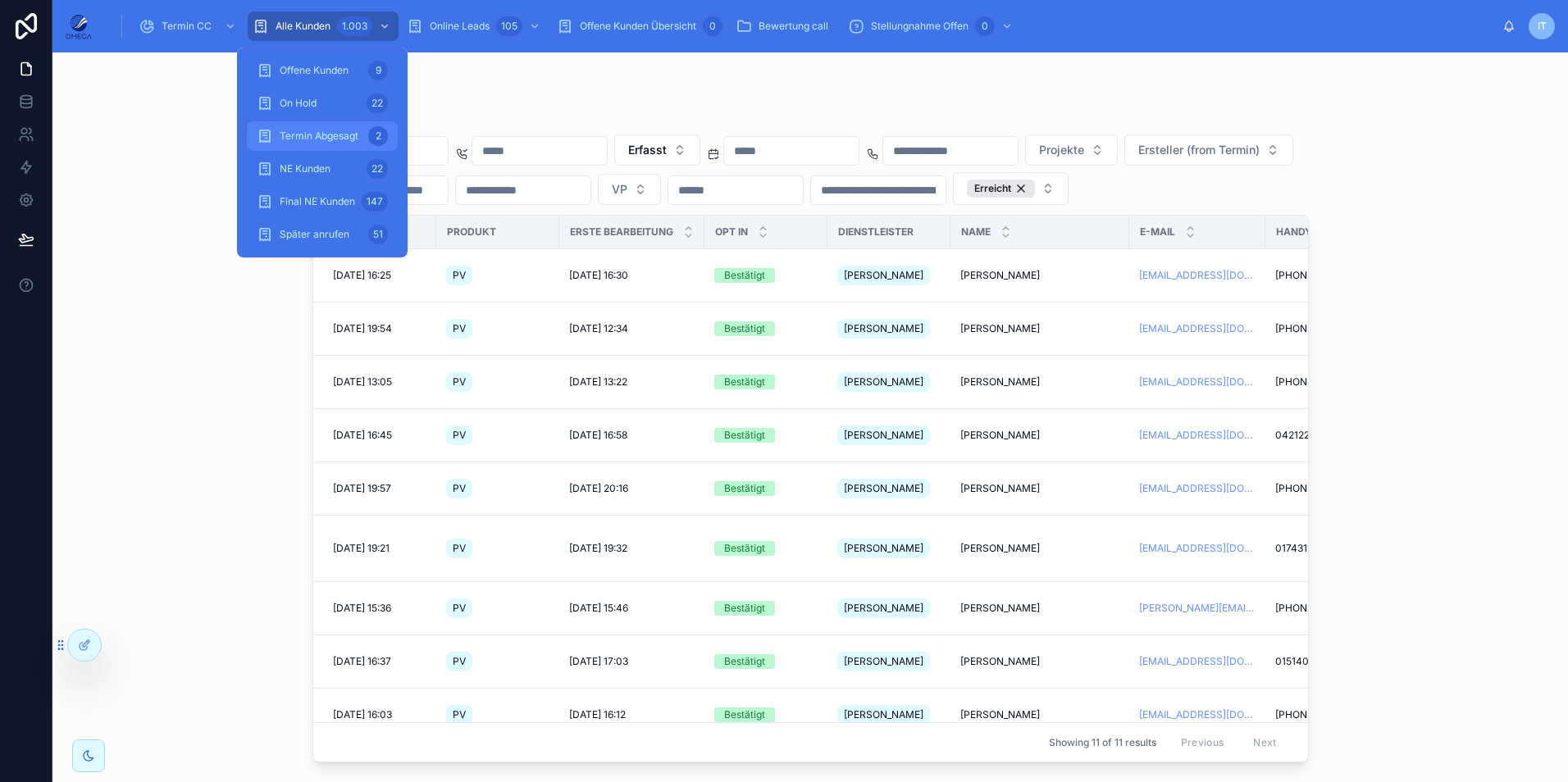
click at [348, 129] on div "Termin Abgesagt 2" at bounding box center [322, 136] width 131 height 26
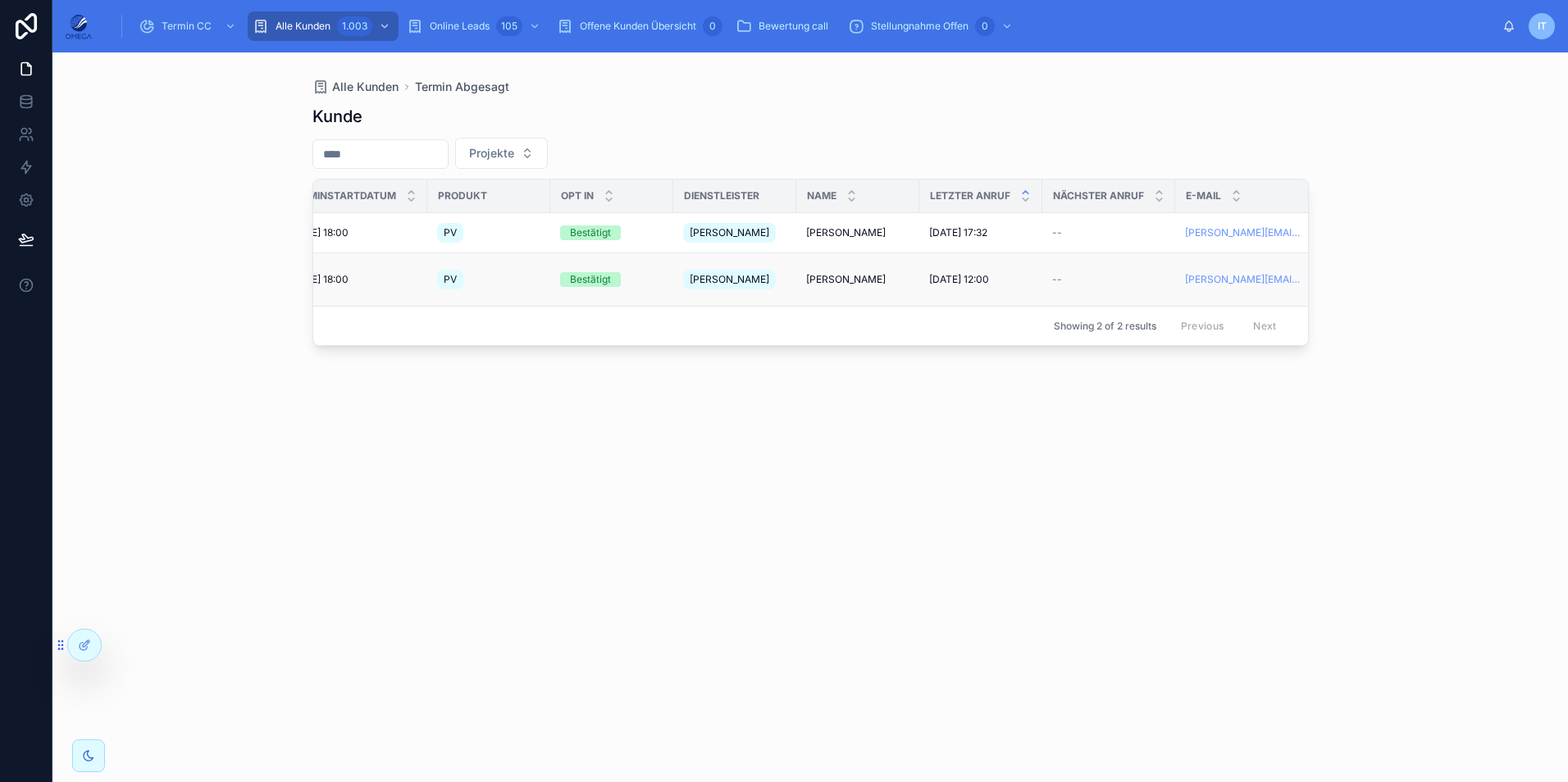
scroll to position [0, 41]
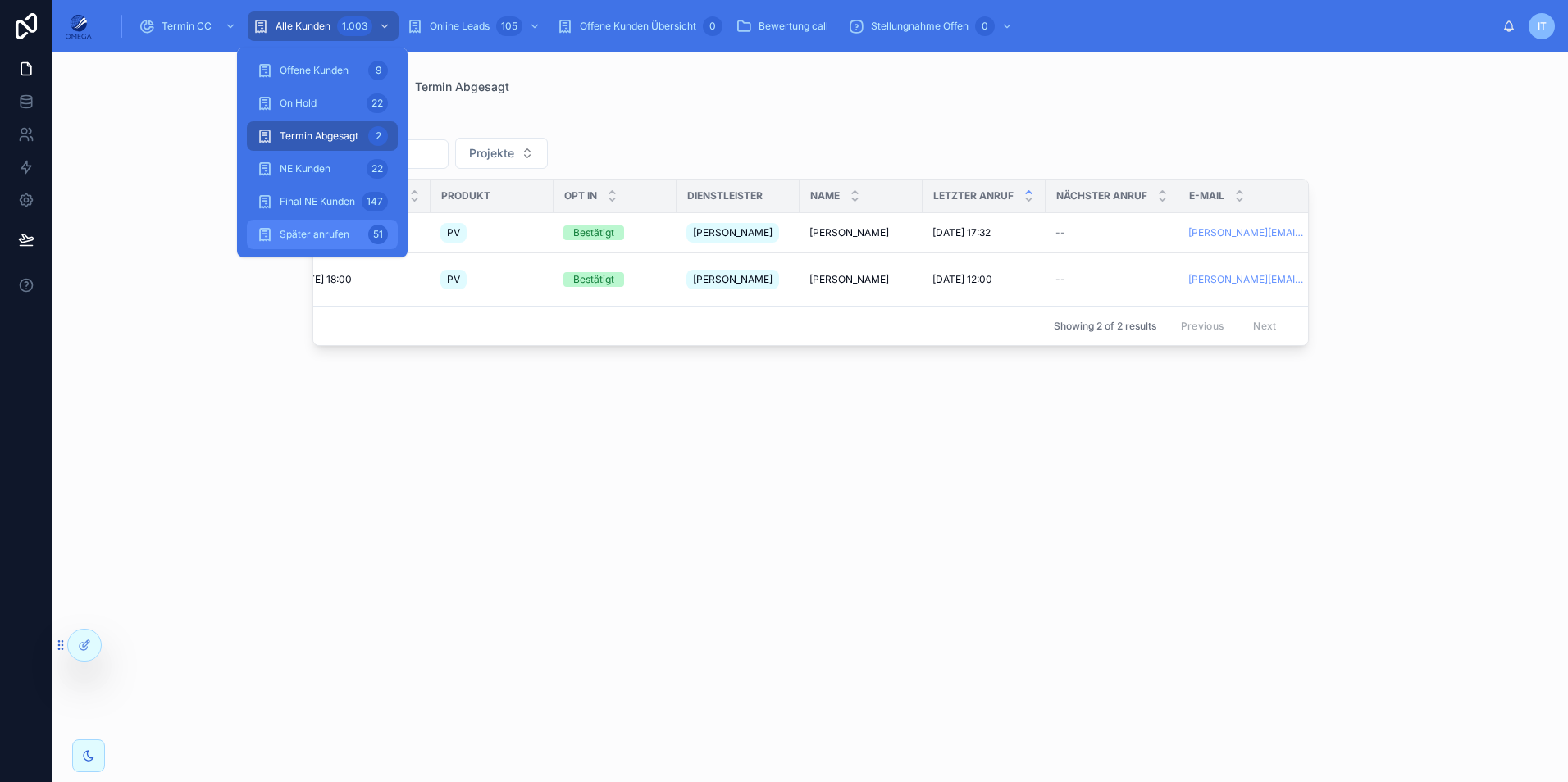
click at [364, 223] on div "Später anrufen 51" at bounding box center [322, 234] width 131 height 26
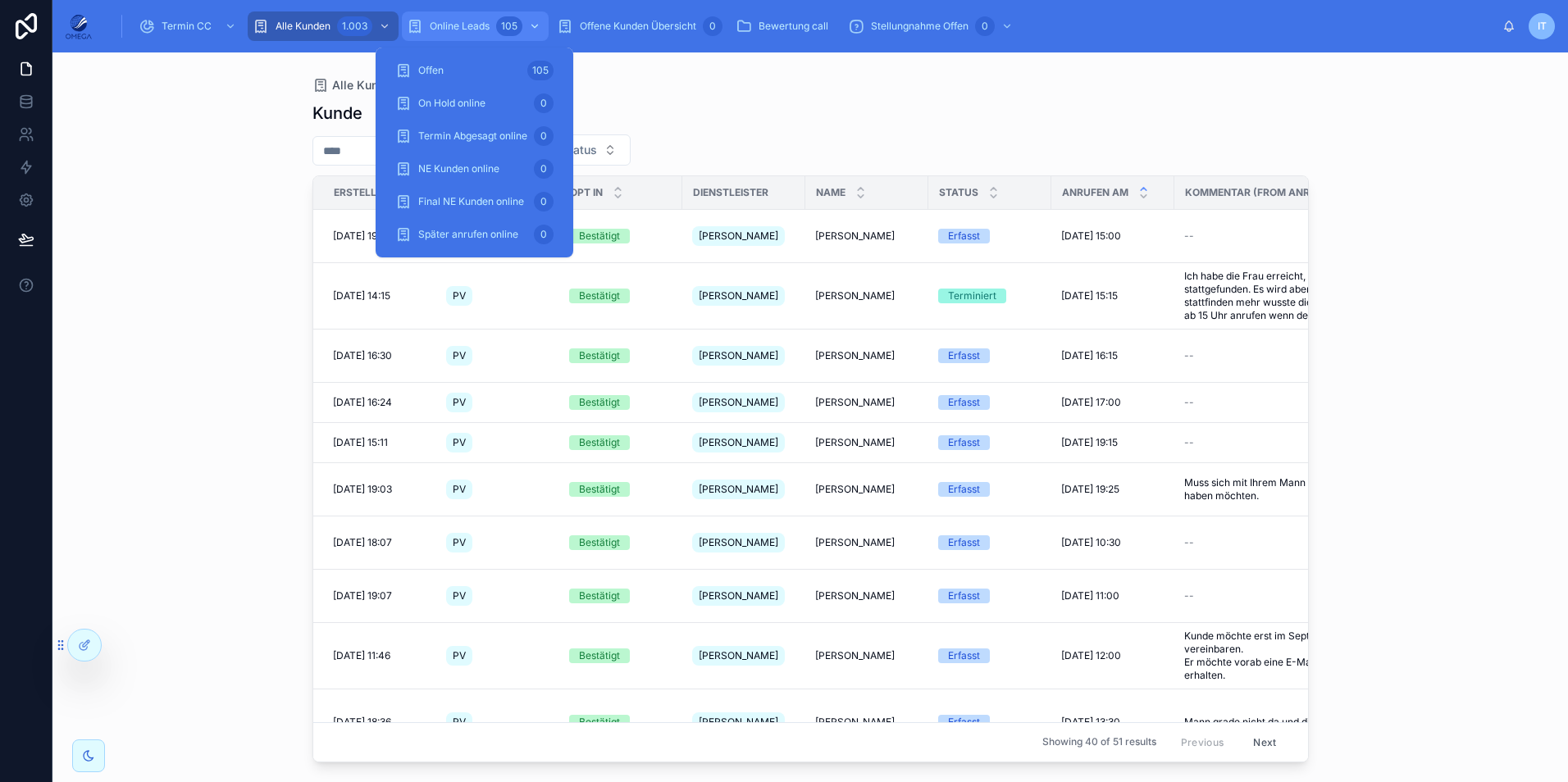
click at [496, 29] on div "105" at bounding box center [509, 26] width 26 height 20
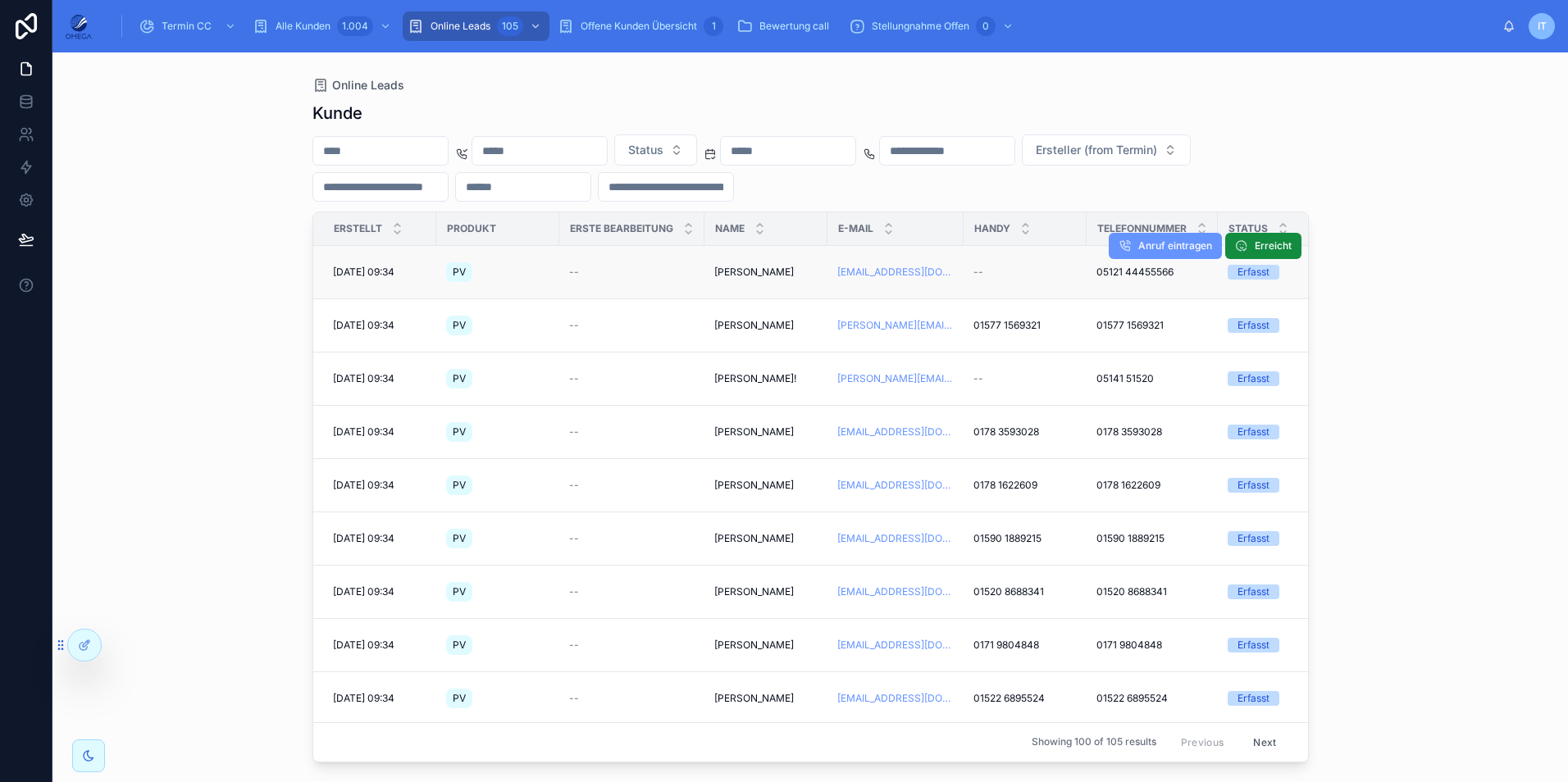
click at [1038, 275] on div "--" at bounding box center [1025, 272] width 103 height 13
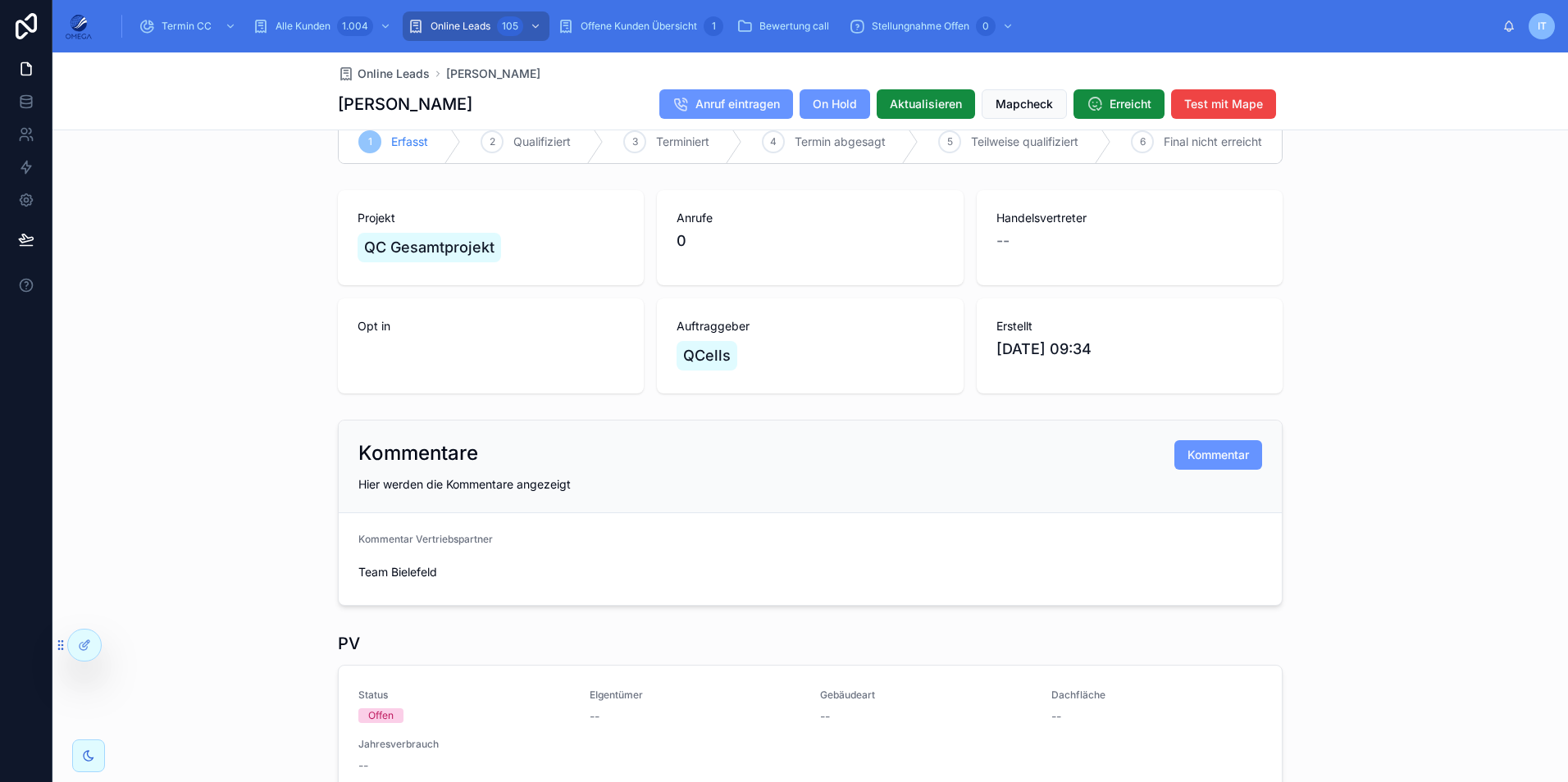
scroll to position [11, 0]
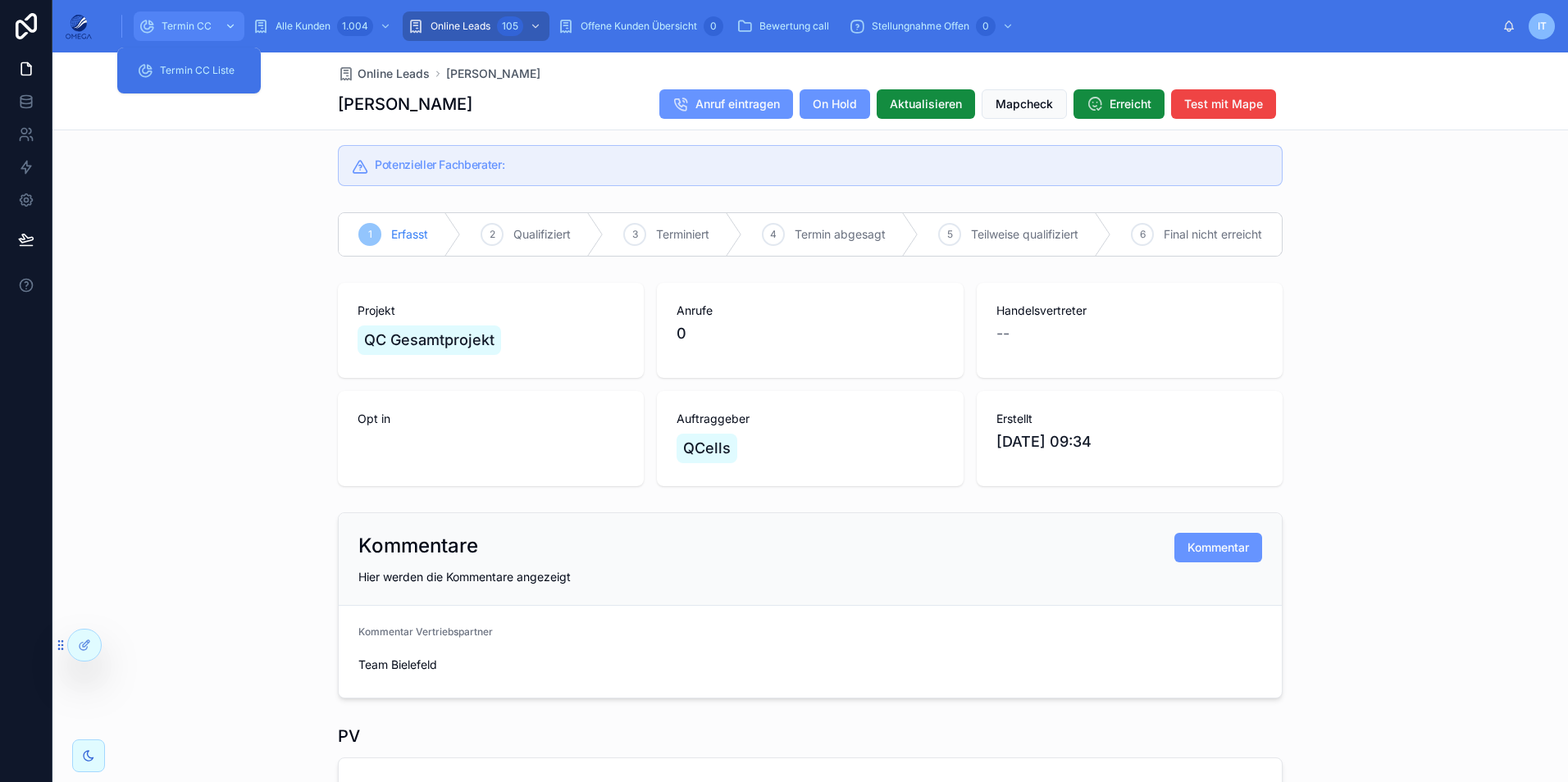
click at [182, 18] on div "Termin CC" at bounding box center [189, 26] width 101 height 26
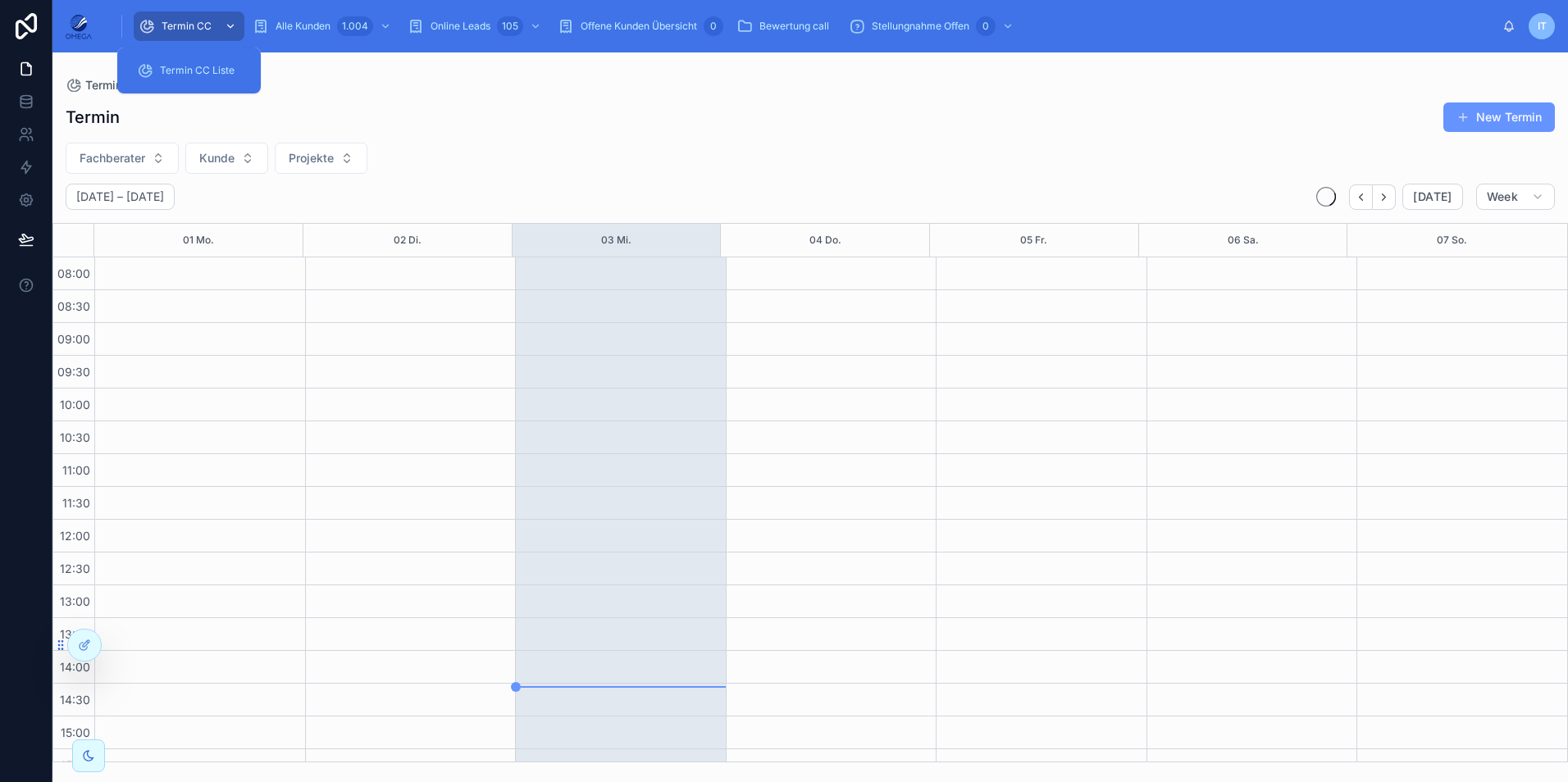
scroll to position [348, 0]
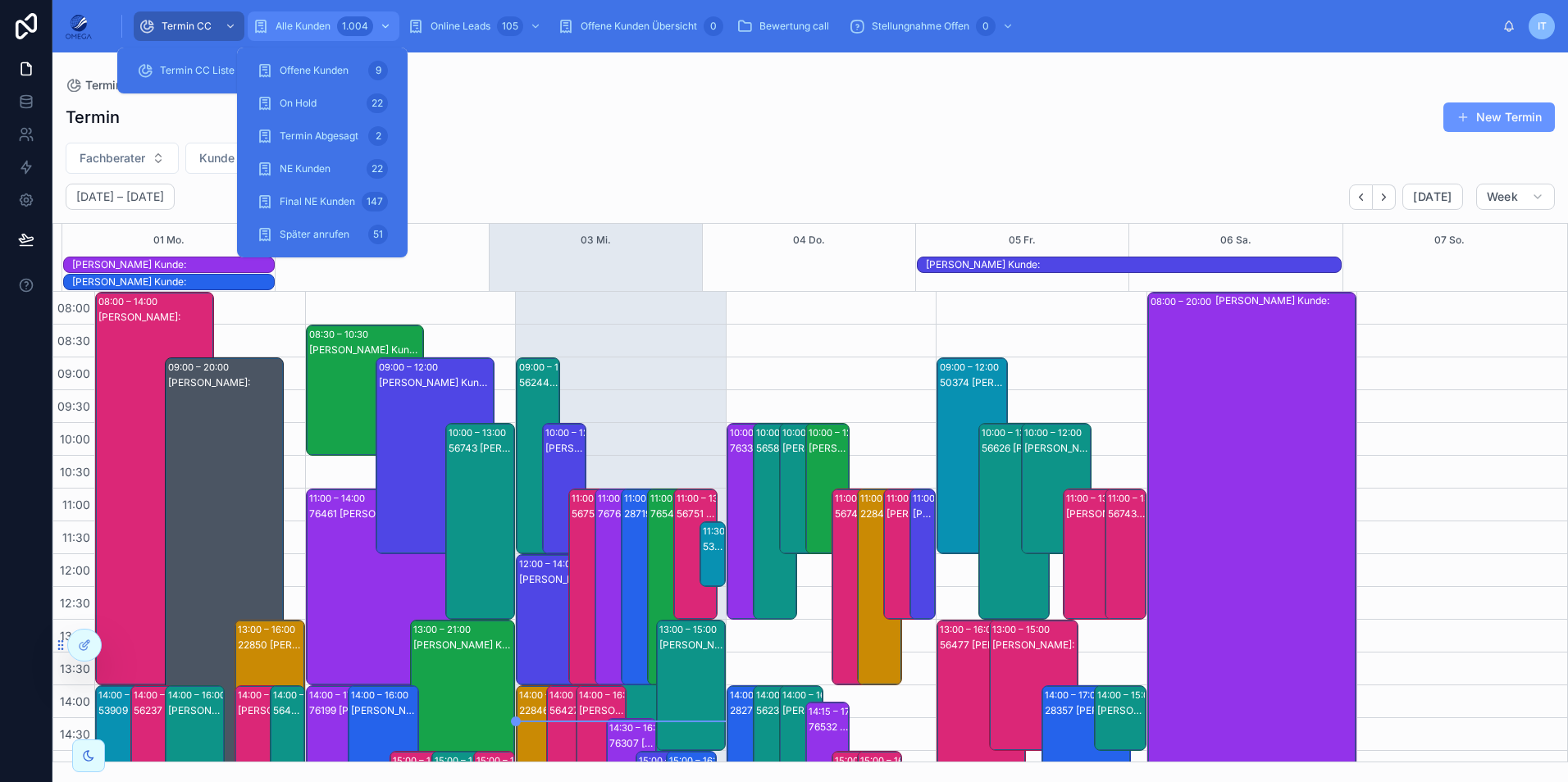
click at [143, 154] on span "Fachberater" at bounding box center [112, 158] width 66 height 16
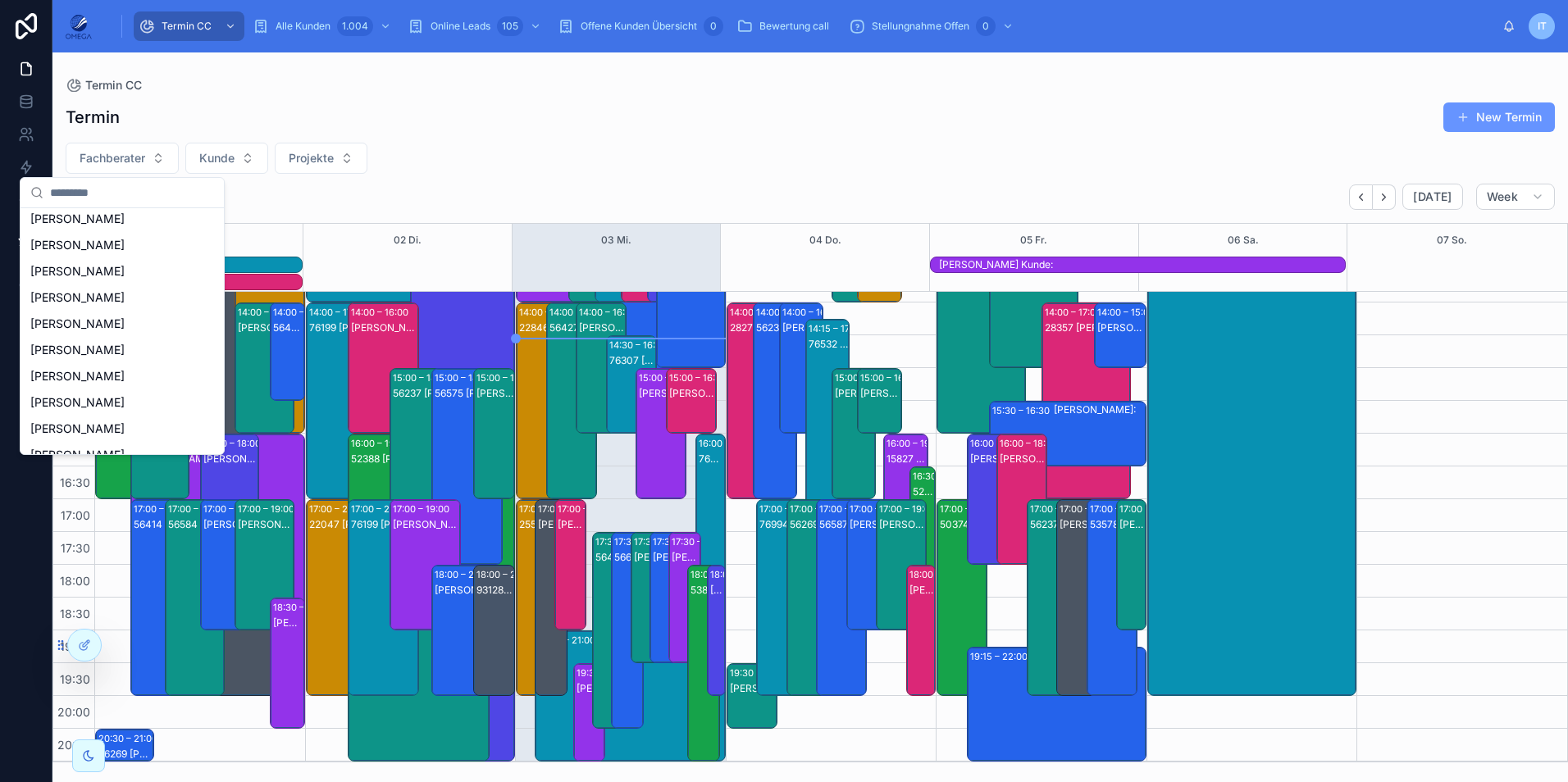
scroll to position [0, 0]
click at [517, 174] on div "Termin New Termin Fachberater Kunde Projekte [DATE] – [DATE] [DATE] Week 01 Mo.…" at bounding box center [810, 427] width 1516 height 671
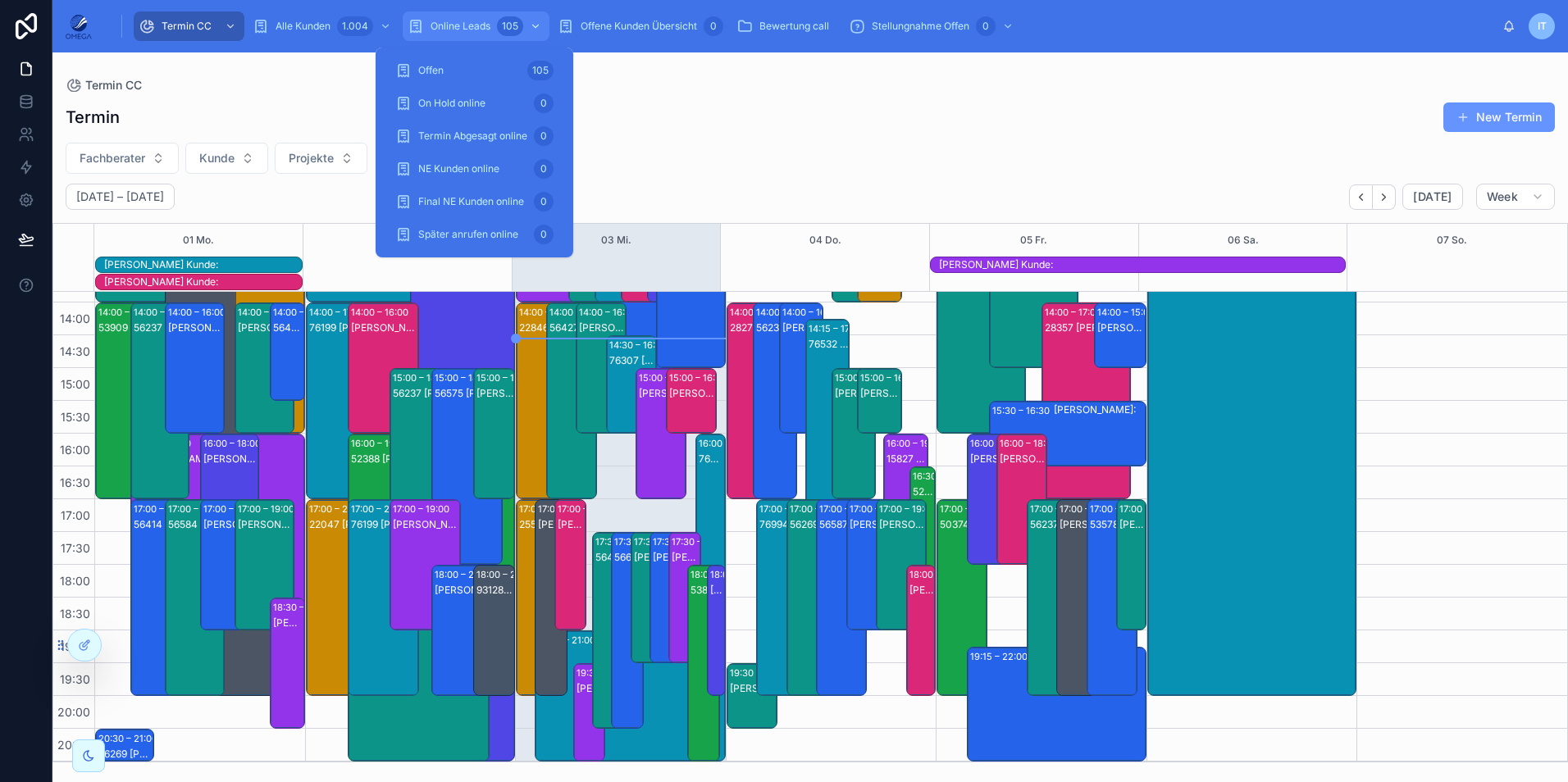
click at [486, 23] on span "Online Leads" at bounding box center [460, 26] width 60 height 13
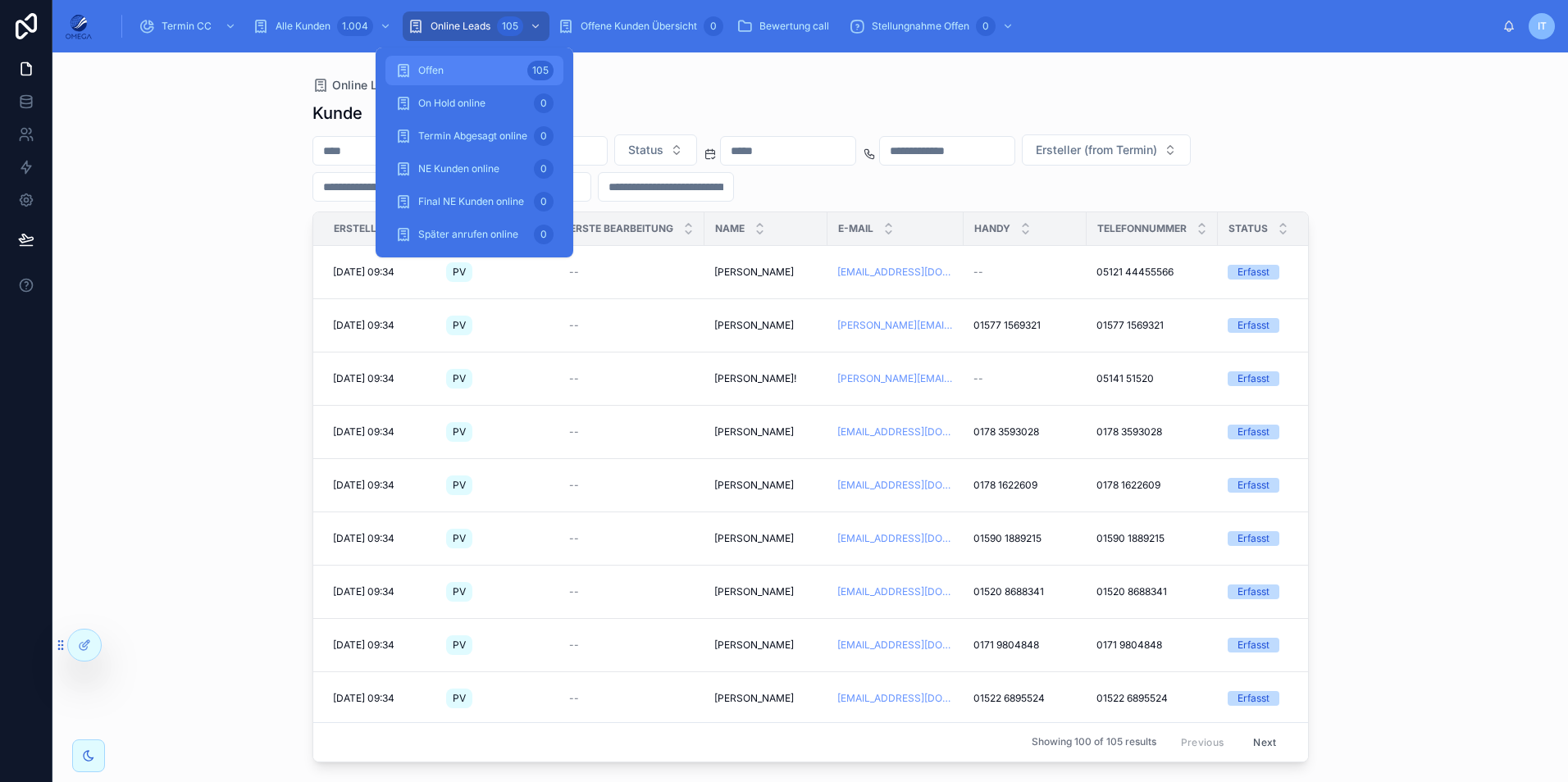
click at [768, 93] on div "Kunde Status Ersteller (from Termin) Erstellt Produkt Erste Bearbeitung Name E-…" at bounding box center [810, 427] width 996 height 671
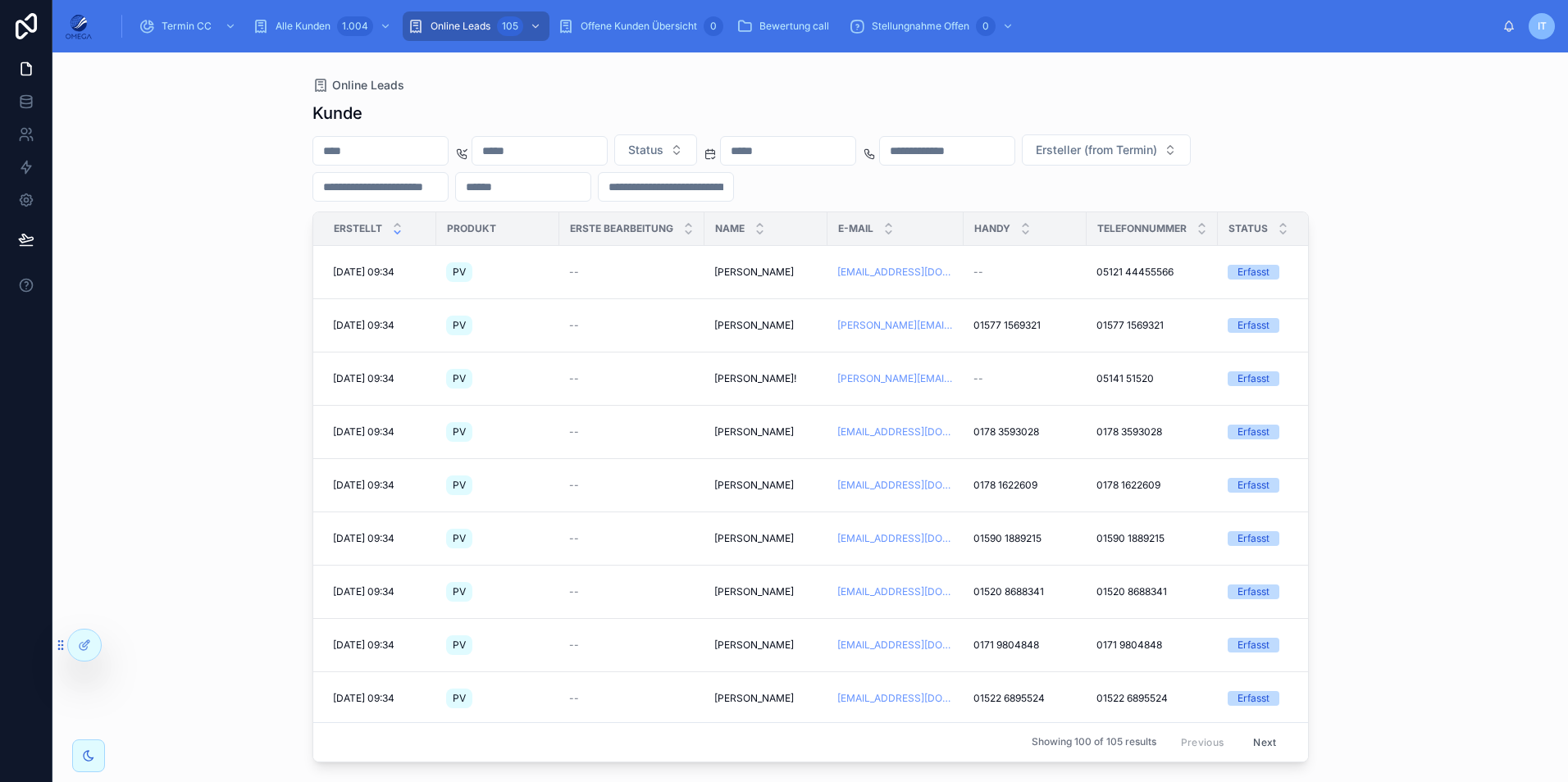
click at [399, 235] on icon at bounding box center [397, 232] width 11 height 11
click at [398, 228] on icon at bounding box center [397, 225] width 11 height 11
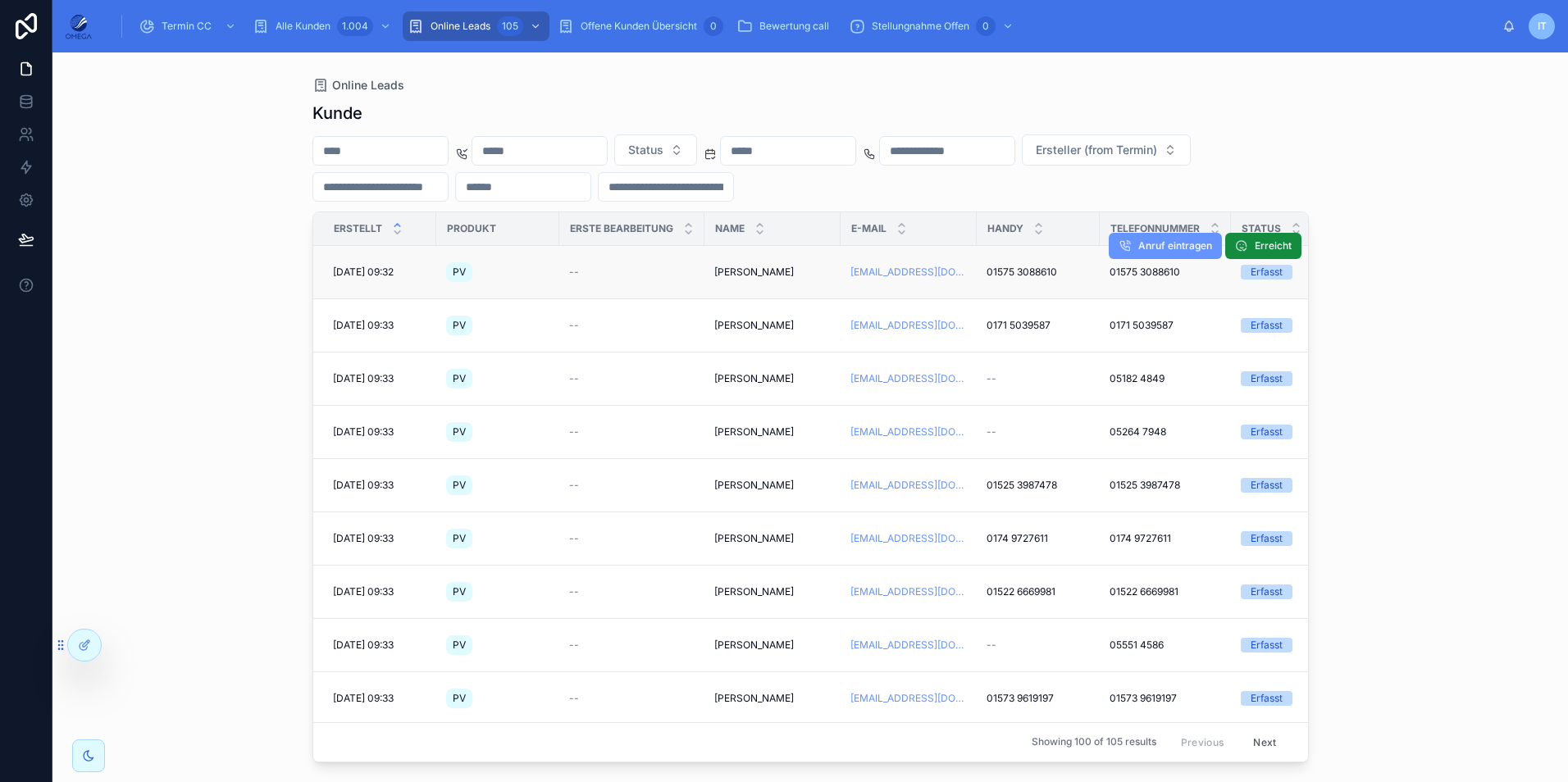
click at [777, 271] on span "[PERSON_NAME]" at bounding box center [754, 272] width 80 height 13
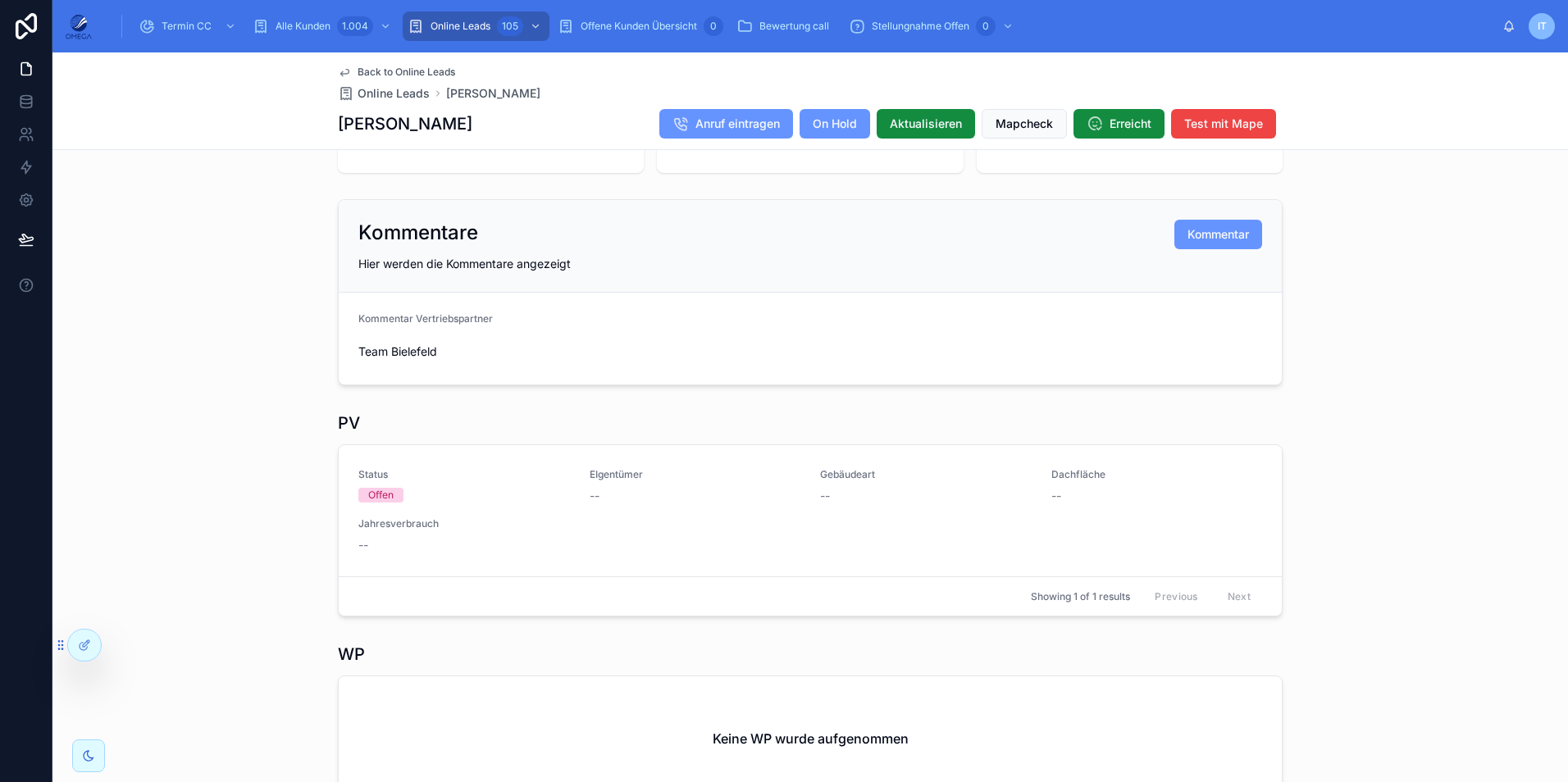
scroll to position [410, 0]
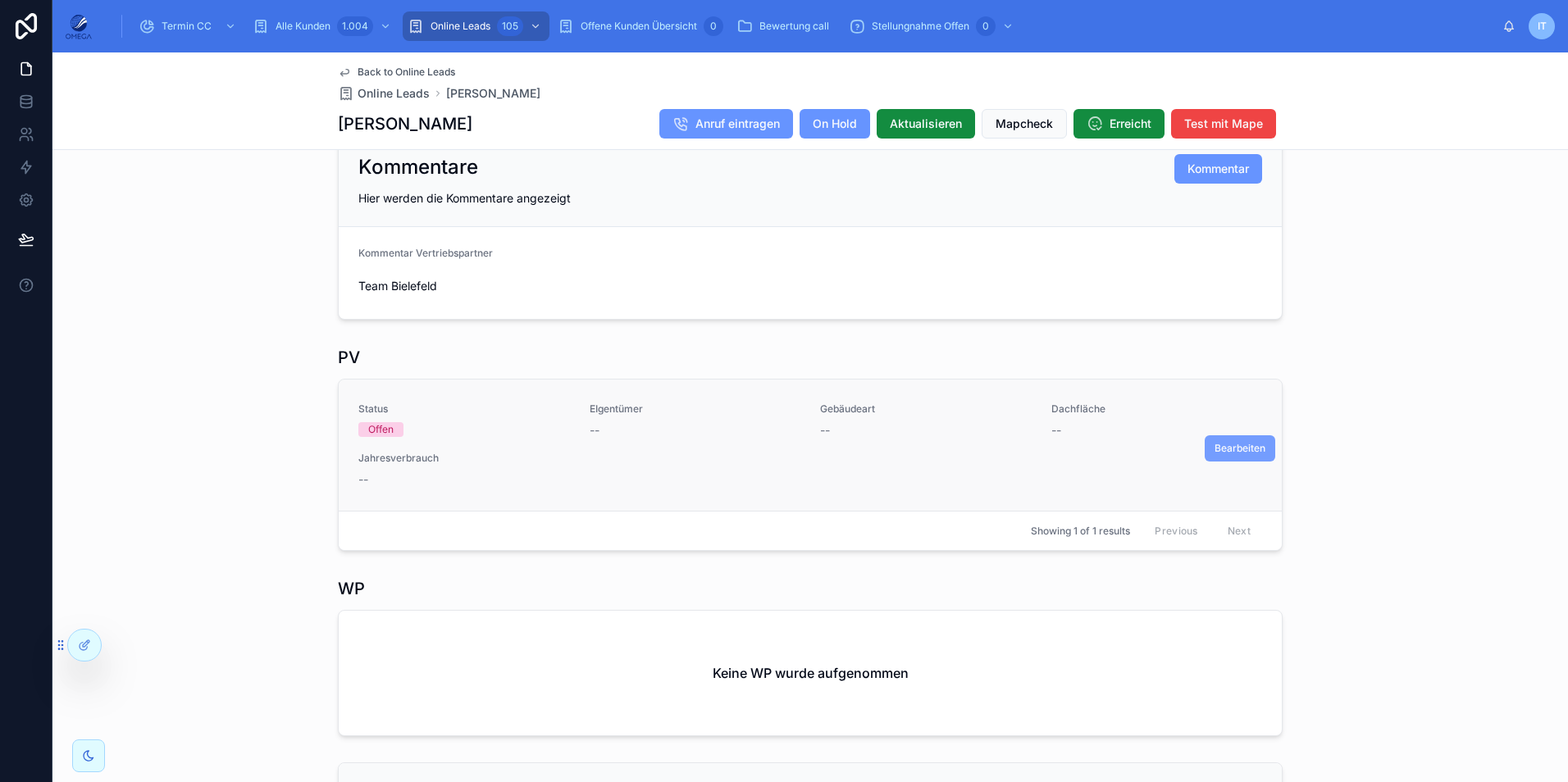
click at [1215, 455] on span "Bearbeiten" at bounding box center [1240, 448] width 51 height 13
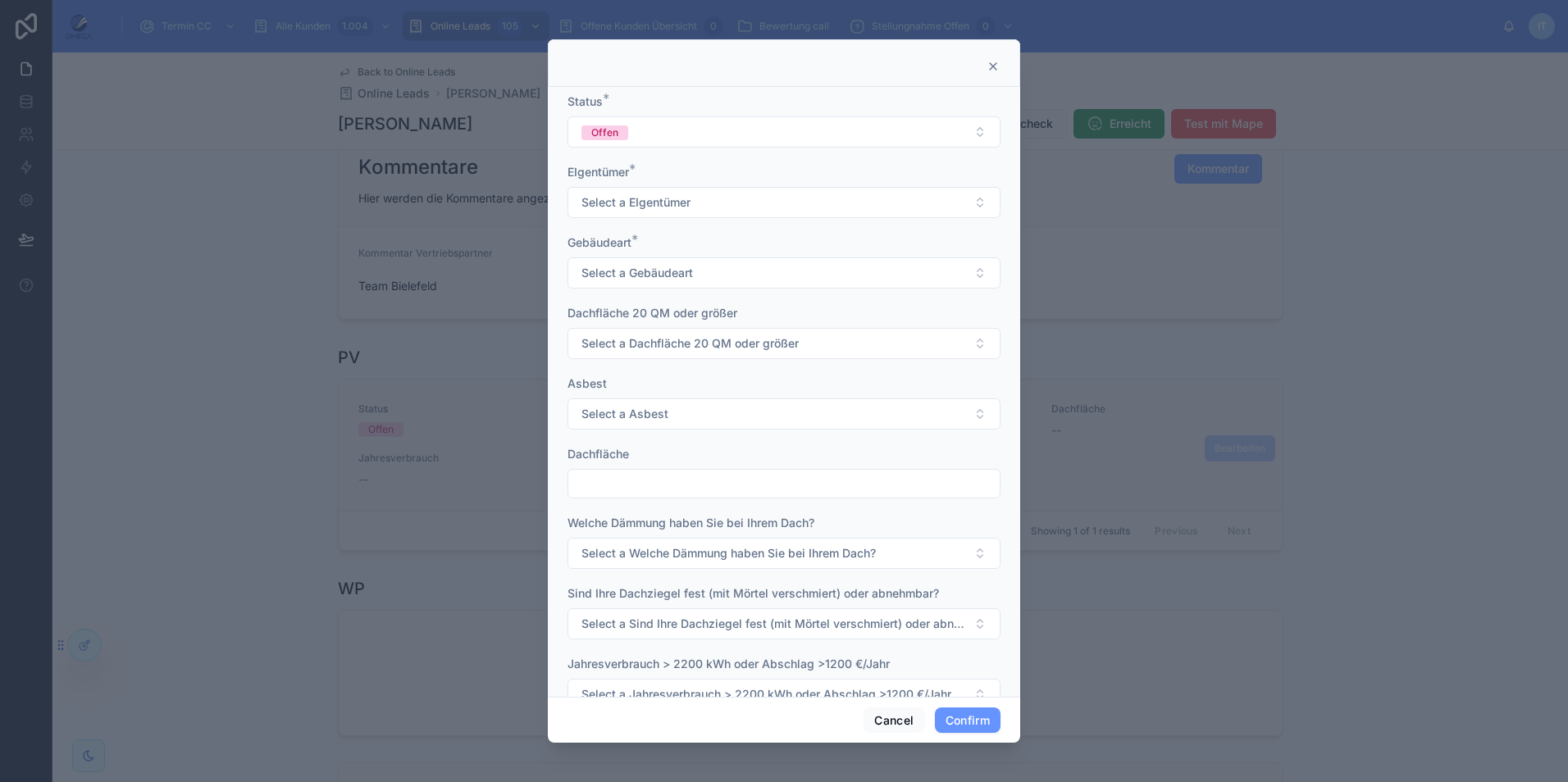
drag, startPoint x: 993, startPoint y: 66, endPoint x: 989, endPoint y: 84, distance: 18.4
click at [992, 66] on icon at bounding box center [993, 66] width 13 height 13
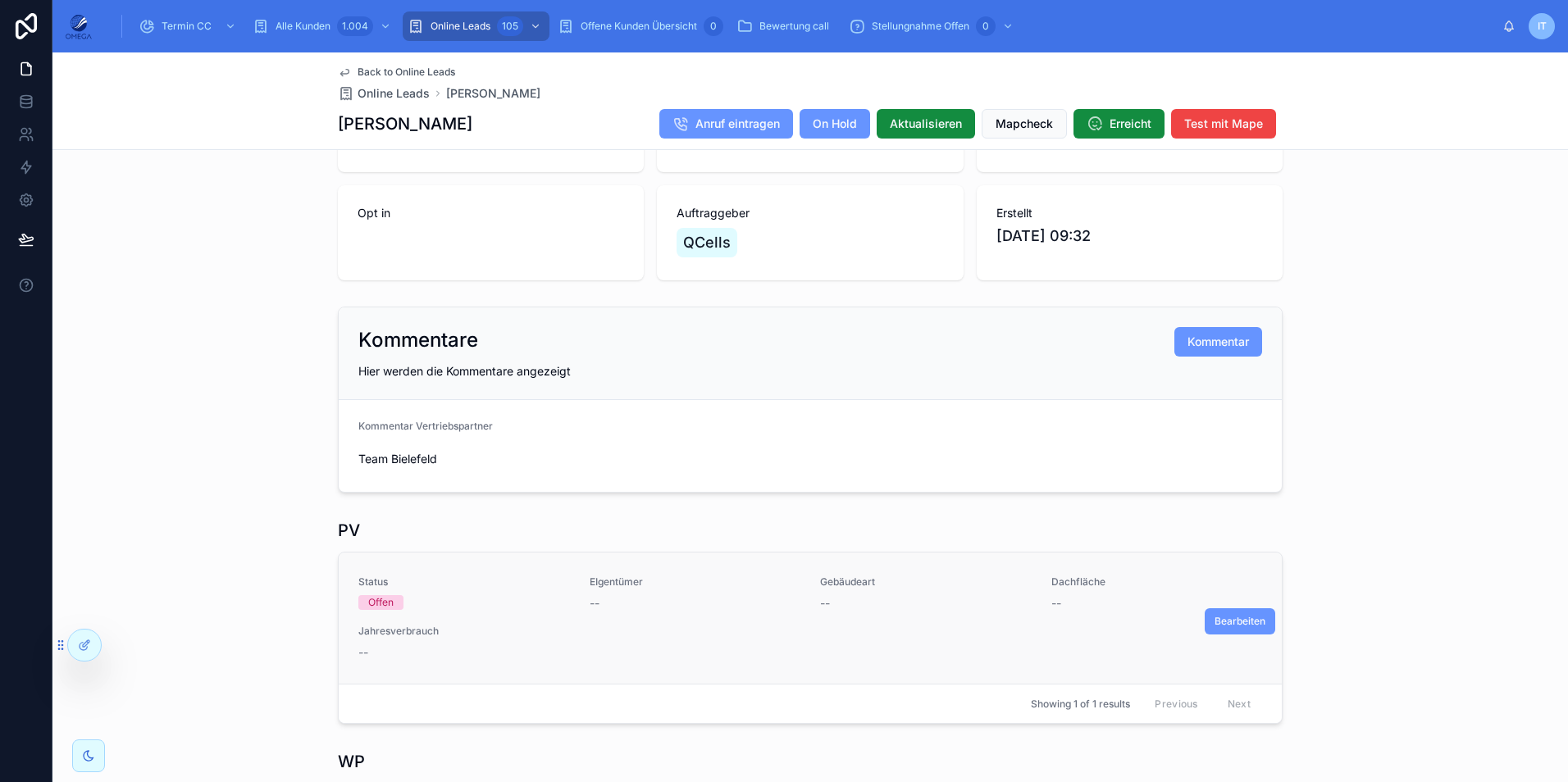
scroll to position [246, 0]
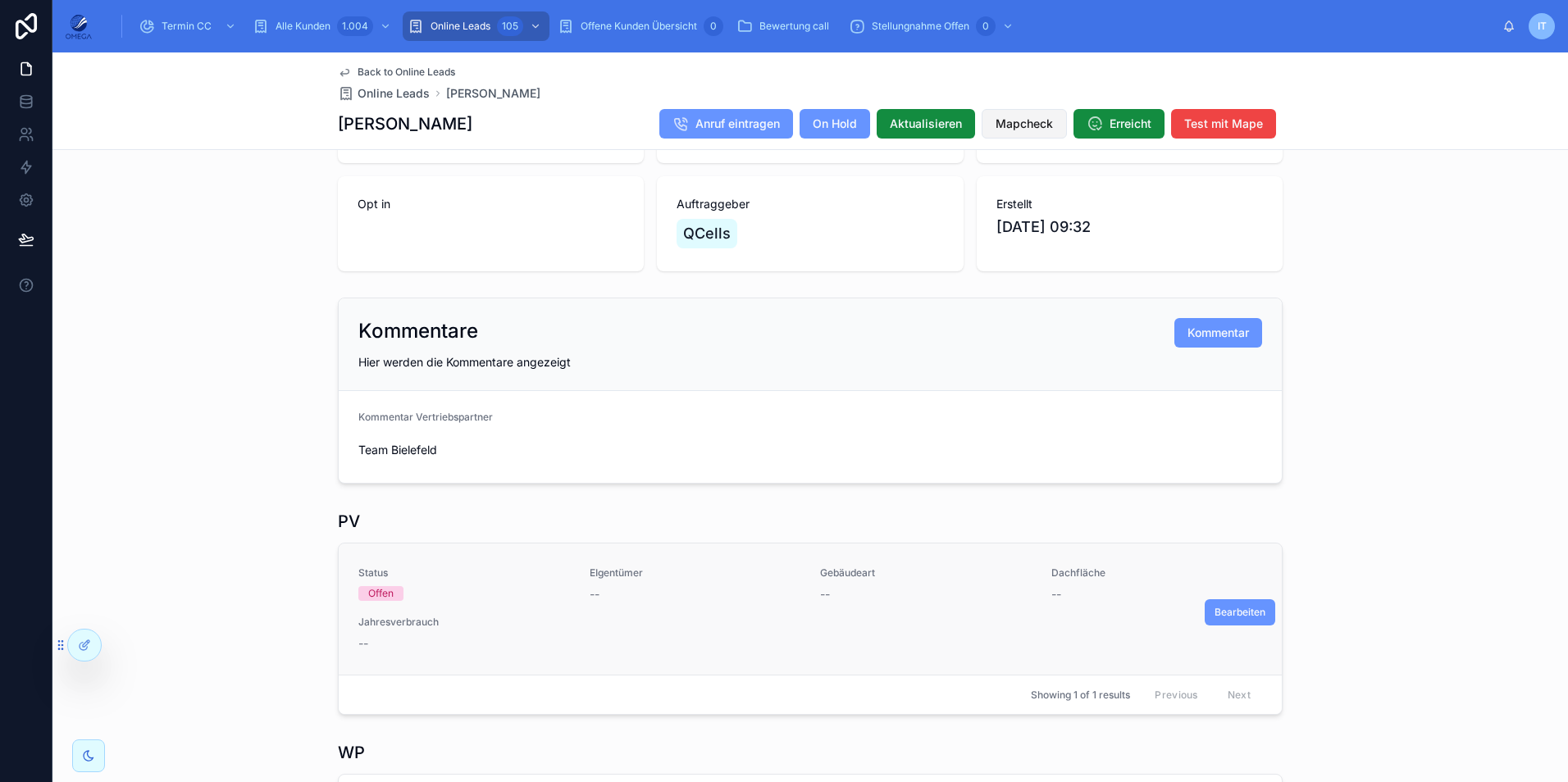
click at [1024, 123] on span "Mapcheck" at bounding box center [1024, 124] width 57 height 16
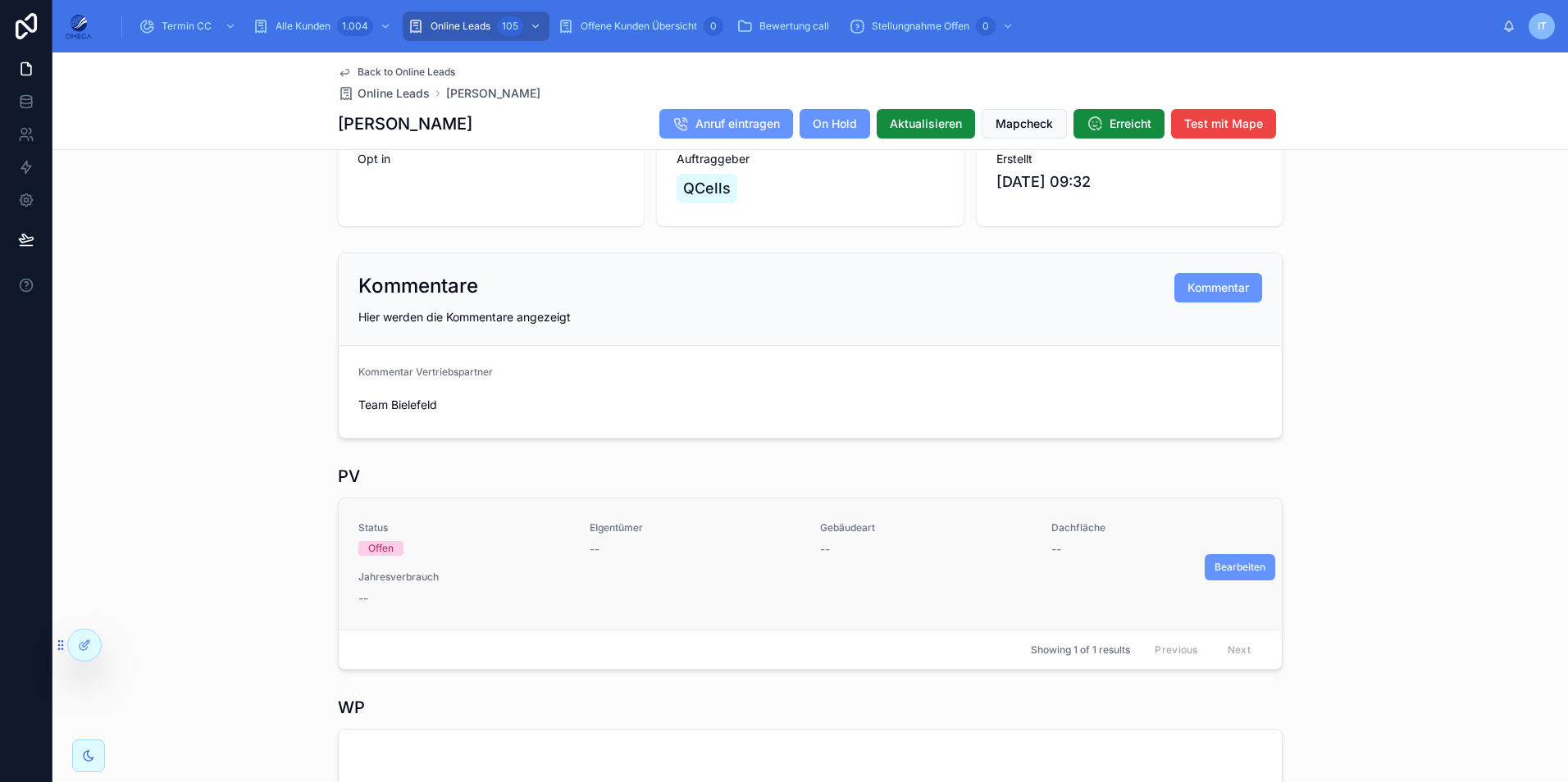
scroll to position [164, 0]
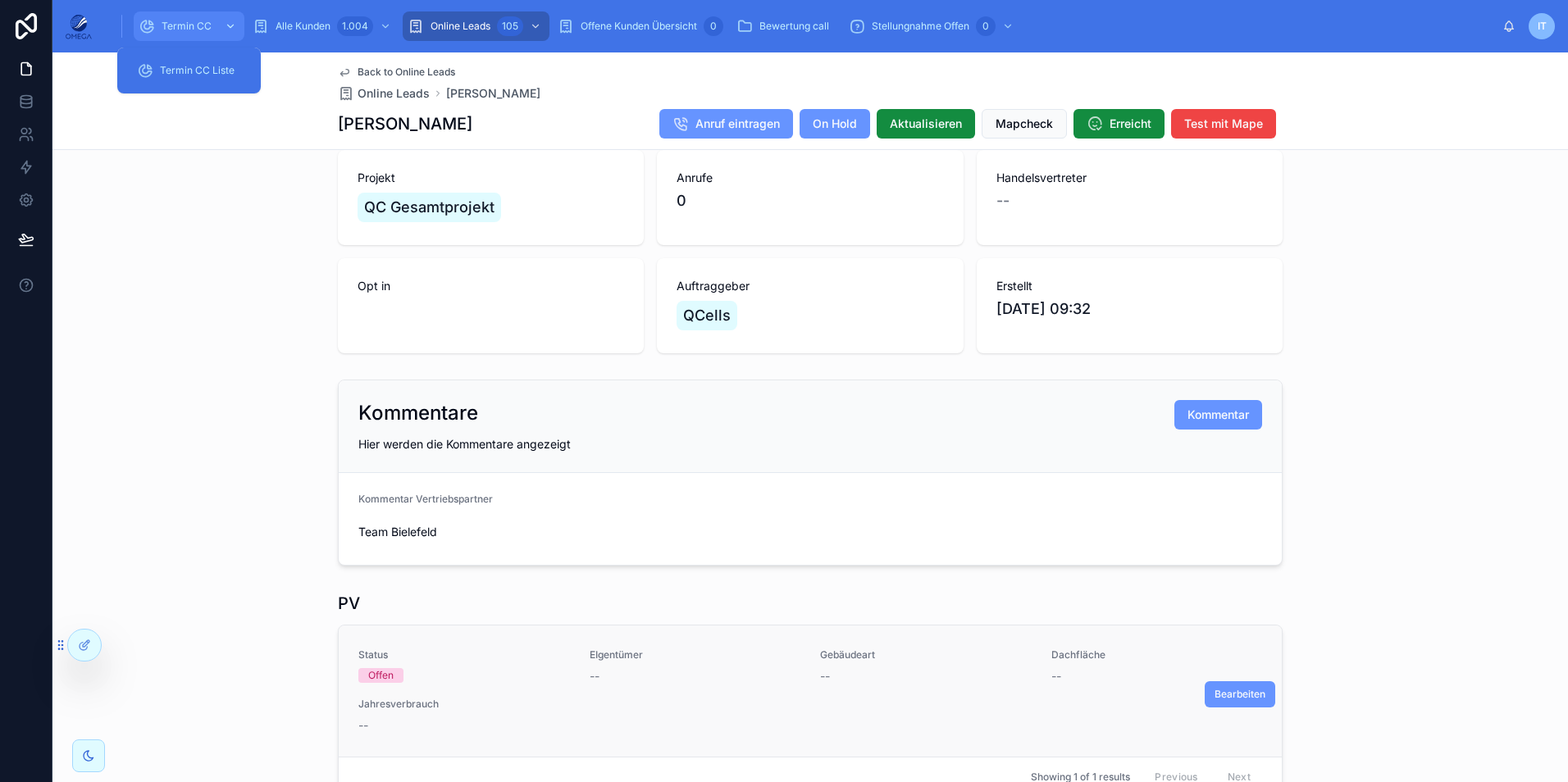
click at [180, 25] on span "Termin CC" at bounding box center [186, 26] width 50 height 13
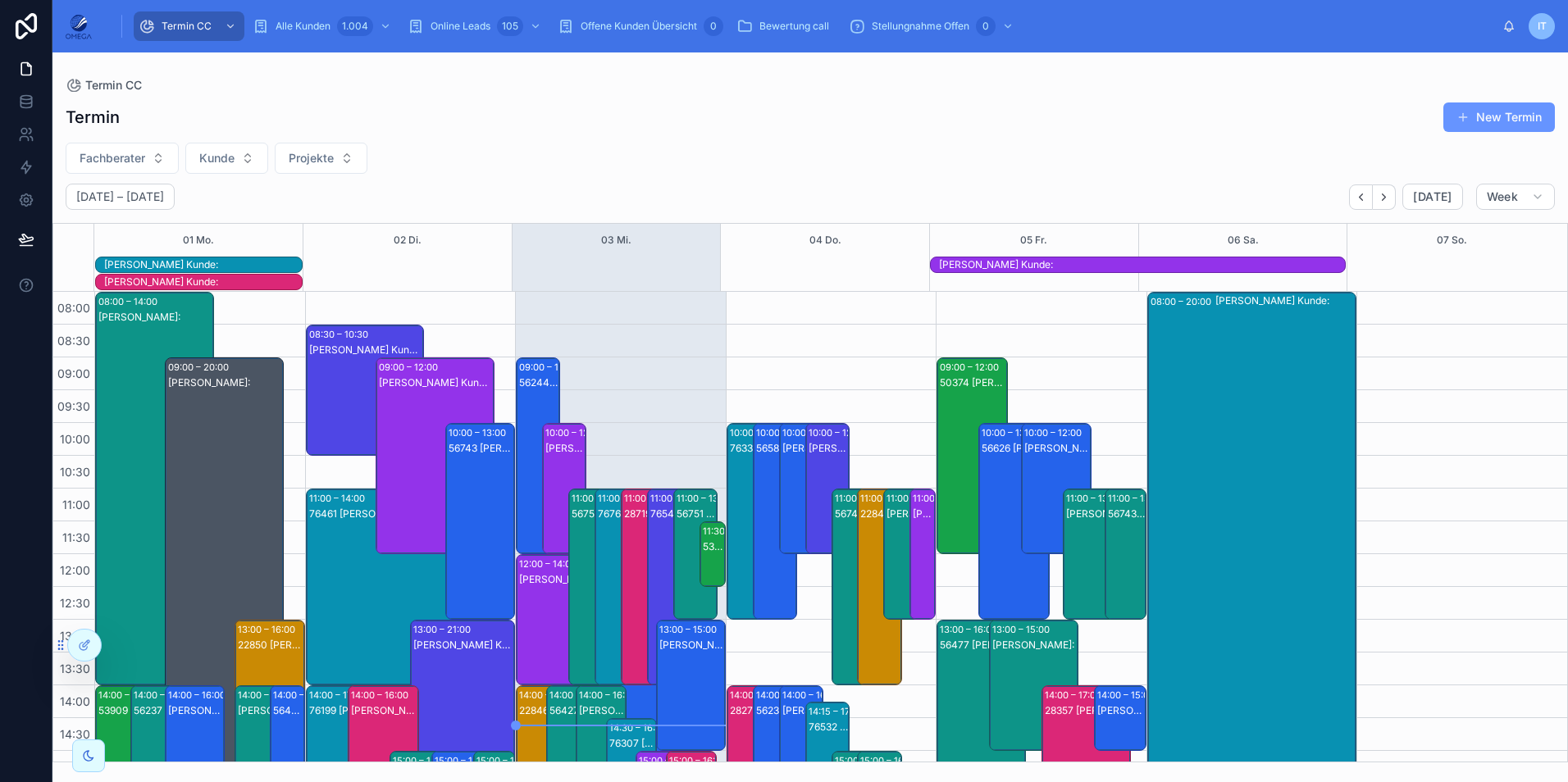
scroll to position [383, 0]
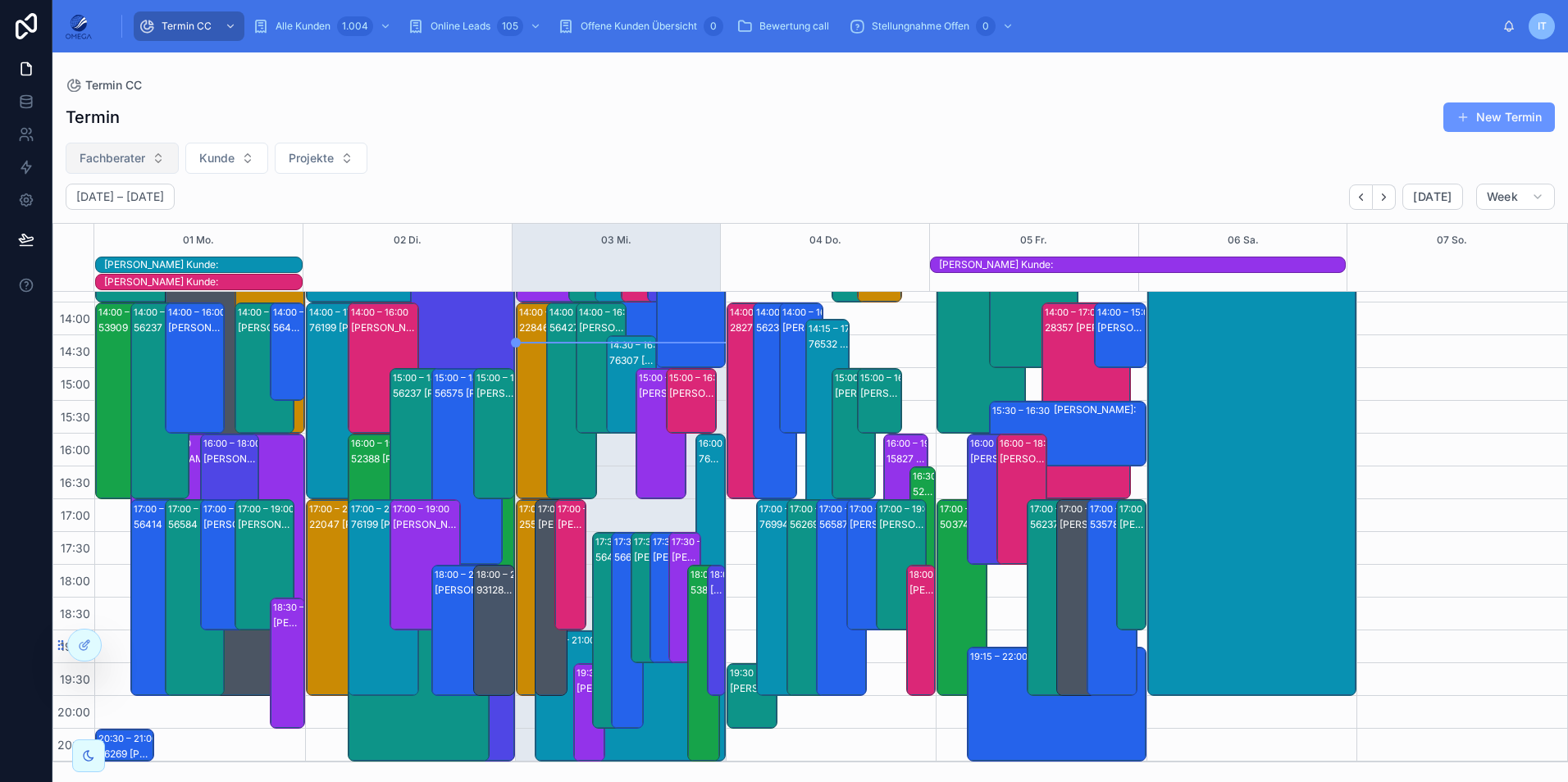
click at [156, 154] on button "Fachberater" at bounding box center [122, 158] width 113 height 31
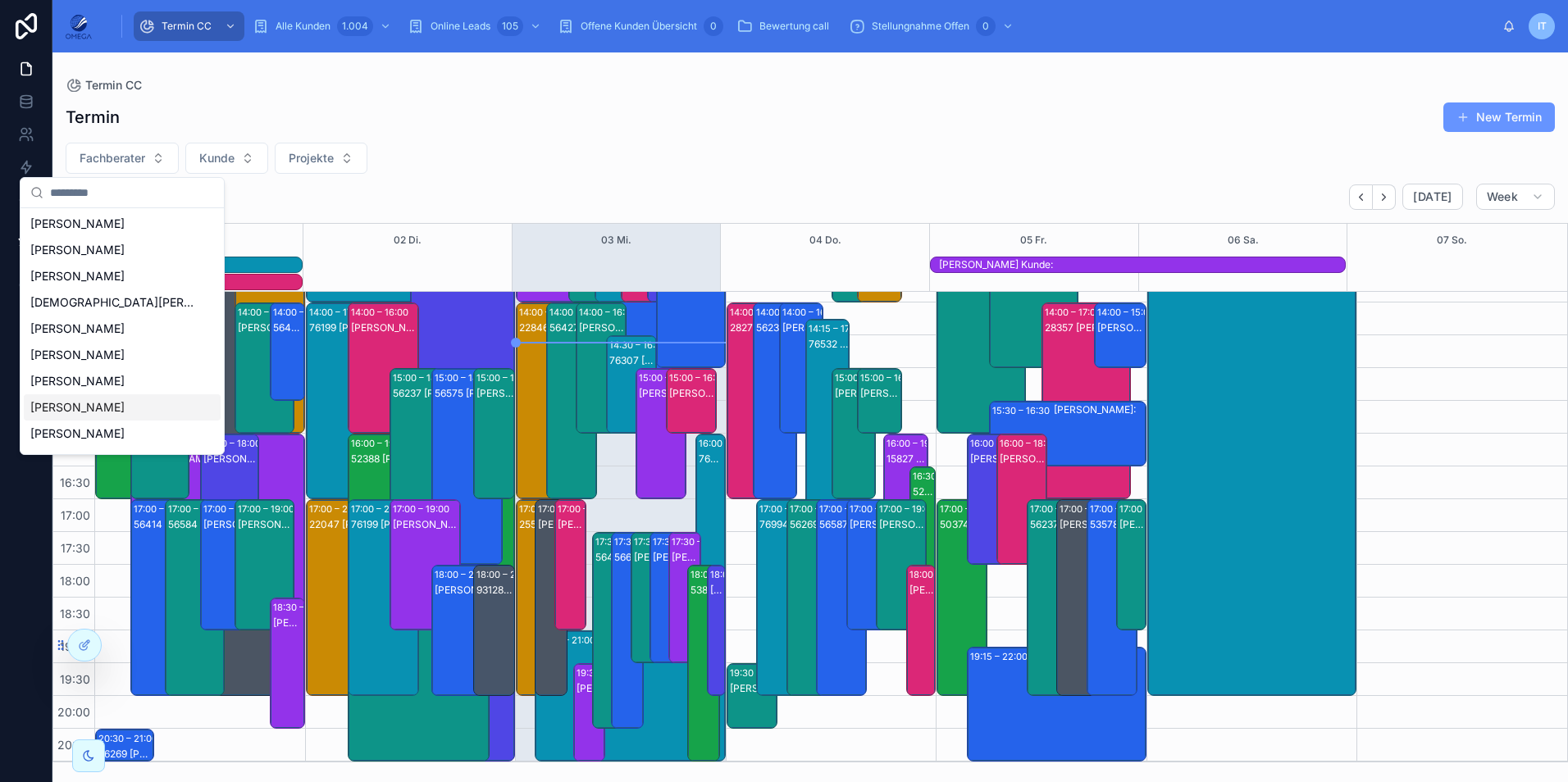
scroll to position [0, 0]
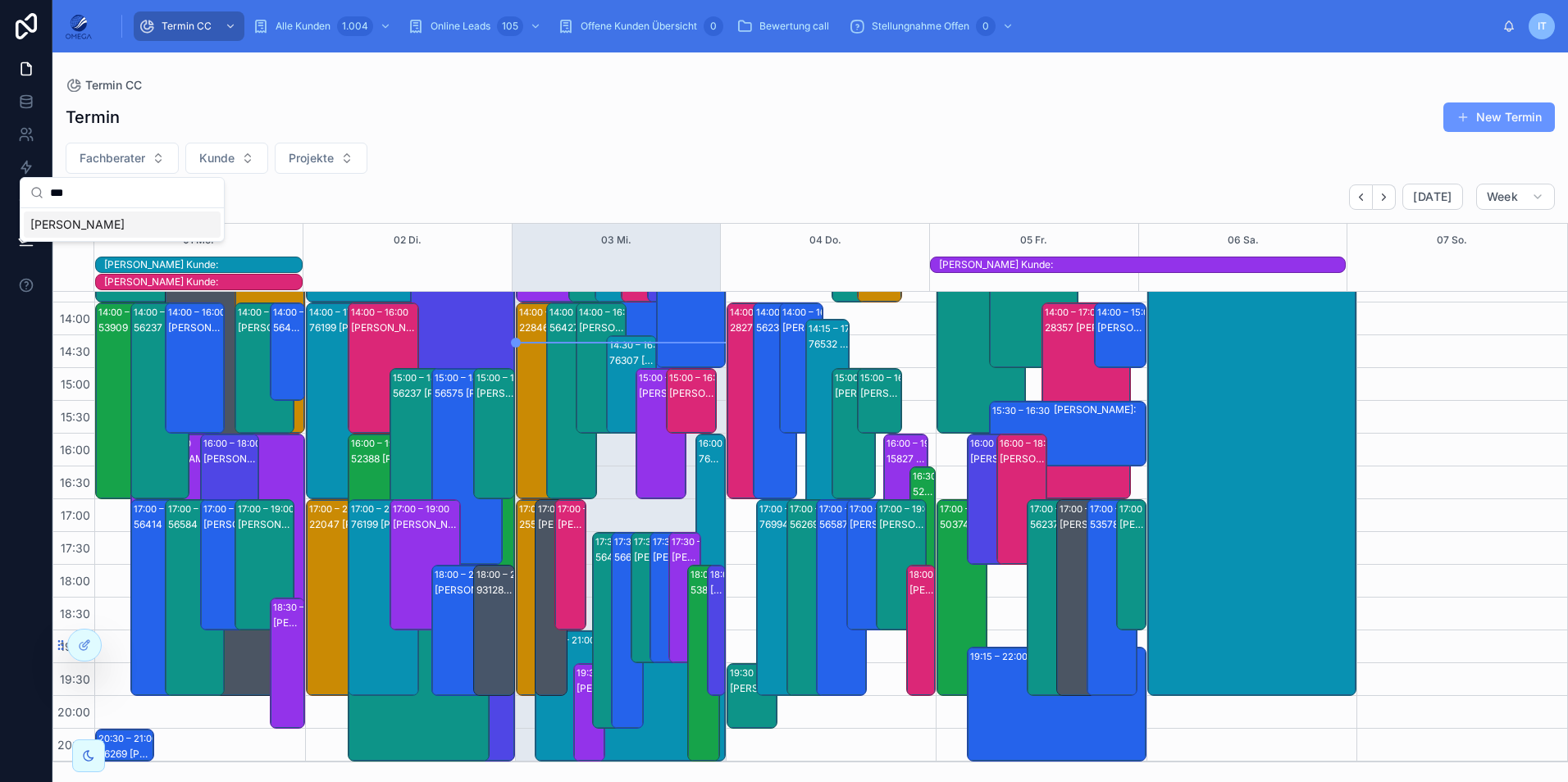
type input "***"
click at [96, 224] on div "[PERSON_NAME]" at bounding box center [122, 225] width 197 height 26
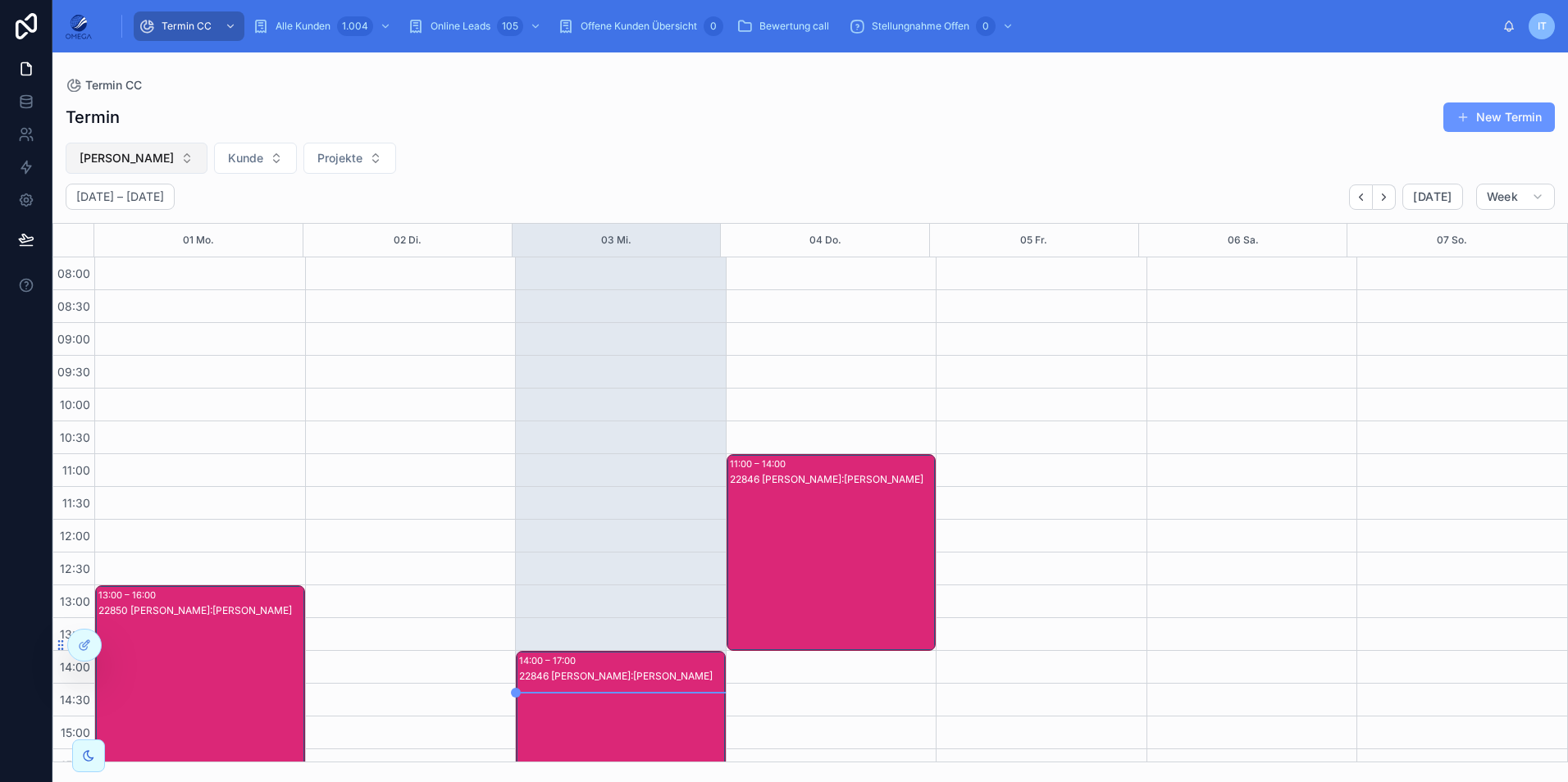
click at [143, 154] on button "[PERSON_NAME]" at bounding box center [136, 158] width 142 height 31
type input "*******"
click at [139, 230] on div "[PERSON_NAME]" at bounding box center [120, 225] width 197 height 26
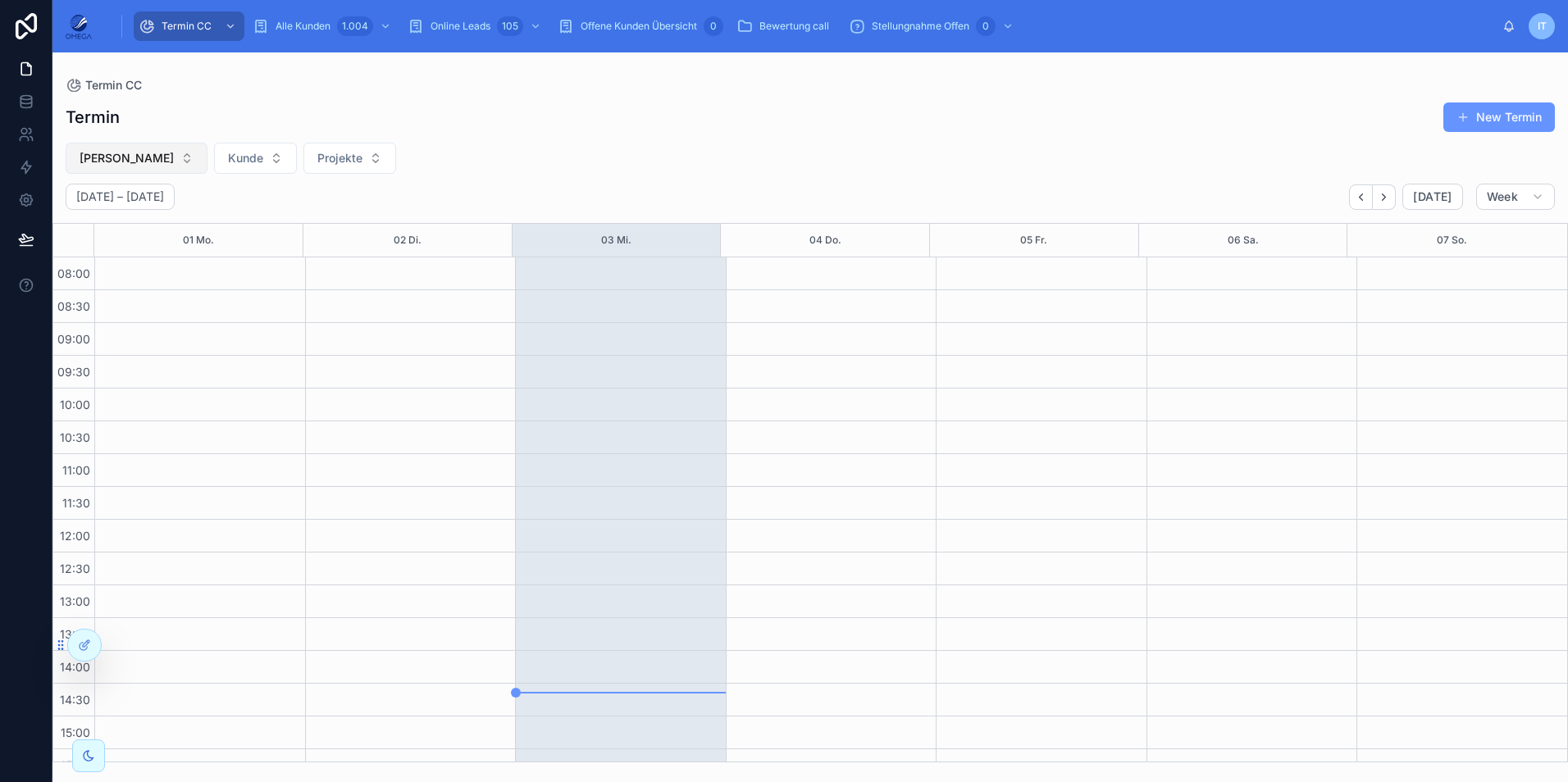
click at [174, 152] on button "[PERSON_NAME]" at bounding box center [136, 158] width 142 height 31
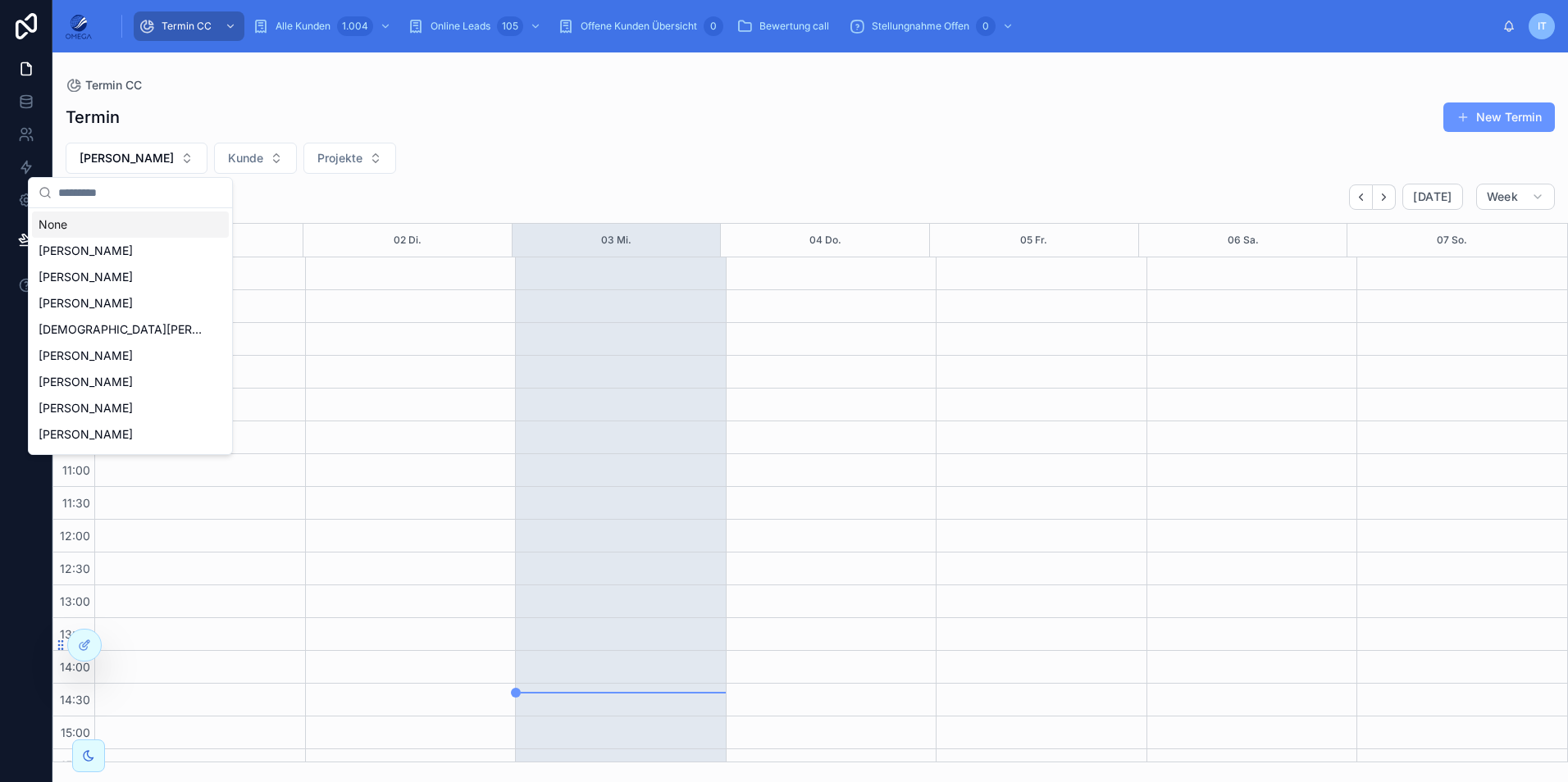
click at [112, 225] on div "None" at bounding box center [130, 225] width 197 height 26
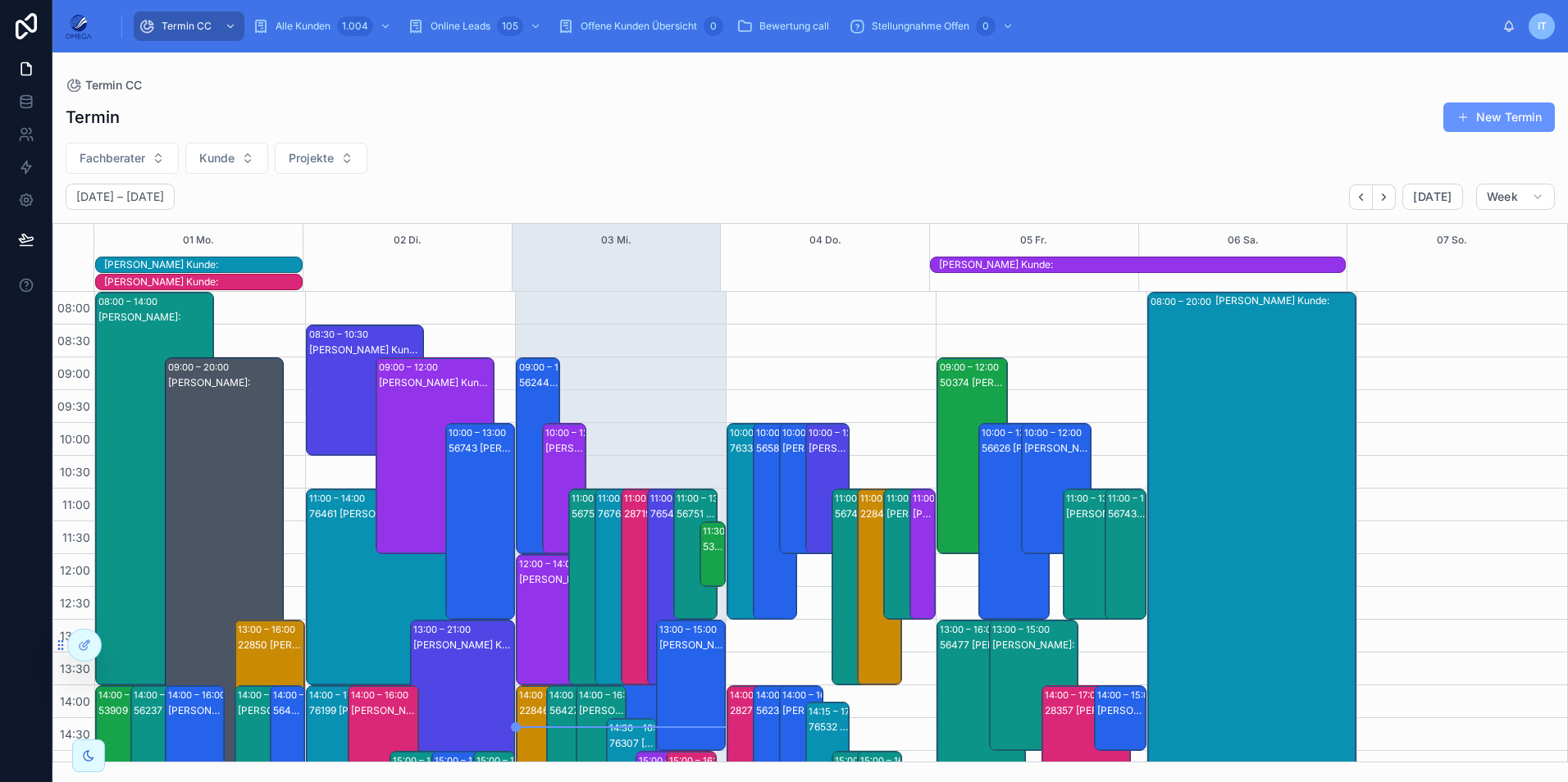
click at [447, 160] on div "Fachberater Kunde Projekte" at bounding box center [810, 158] width 1516 height 31
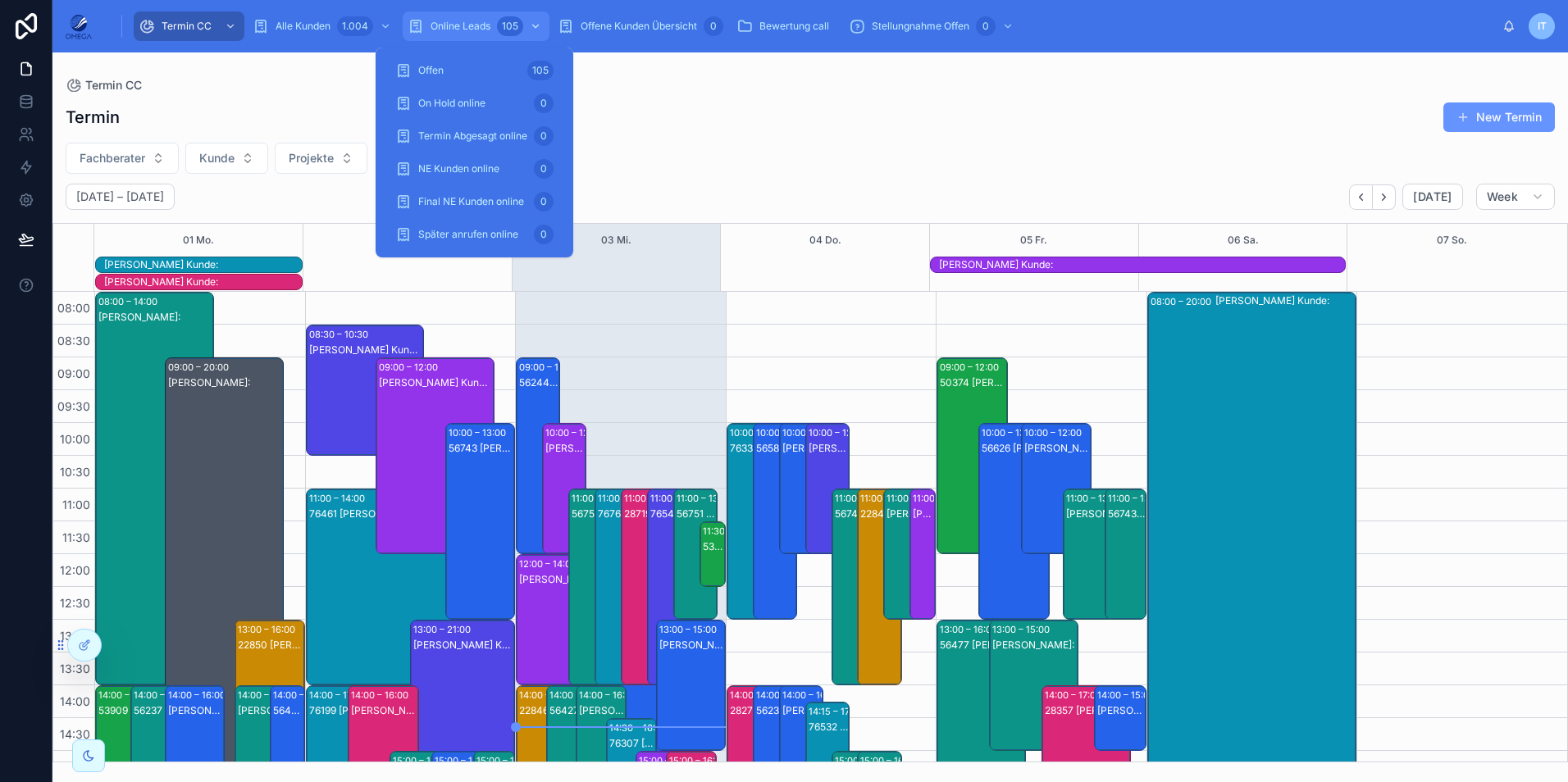
click at [471, 27] on span "Online Leads" at bounding box center [460, 26] width 60 height 13
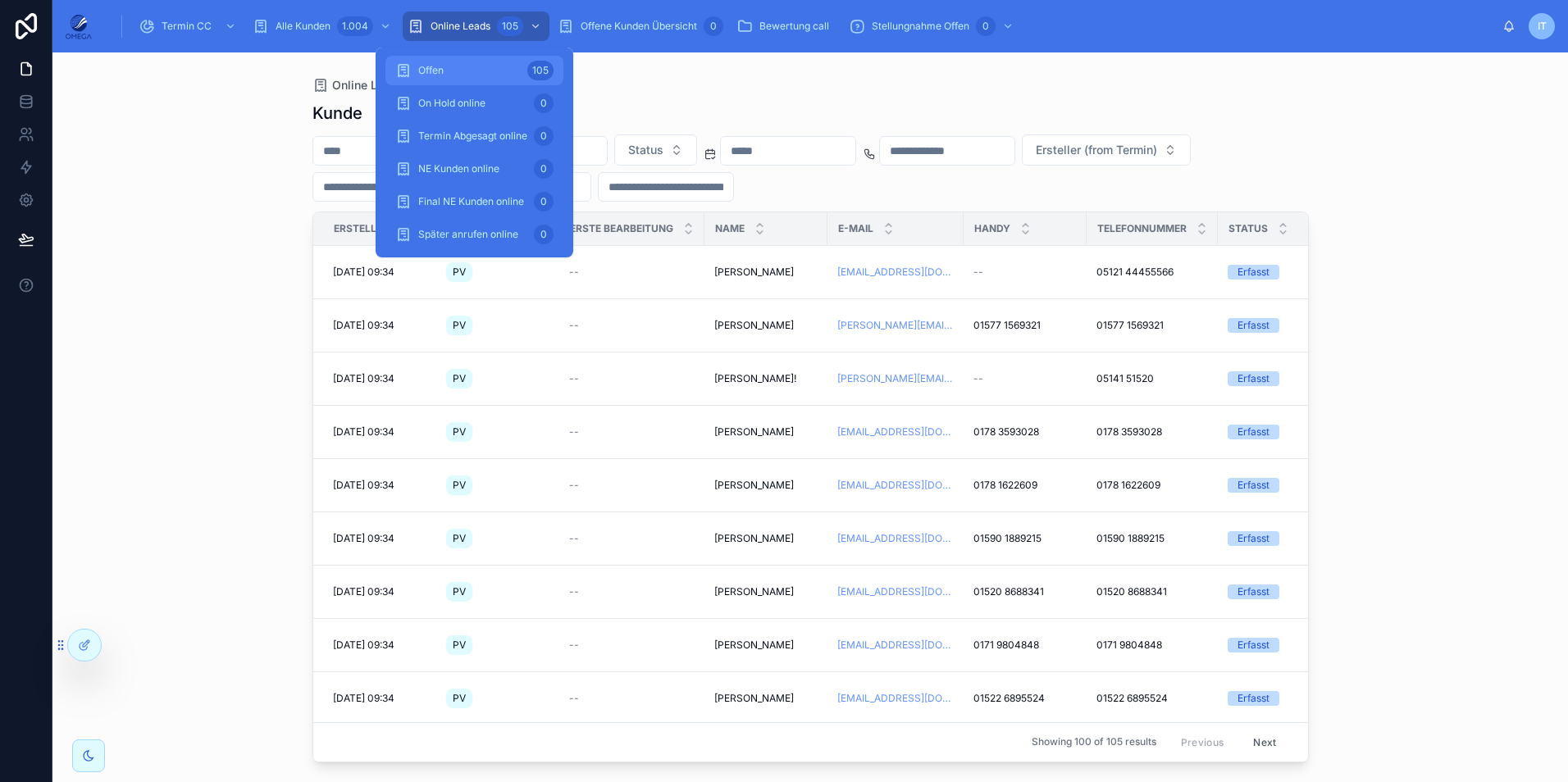
click at [484, 69] on div "Offen 105" at bounding box center [474, 70] width 158 height 26
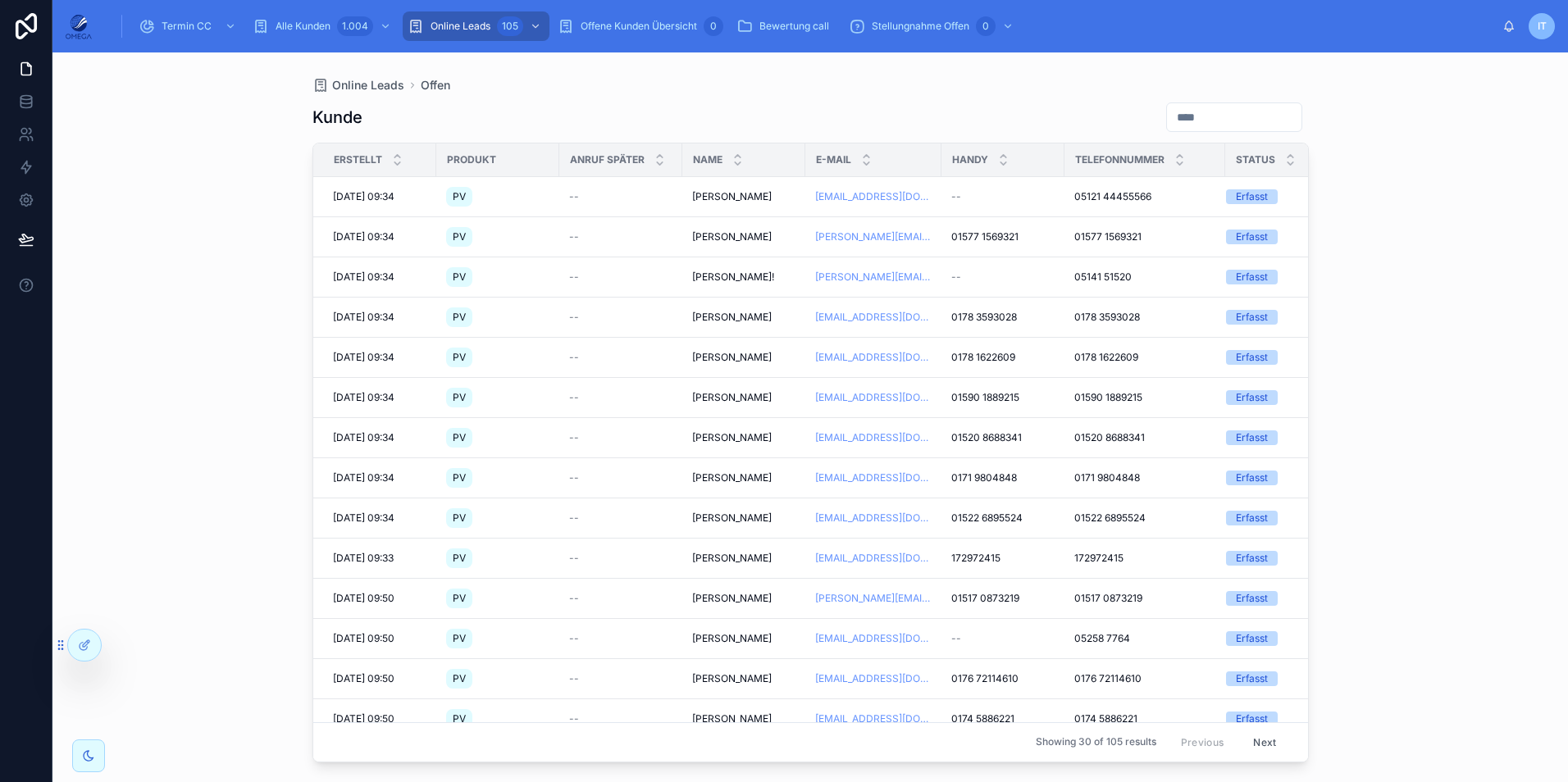
drag, startPoint x: 808, startPoint y: 88, endPoint x: 808, endPoint y: 106, distance: 18.0
click at [809, 88] on div "Online Leads Offen" at bounding box center [810, 85] width 996 height 13
click at [736, 198] on span "[PERSON_NAME]" at bounding box center [732, 197] width 80 height 13
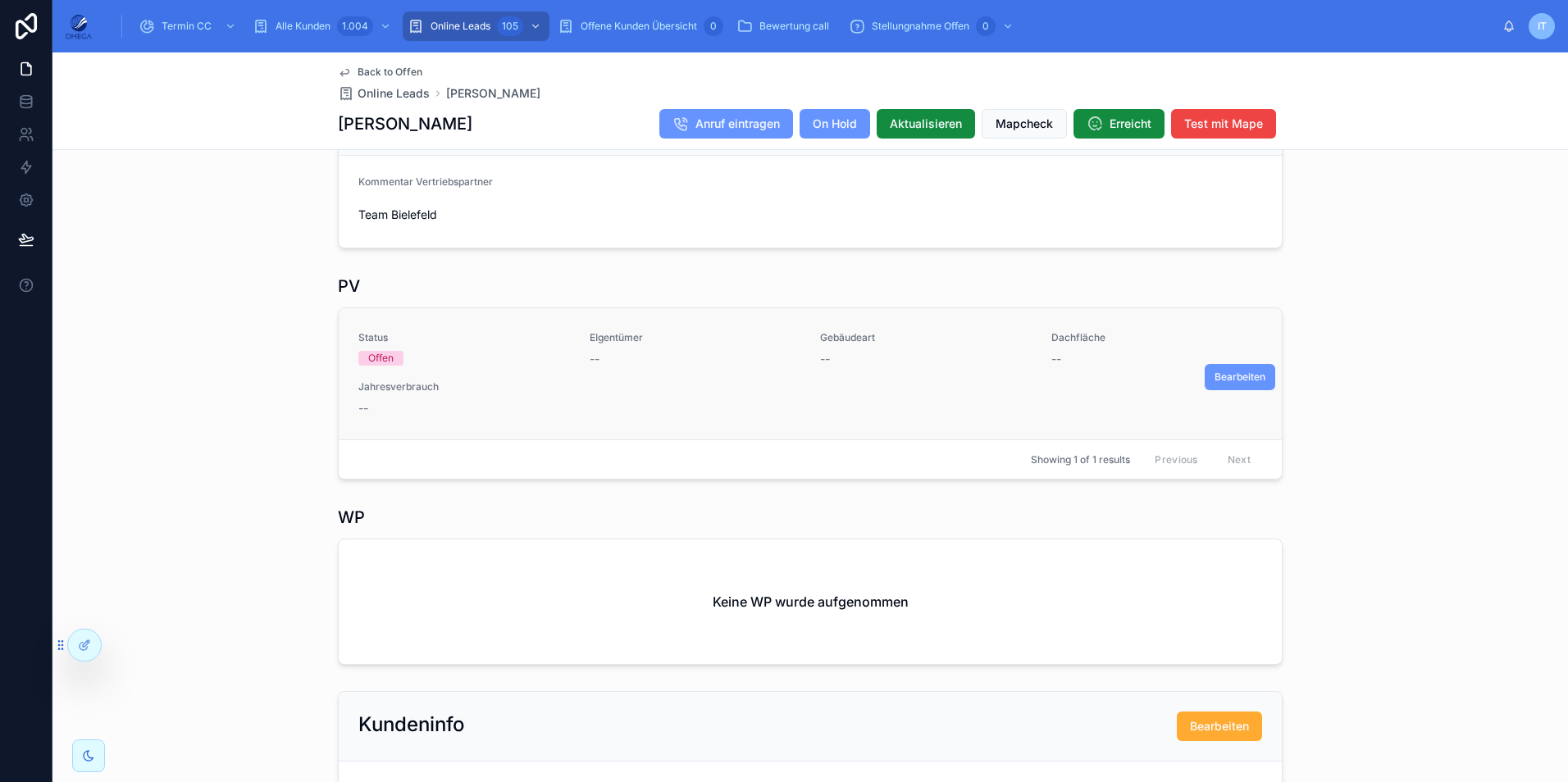
scroll to position [492, 0]
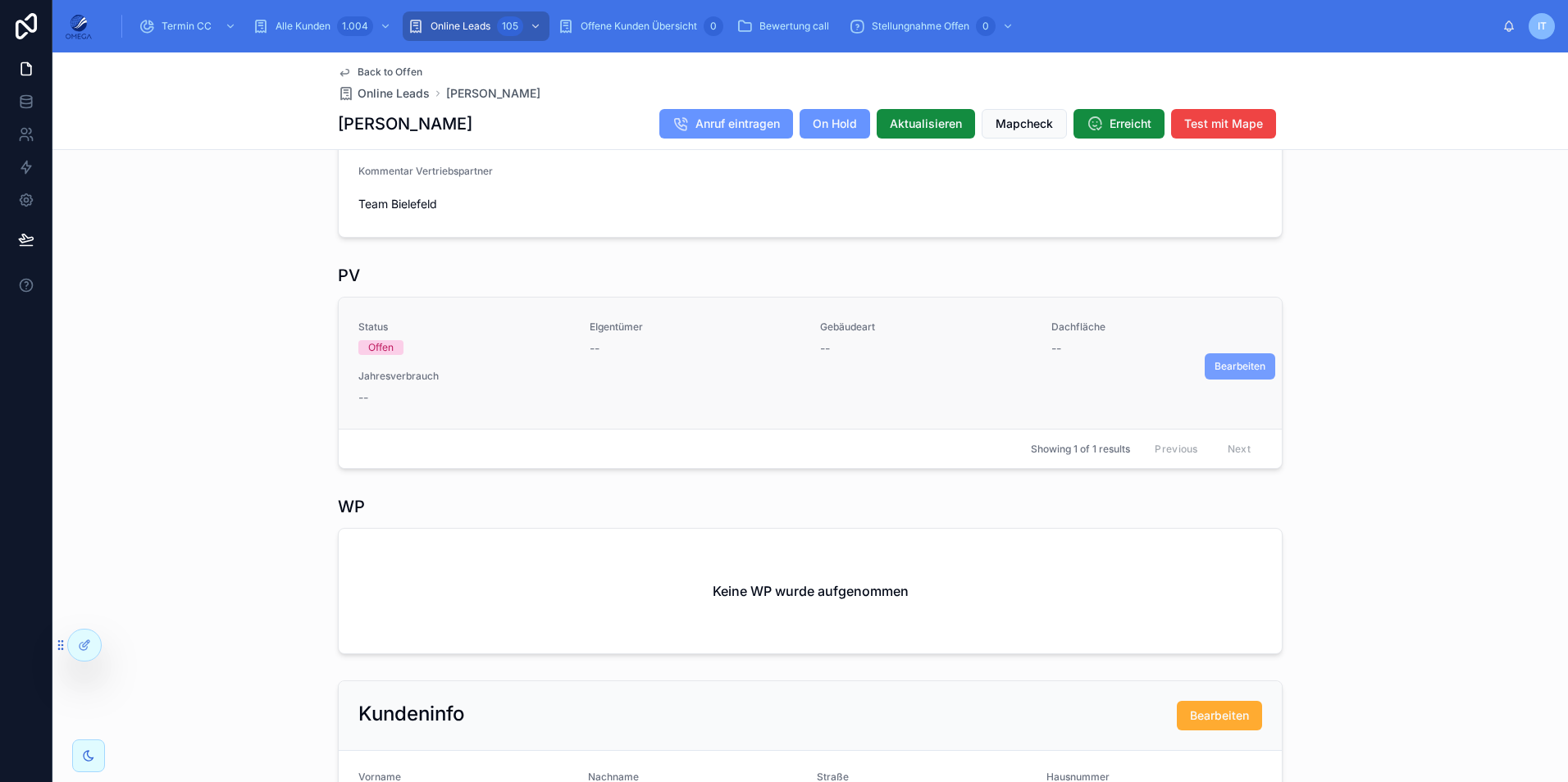
click at [1228, 373] on span "Bearbeiten" at bounding box center [1240, 366] width 51 height 13
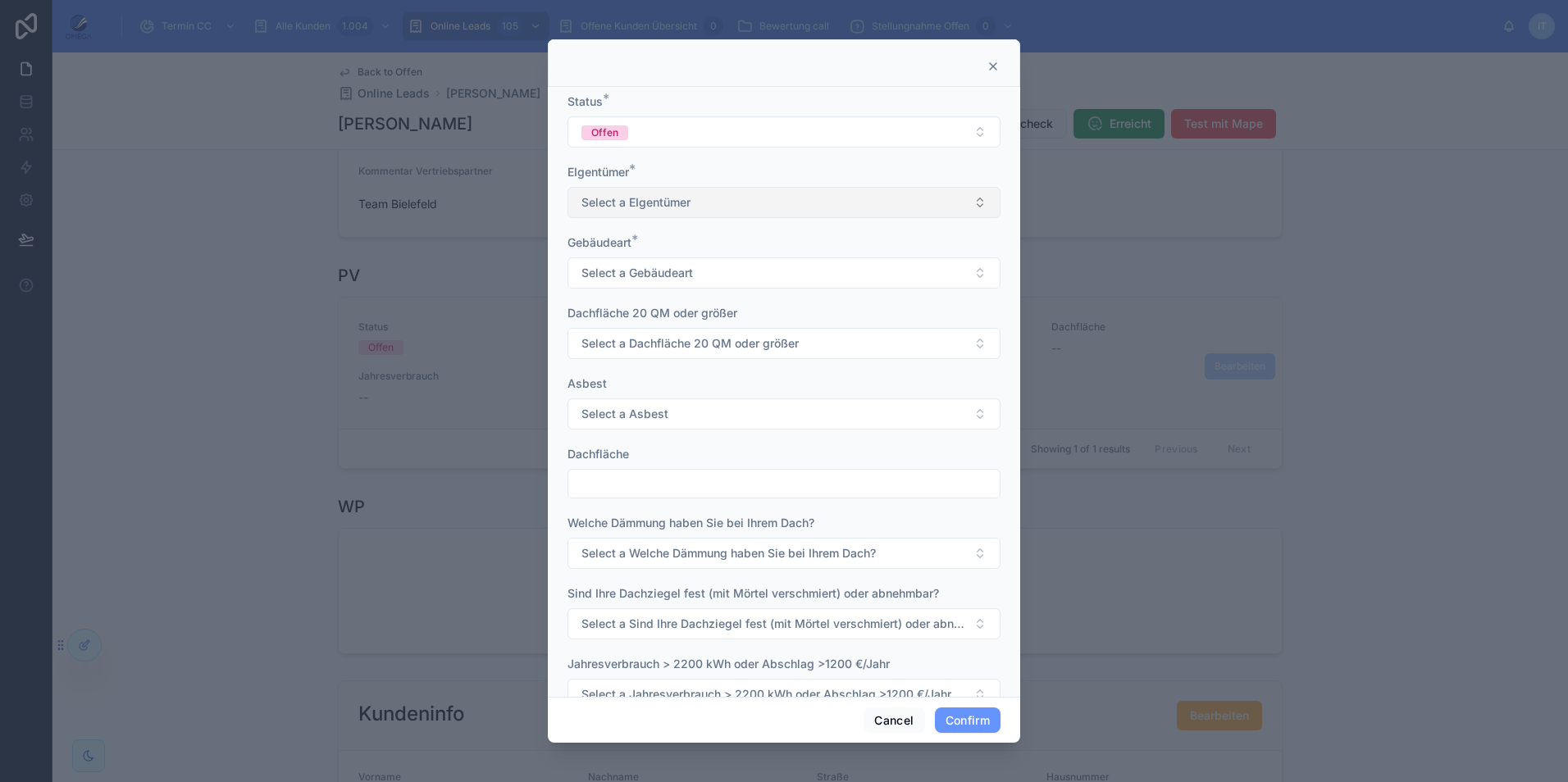
click at [727, 212] on button "Select a EIgentümer" at bounding box center [784, 202] width 433 height 31
click at [726, 208] on button "Select a EIgentümer" at bounding box center [784, 202] width 433 height 31
click at [697, 277] on button "Select a Gebäudeart" at bounding box center [784, 273] width 433 height 31
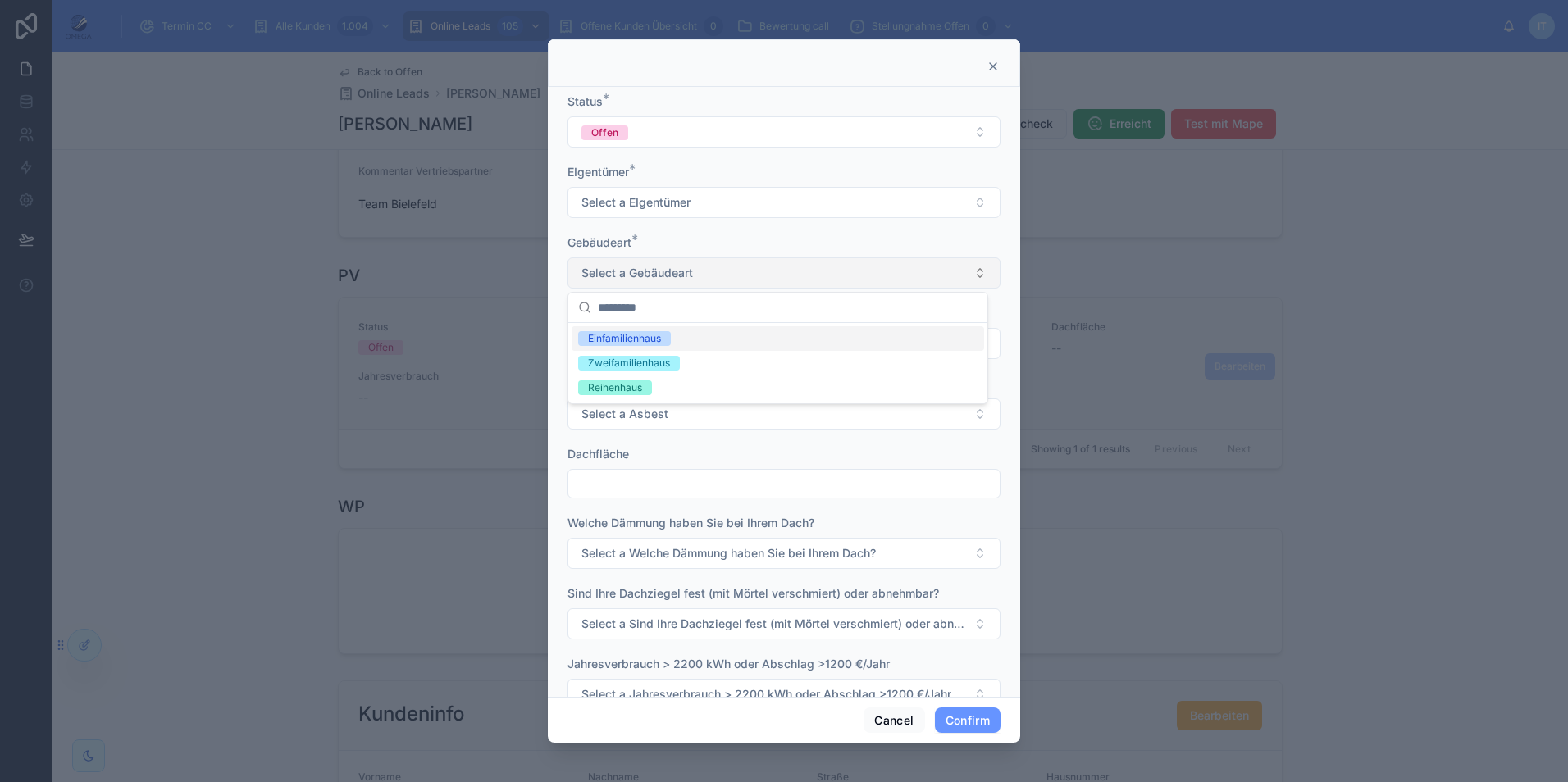
click at [697, 277] on button "Select a Gebäudeart" at bounding box center [784, 273] width 433 height 31
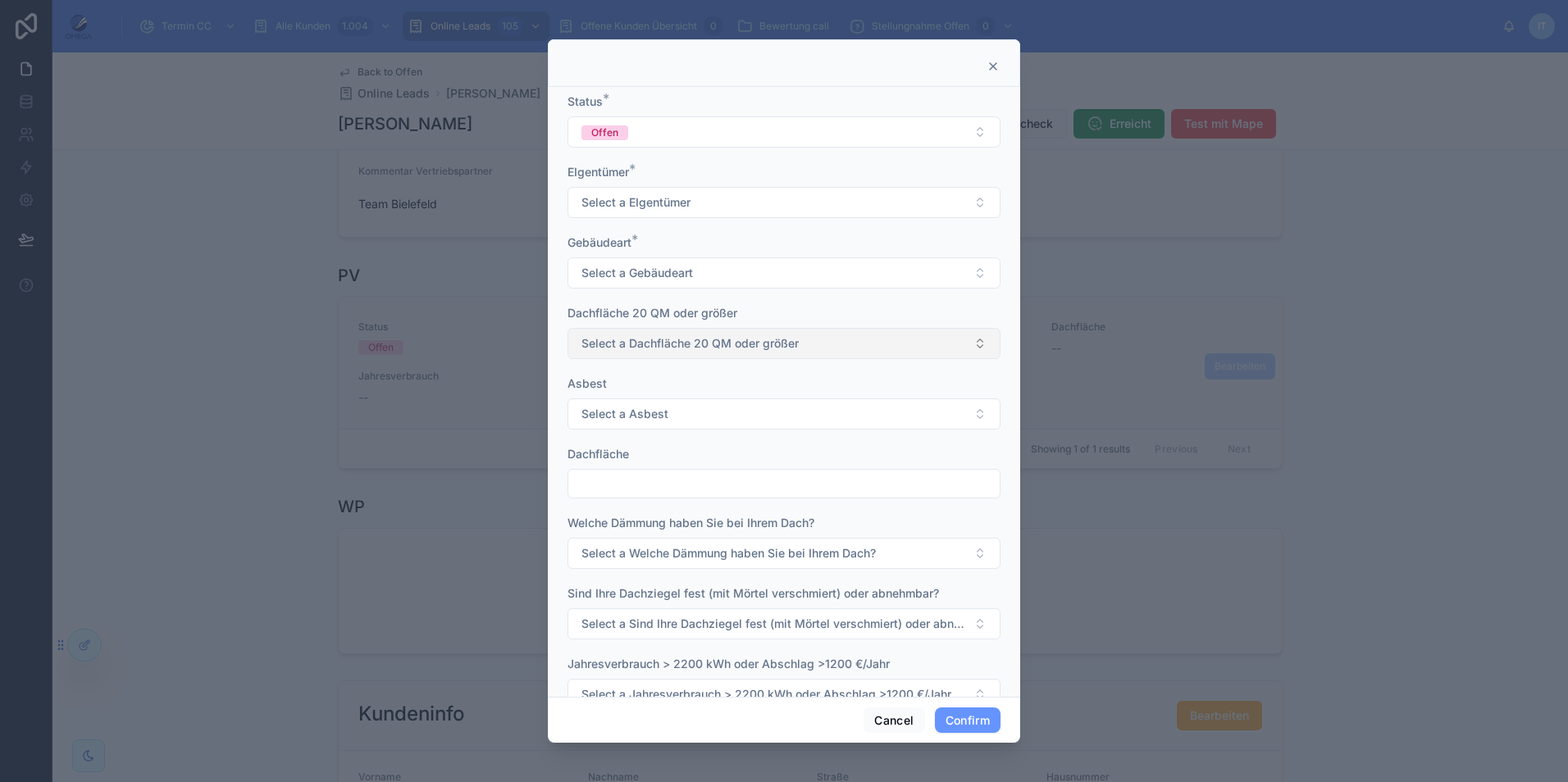
click at [706, 347] on span "Select a Dachfläche 20 QM oder größer" at bounding box center [690, 343] width 217 height 16
click at [713, 348] on span "Select a Dachfläche 20 QM oder größer" at bounding box center [690, 343] width 217 height 16
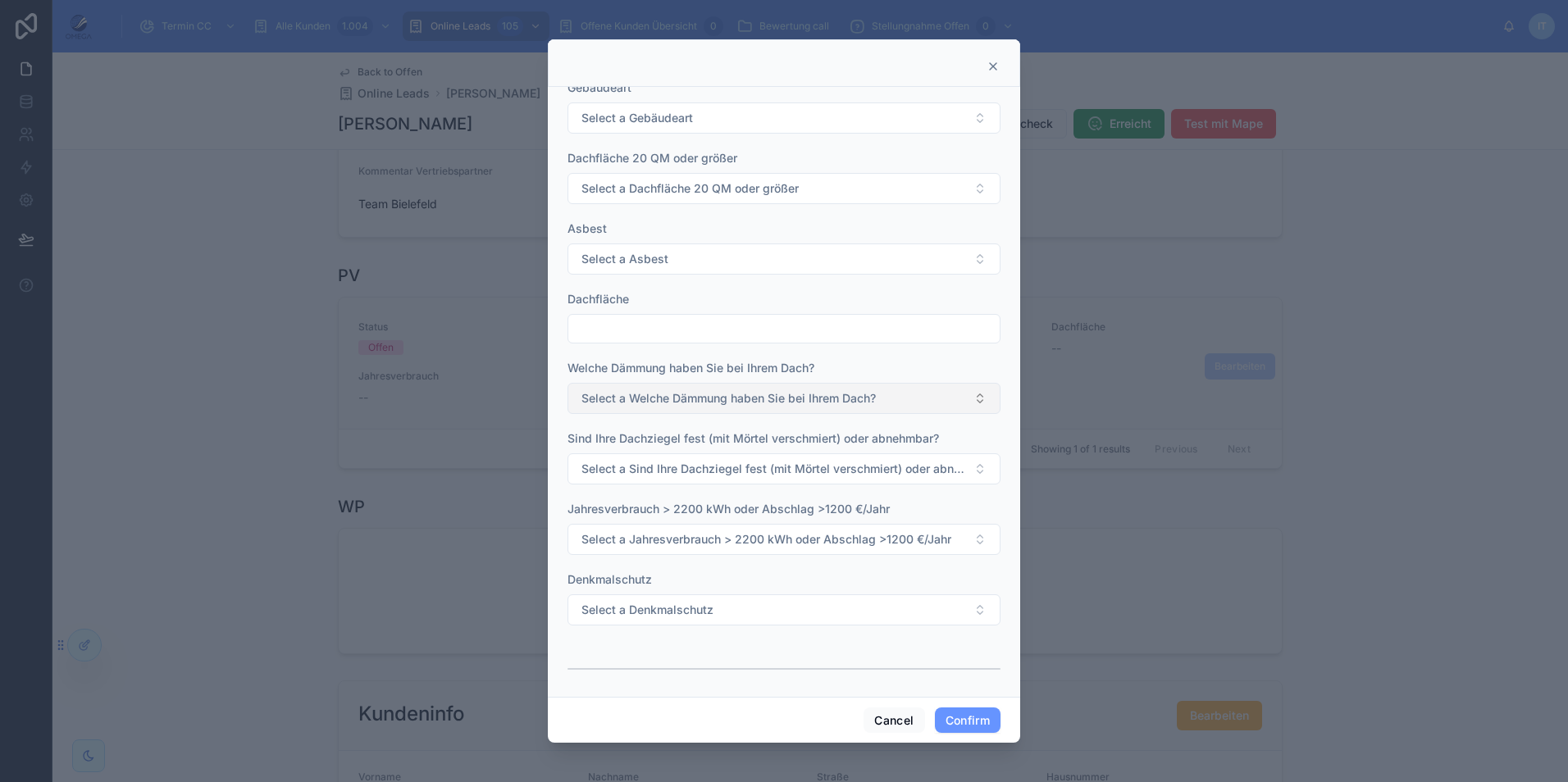
scroll to position [164, 0]
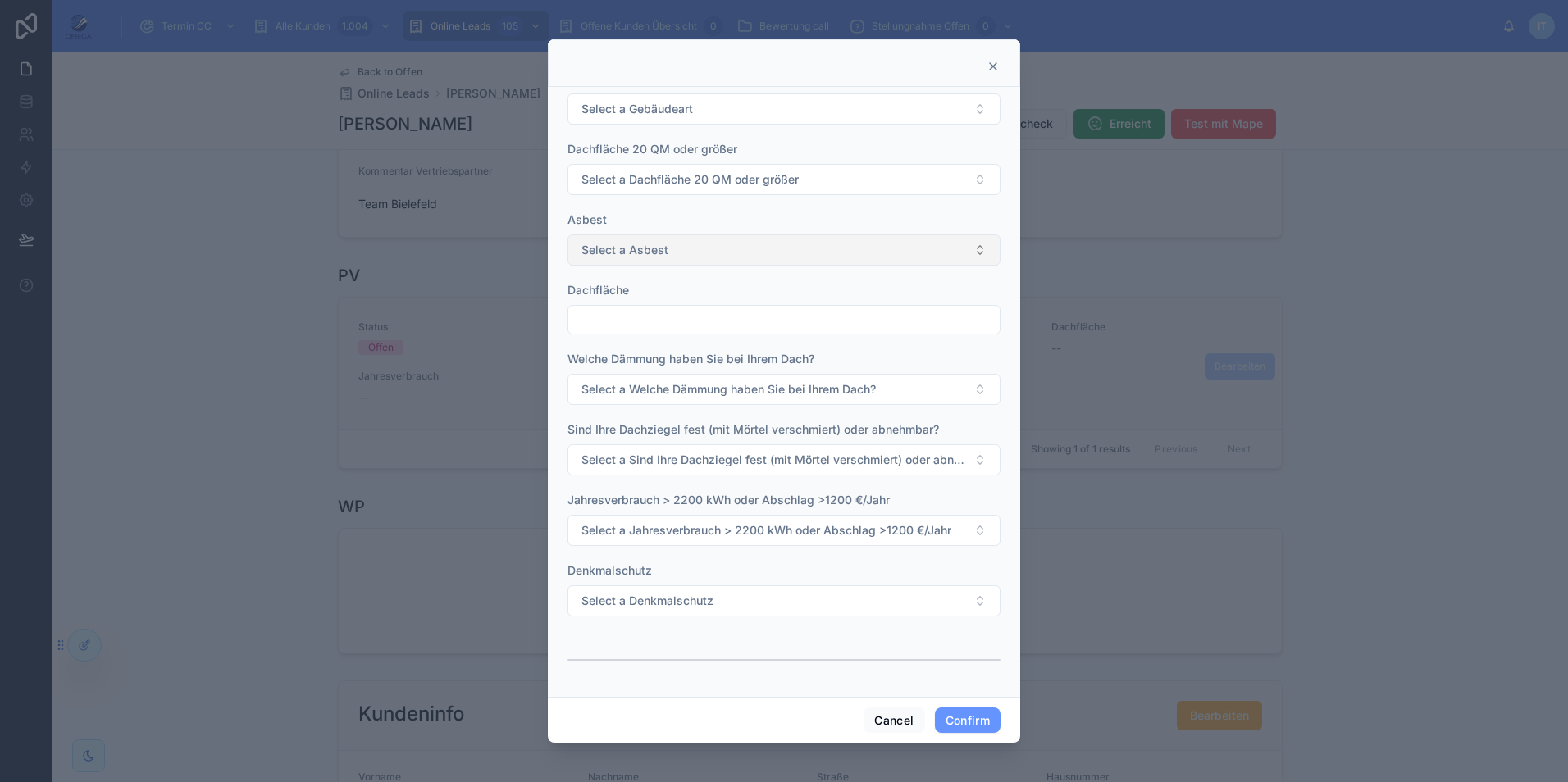
click at [677, 251] on button "Select a Asbest" at bounding box center [784, 250] width 433 height 31
click at [659, 323] on input "text" at bounding box center [784, 320] width 431 height 23
click at [691, 292] on div "Dachfläche" at bounding box center [784, 290] width 433 height 16
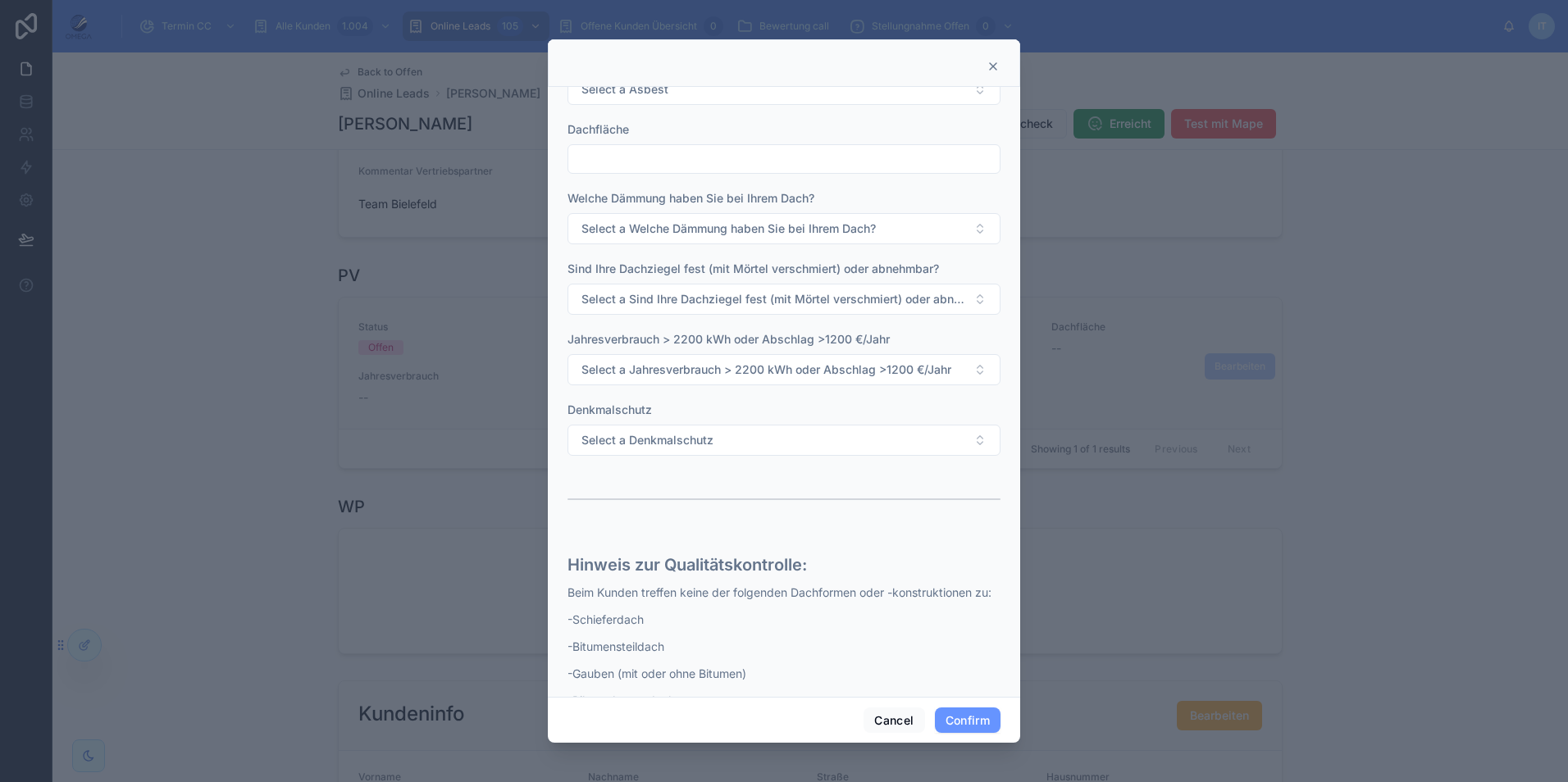
scroll to position [328, 0]
click at [829, 354] on button "Select a Jahresverbrauch > 2200 kWh oder Abschlag >1200 €/Jahr" at bounding box center [784, 366] width 433 height 31
click at [677, 434] on div "[PERSON_NAME]" at bounding box center [777, 432] width 413 height 25
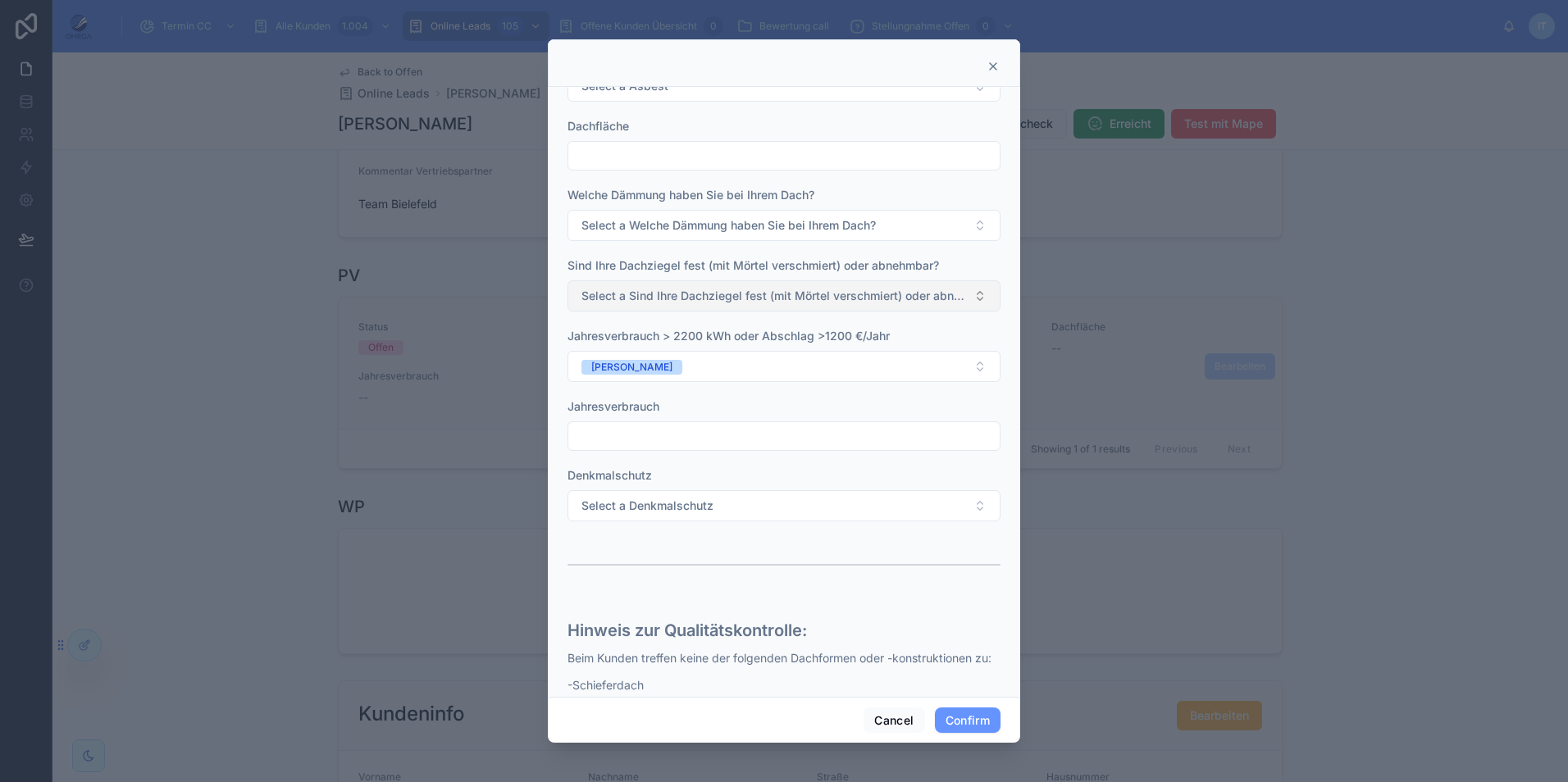
scroll to position [246, 0]
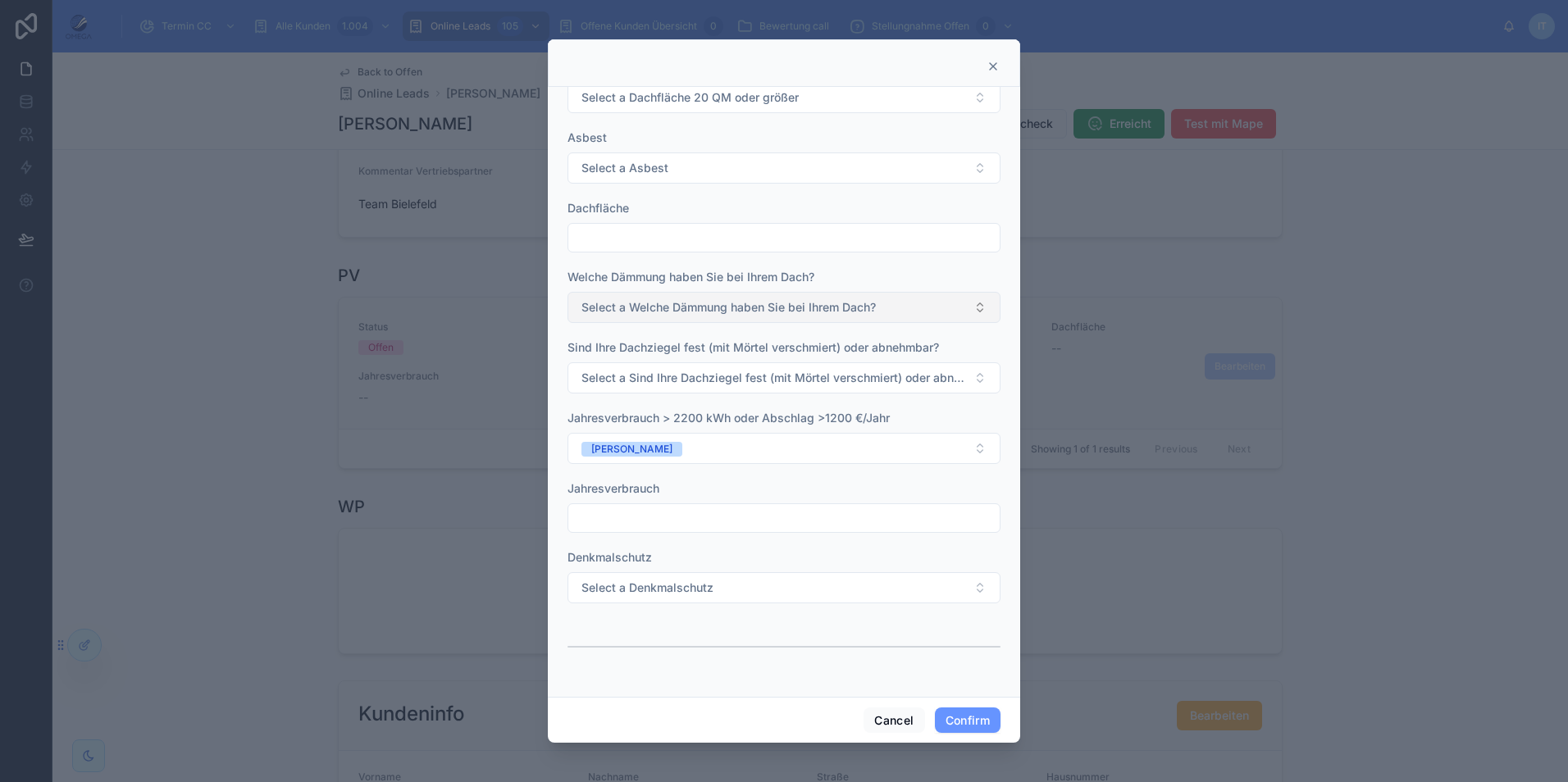
click at [812, 312] on span "Select a Welche Dämmung haben Sie bei Ihrem Dach?" at bounding box center [728, 307] width 294 height 16
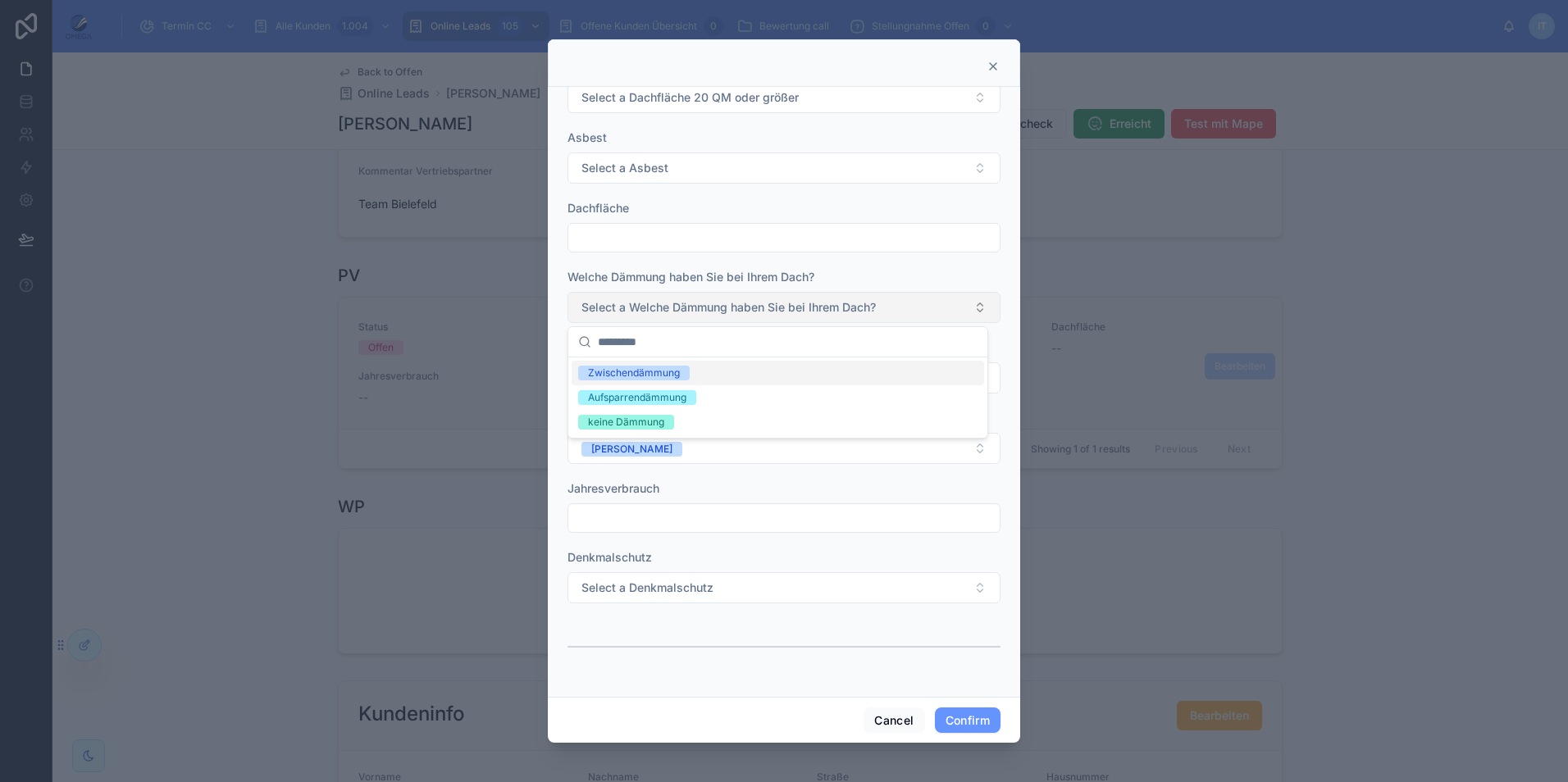
click at [812, 312] on span "Select a Welche Dämmung haben Sie bei Ihrem Dach?" at bounding box center [728, 307] width 294 height 16
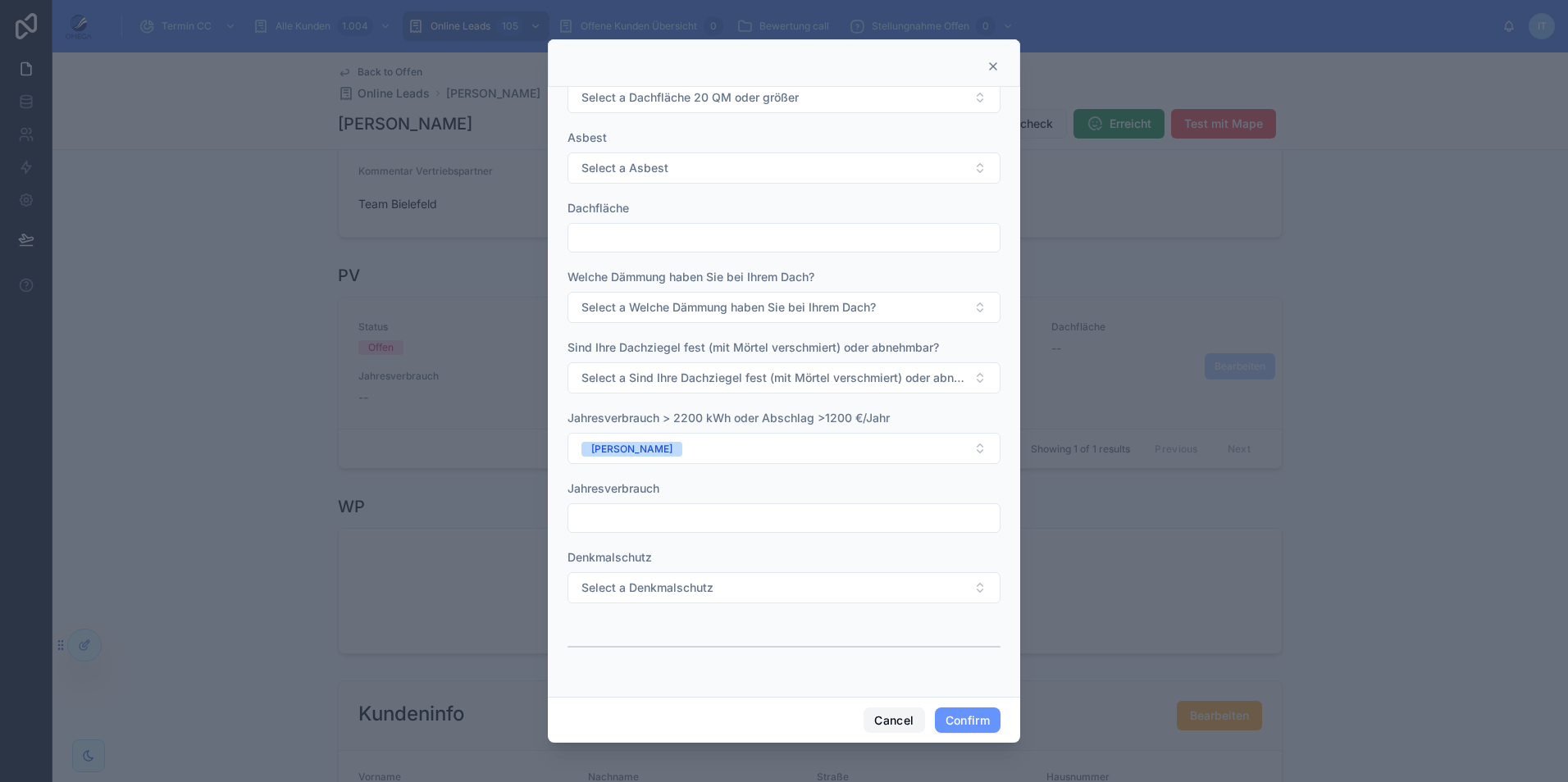
click at [900, 730] on button "Cancel" at bounding box center [894, 721] width 61 height 26
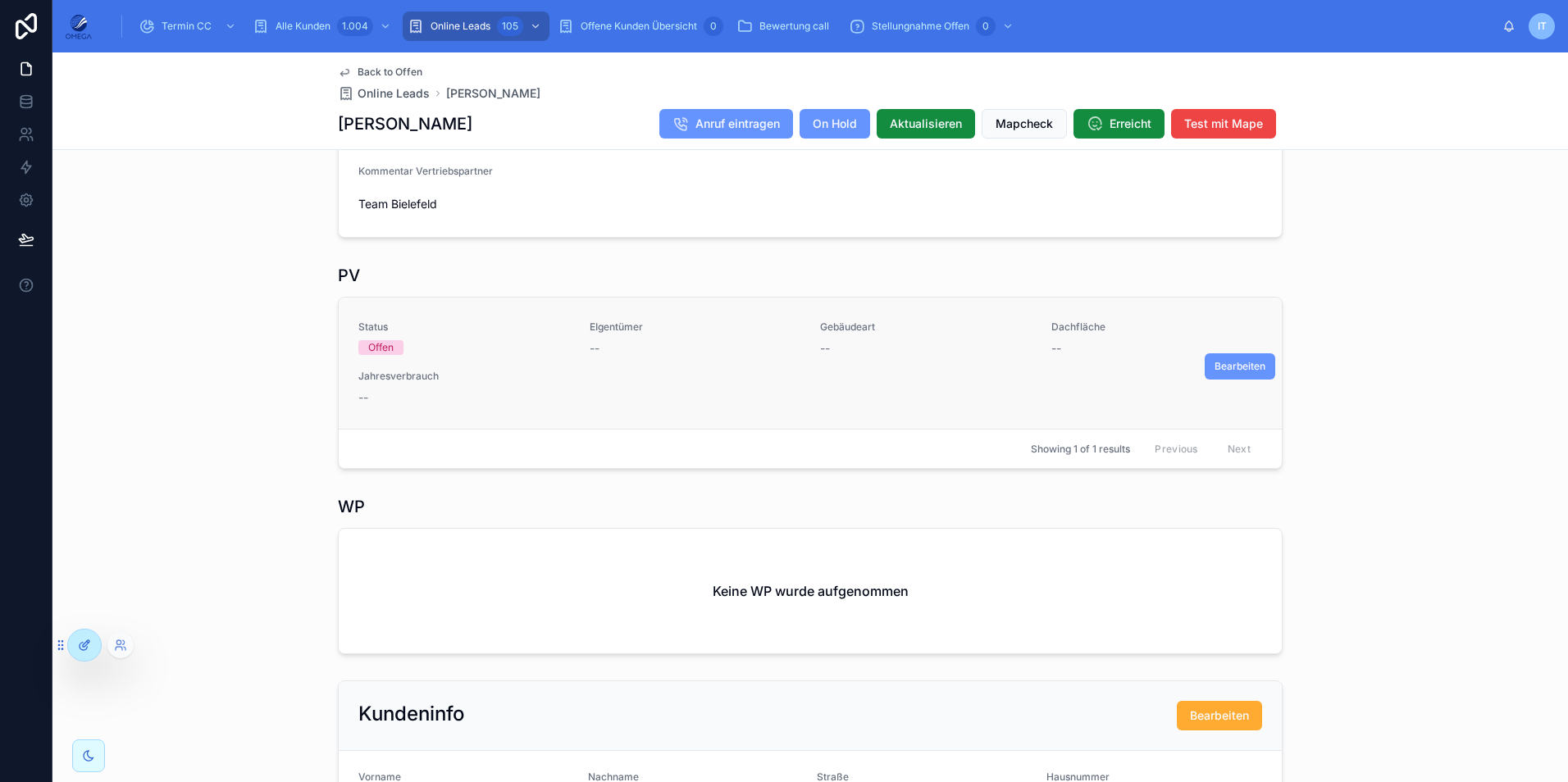
click at [89, 649] on icon at bounding box center [84, 645] width 13 height 13
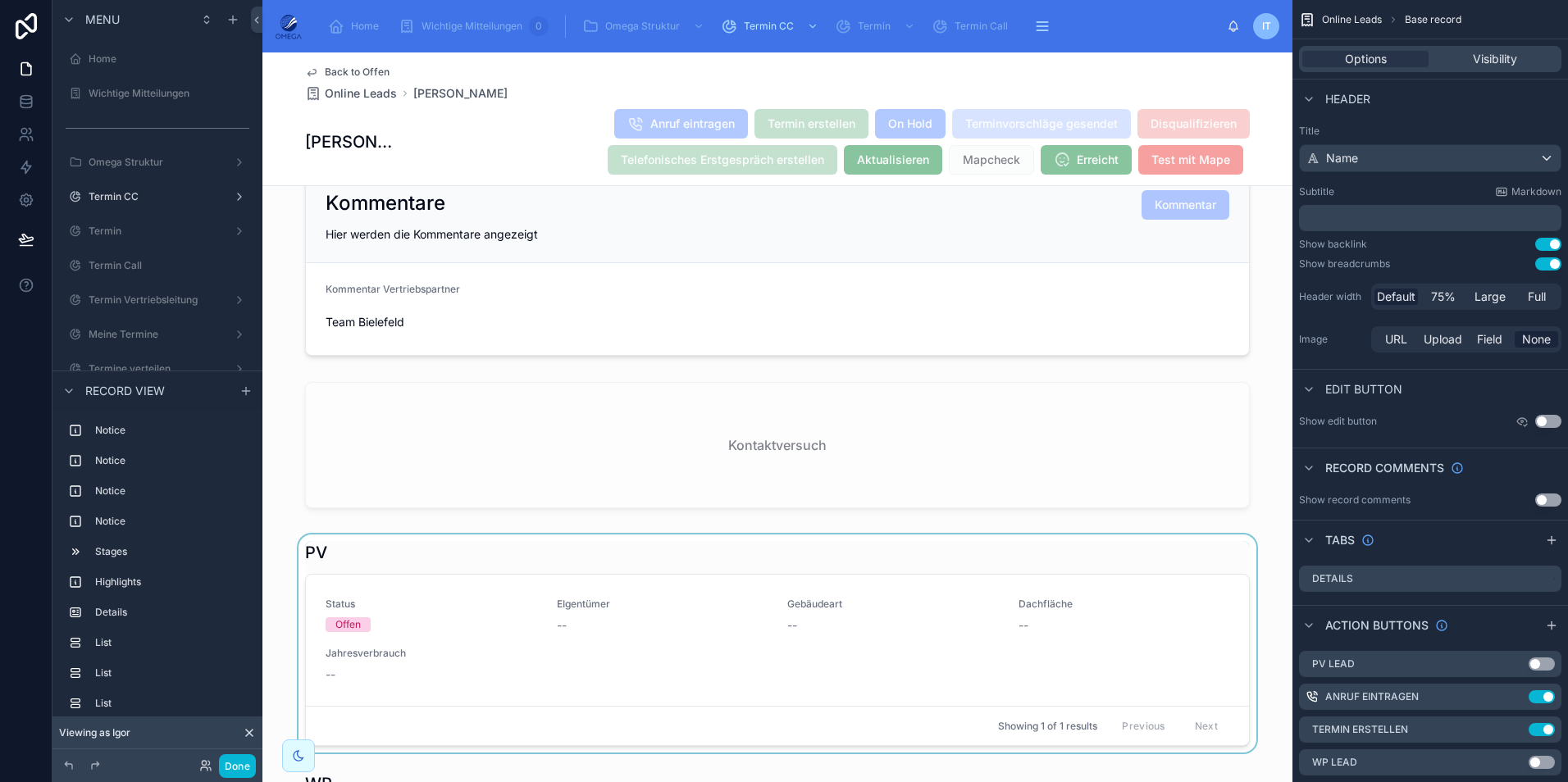
scroll to position [656, 0]
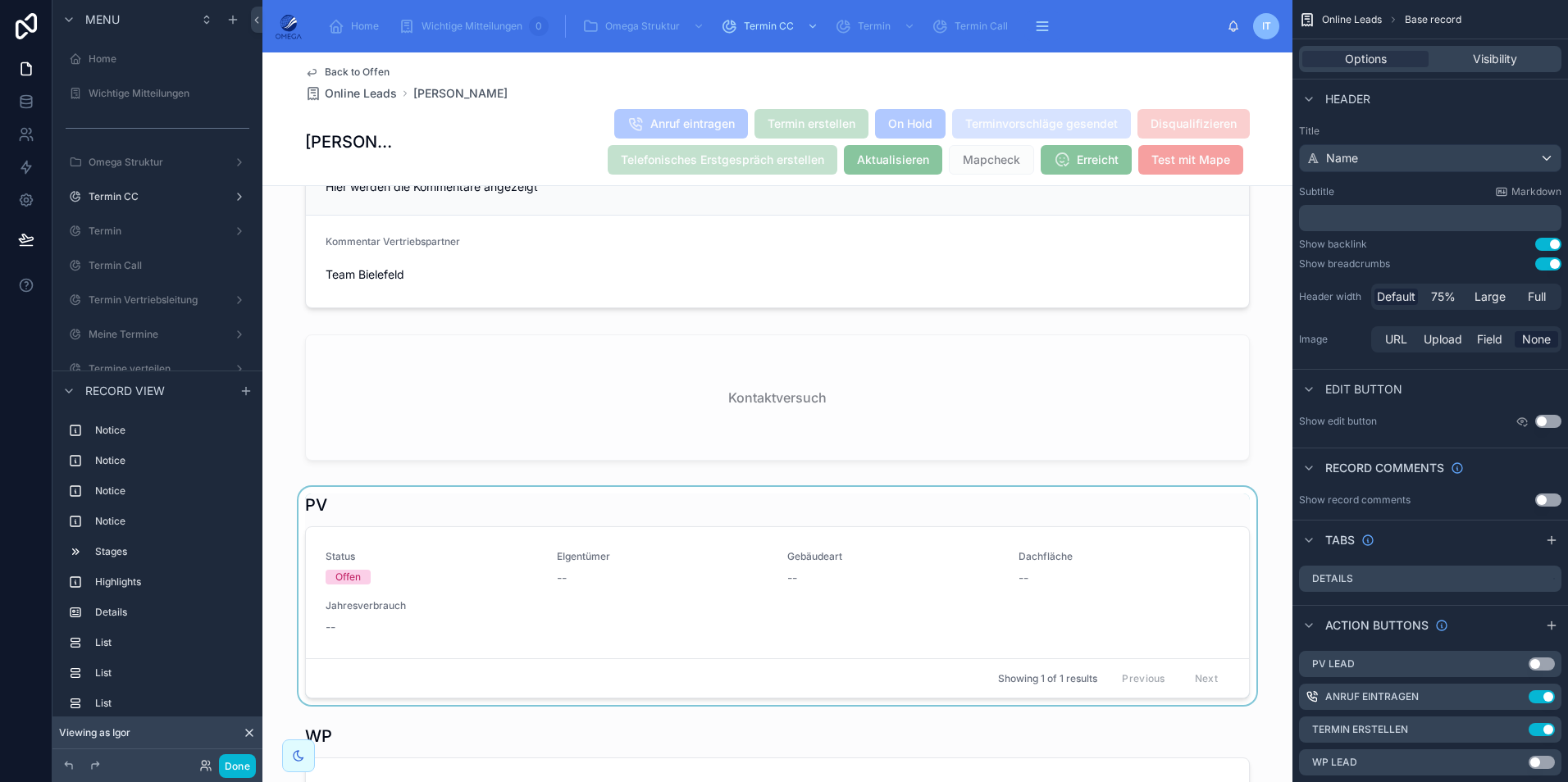
click at [889, 562] on div at bounding box center [777, 596] width 1030 height 218
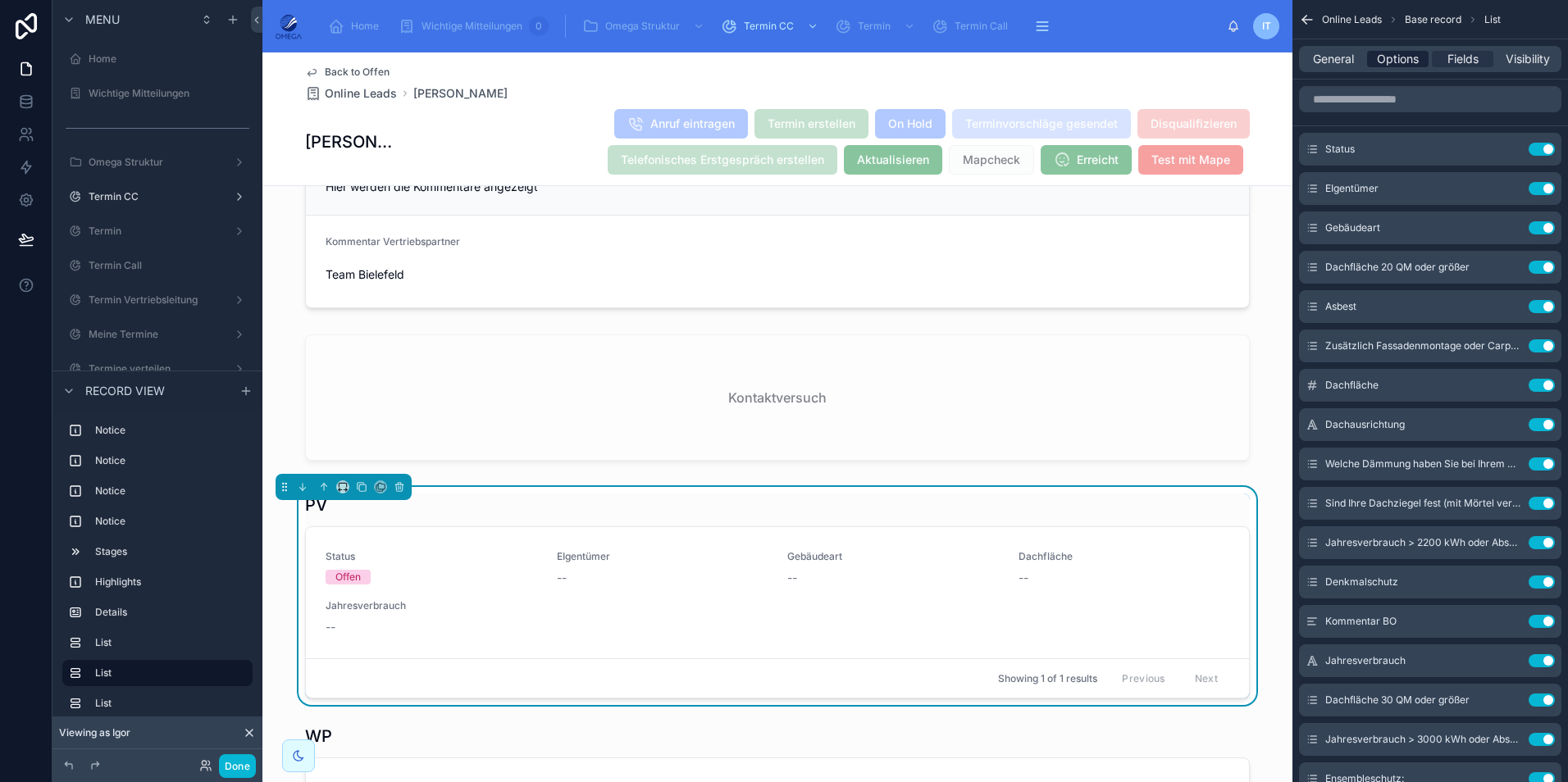
click at [1402, 61] on span "Options" at bounding box center [1397, 59] width 42 height 16
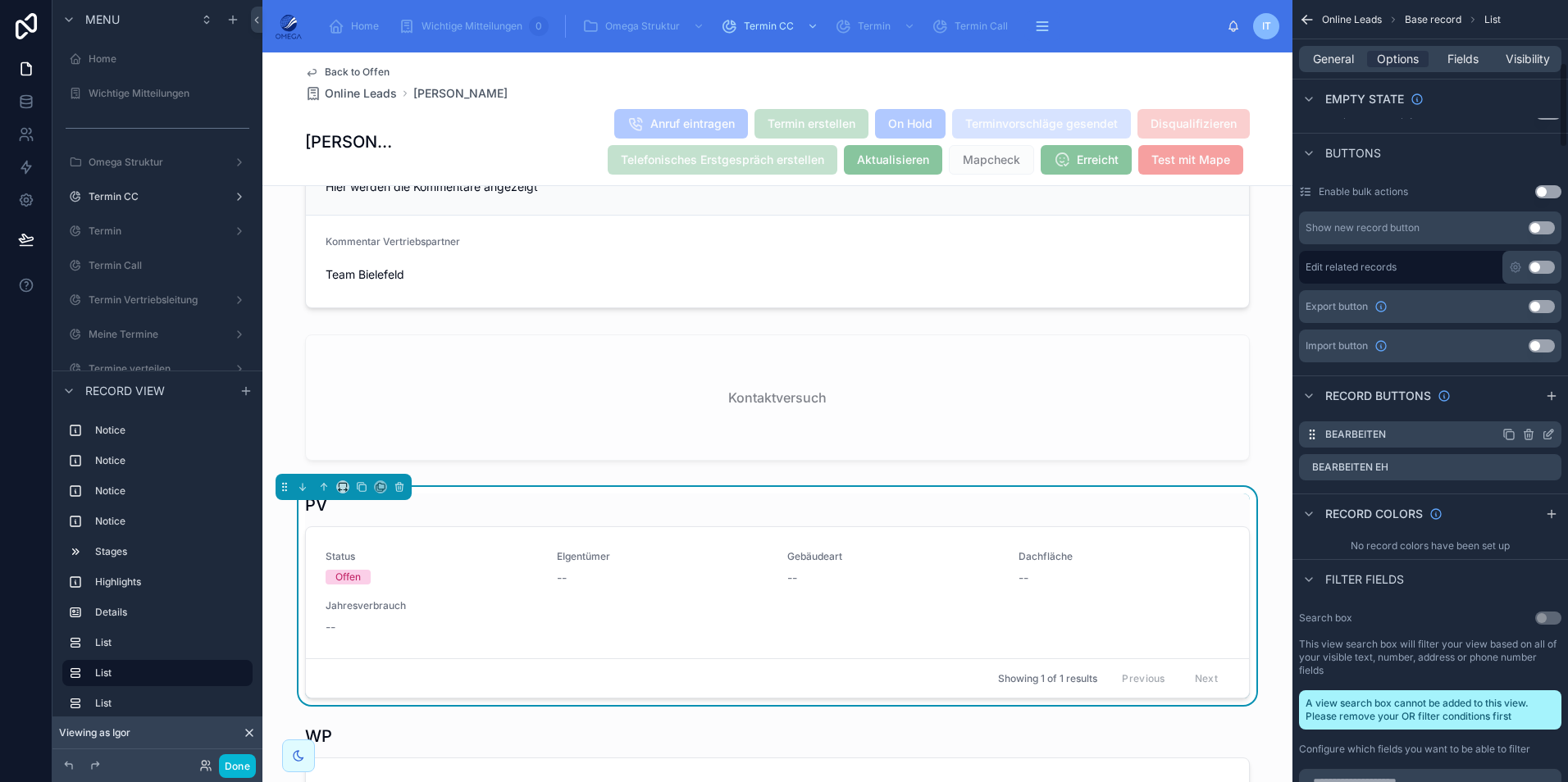
scroll to position [574, 0]
click at [1547, 434] on icon "scrollable content" at bounding box center [1548, 434] width 13 height 13
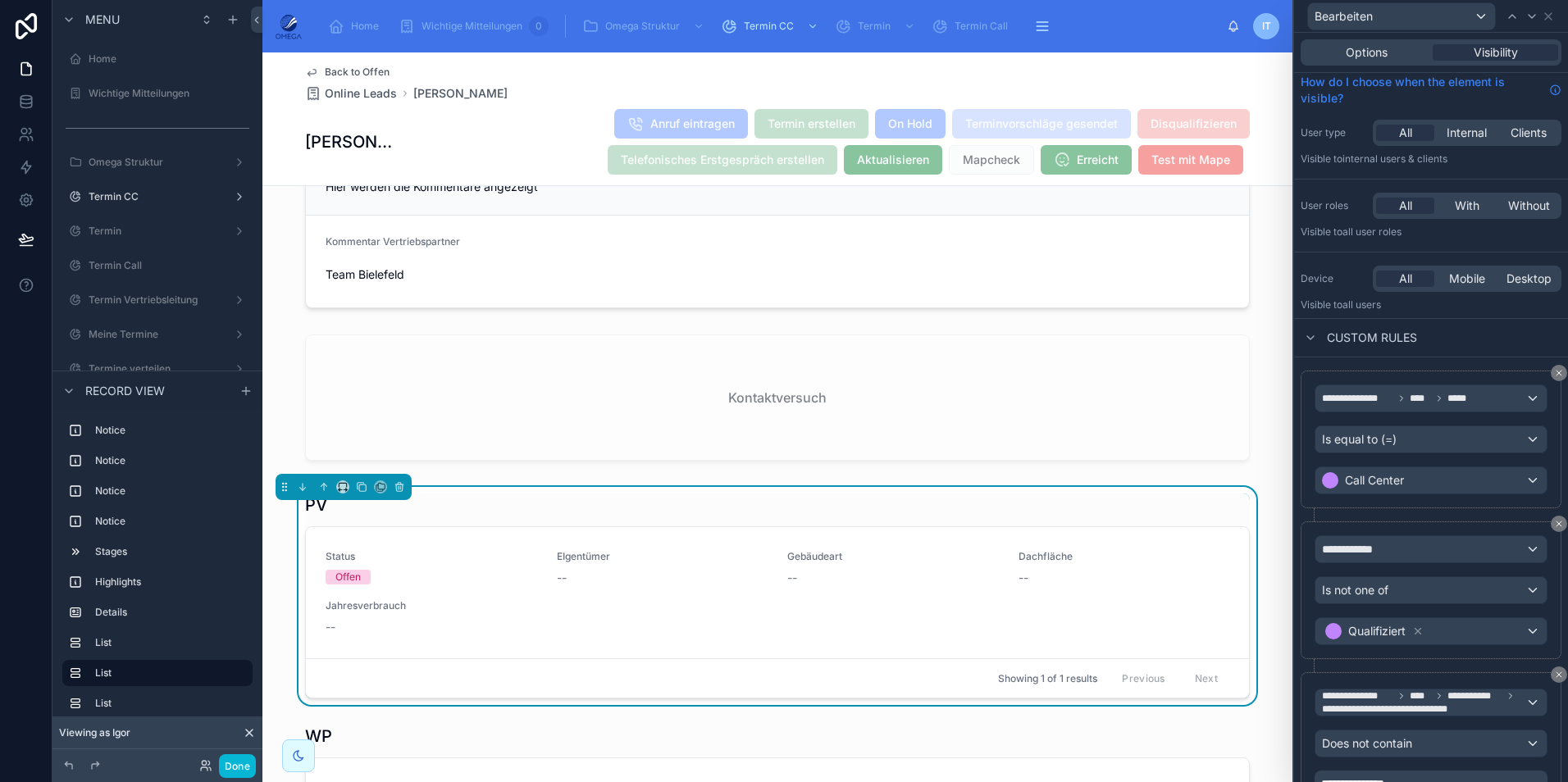
scroll to position [0, 0]
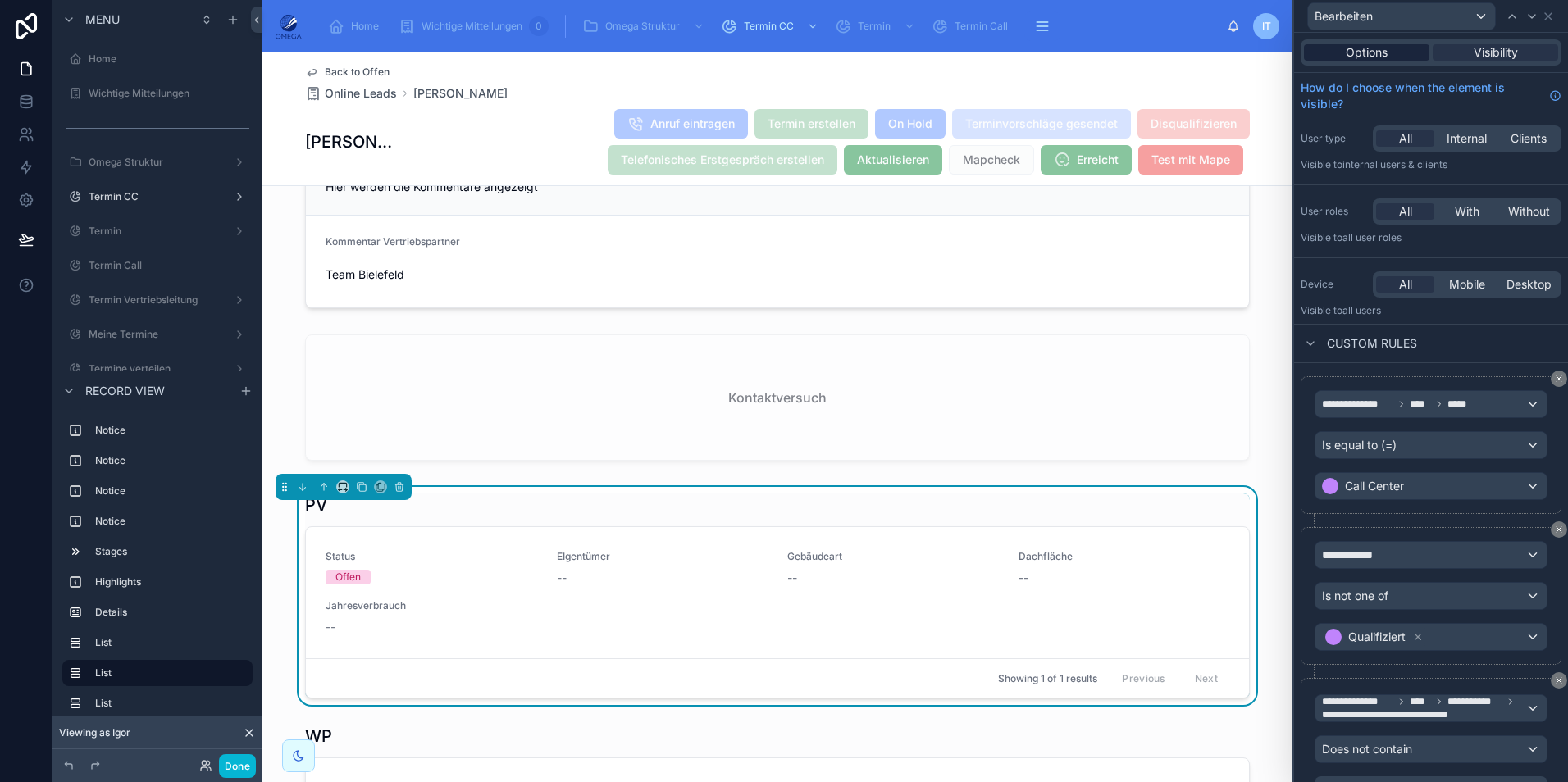
click at [1372, 47] on span "Options" at bounding box center [1366, 52] width 42 height 16
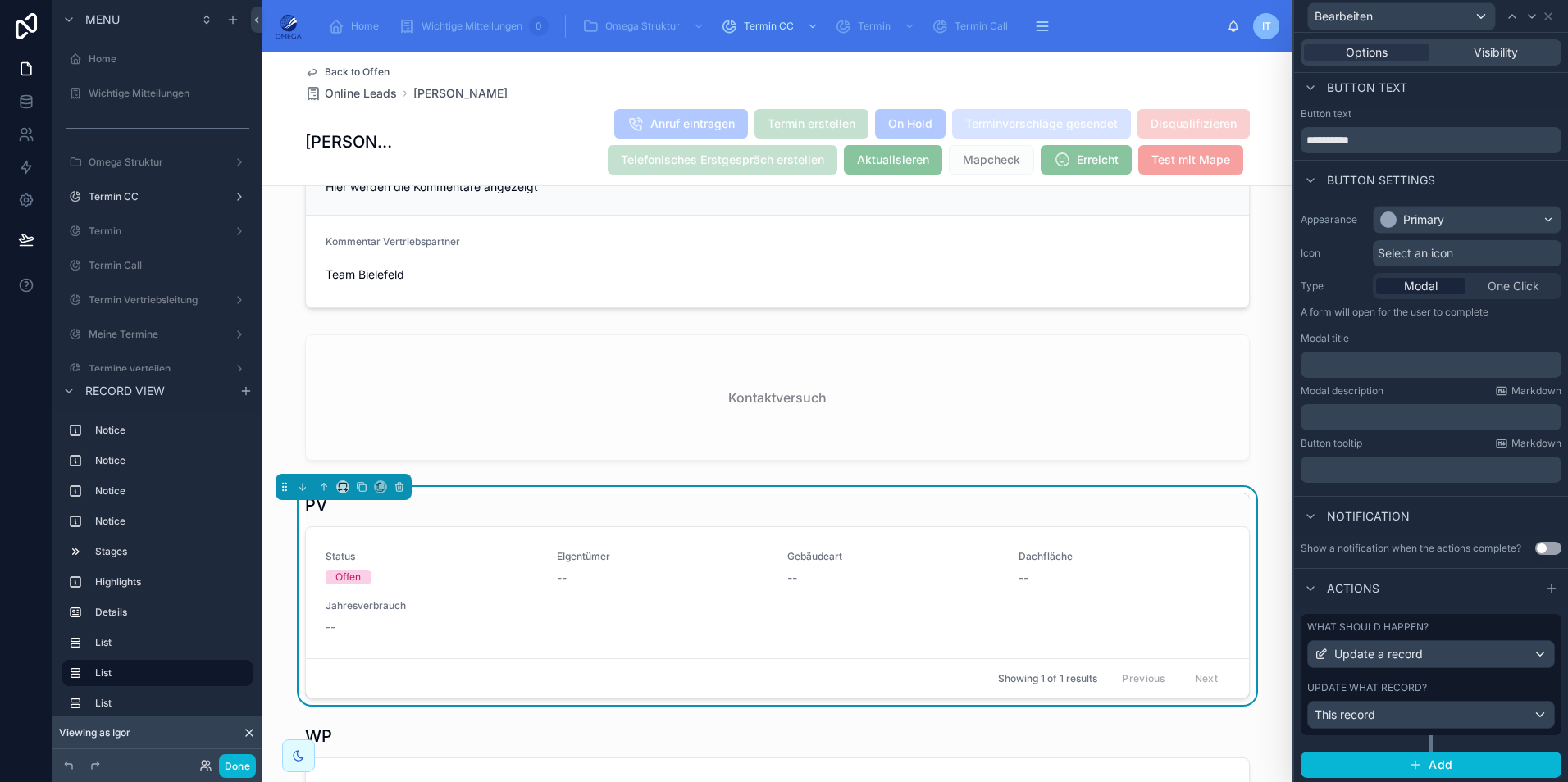
scroll to position [7, 0]
click at [1417, 708] on div "This record" at bounding box center [1431, 712] width 246 height 26
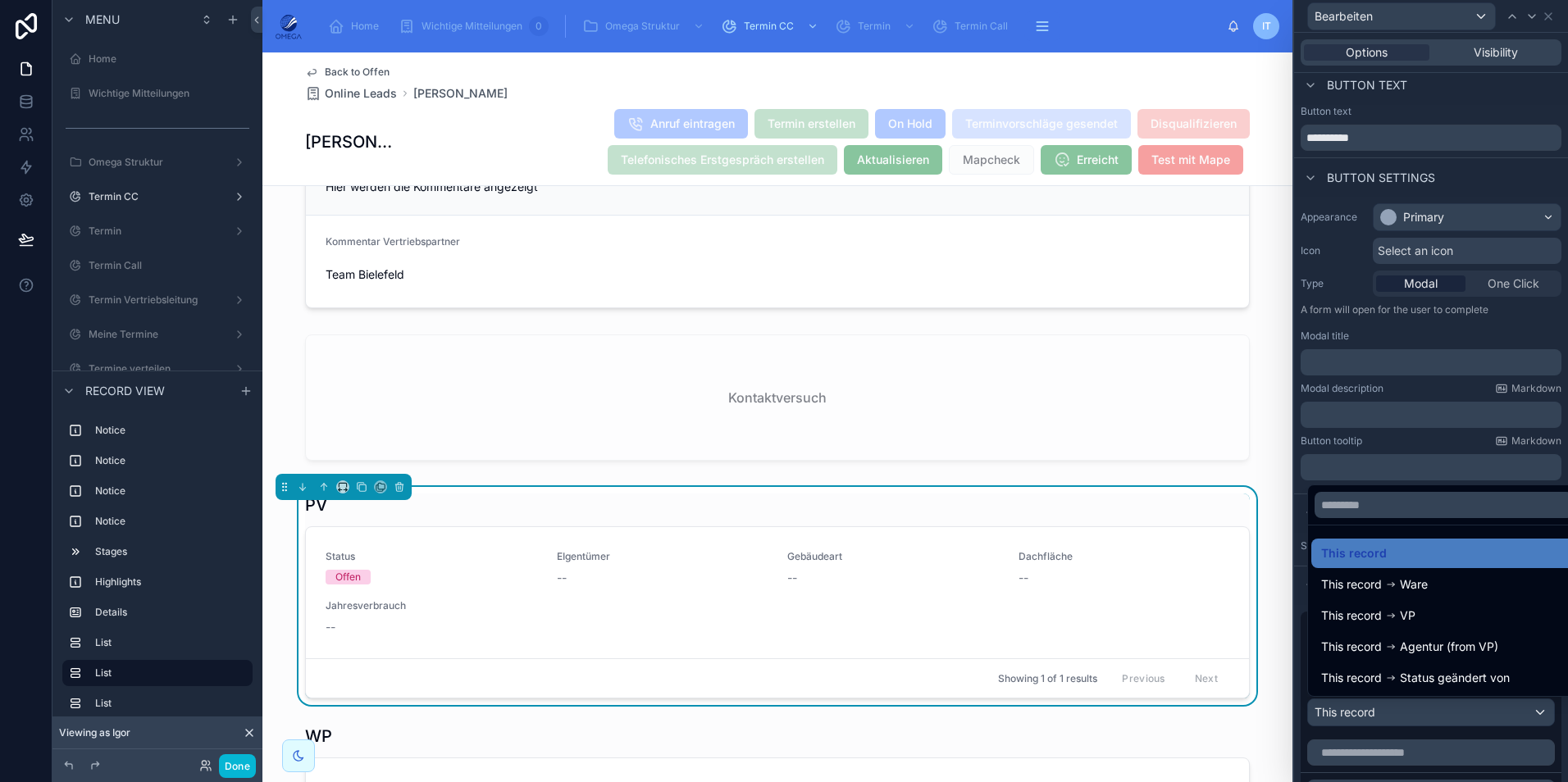
click at [1488, 338] on div at bounding box center [1431, 391] width 274 height 782
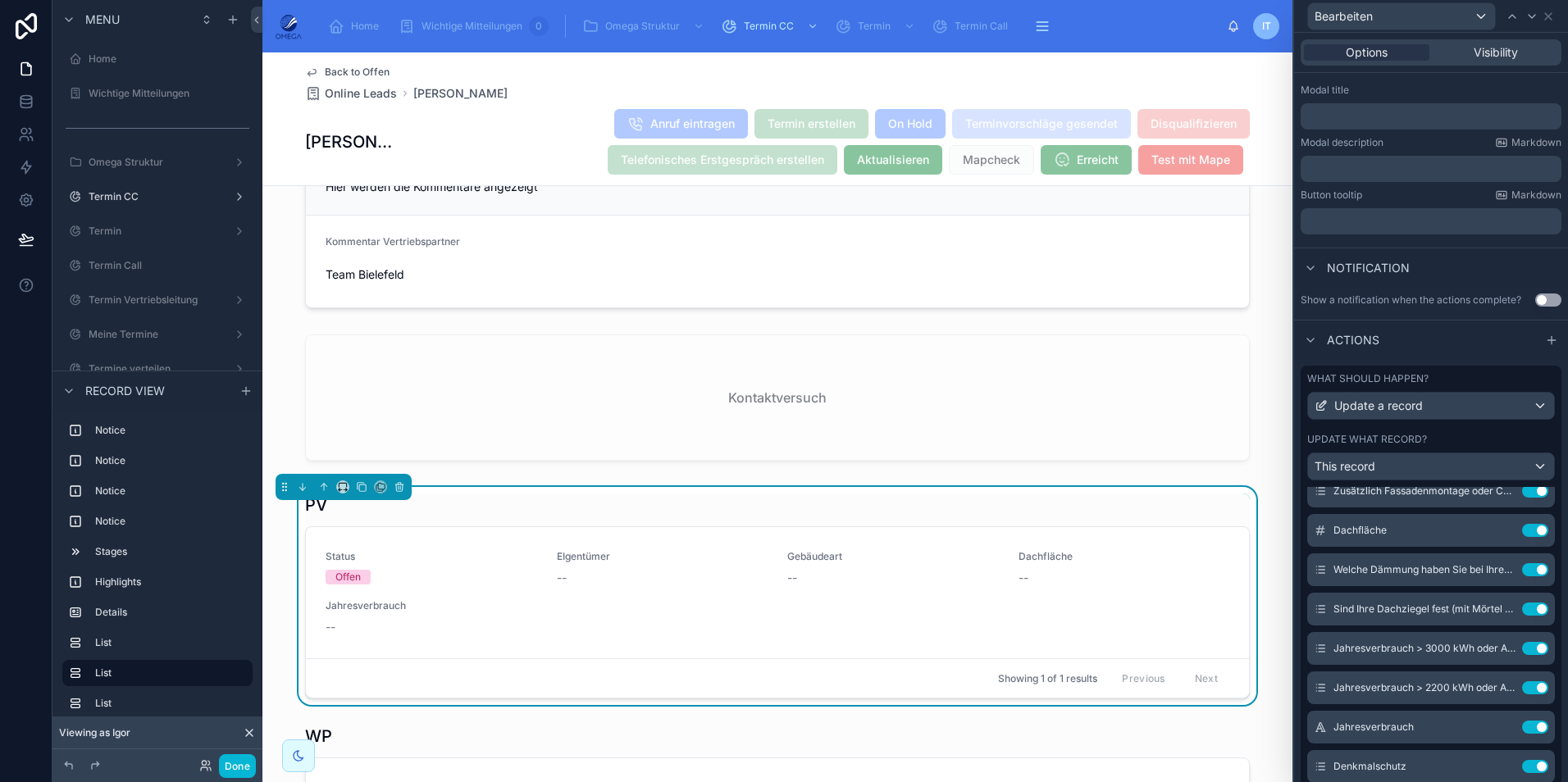
scroll to position [328, 0]
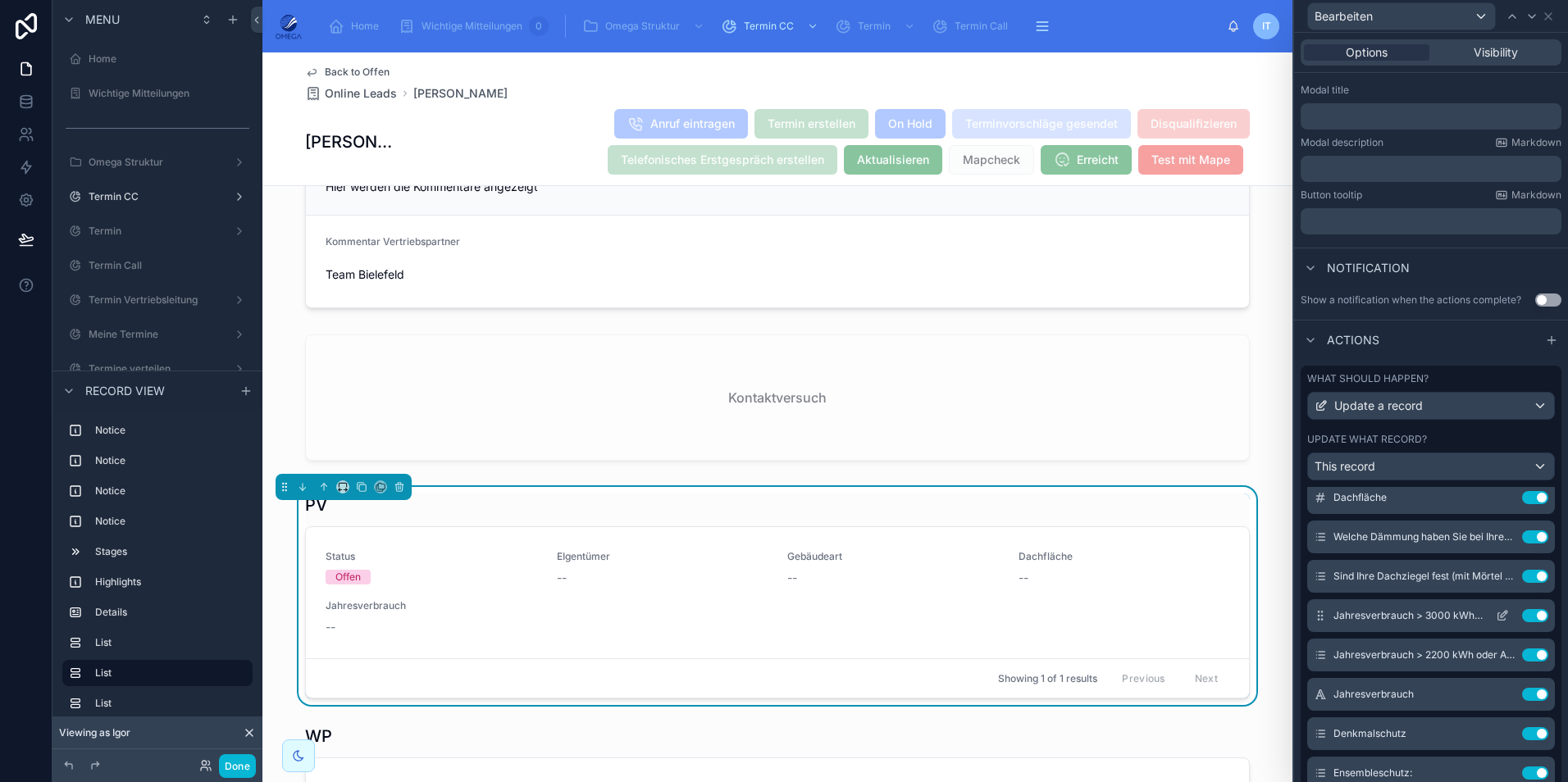
click at [1496, 614] on icon at bounding box center [1502, 616] width 13 height 13
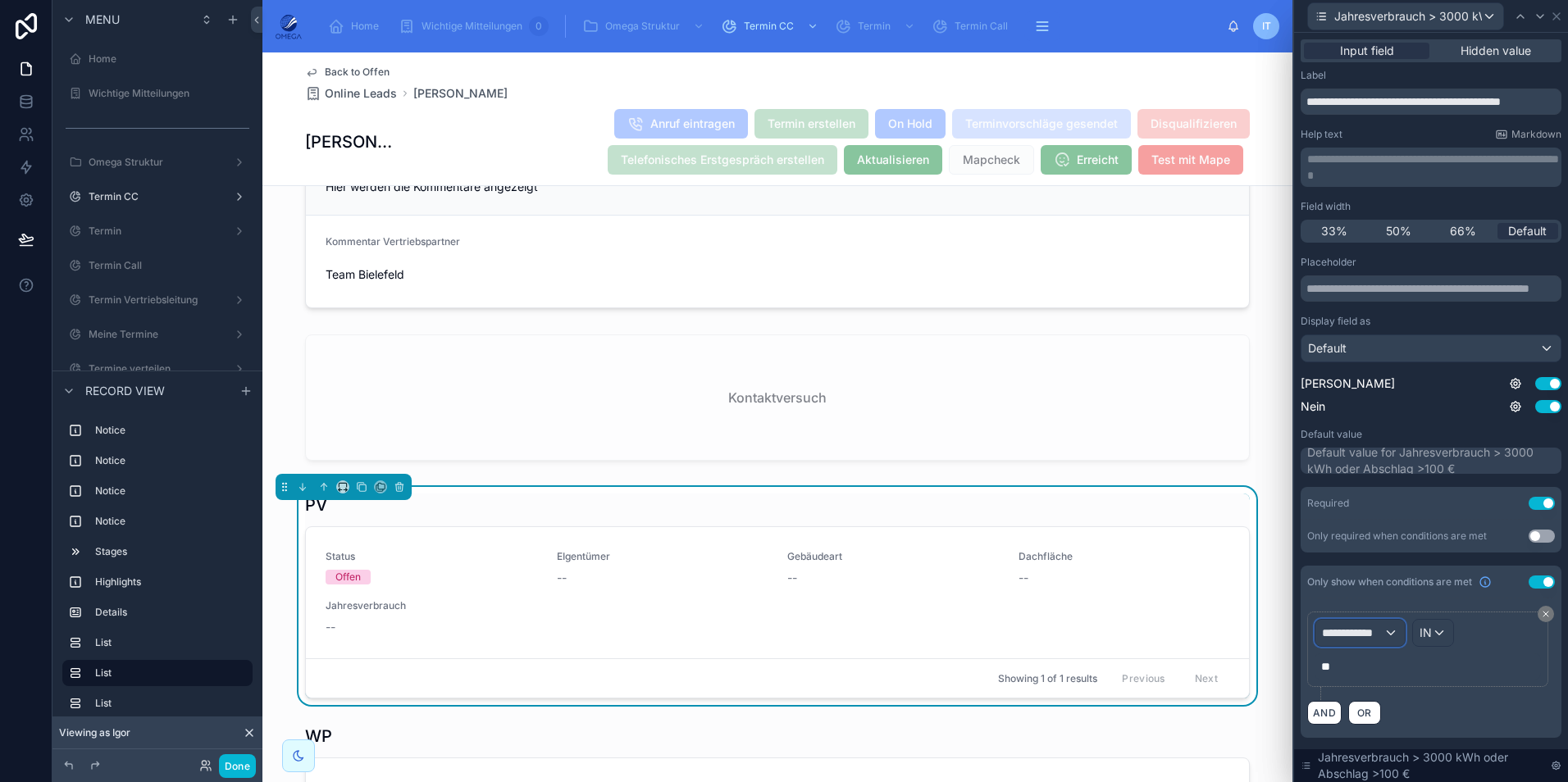
click at [1388, 633] on div "**********" at bounding box center [1360, 633] width 89 height 26
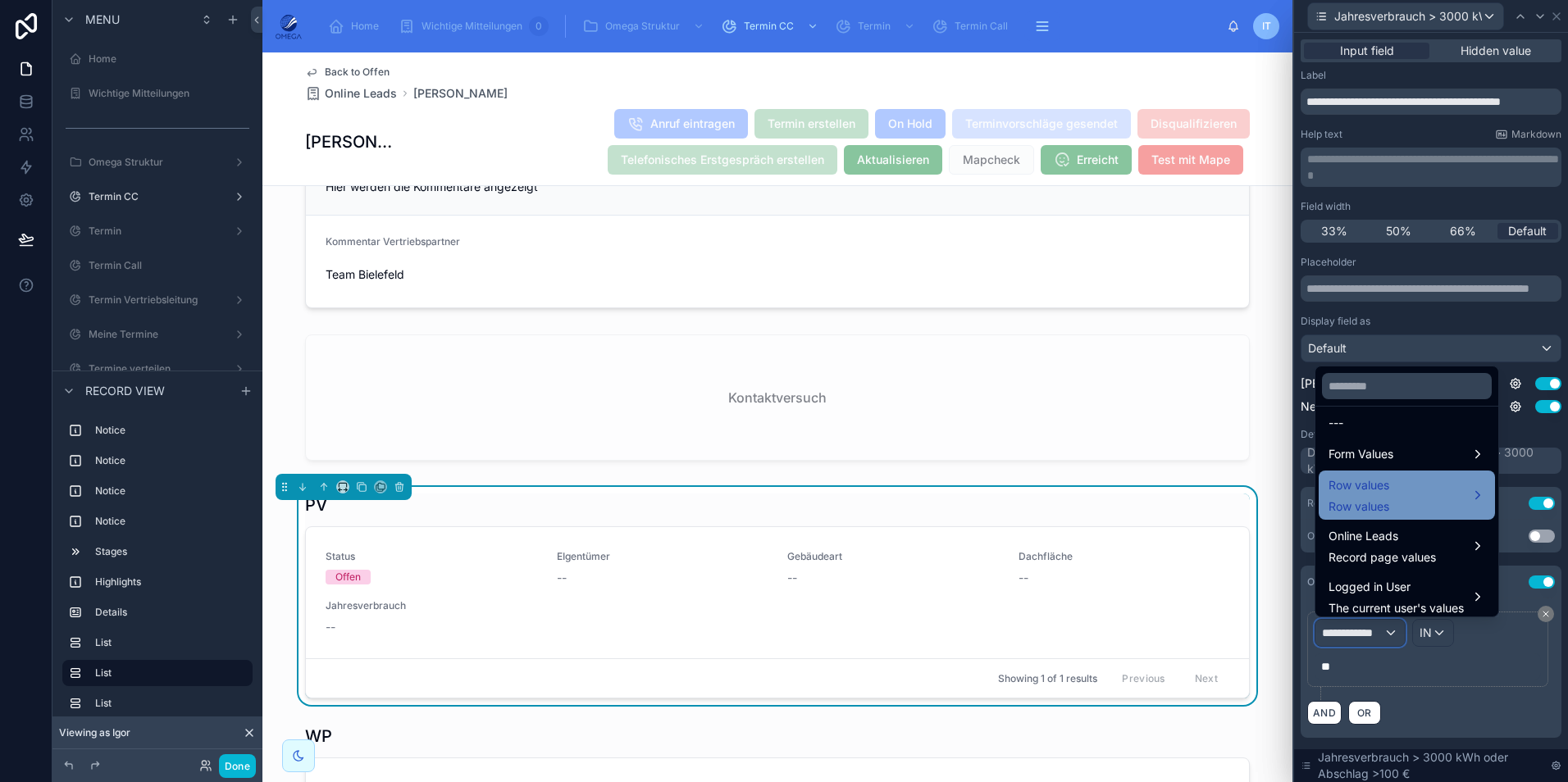
scroll to position [20, 0]
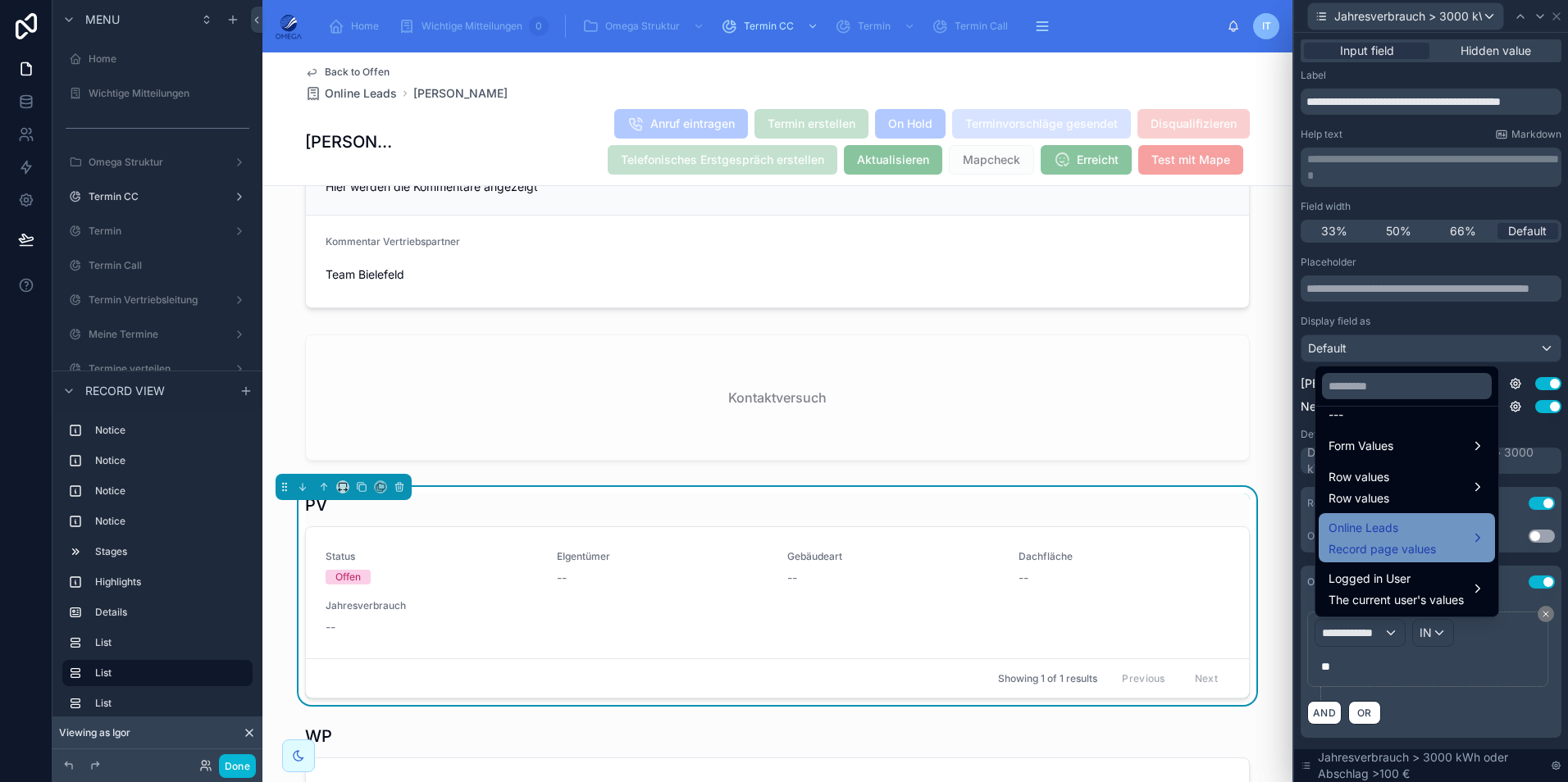
click at [1435, 536] on span "Online Leads" at bounding box center [1382, 528] width 107 height 20
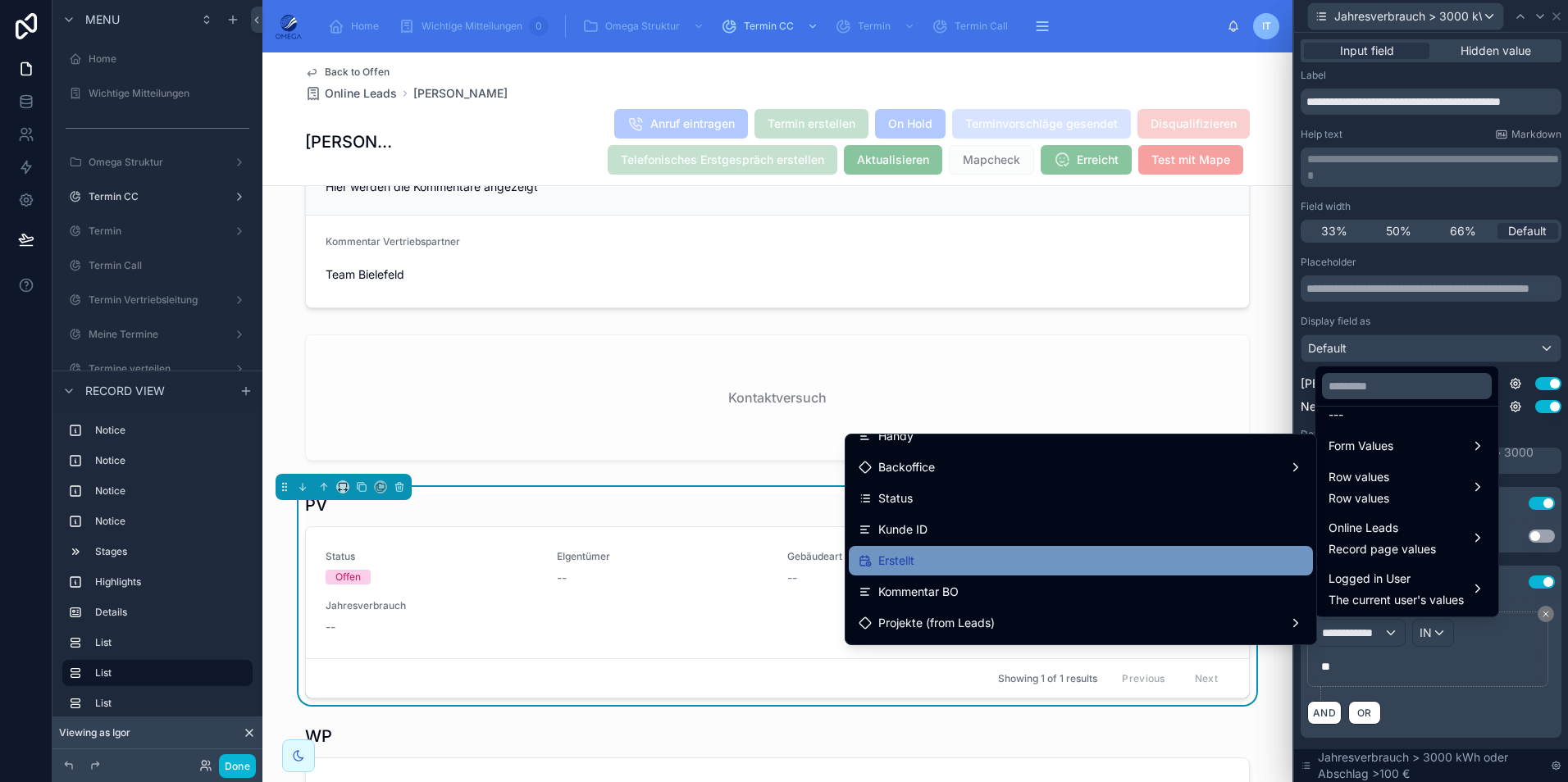
scroll to position [410, 0]
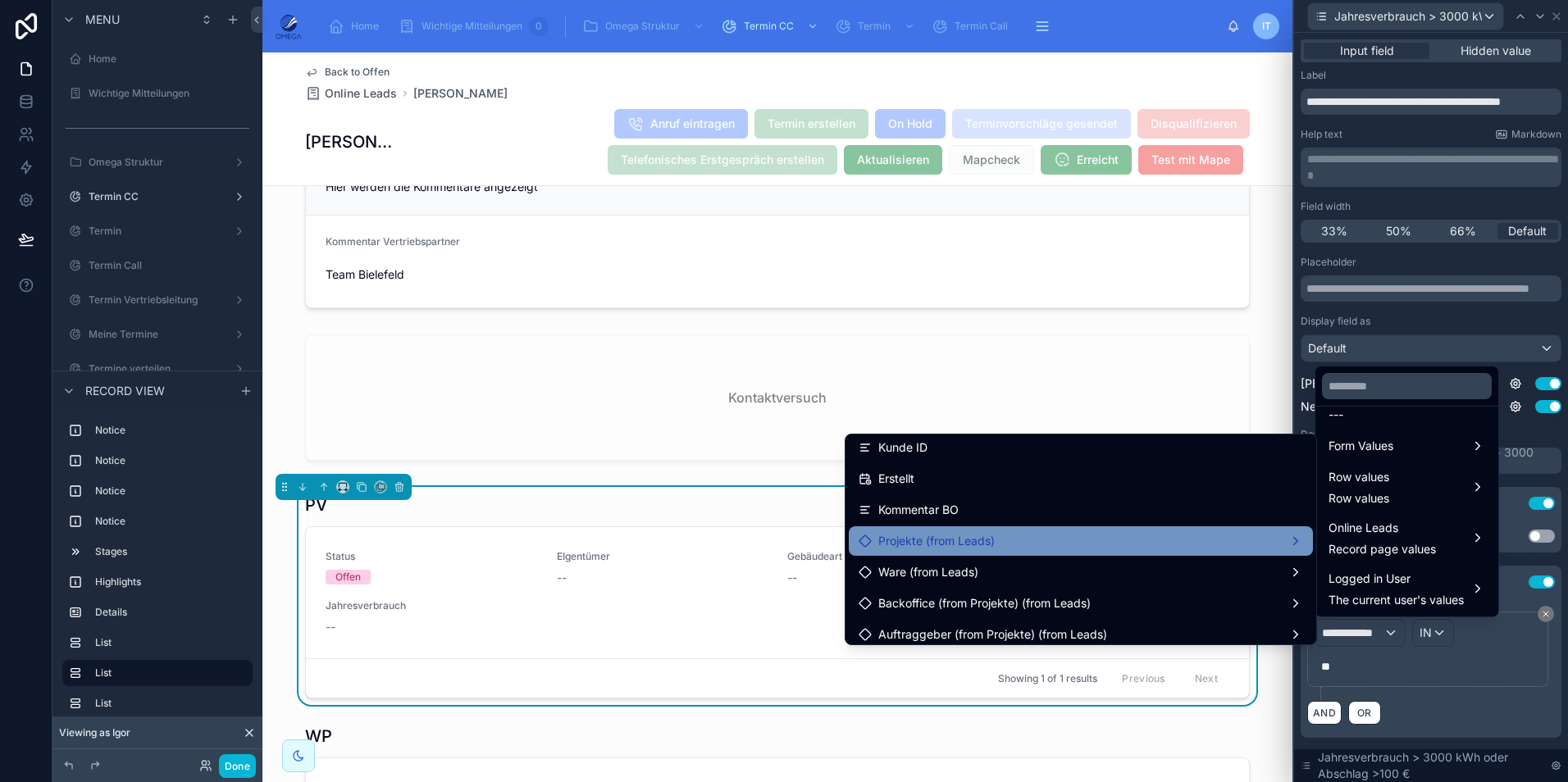
click at [1037, 548] on div "Projekte (from Leads)" at bounding box center [1081, 541] width 444 height 20
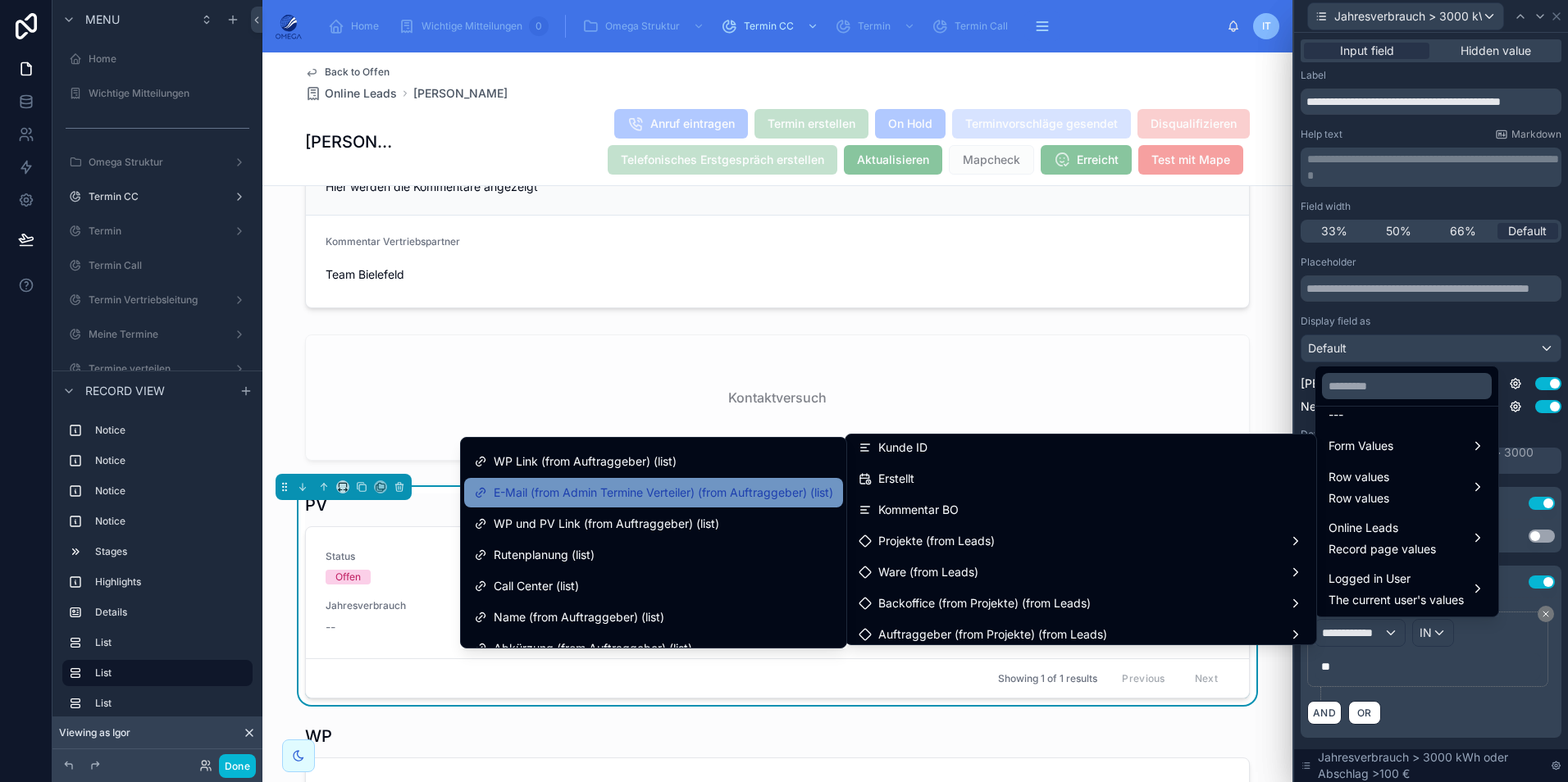
scroll to position [246, 0]
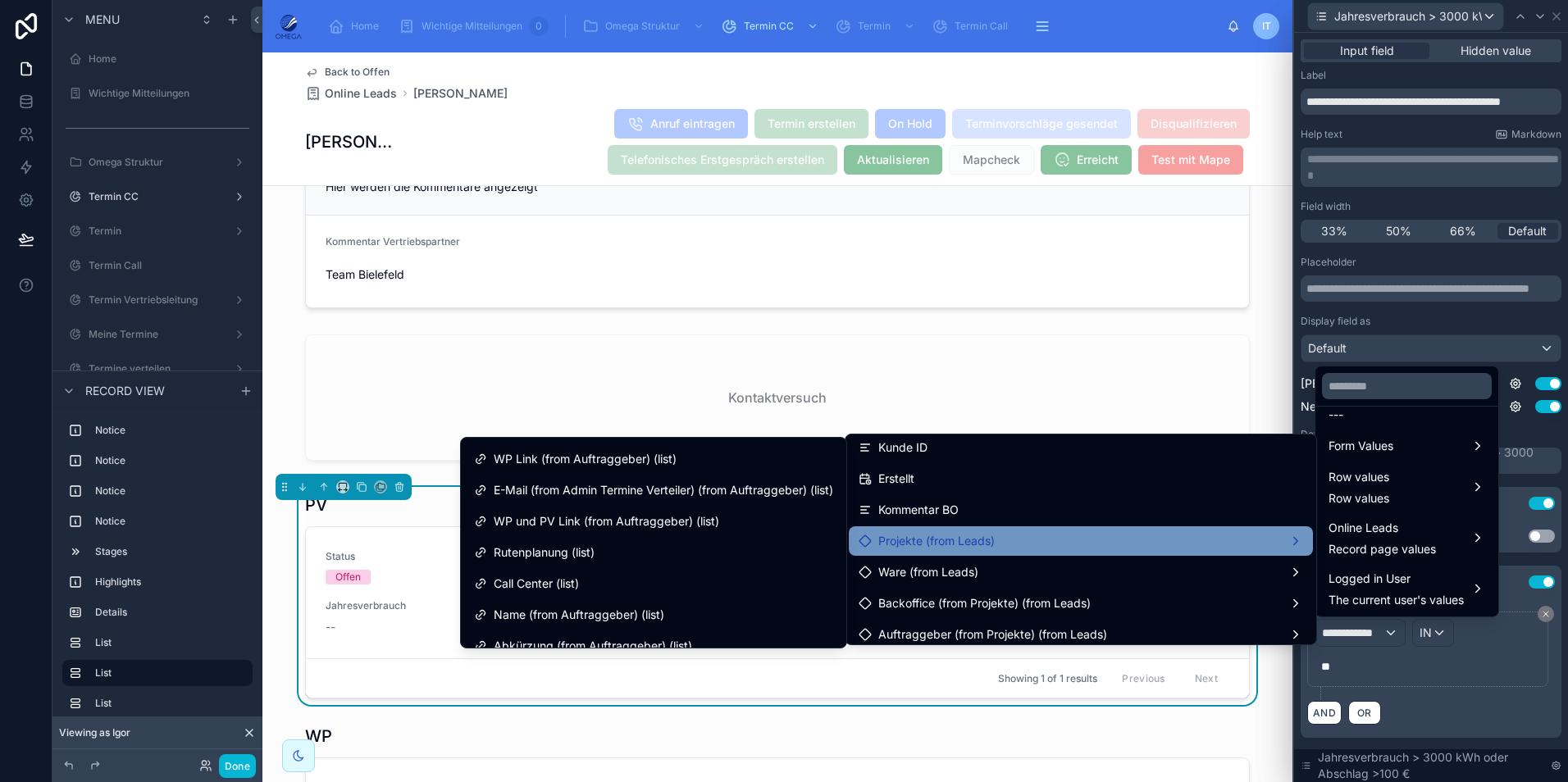
click at [984, 545] on span "Projekte (from Leads)" at bounding box center [937, 541] width 116 height 20
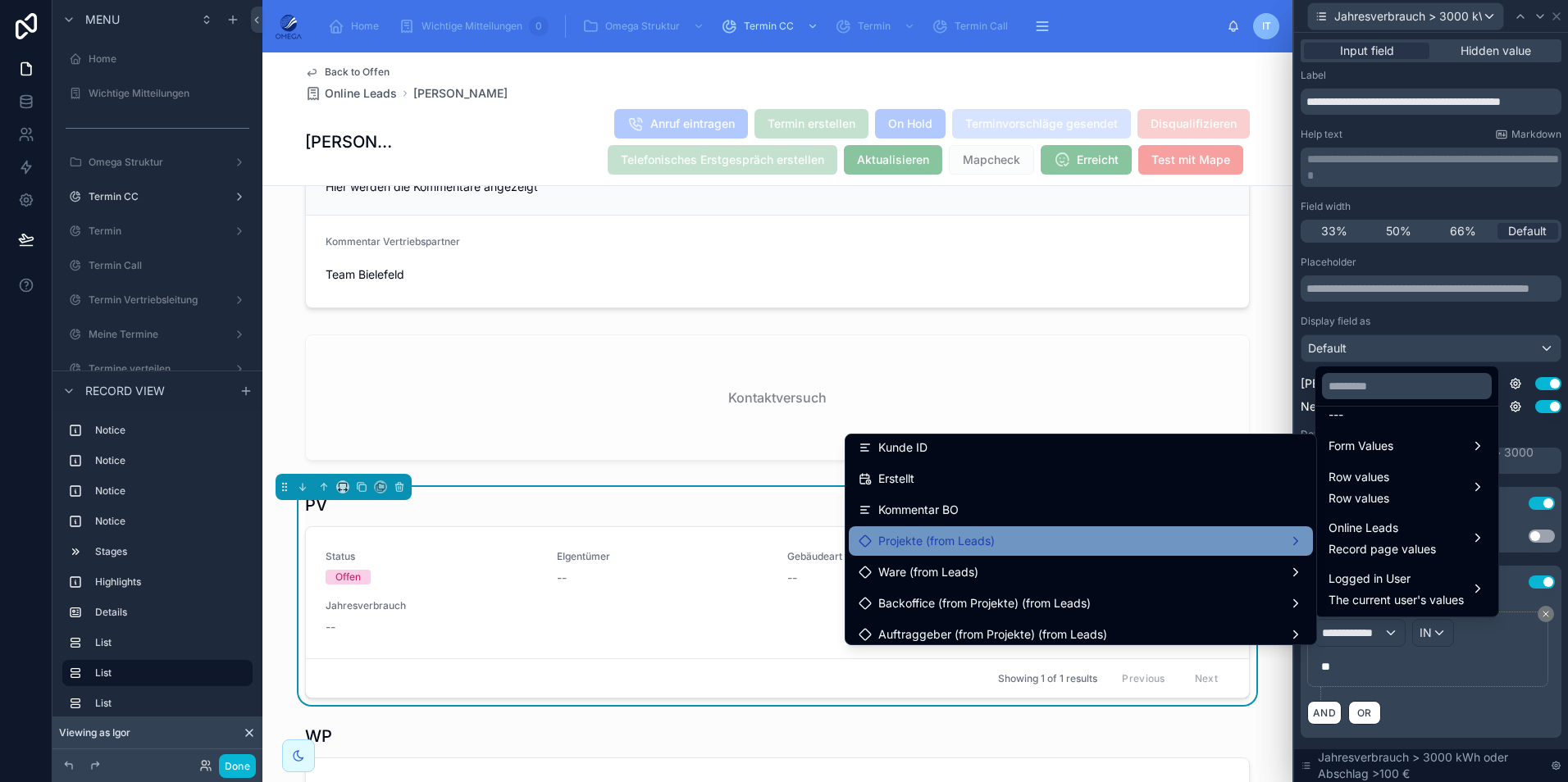
click at [964, 547] on span "Projekte (from Leads)" at bounding box center [937, 541] width 116 height 20
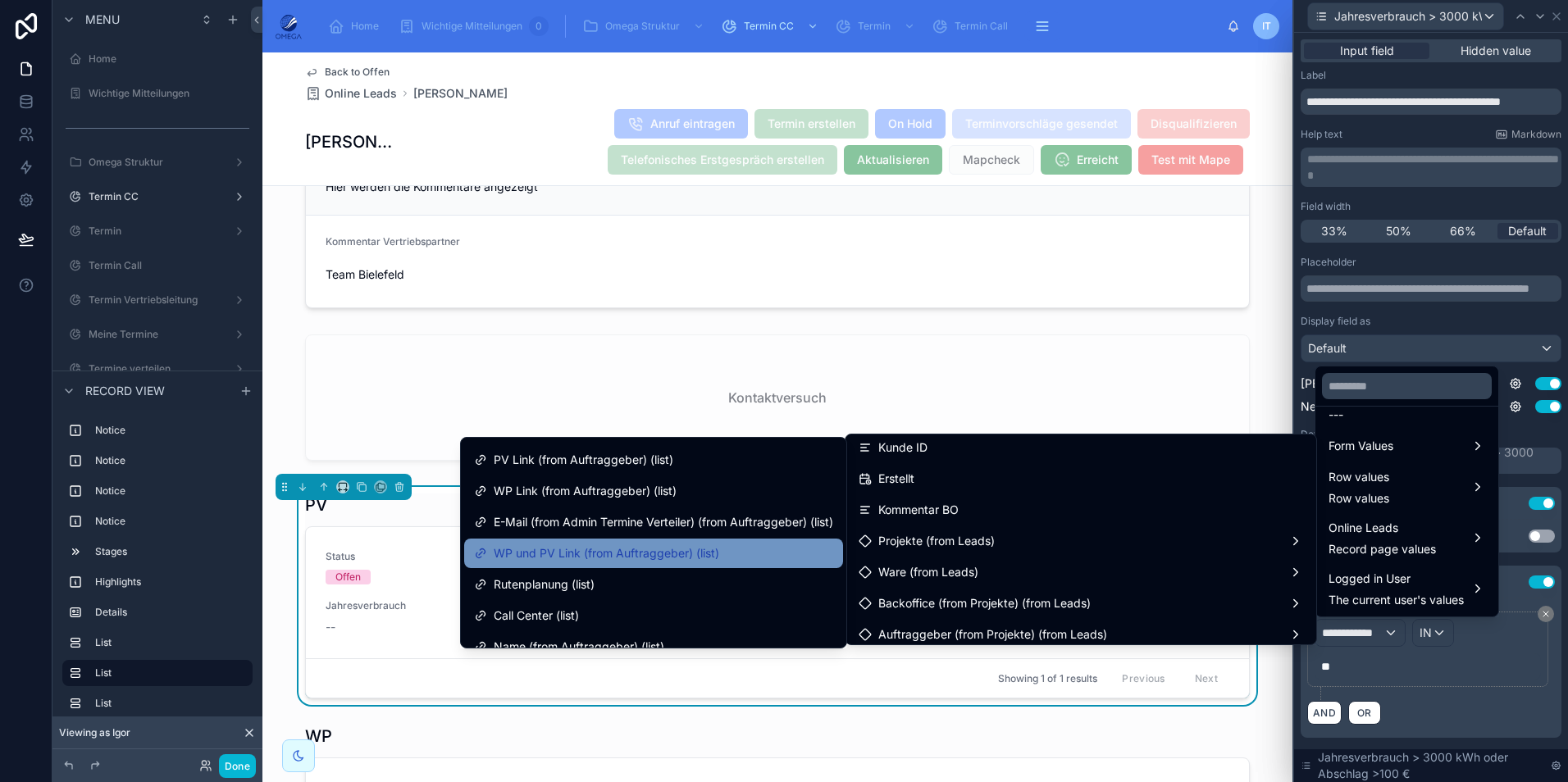
scroll to position [254, 0]
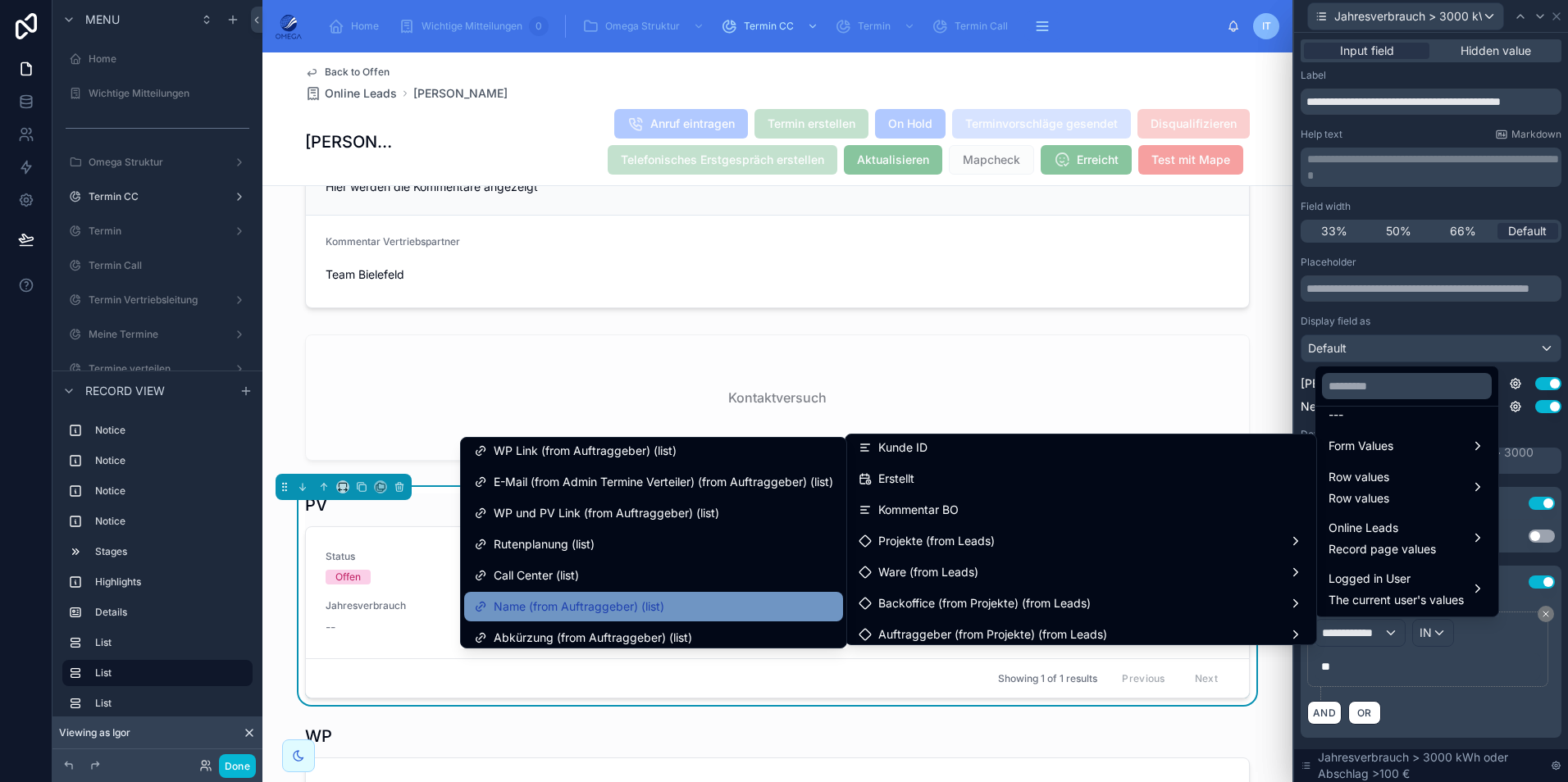
click at [609, 602] on span "Name (from Auftraggeber) (list)" at bounding box center [579, 607] width 171 height 20
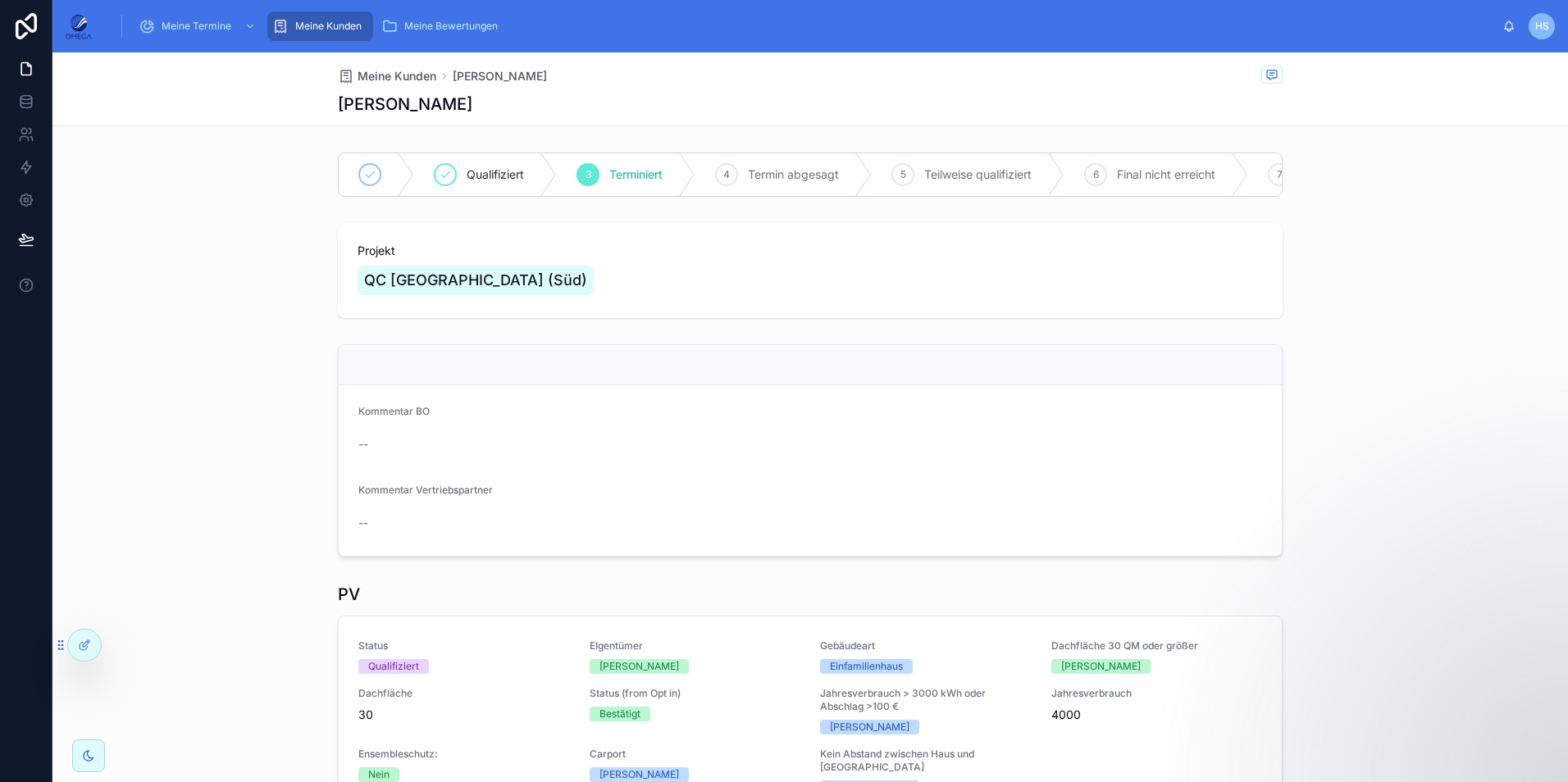
scroll to position [1139, 0]
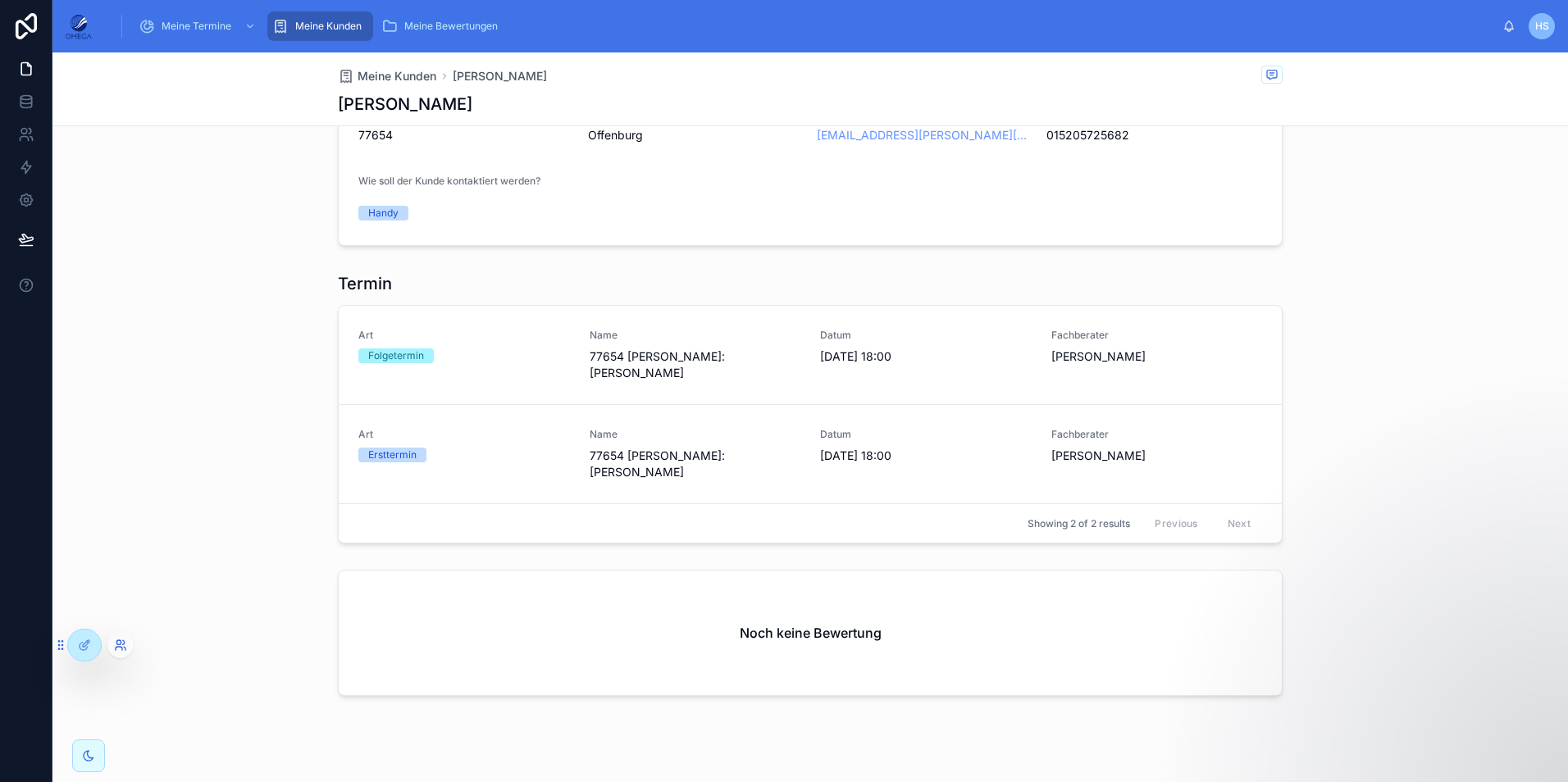
click at [122, 645] on icon at bounding box center [121, 645] width 13 height 13
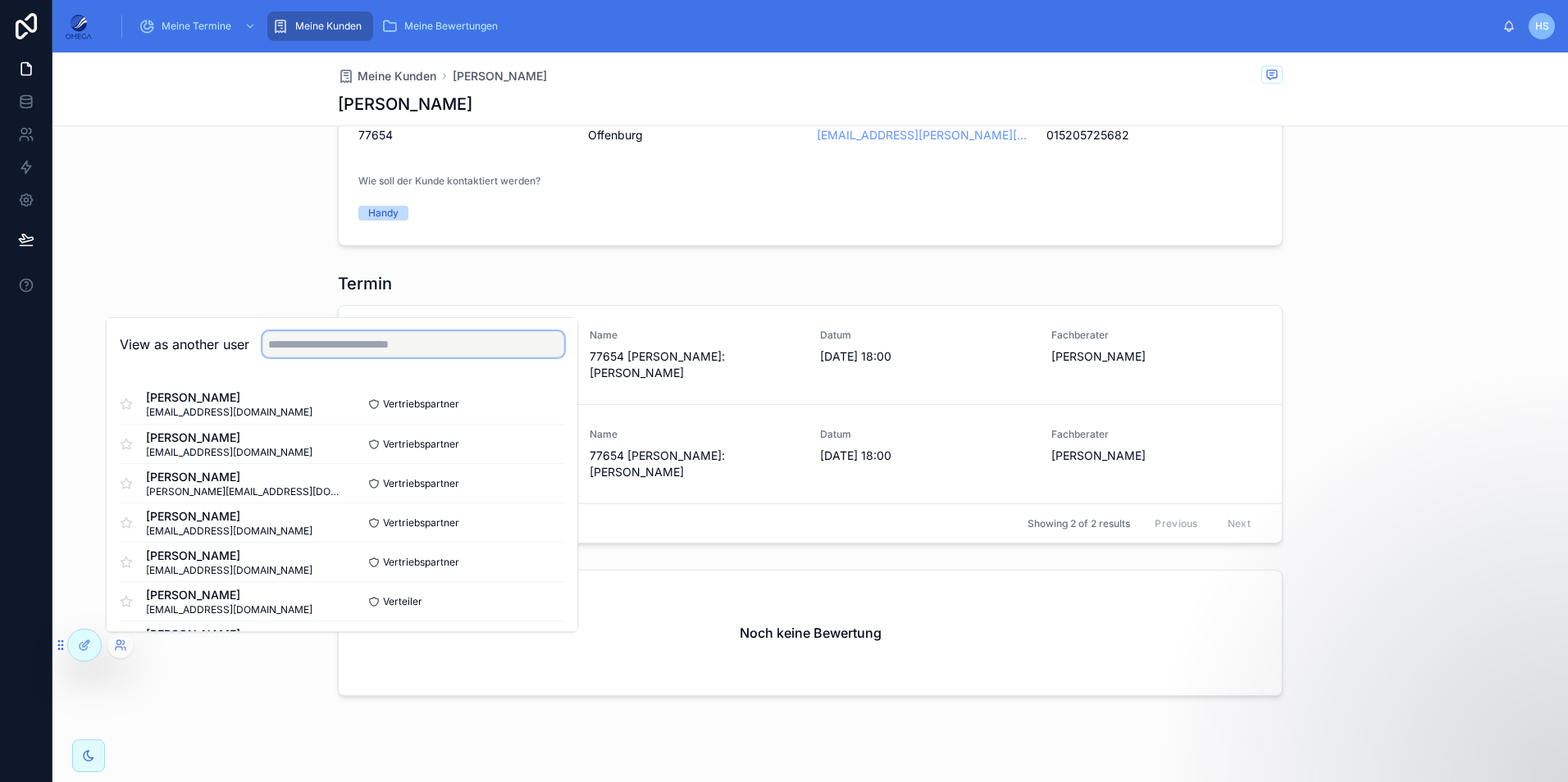
click at [306, 337] on input "text" at bounding box center [413, 344] width 302 height 26
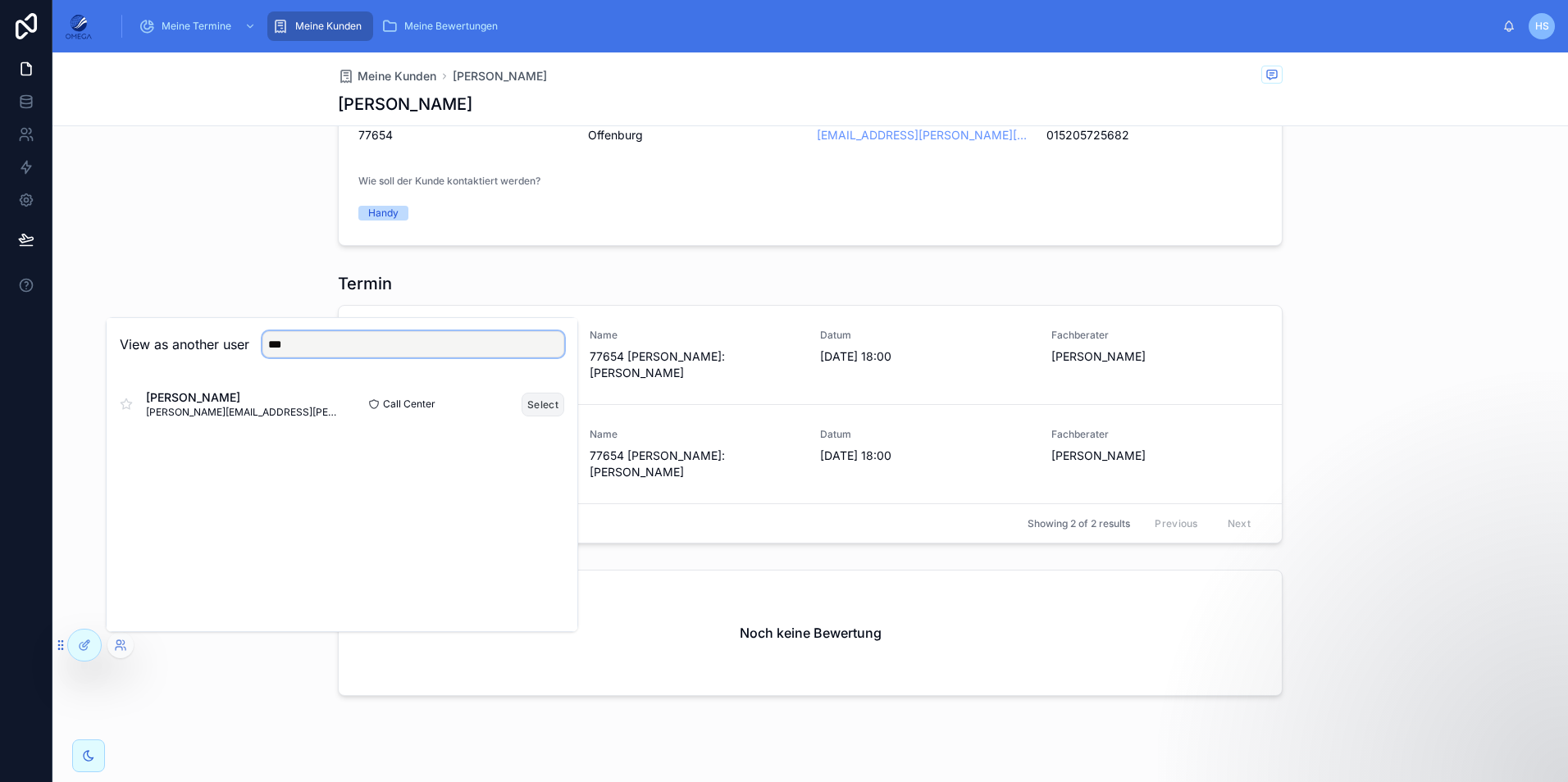
type input "***"
click at [556, 402] on button "Select" at bounding box center [543, 404] width 43 height 24
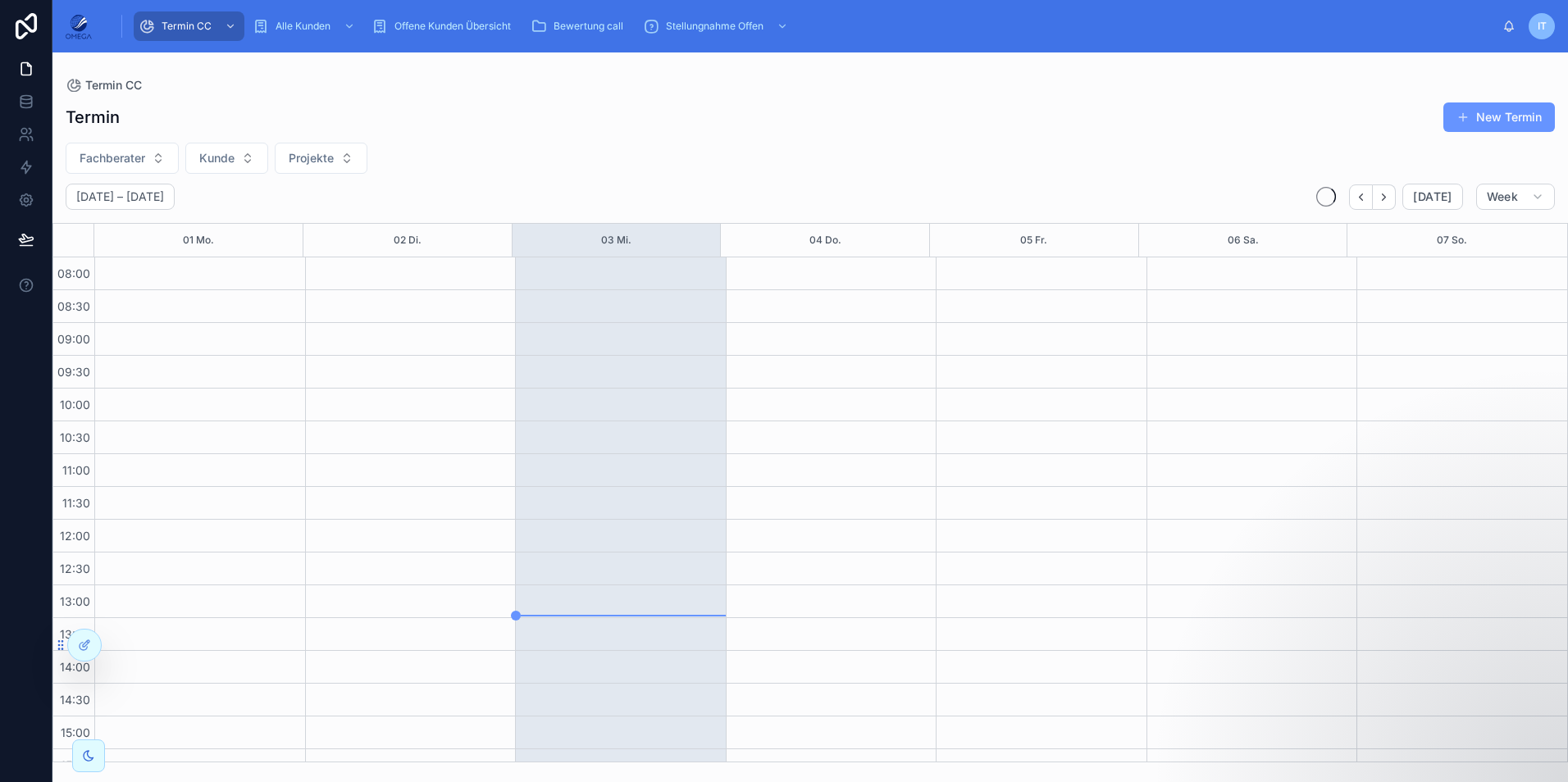
scroll to position [348, 0]
click at [763, 83] on div "Termin CC" at bounding box center [810, 85] width 1489 height 13
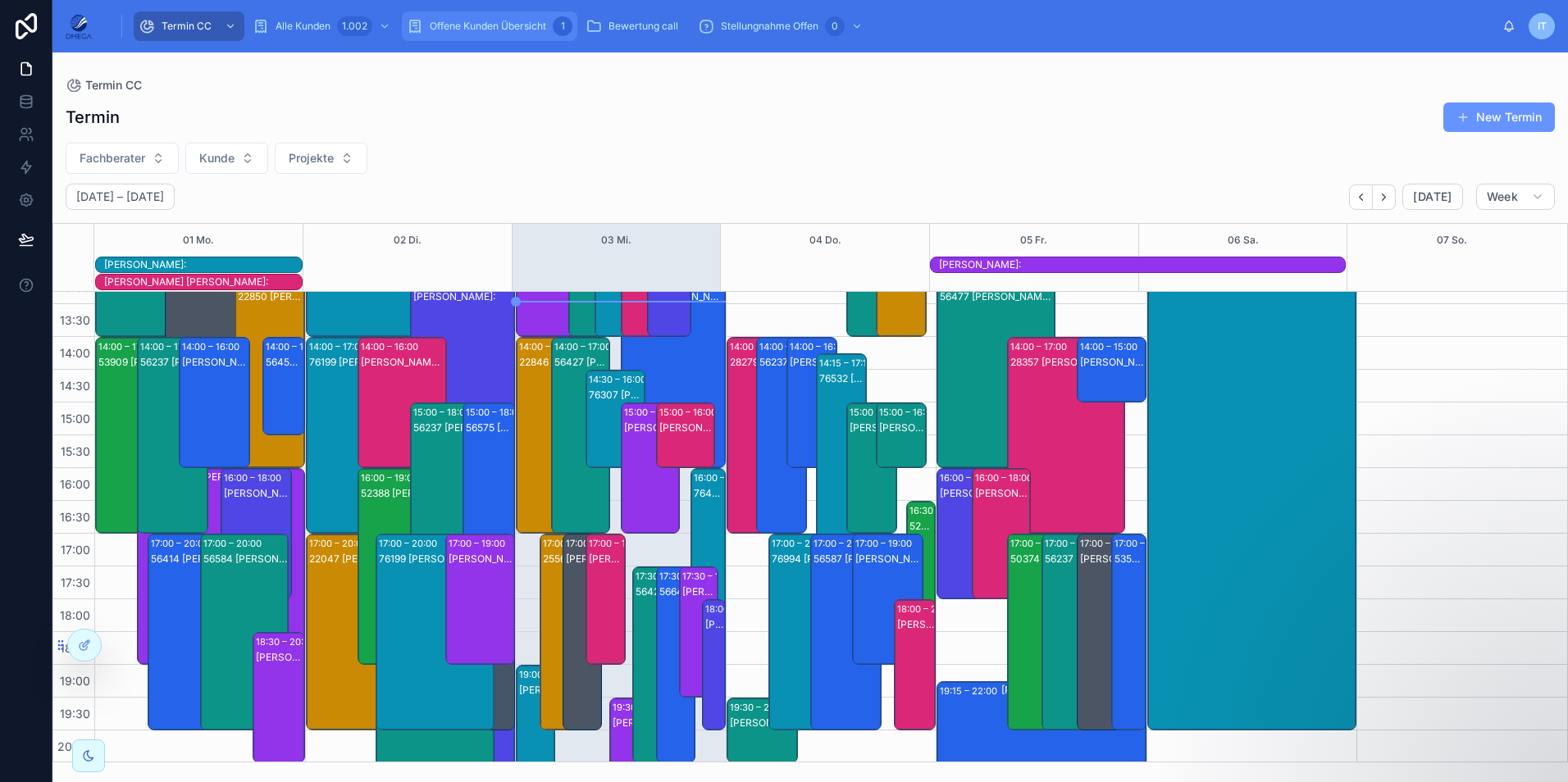
click at [511, 32] on span "Offene Kunden Übersicht" at bounding box center [488, 26] width 116 height 13
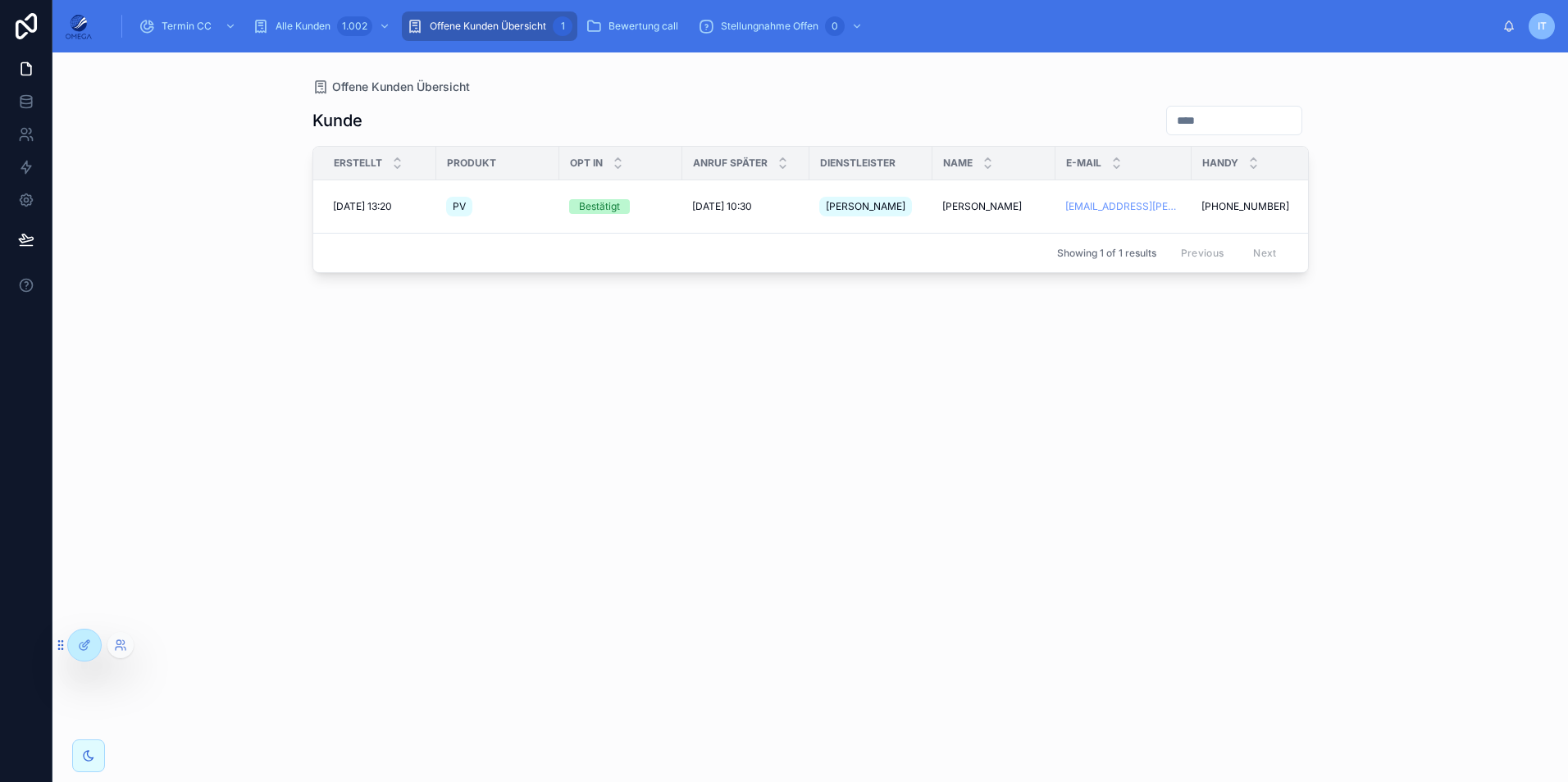
click at [112, 648] on div at bounding box center [121, 645] width 26 height 26
click at [121, 645] on icon at bounding box center [121, 645] width 13 height 13
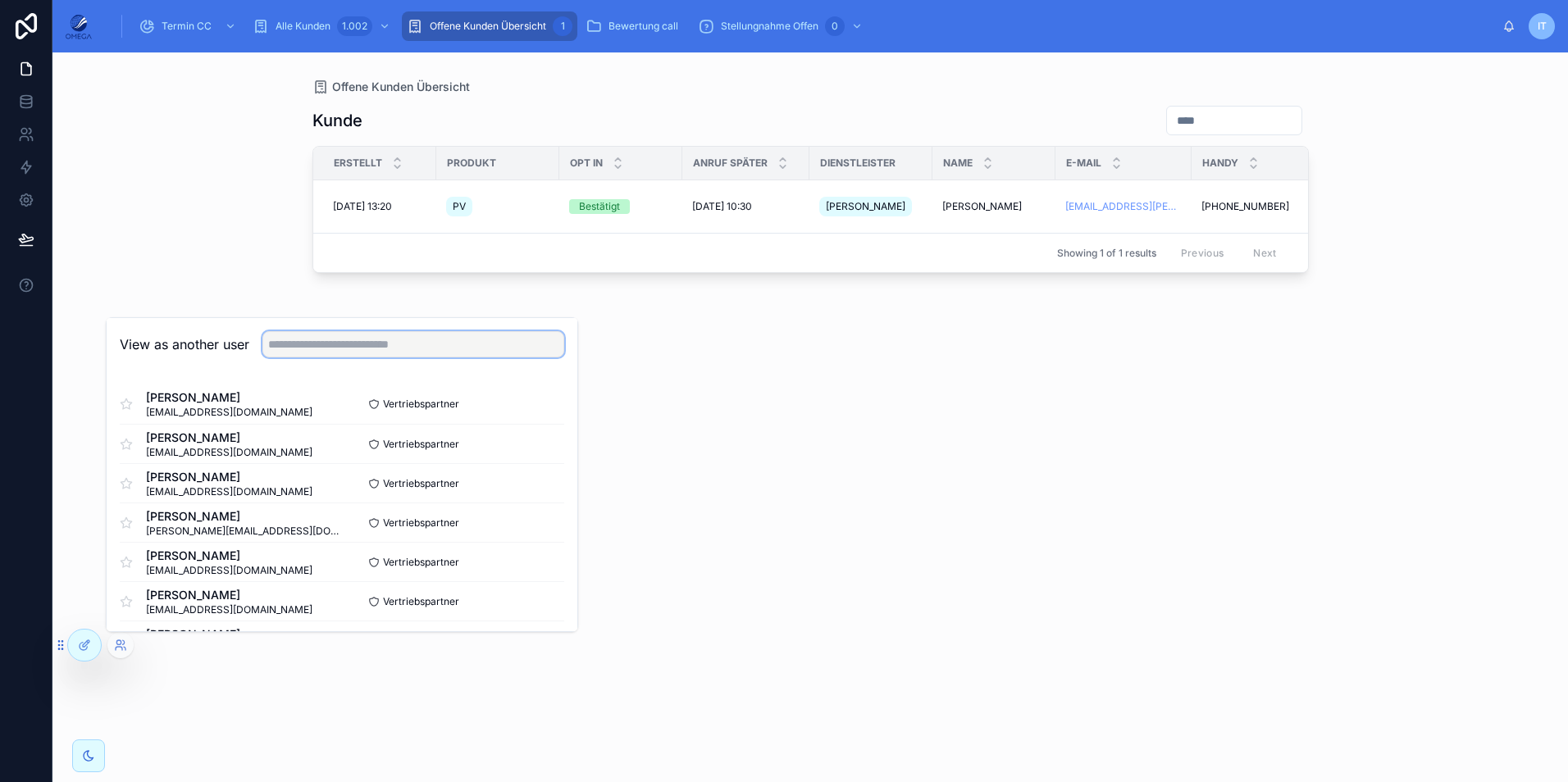
click at [324, 347] on input "text" at bounding box center [413, 344] width 302 height 26
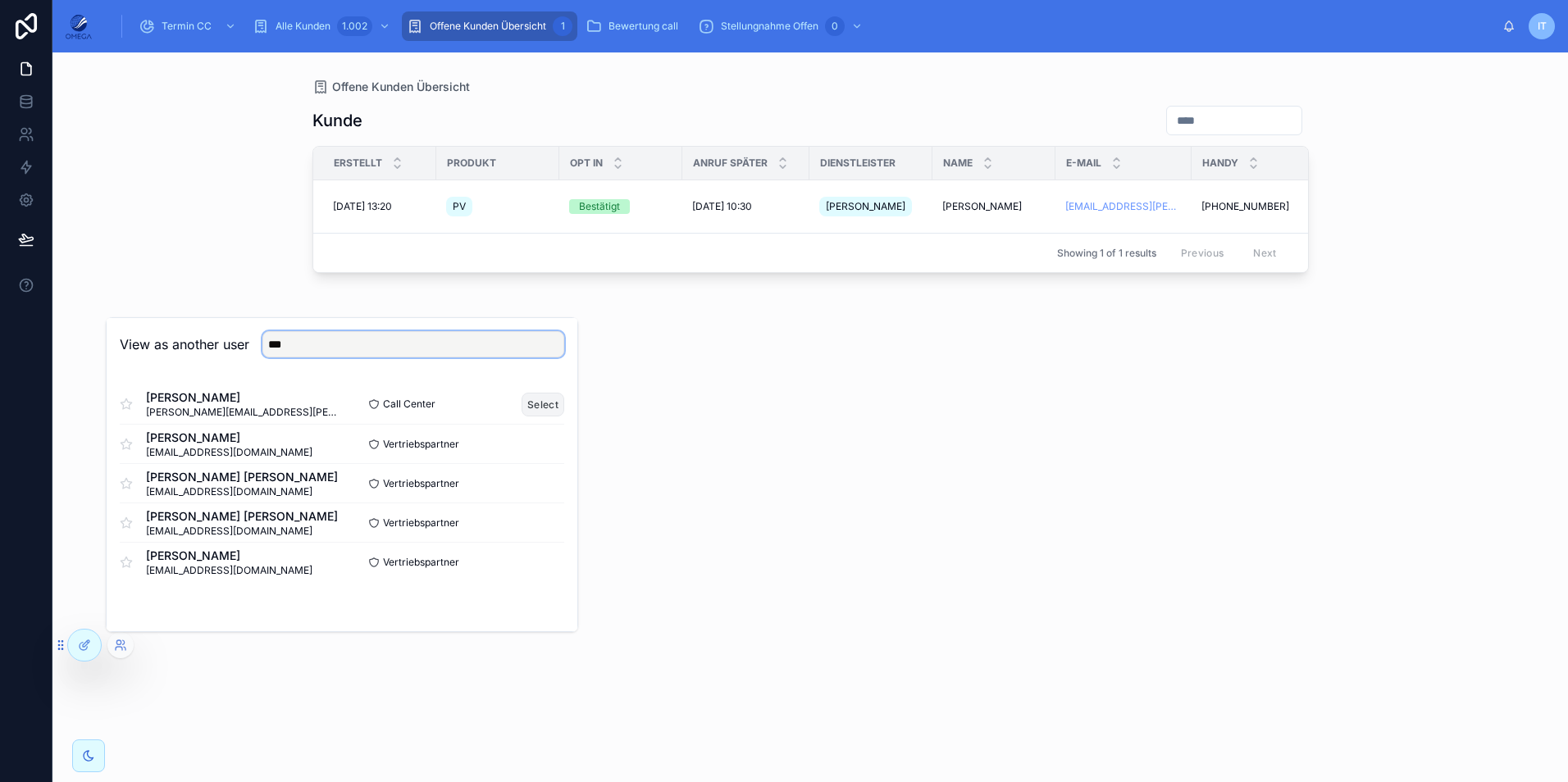
type input "***"
click at [537, 402] on button "Select" at bounding box center [543, 404] width 43 height 24
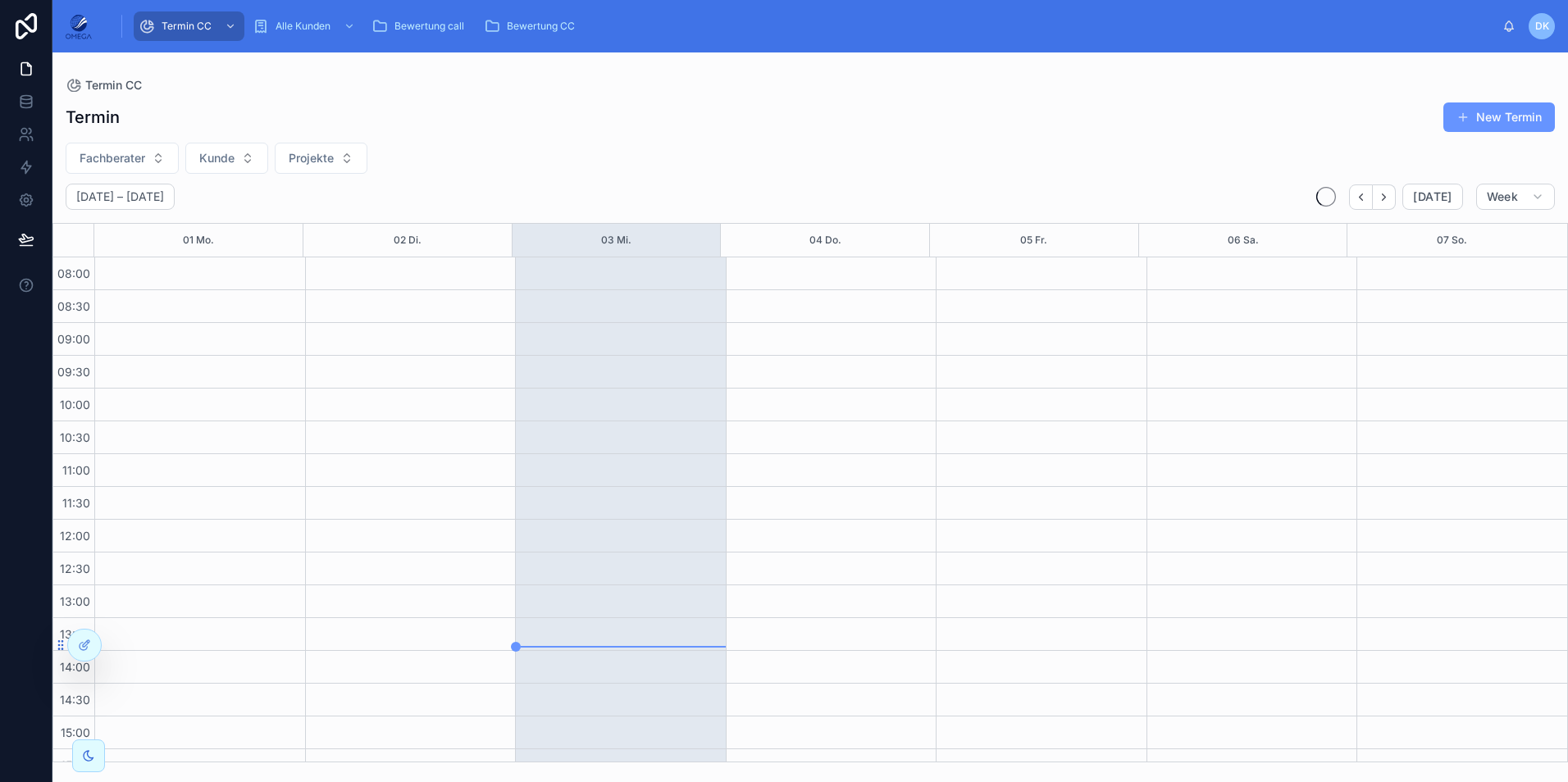
scroll to position [348, 0]
click at [331, 30] on div "Alle Kunden 3" at bounding box center [315, 26] width 125 height 26
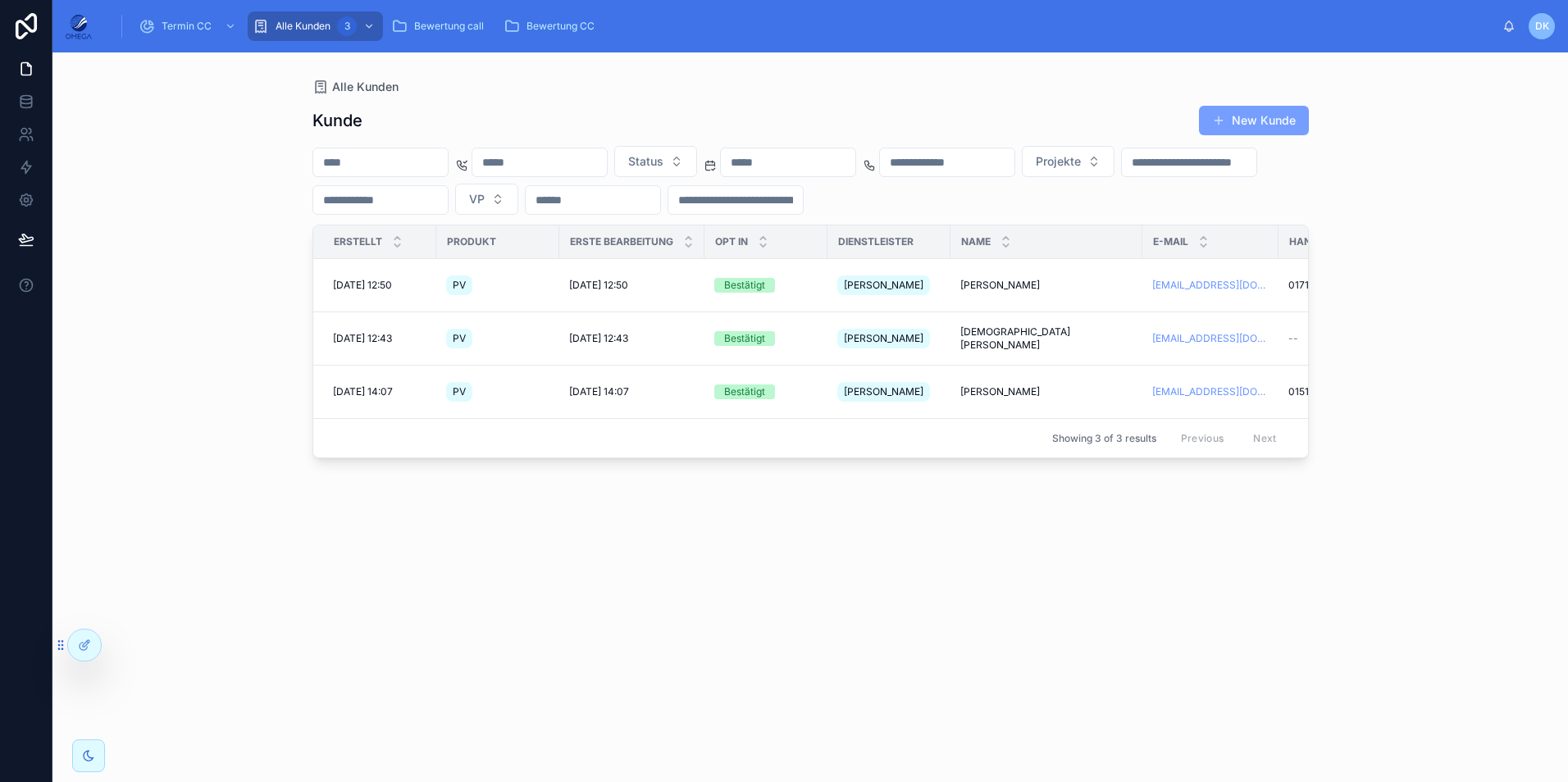
click at [1247, 120] on button "New Kunde" at bounding box center [1254, 120] width 110 height 30
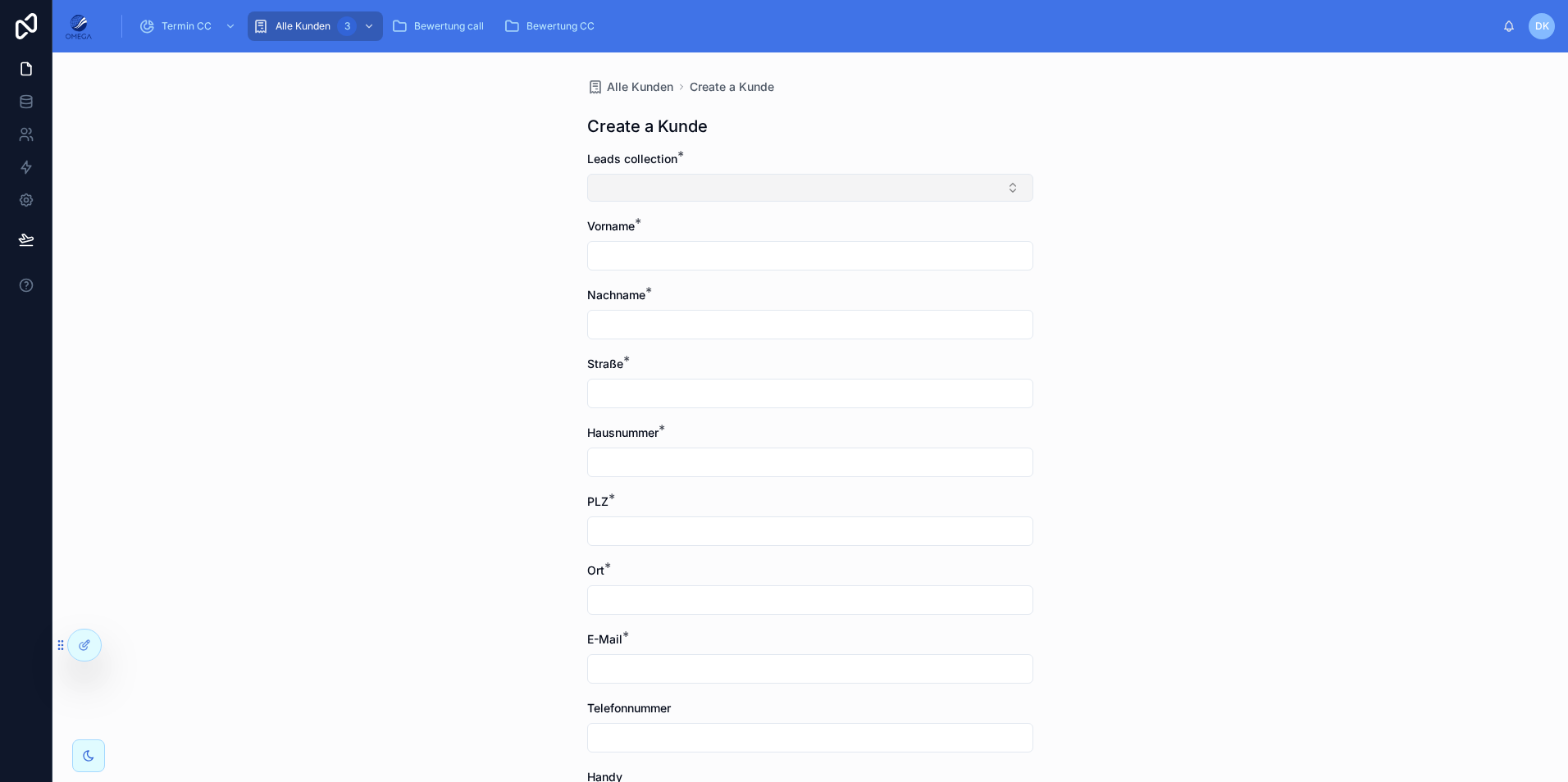
click at [811, 189] on button "Select Button" at bounding box center [810, 188] width 446 height 28
click at [713, 185] on button "Select Button" at bounding box center [810, 188] width 446 height 28
click at [683, 250] on button "New" at bounding box center [805, 252] width 431 height 16
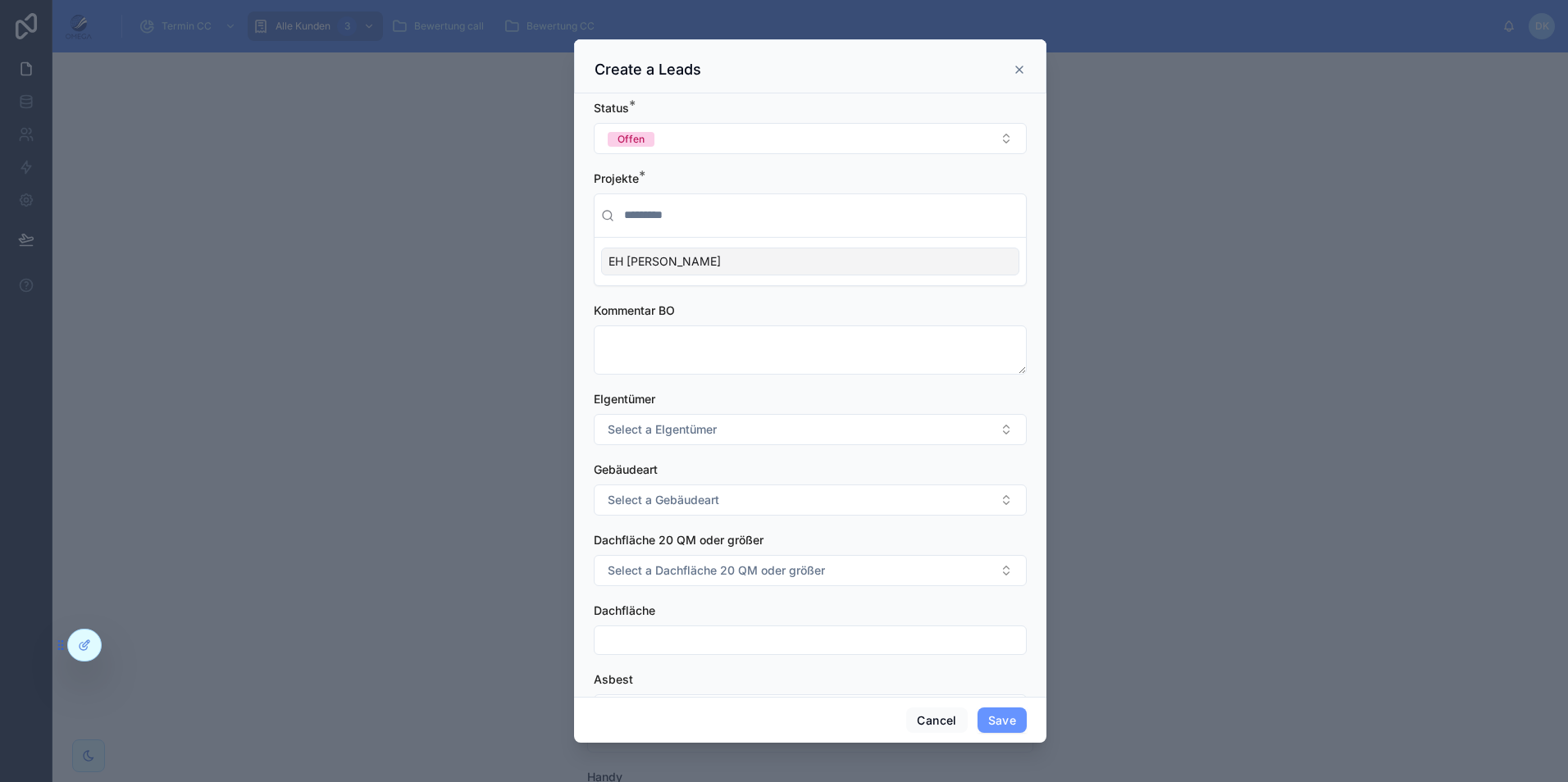
click at [669, 257] on span "EH David Krutsch" at bounding box center [664, 261] width 112 height 16
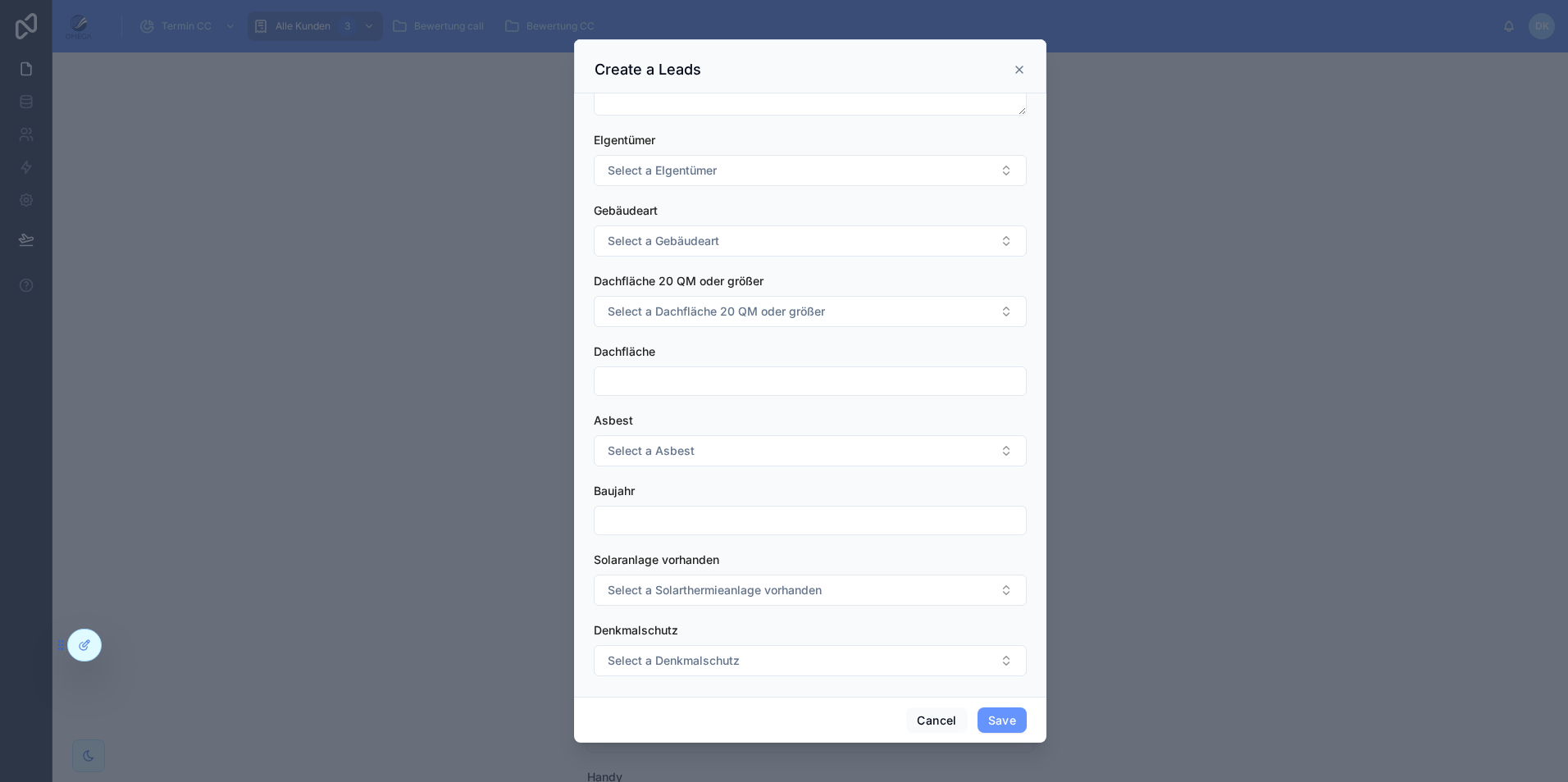
scroll to position [302, 0]
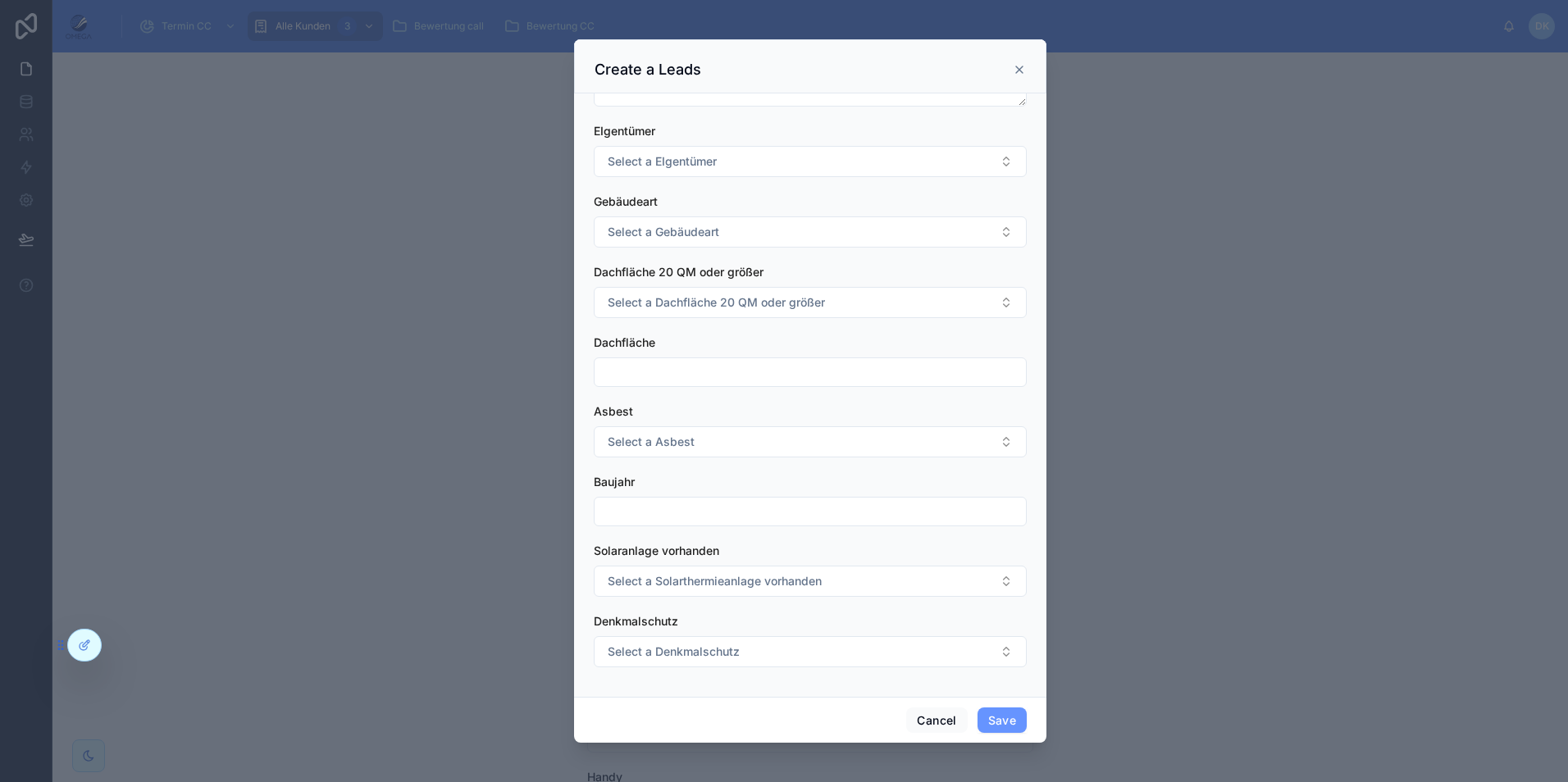
click at [1018, 67] on icon at bounding box center [1019, 70] width 7 height 7
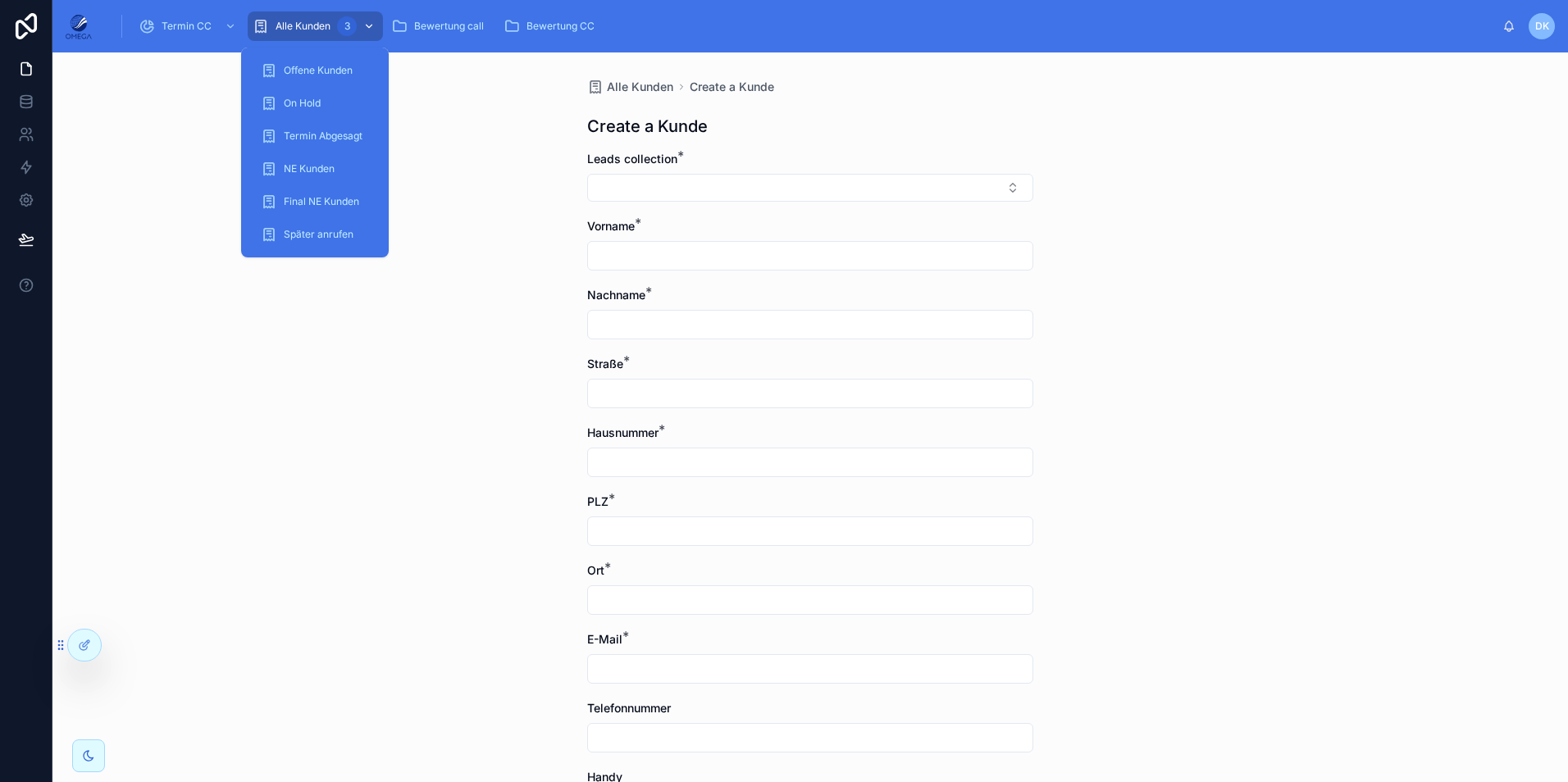
click at [337, 27] on div "3" at bounding box center [358, 26] width 41 height 26
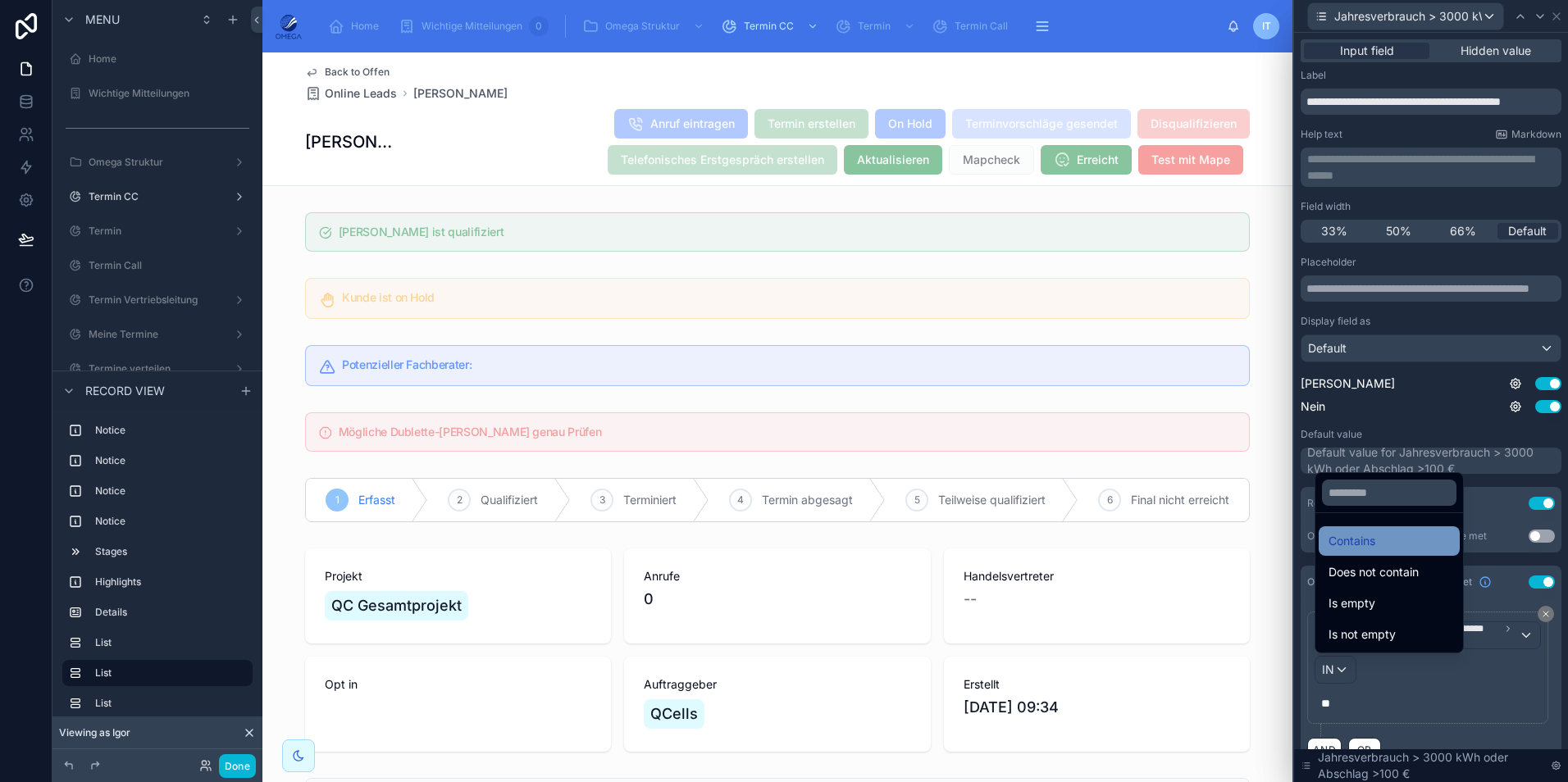
scroll to position [574, 0]
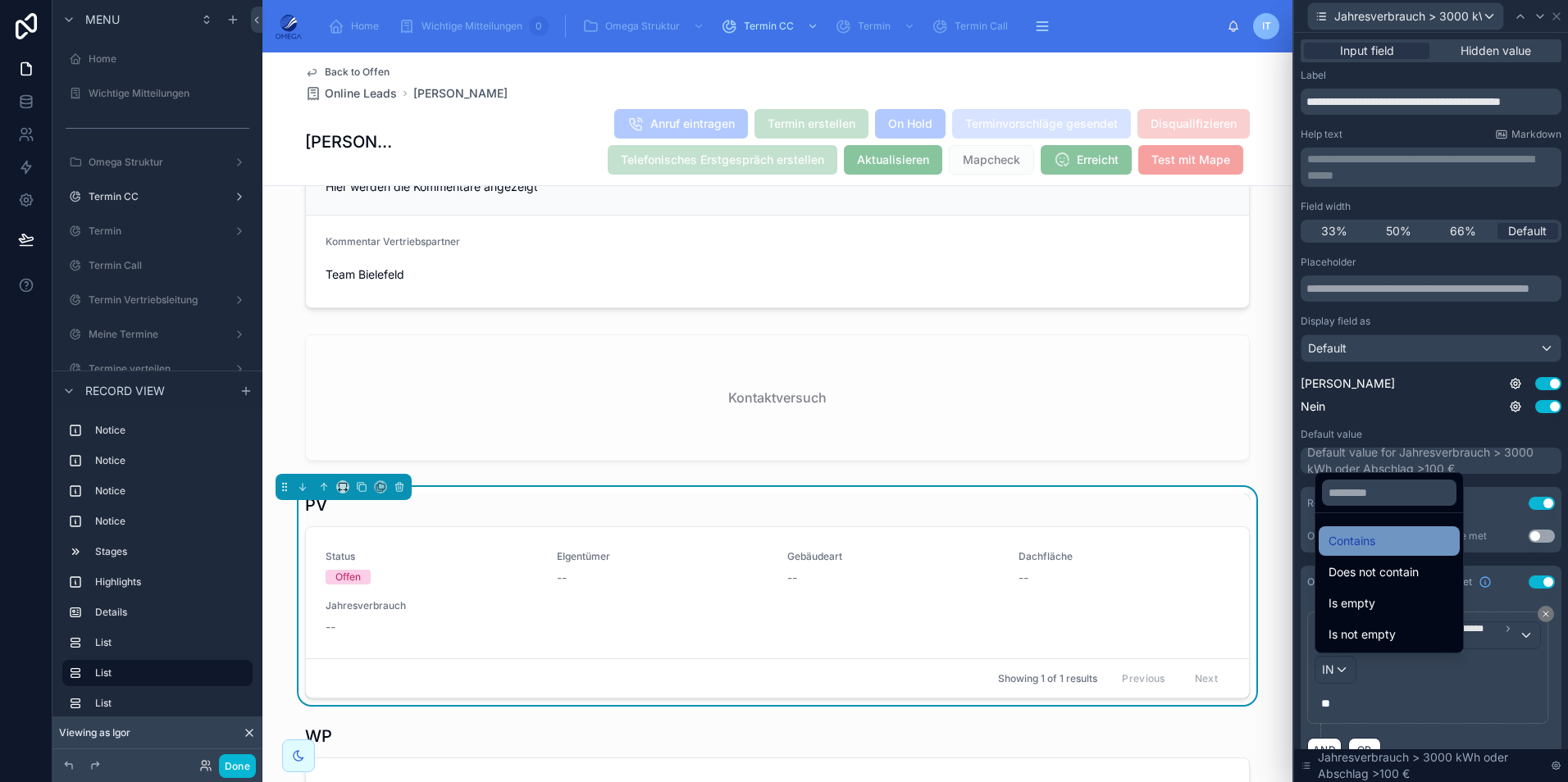
click at [1372, 544] on span "Contains" at bounding box center [1351, 541] width 47 height 20
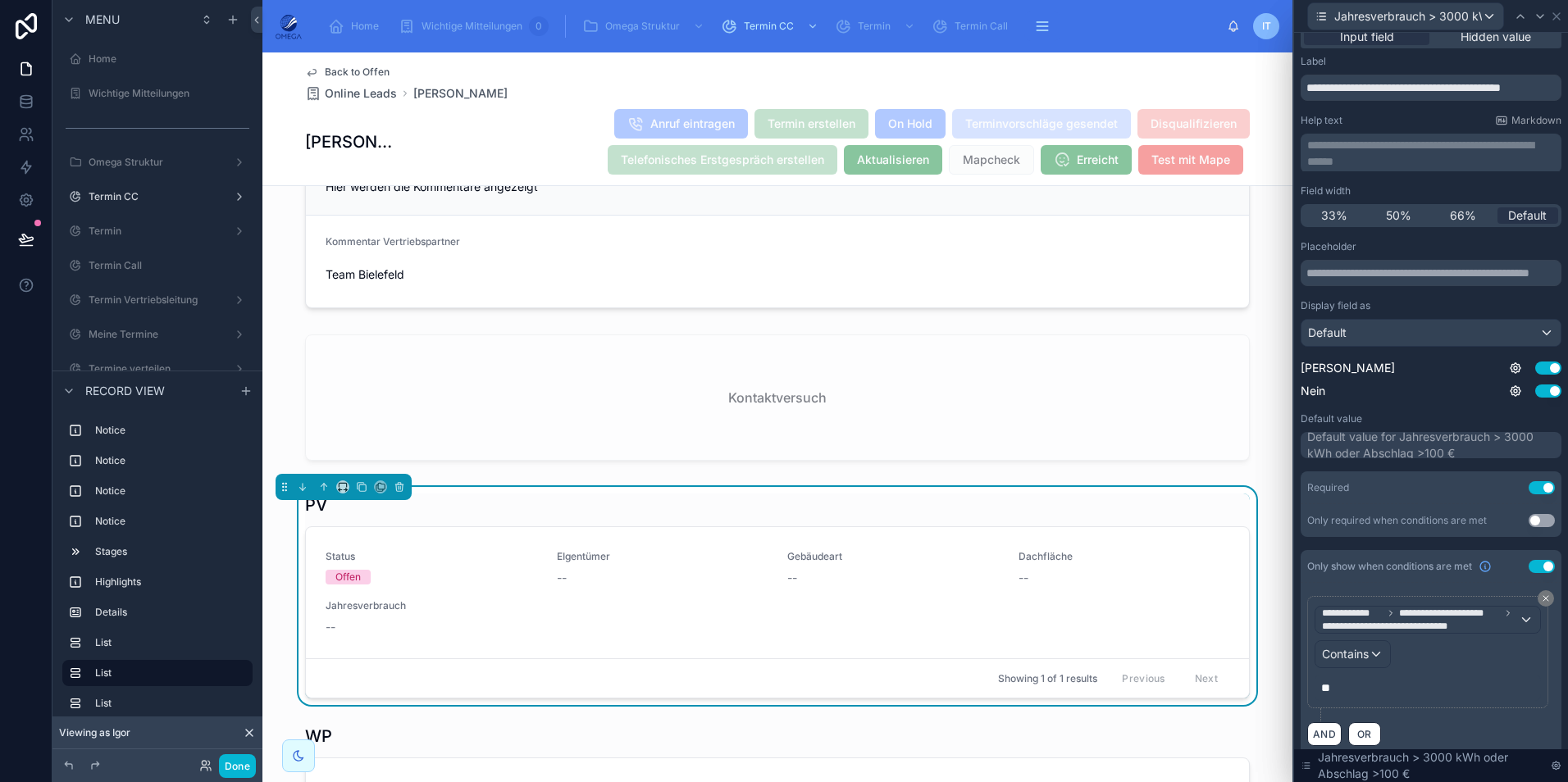
scroll to position [18, 0]
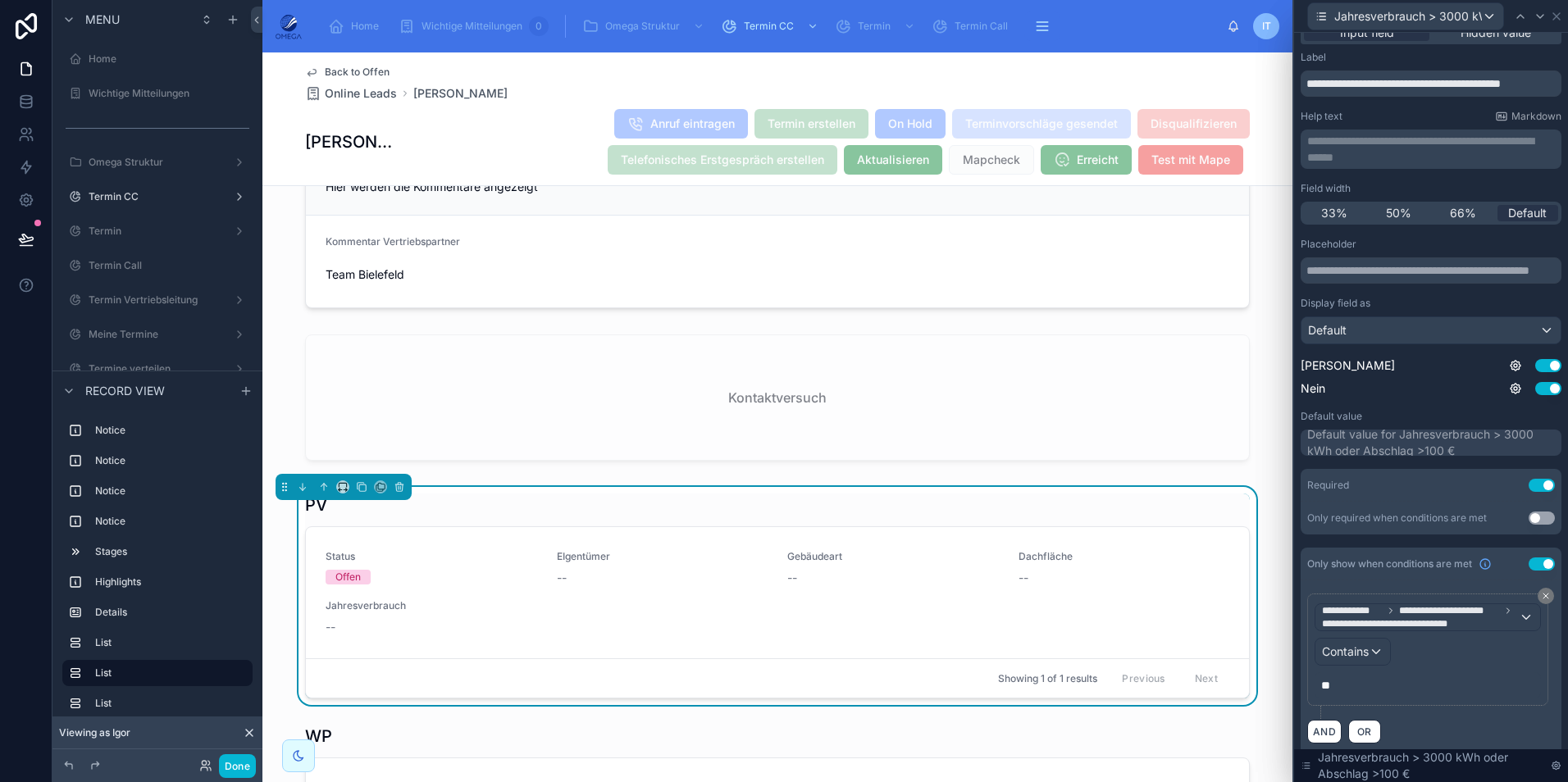
click at [1328, 684] on span "**" at bounding box center [1325, 685] width 9 height 11
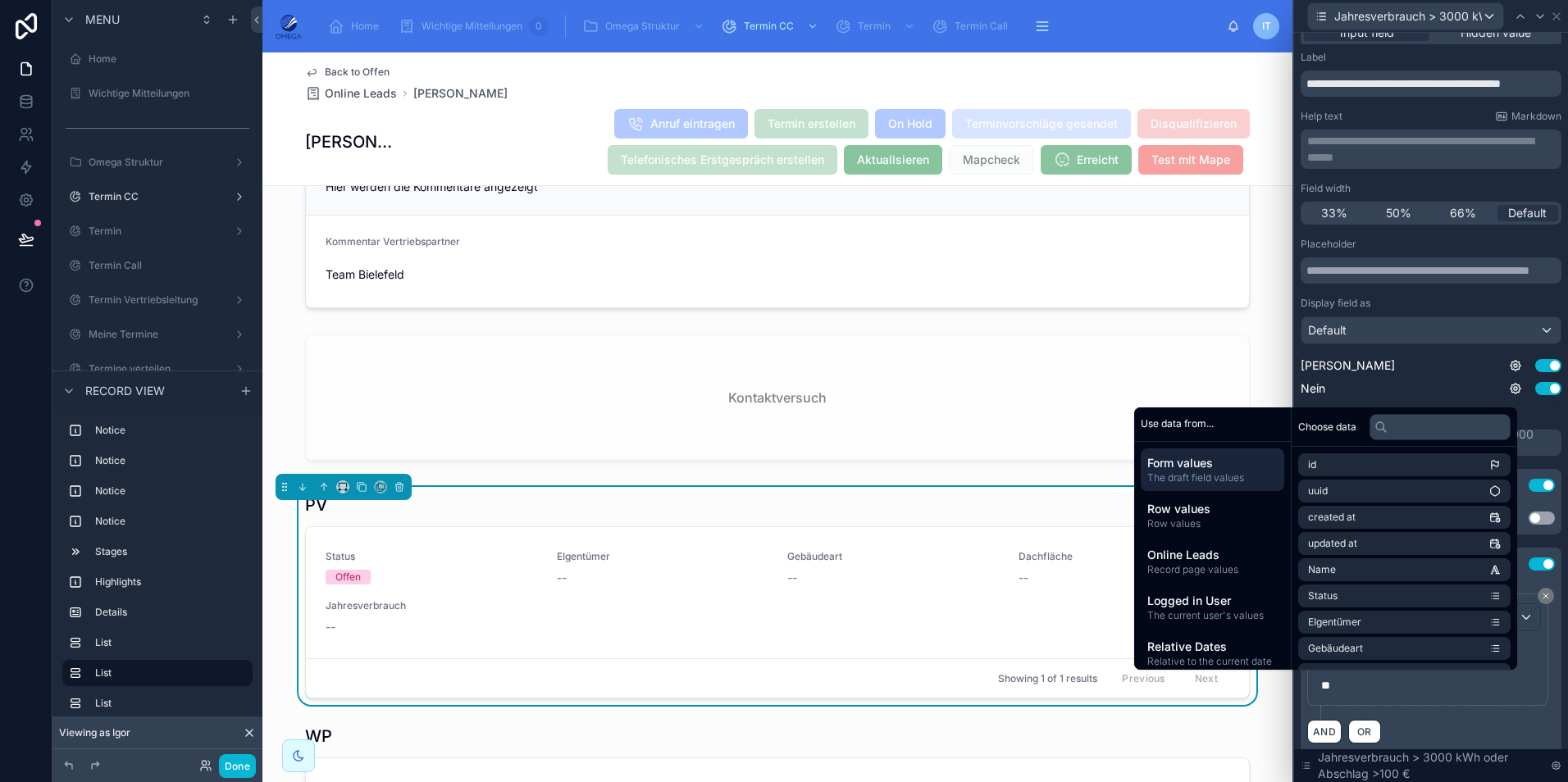
click at [1337, 687] on p "**" at bounding box center [1429, 685] width 217 height 16
click at [1442, 721] on div "AND OR" at bounding box center [1431, 731] width 248 height 25
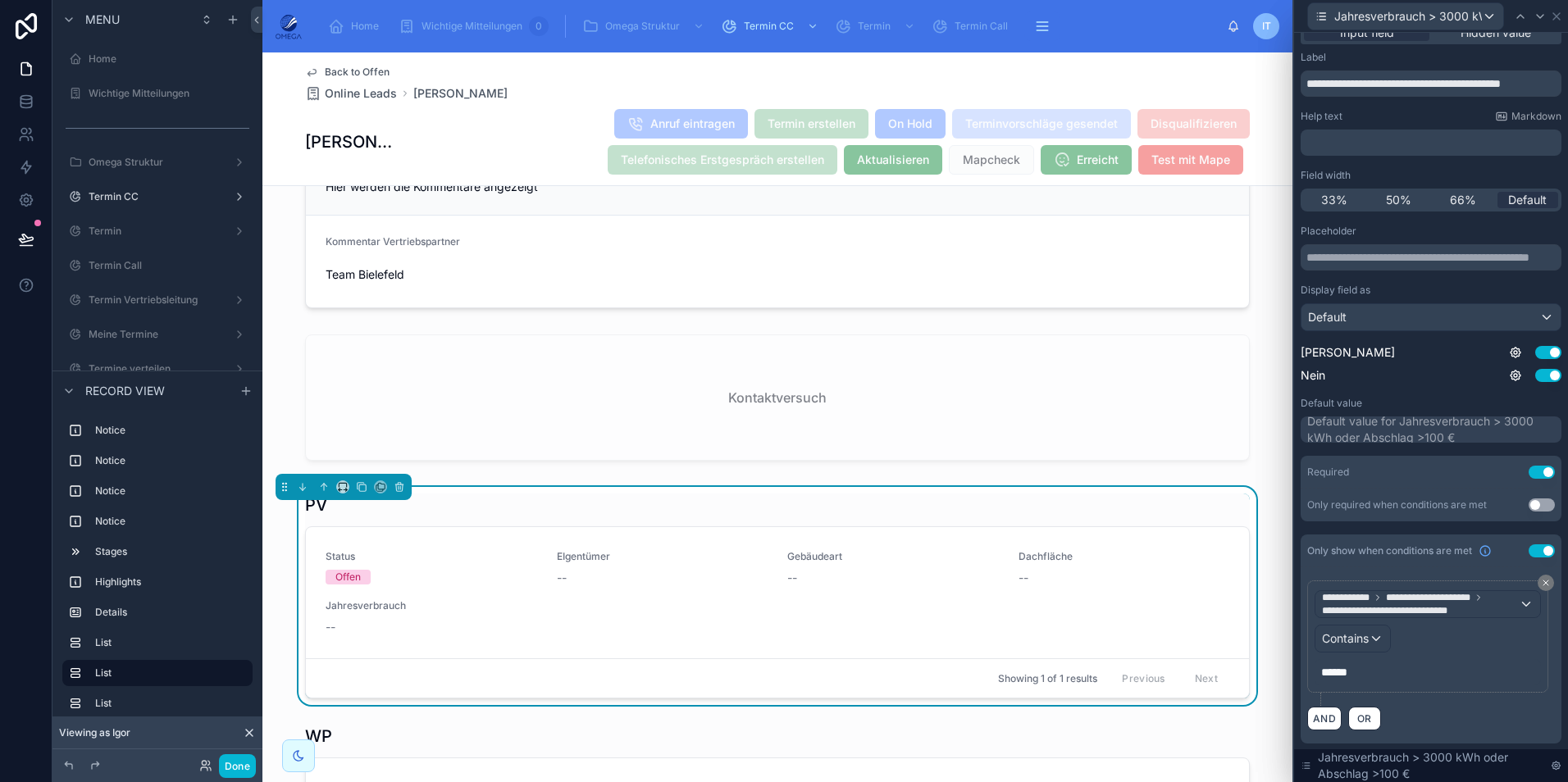
click at [1556, 17] on icon at bounding box center [1557, 16] width 7 height 7
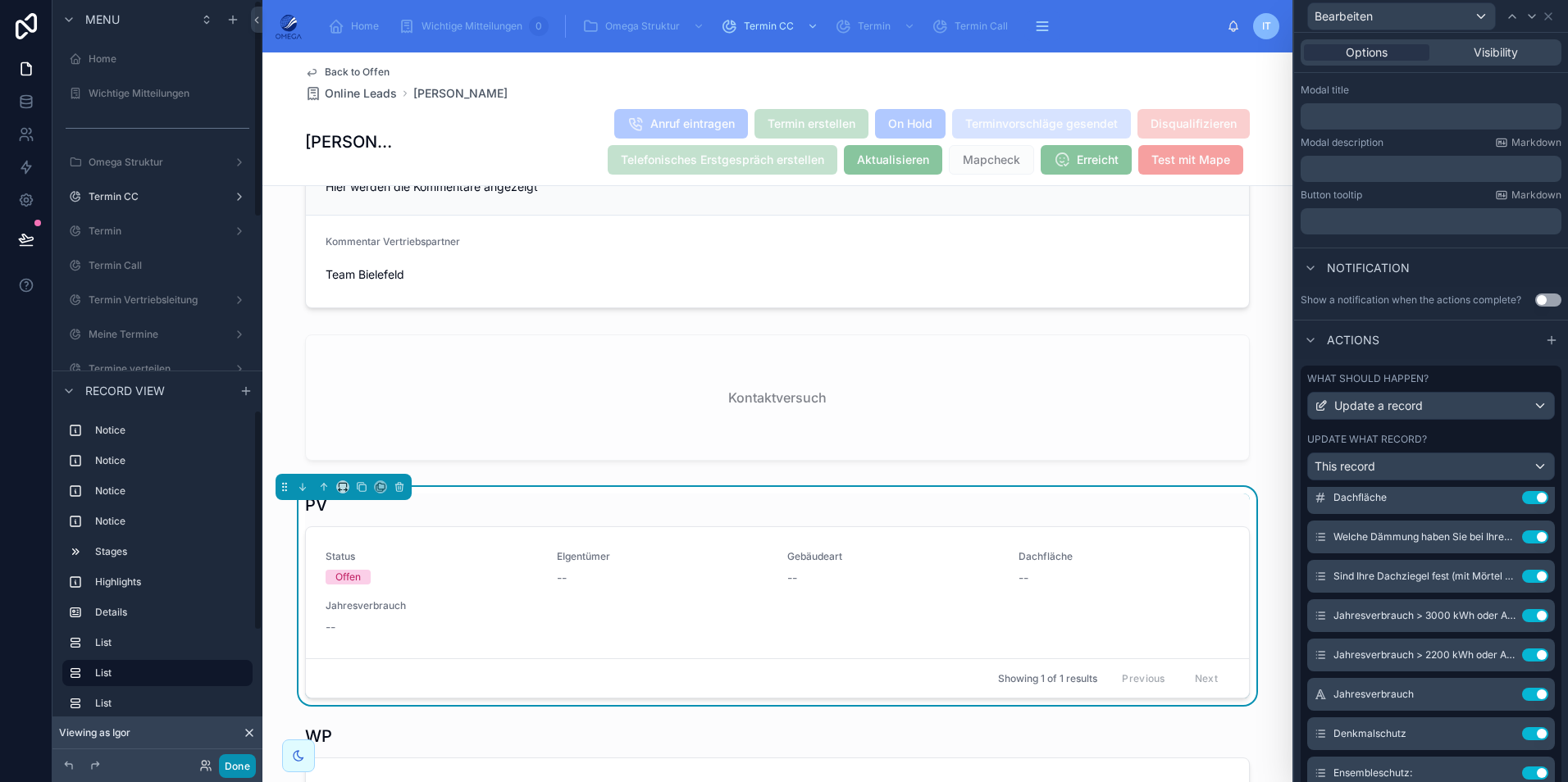
click at [230, 762] on button "Done" at bounding box center [237, 766] width 37 height 24
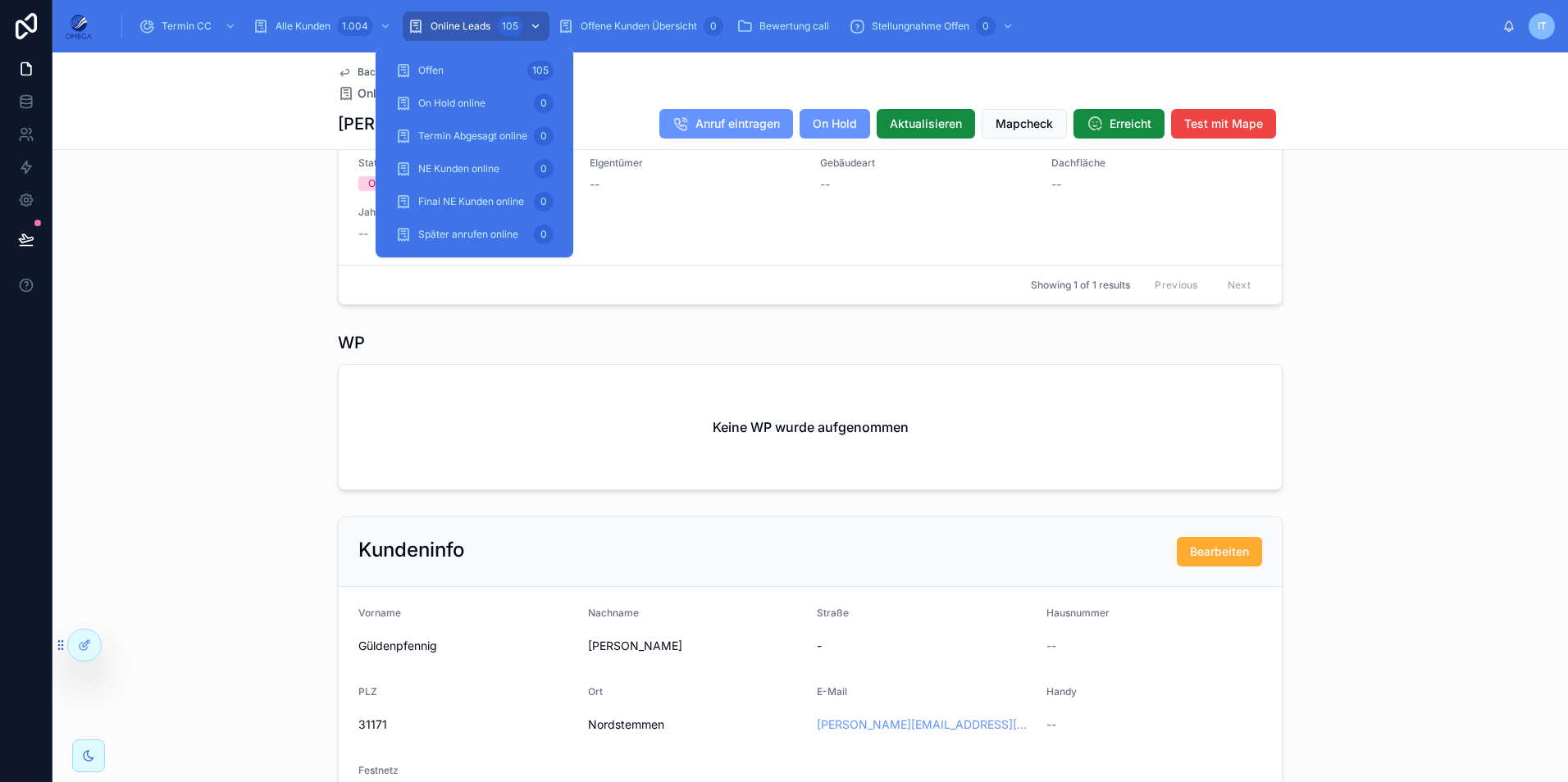
click at [481, 26] on span "Online Leads" at bounding box center [460, 26] width 60 height 13
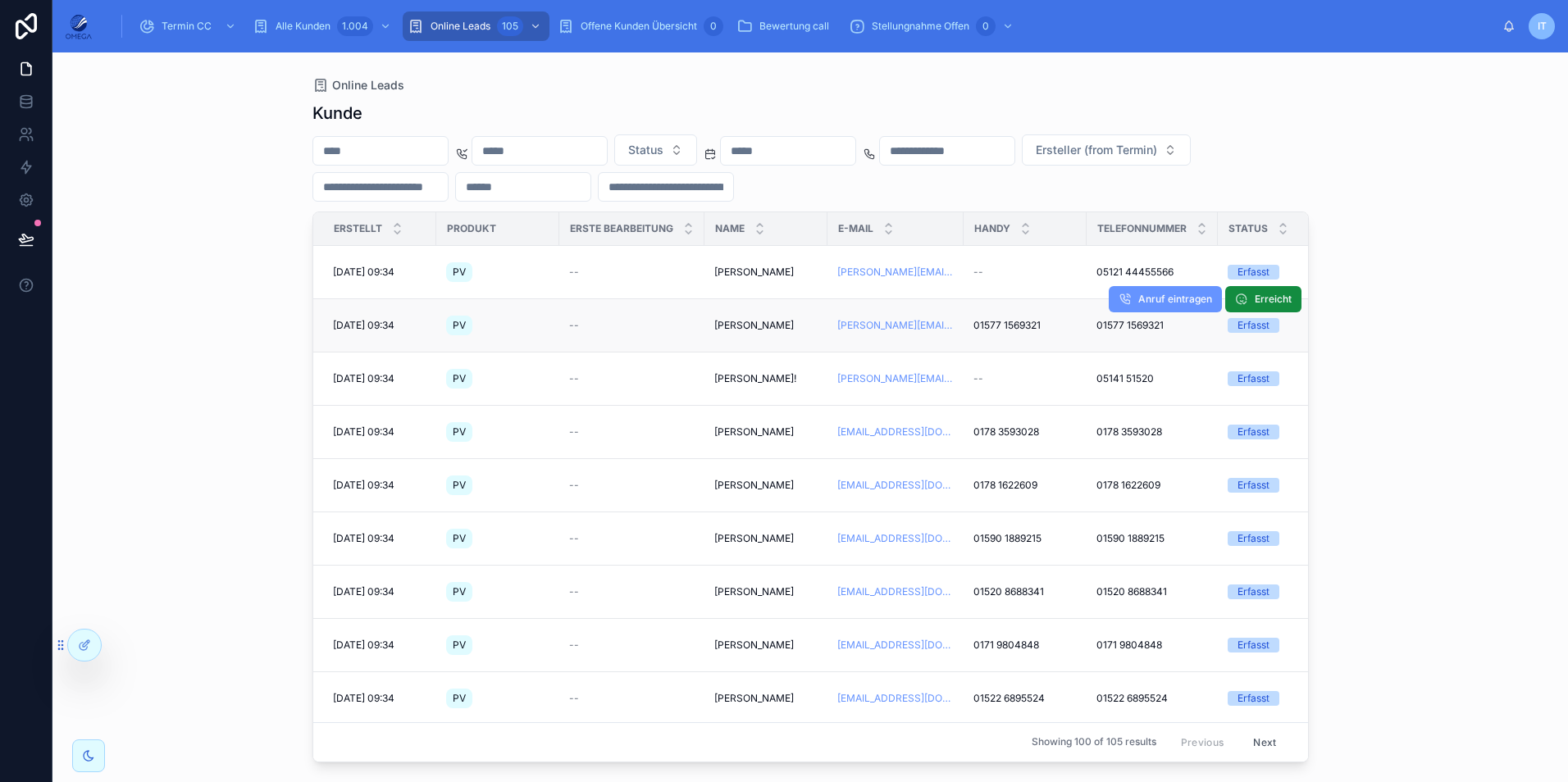
click at [745, 326] on span "[PERSON_NAME]" at bounding box center [754, 325] width 80 height 13
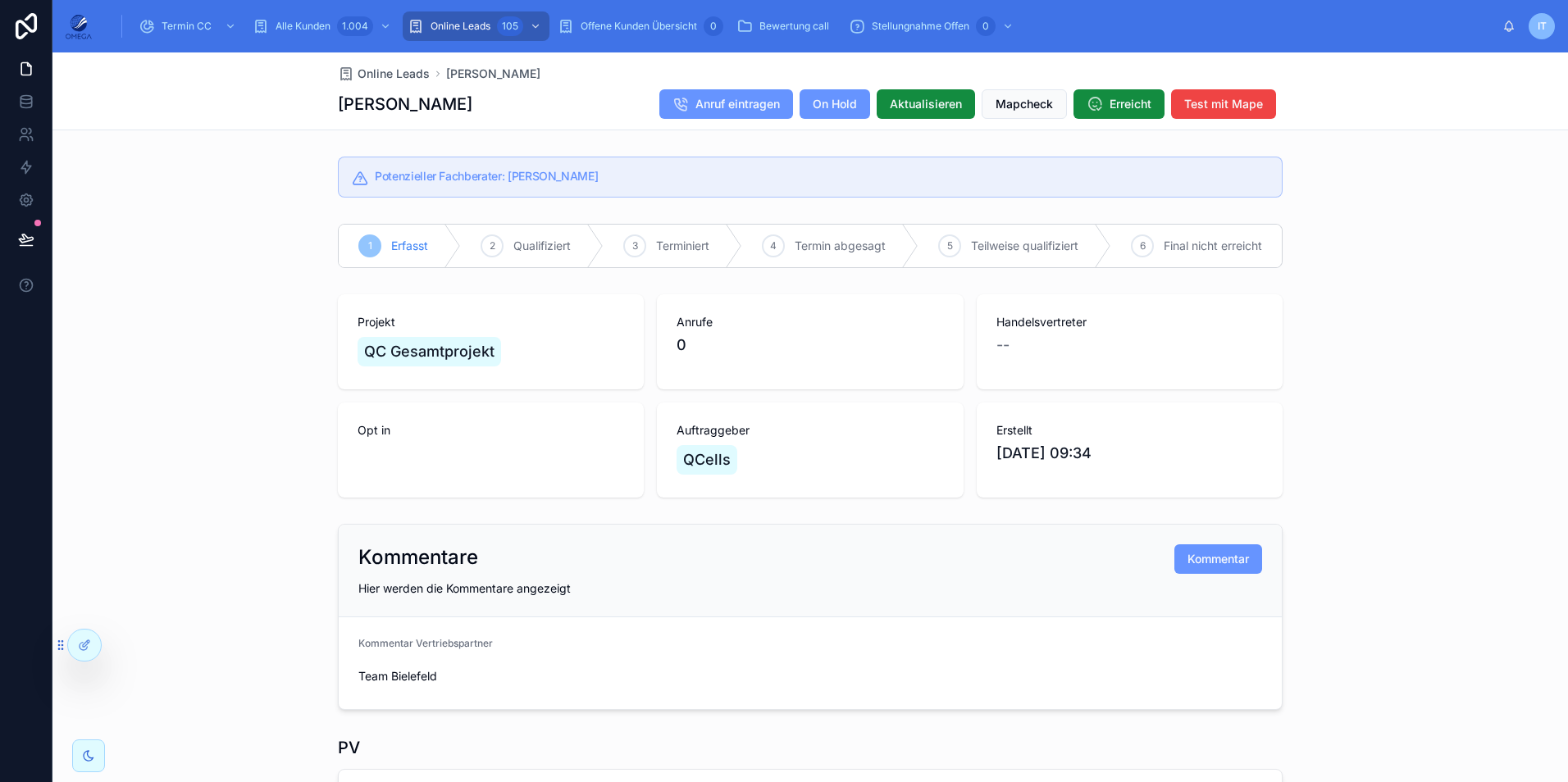
drag, startPoint x: 628, startPoint y: 177, endPoint x: 499, endPoint y: 178, distance: 129.0
click at [499, 178] on h5 "Potenzieller Fachberater: Philipp-Torben Hannigk" at bounding box center [822, 176] width 894 height 11
click at [502, 178] on h5 "Potenzieller Fachberater: Philipp-Torben Hannigk" at bounding box center [822, 176] width 894 height 11
drag, startPoint x: 501, startPoint y: 178, endPoint x: 623, endPoint y: 178, distance: 122.0
click at [623, 178] on h5 "Potenzieller Fachberater: Philipp-Torben Hannigk" at bounding box center [822, 176] width 894 height 11
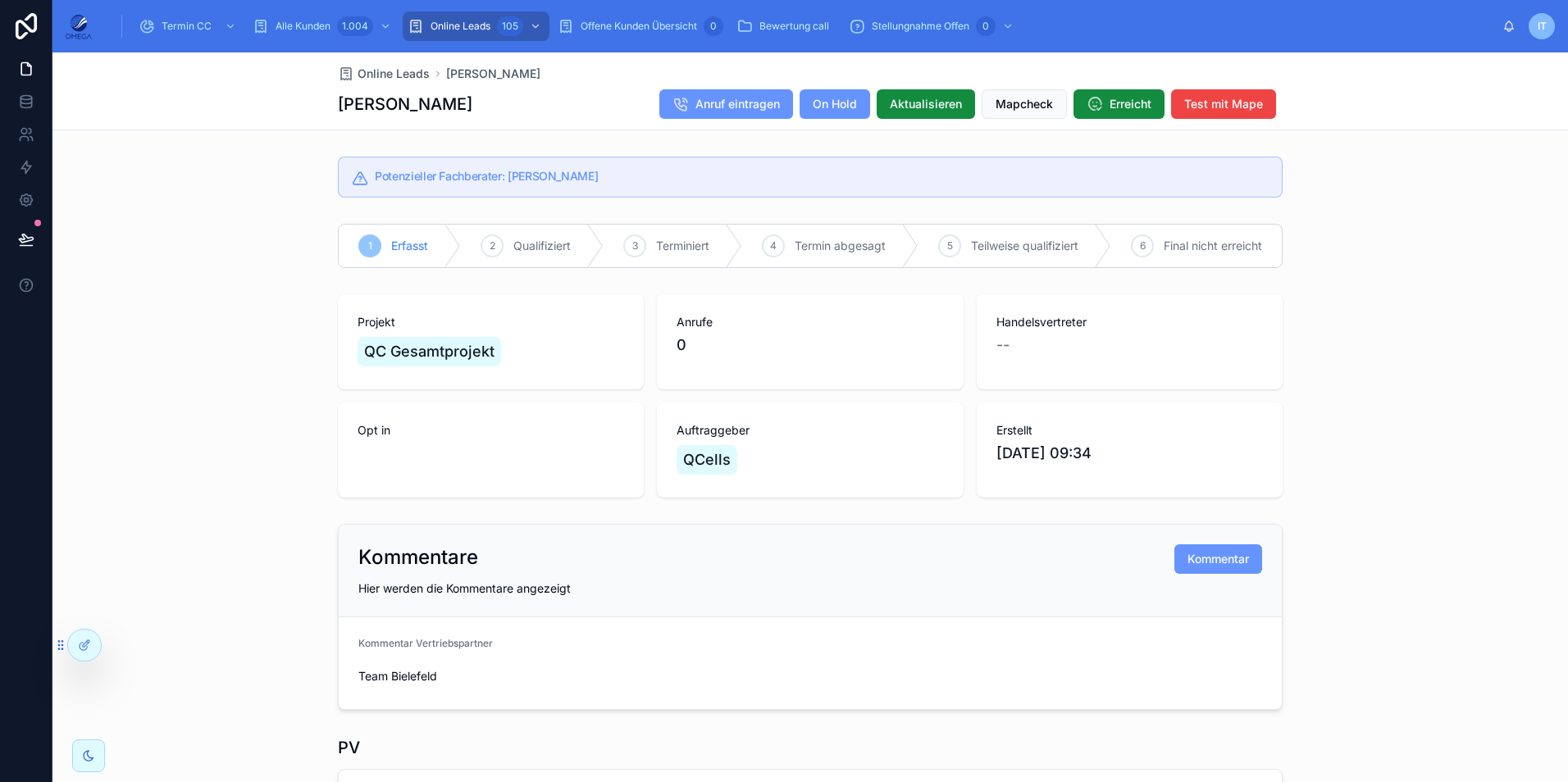
copy h5 "[PERSON_NAME]"
click at [676, 174] on h5 "Potenzieller Fachberater: Philipp-Torben Hannigk" at bounding box center [822, 176] width 894 height 11
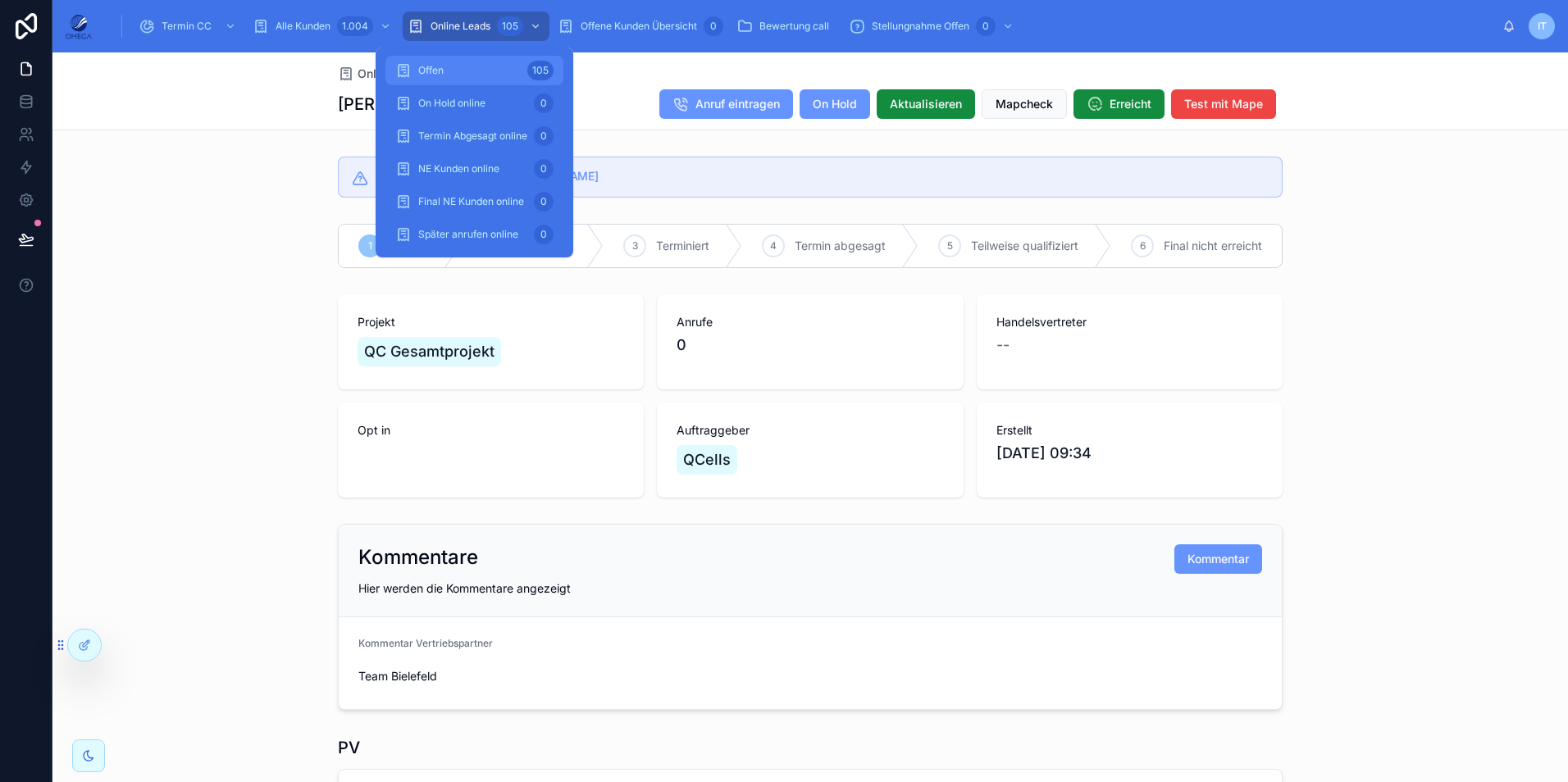
drag, startPoint x: 490, startPoint y: 68, endPoint x: 552, endPoint y: 120, distance: 80.9
click at [490, 68] on div "Offen 105" at bounding box center [474, 70] width 158 height 26
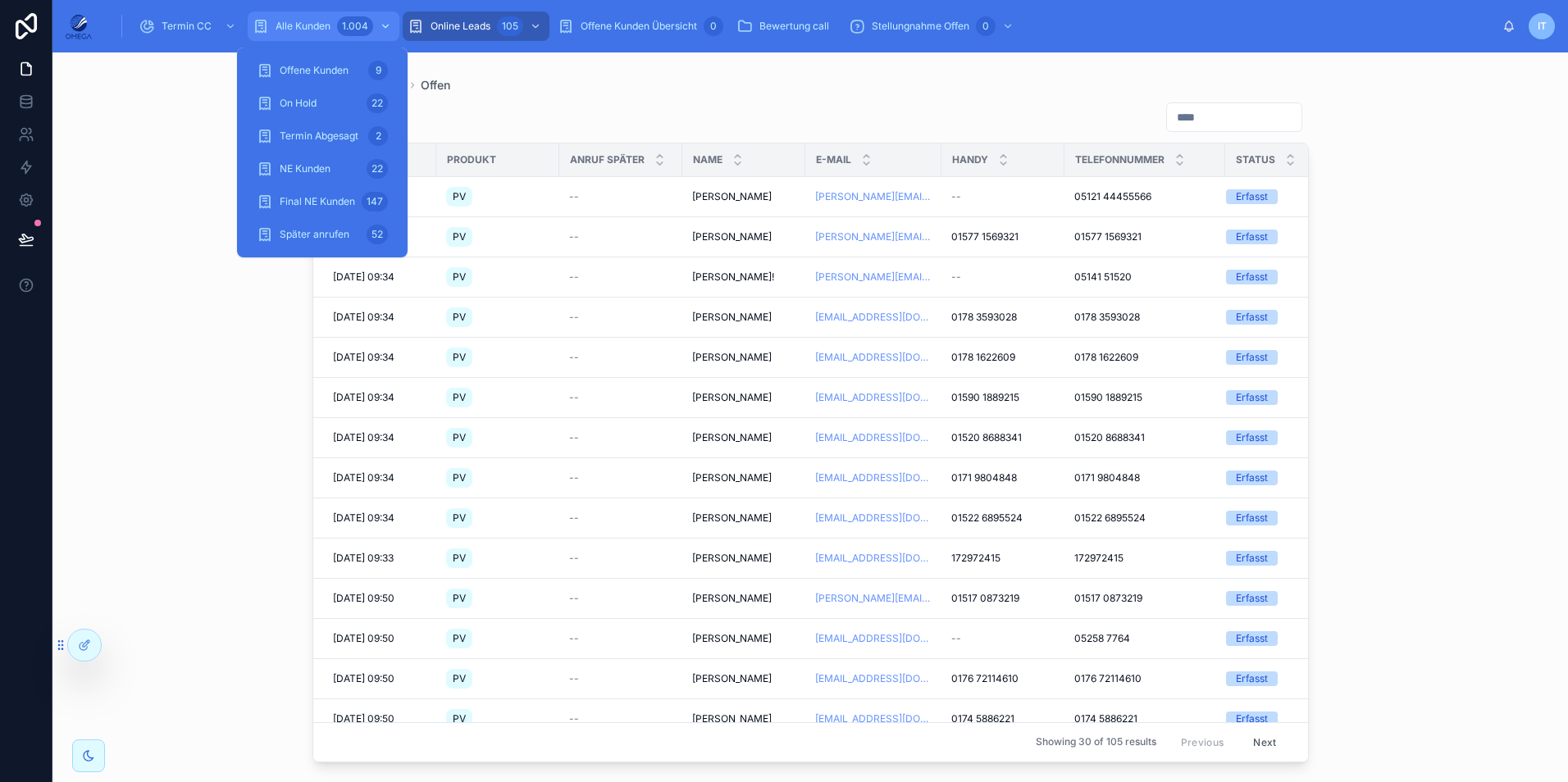
click at [343, 14] on div "1.004" at bounding box center [366, 26] width 57 height 26
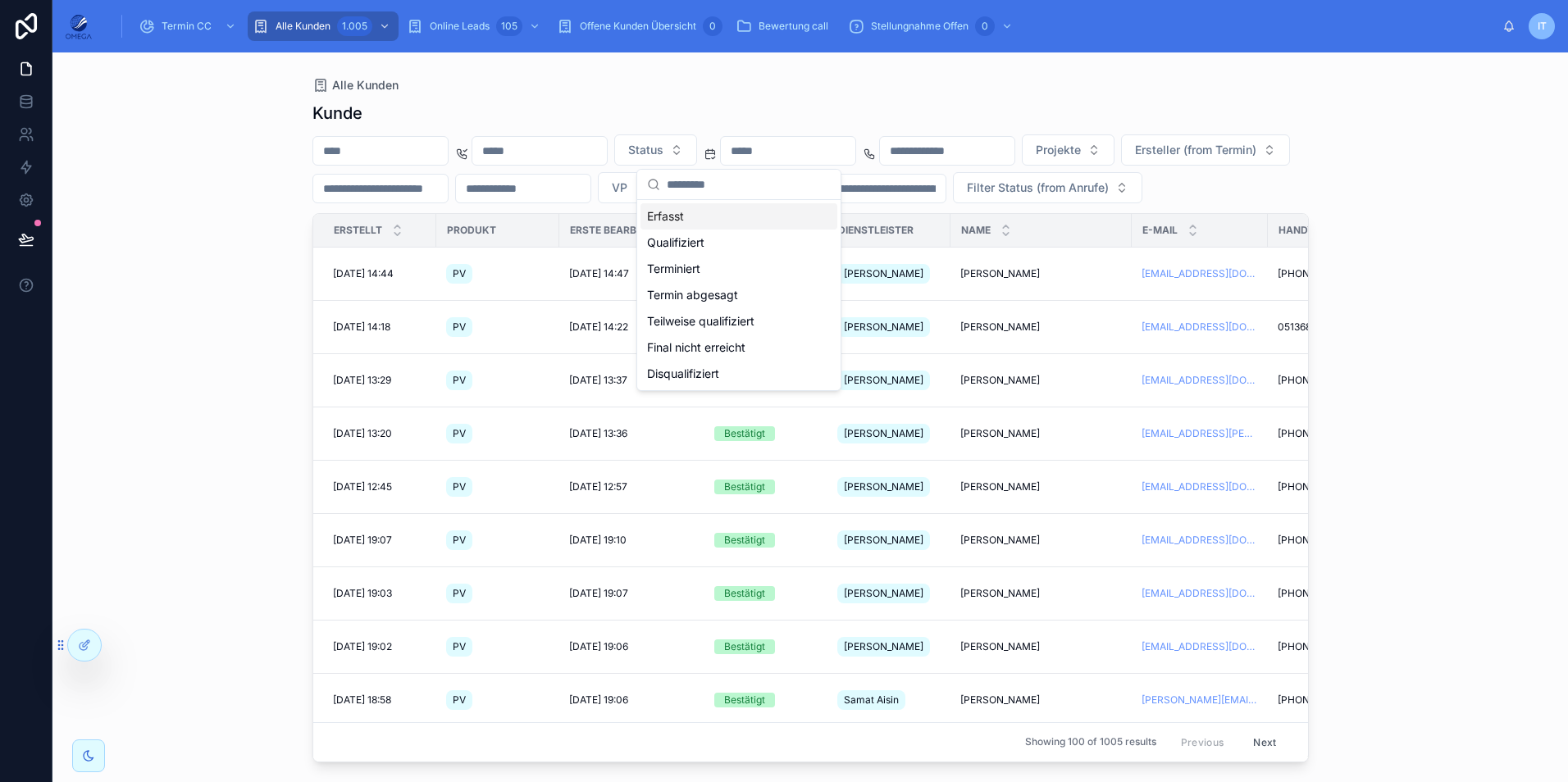
drag, startPoint x: 703, startPoint y: 211, endPoint x: 624, endPoint y: 214, distance: 79.1
click at [702, 214] on div "Erfasst" at bounding box center [739, 216] width 197 height 26
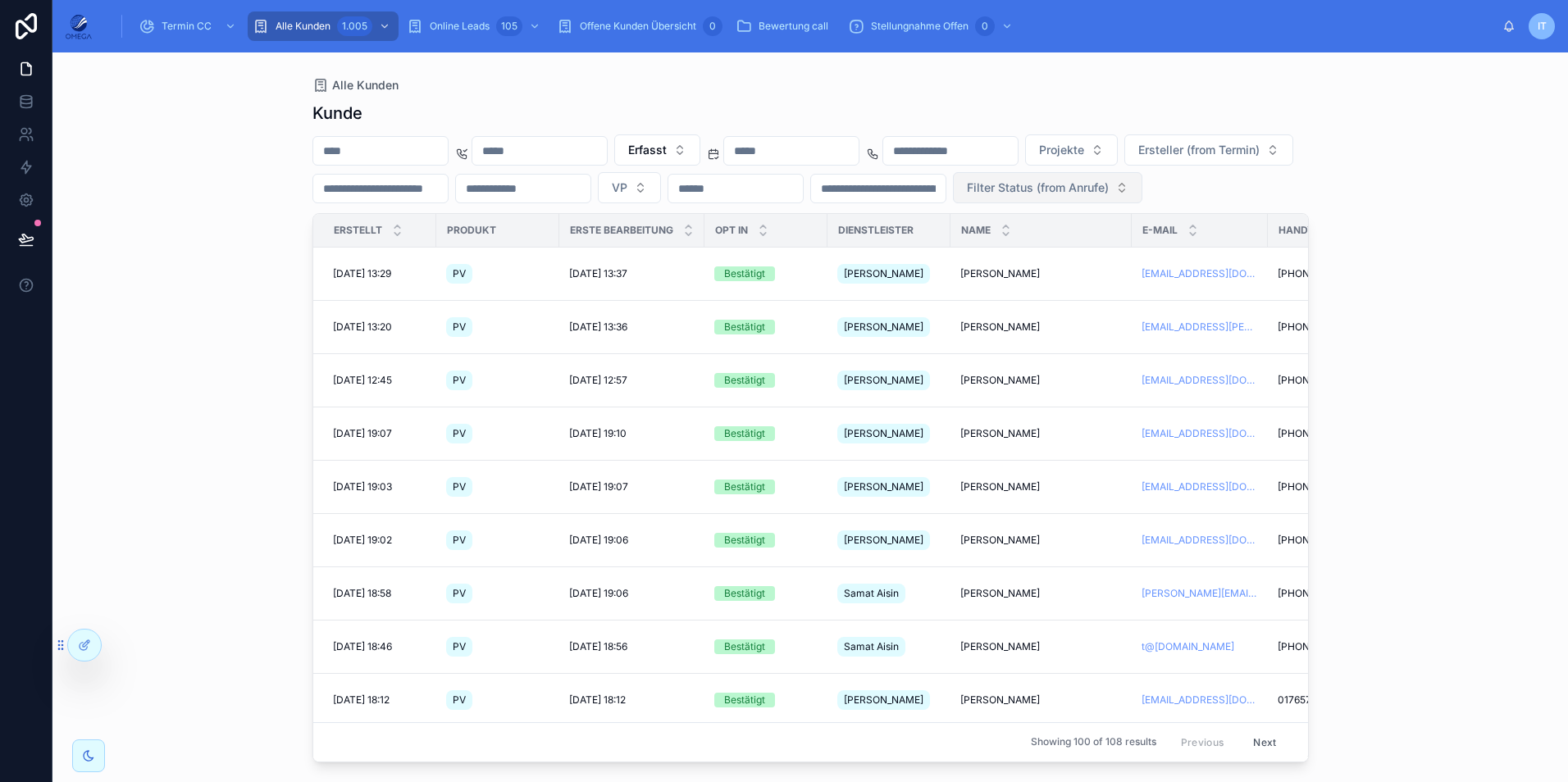
click at [953, 203] on button "Filter Status (from Anrufe)" at bounding box center [1047, 188] width 189 height 31
click at [375, 311] on div "Erreicht" at bounding box center [408, 318] width 197 height 26
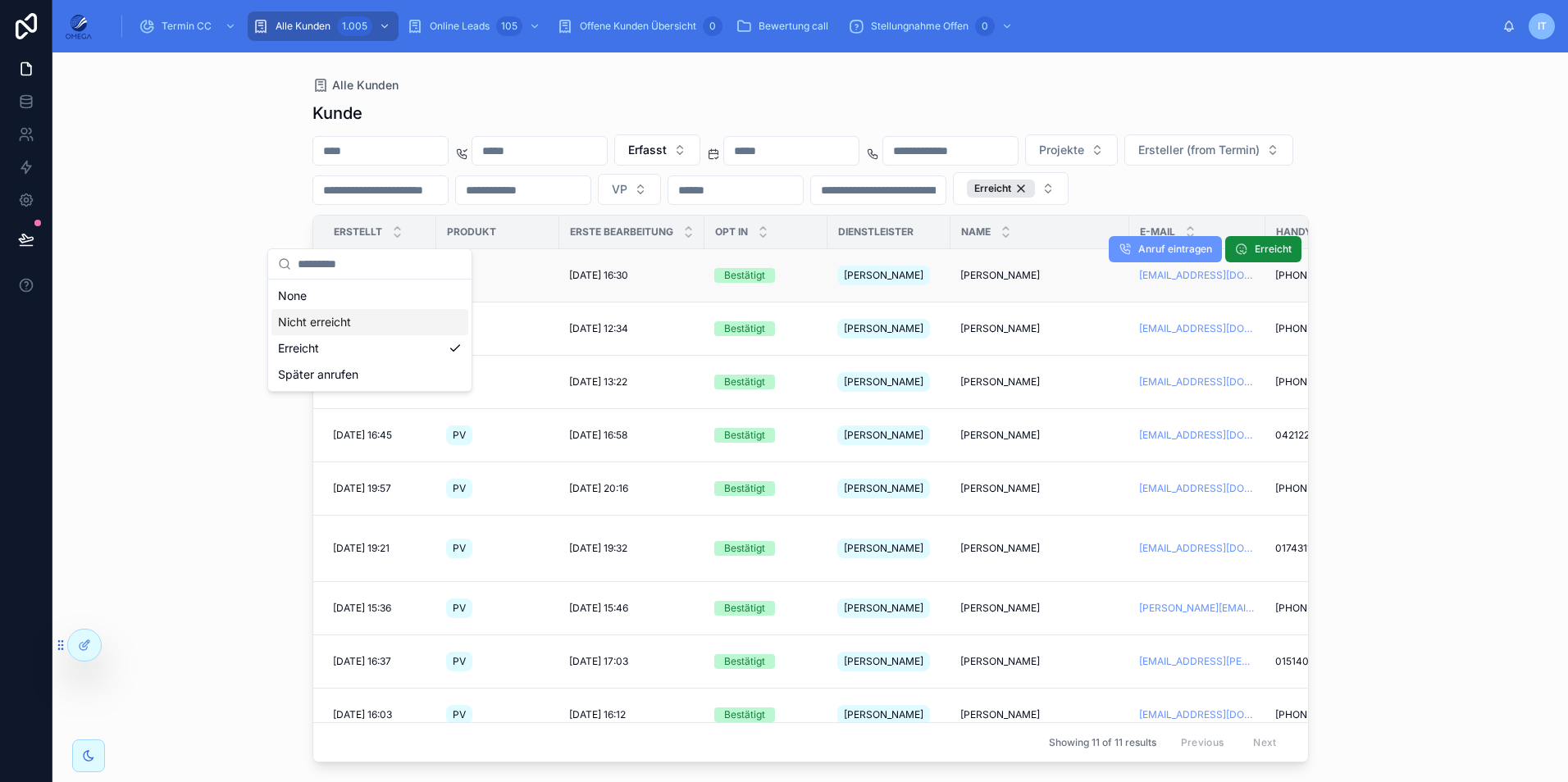
click at [1012, 282] on span "[PERSON_NAME]" at bounding box center [1000, 275] width 80 height 13
